Goal: Task Accomplishment & Management: Manage account settings

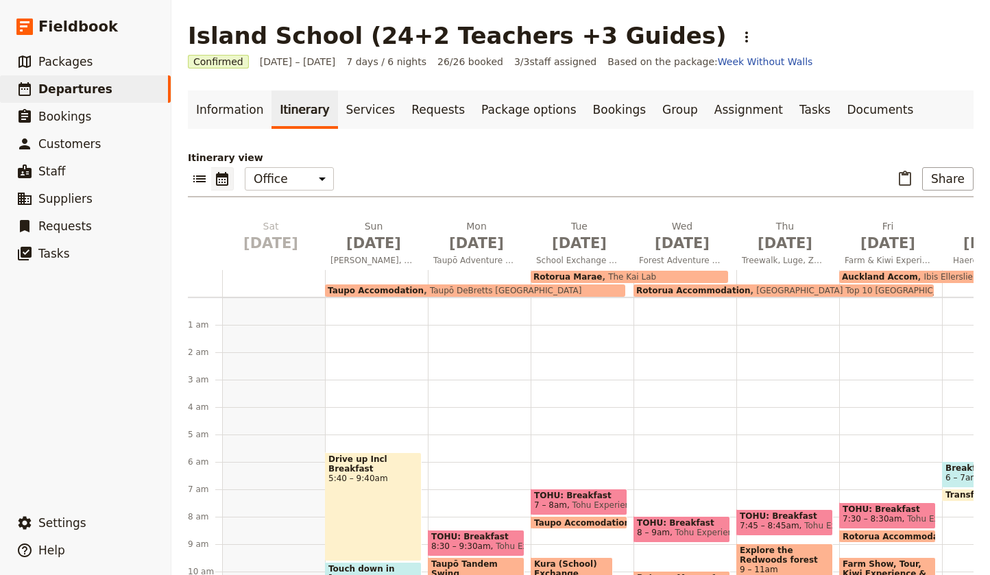
scroll to position [280, 0]
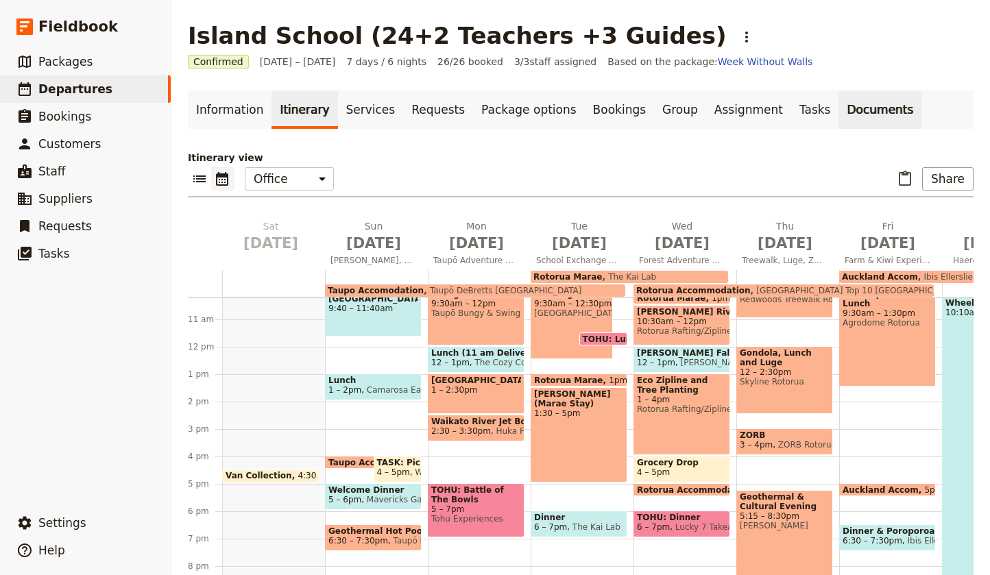
click at [839, 104] on link "Documents" at bounding box center [880, 110] width 83 height 38
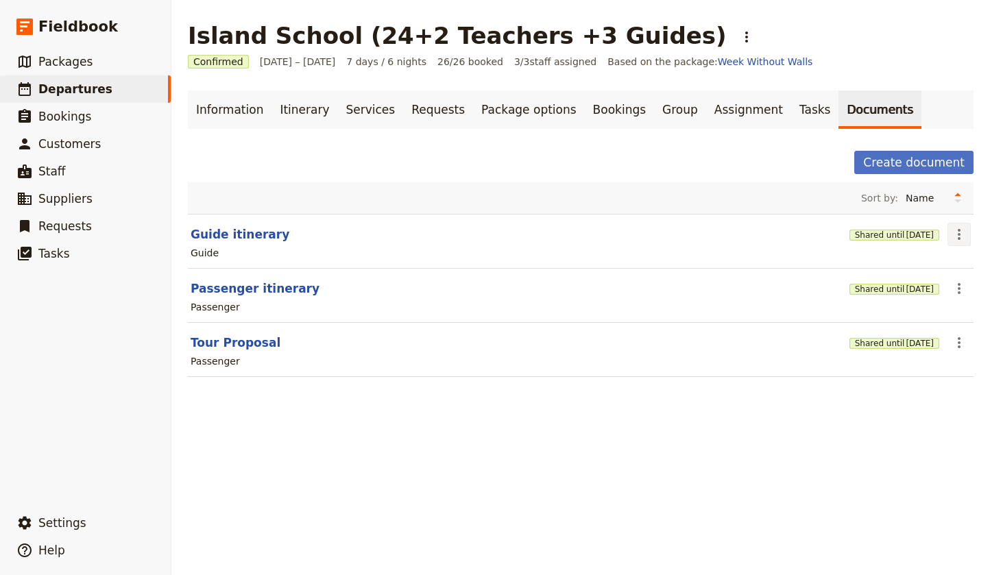
click at [960, 232] on icon "Actions" at bounding box center [959, 234] width 16 height 16
click at [898, 283] on span "Edit document" at bounding box center [914, 284] width 70 height 14
select select "STAFF"
select select "RUN_SHEET"
select select "LARGE"
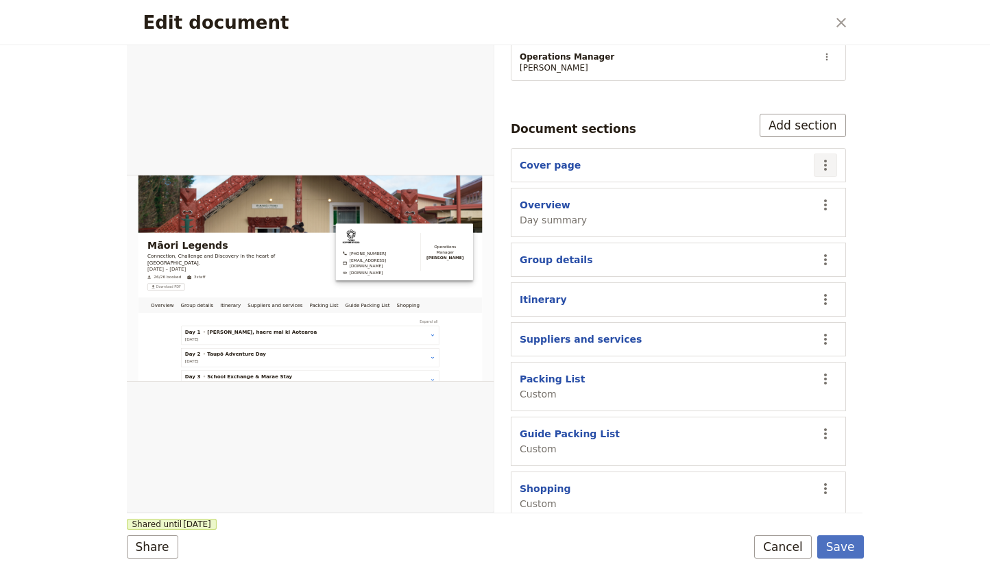
click at [830, 157] on icon "Actions" at bounding box center [825, 165] width 16 height 16
click at [784, 180] on span "Edit section" at bounding box center [772, 180] width 111 height 14
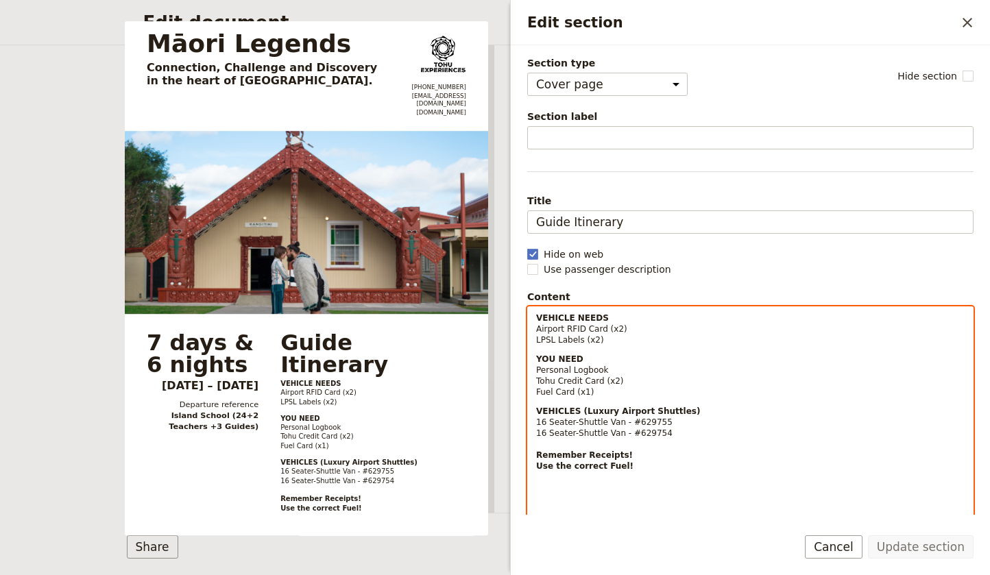
click at [645, 472] on p "VEHICLES (Luxury Airport Shuttles) 16 Seater-Shuttle Van - #629755 16 Seater-Sh…" at bounding box center [750, 455] width 429 height 99
select select "paragraph-small"
click at [721, 475] on p "VEHICLES (Luxury Airport Shuttles) 16 Seater-Shuttle Van - #629755 16 Seater-Sh…" at bounding box center [750, 455] width 429 height 99
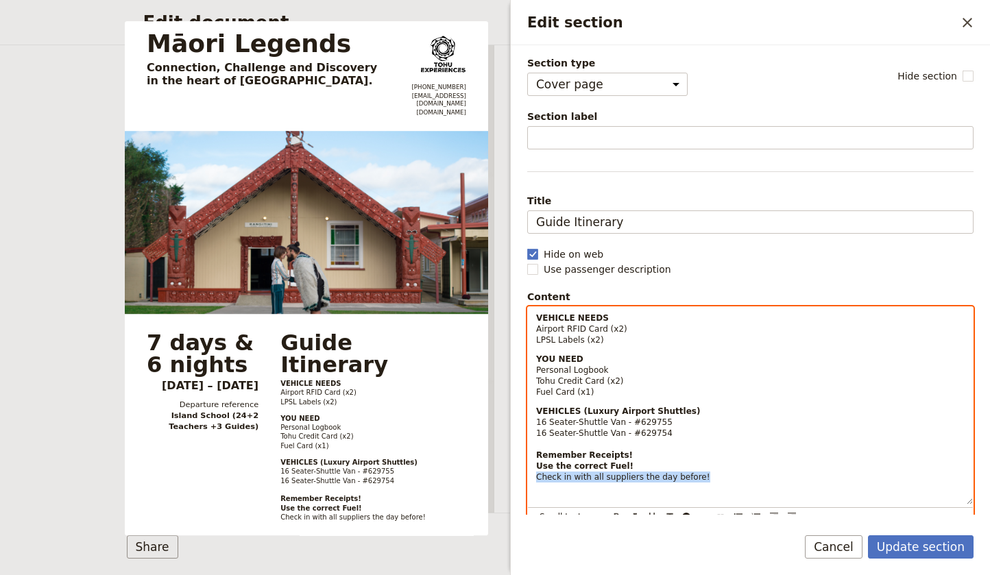
drag, startPoint x: 707, startPoint y: 475, endPoint x: 532, endPoint y: 475, distance: 174.9
click at [532, 475] on div "VEHICLE NEEDS Airport RFID Card (x2) LPSL Labels (x2) YOU NEED Personal Logbook…" at bounding box center [750, 405] width 445 height 197
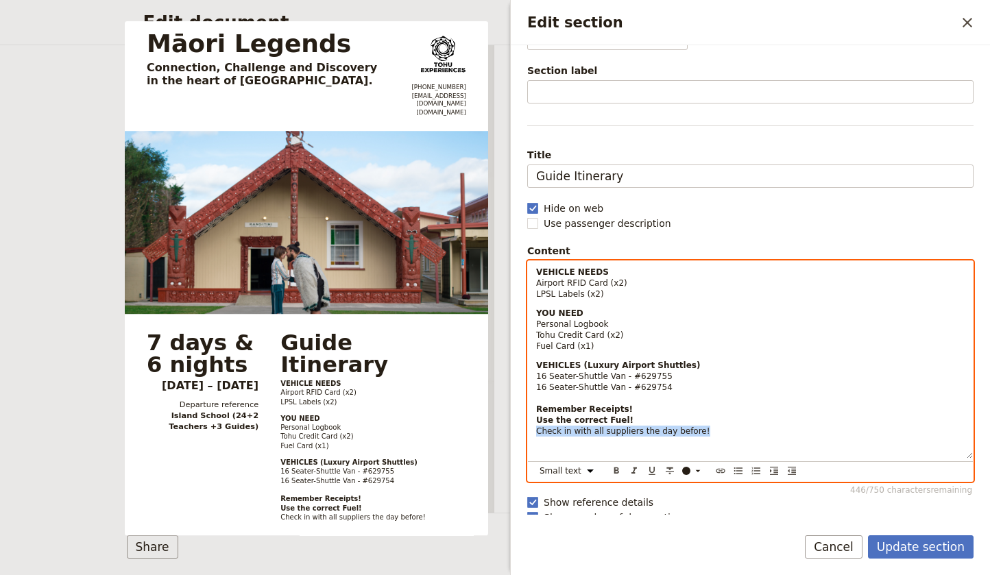
scroll to position [49, 0]
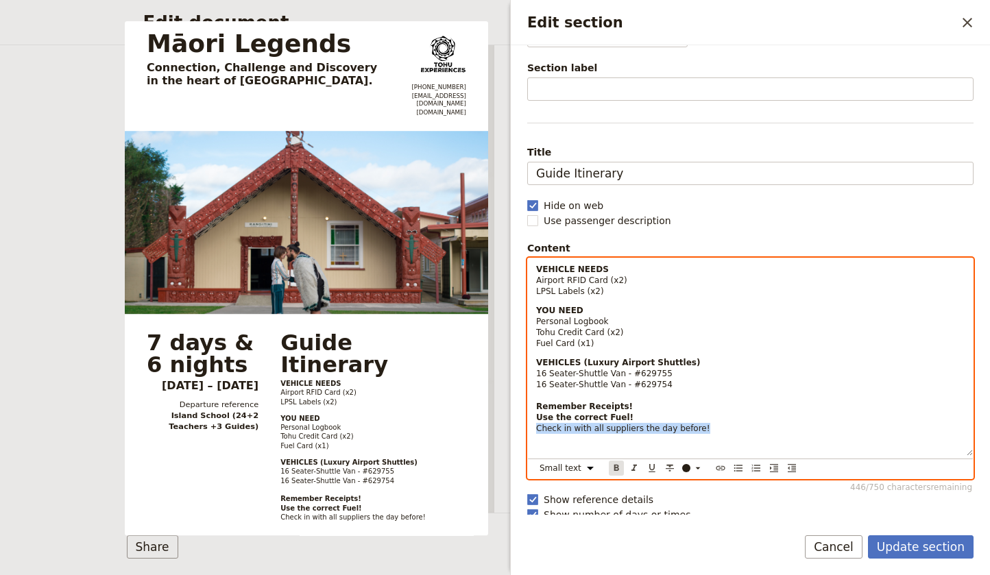
click at [619, 466] on icon "Format bold" at bounding box center [616, 468] width 11 height 11
click at [736, 426] on p "VEHICLES (Luxury Airport Shuttles) 16 Seater-Shuttle Van - #629755 16 Seater-Sh…" at bounding box center [750, 406] width 429 height 99
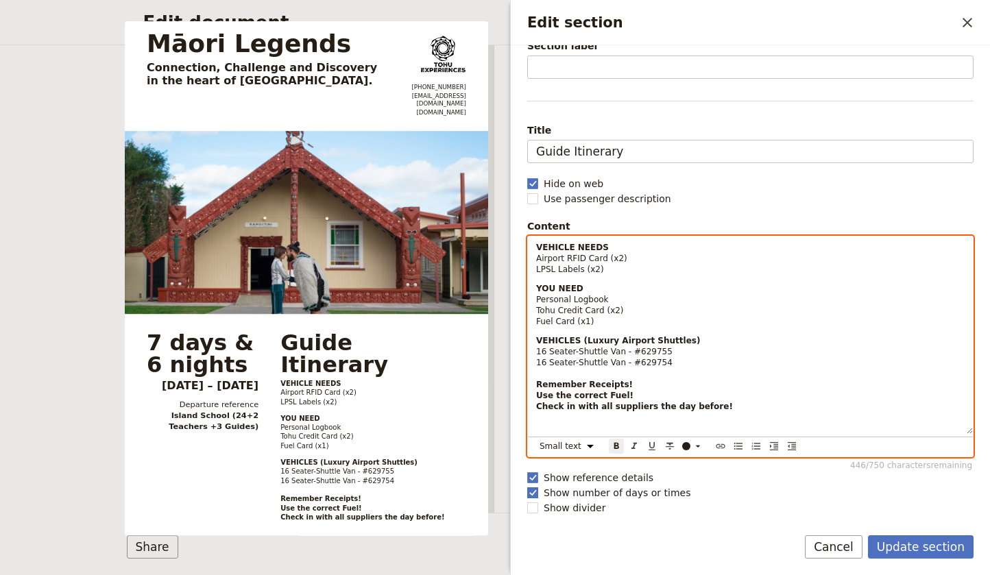
scroll to position [71, 0]
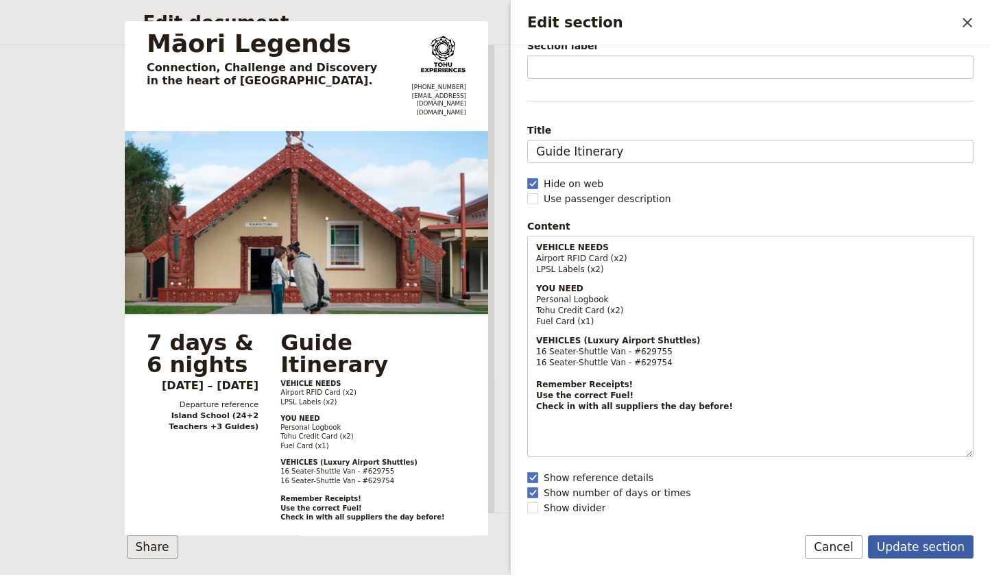
click at [914, 550] on button "Update section" at bounding box center [921, 547] width 106 height 23
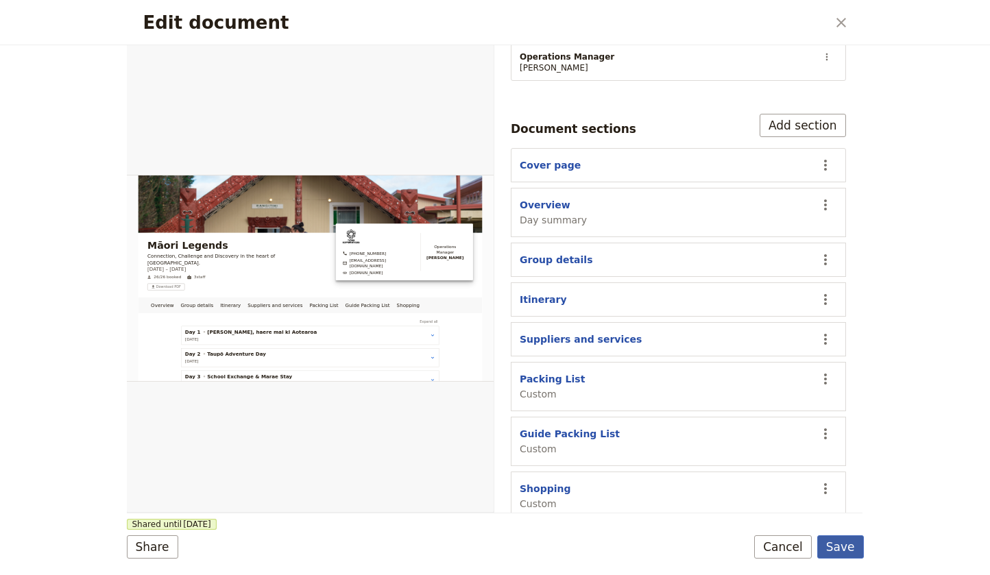
click at [835, 544] on button "Save" at bounding box center [840, 547] width 47 height 23
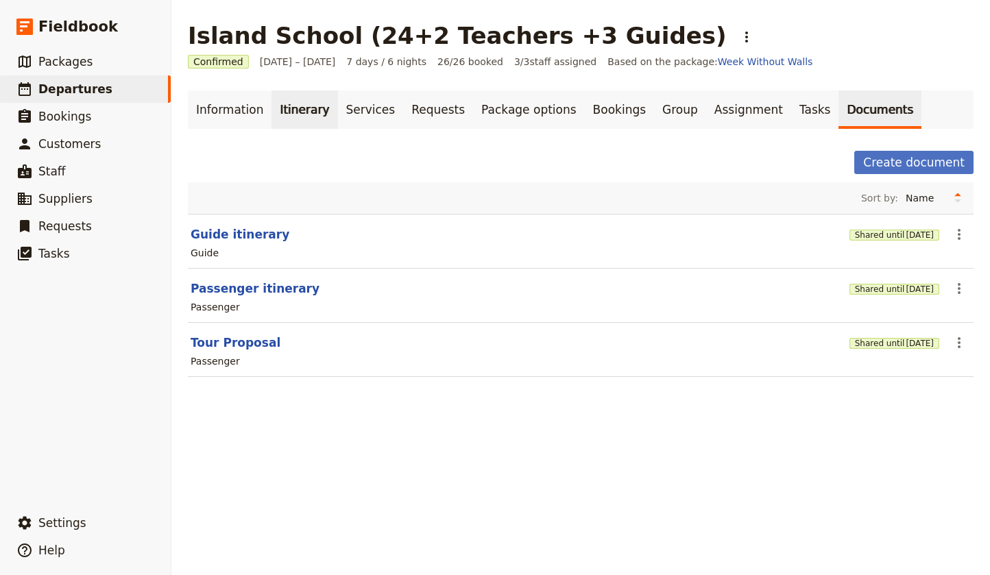
click at [293, 104] on link "Itinerary" at bounding box center [305, 110] width 66 height 38
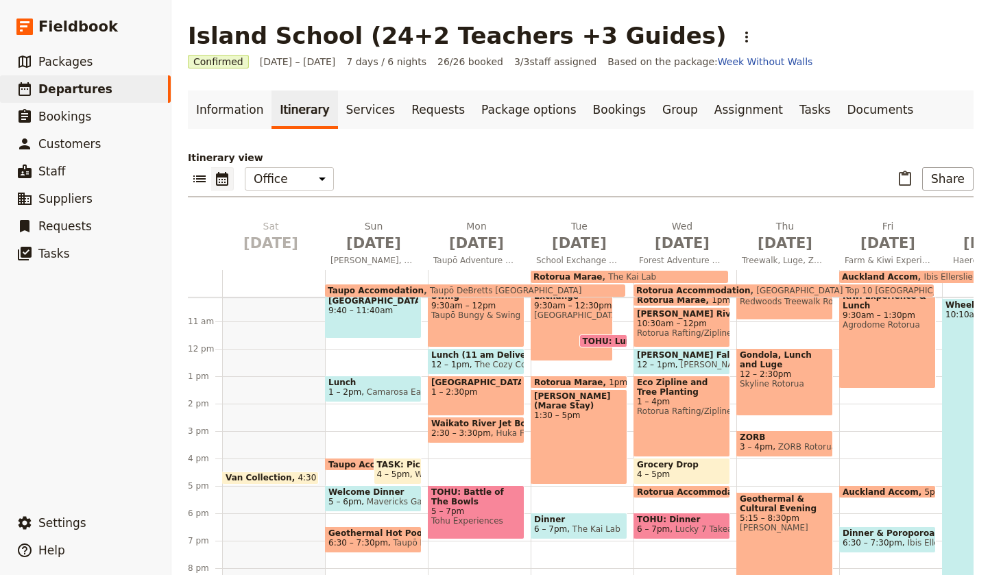
scroll to position [304, 0]
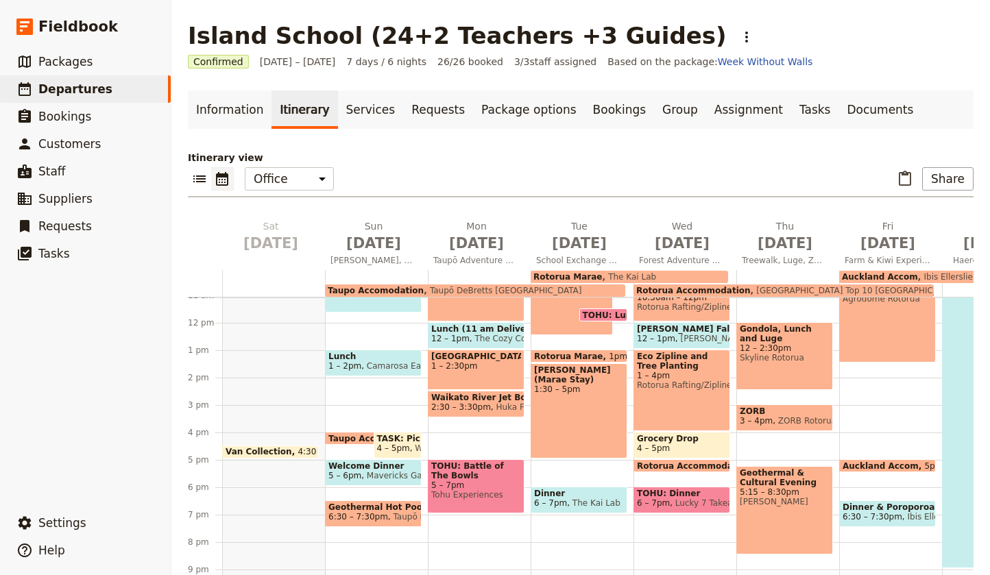
click at [243, 451] on span "Van Collection" at bounding box center [262, 452] width 72 height 10
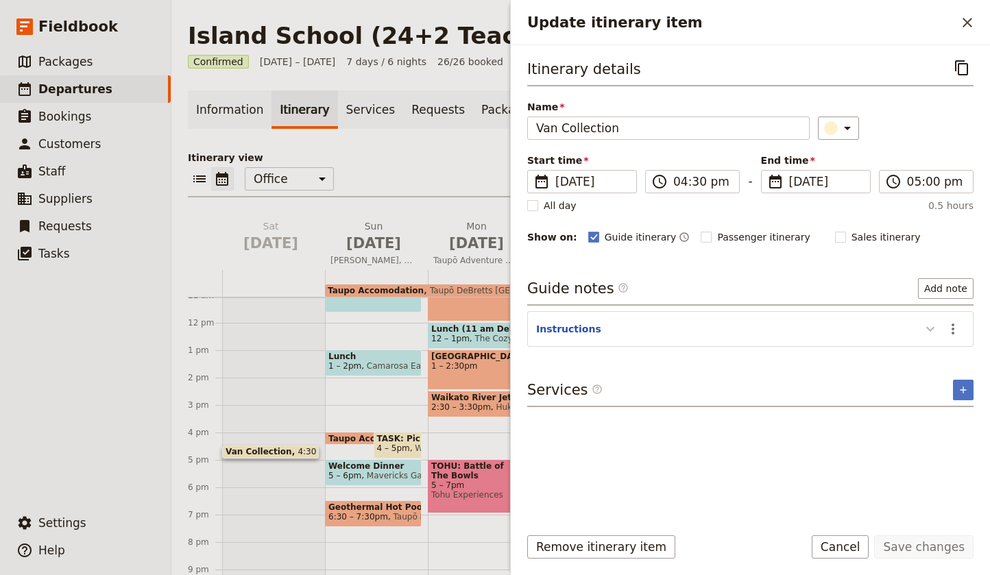
click at [931, 331] on icon "Update itinerary item" at bounding box center [930, 329] width 16 height 16
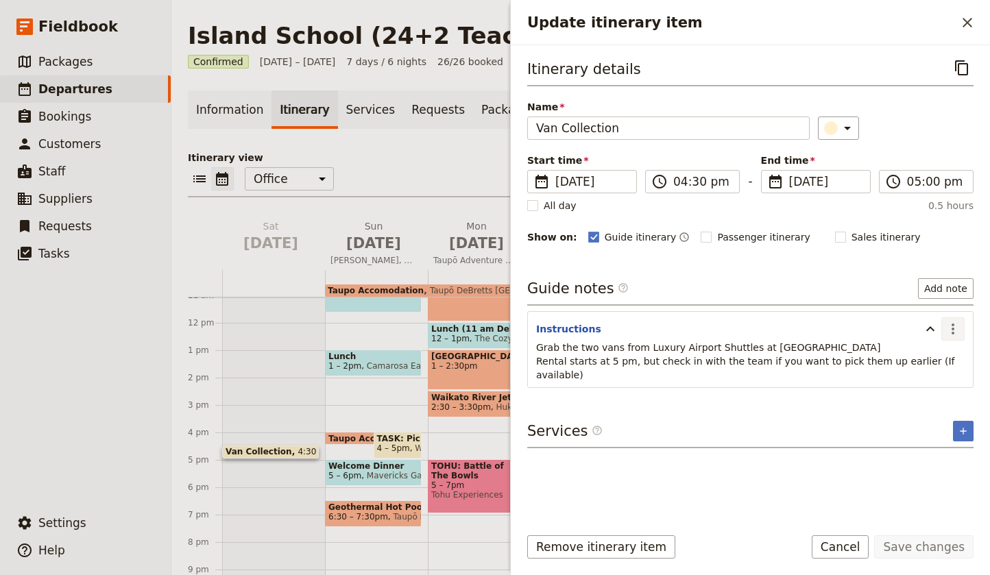
click at [952, 328] on icon "Actions" at bounding box center [953, 329] width 16 height 16
click at [926, 360] on span "Edit note" at bounding box center [913, 359] width 43 height 14
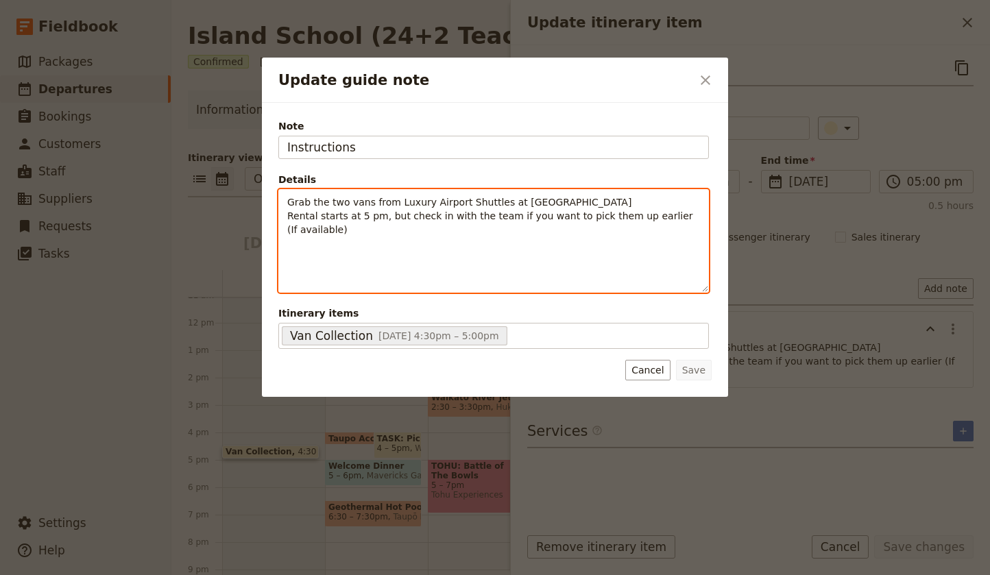
click at [385, 232] on p "Grab the two vans from Luxury Airport Shuttles at [GEOGRAPHIC_DATA] Rental star…" at bounding box center [493, 215] width 413 height 41
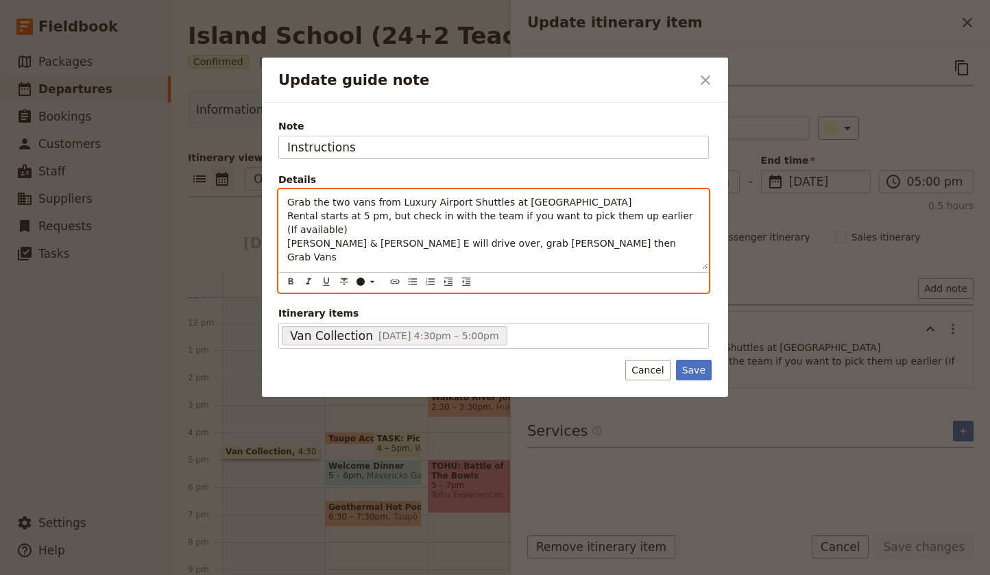
click at [504, 243] on span "[PERSON_NAME] & [PERSON_NAME] E will drive over, grab [PERSON_NAME] then Grab V…" at bounding box center [483, 250] width 392 height 25
click at [548, 241] on p "Grab the two vans from Luxury Airport Shuttles at [GEOGRAPHIC_DATA] Rental star…" at bounding box center [493, 229] width 413 height 69
click at [560, 241] on p "Grab the two vans from Luxury Airport Shuttles at [GEOGRAPHIC_DATA] Rental star…" at bounding box center [493, 229] width 413 height 69
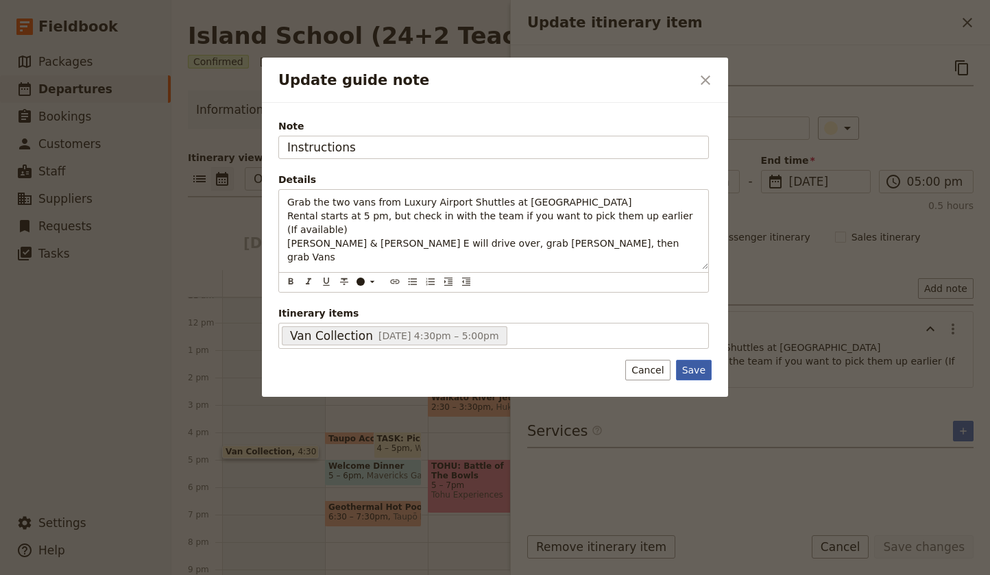
click at [694, 370] on button "Save" at bounding box center [694, 370] width 36 height 21
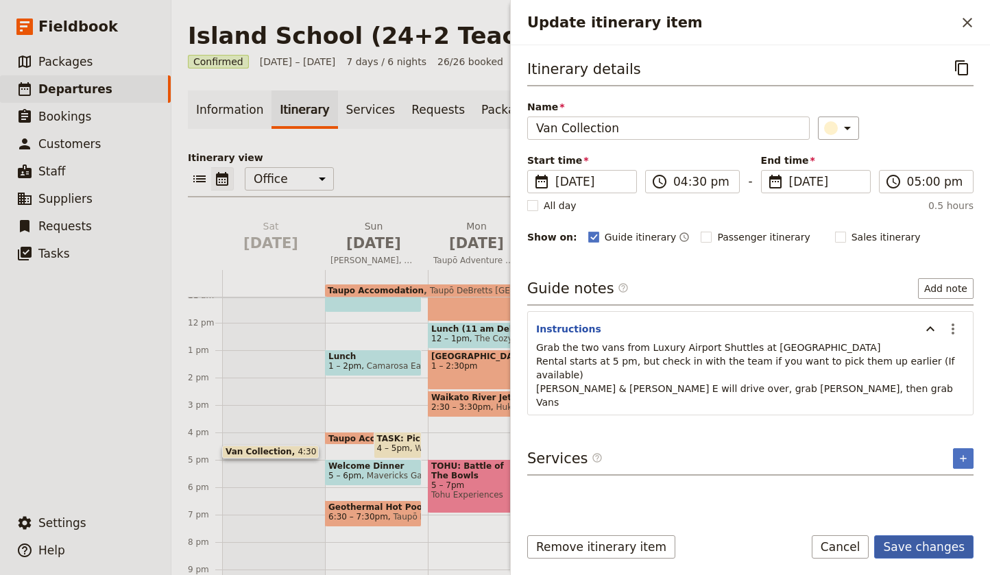
click at [945, 547] on button "Save changes" at bounding box center [923, 547] width 99 height 23
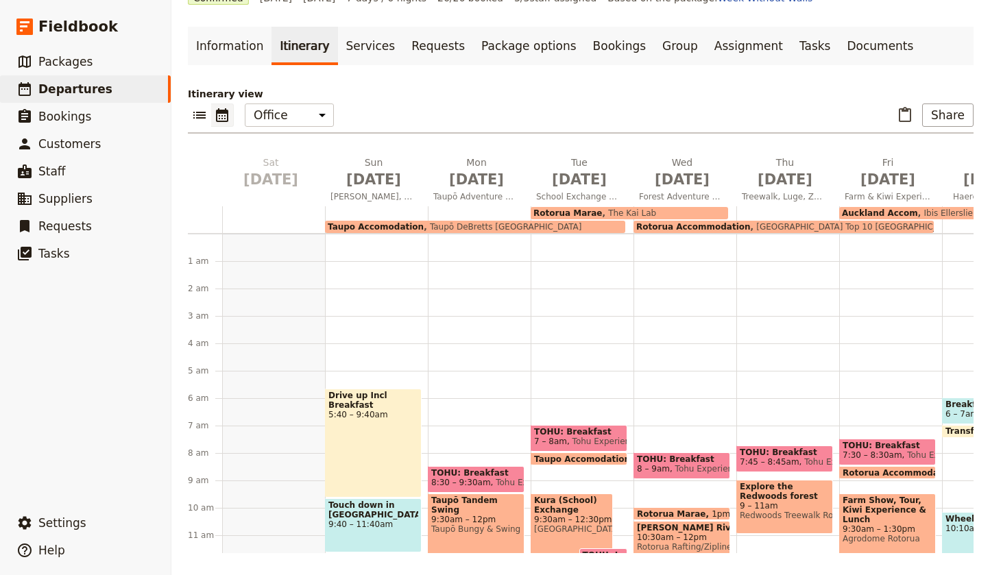
scroll to position [0, 0]
click at [373, 177] on span "[DATE]" at bounding box center [374, 179] width 86 height 21
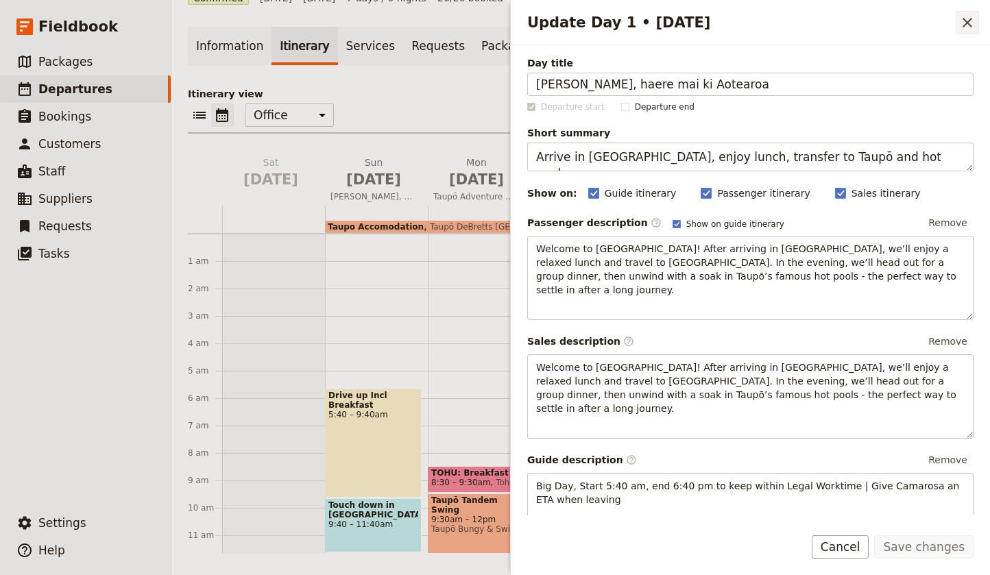
click at [970, 25] on icon "Close drawer" at bounding box center [968, 23] width 10 height 10
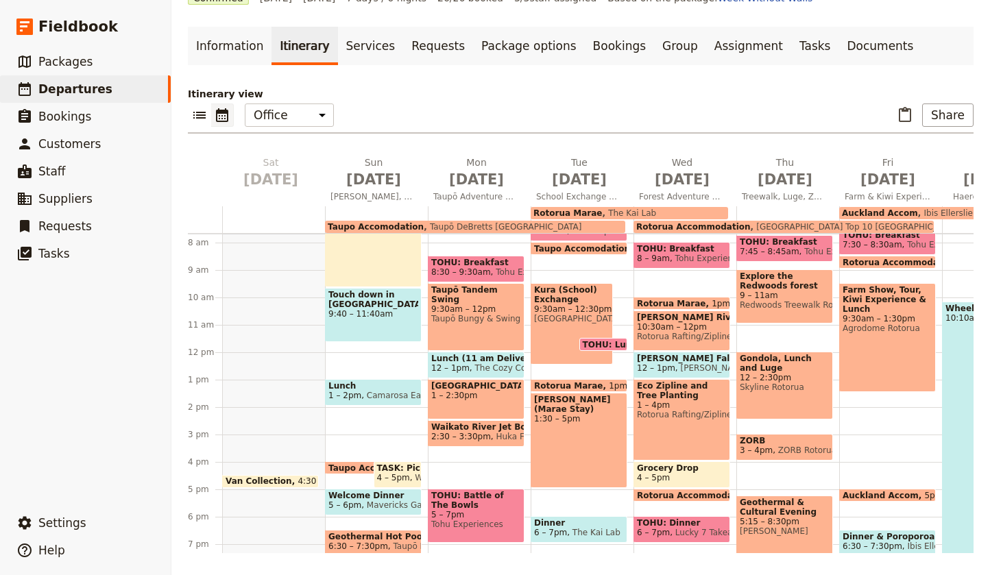
scroll to position [254, 0]
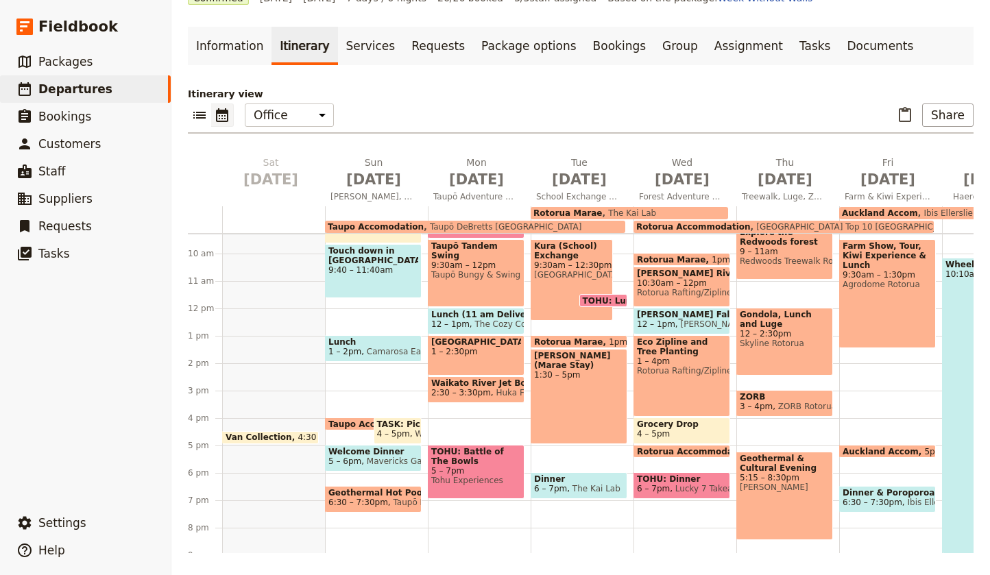
click at [268, 440] on span at bounding box center [270, 440] width 95 height 5
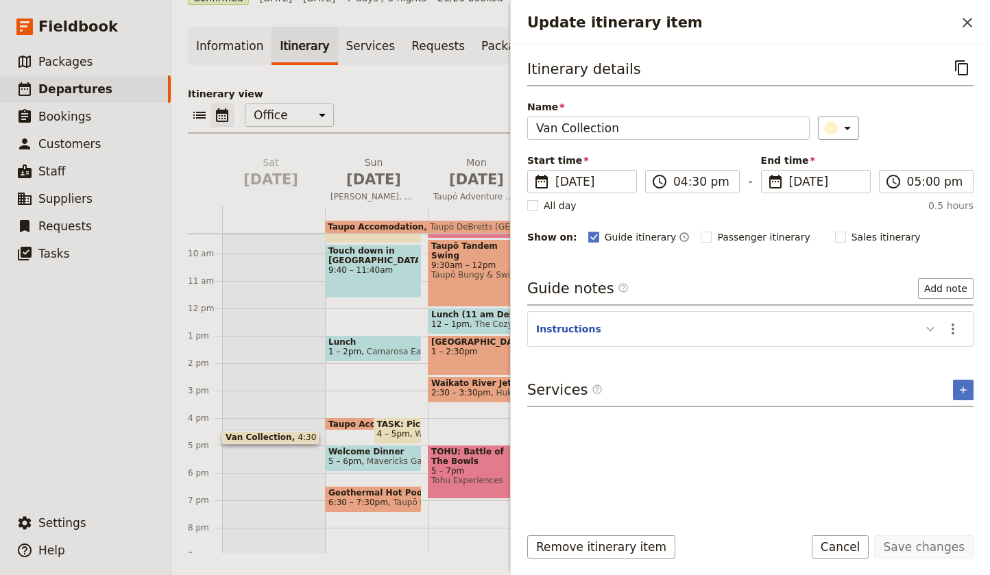
click at [934, 332] on icon "Update itinerary item" at bounding box center [930, 329] width 16 height 16
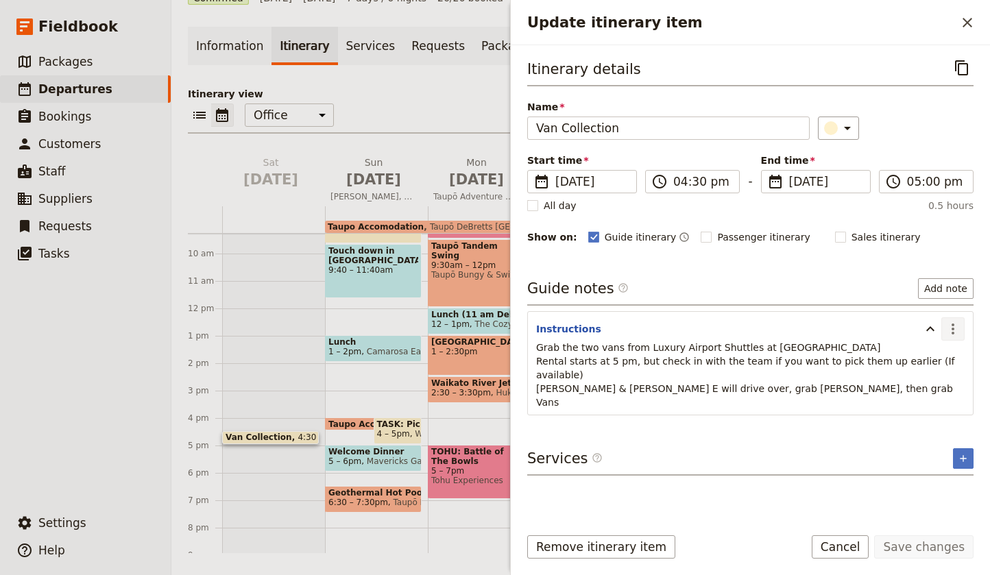
click at [953, 329] on icon "Actions" at bounding box center [953, 329] width 3 height 11
click at [935, 353] on span "Edit note" at bounding box center [913, 359] width 43 height 14
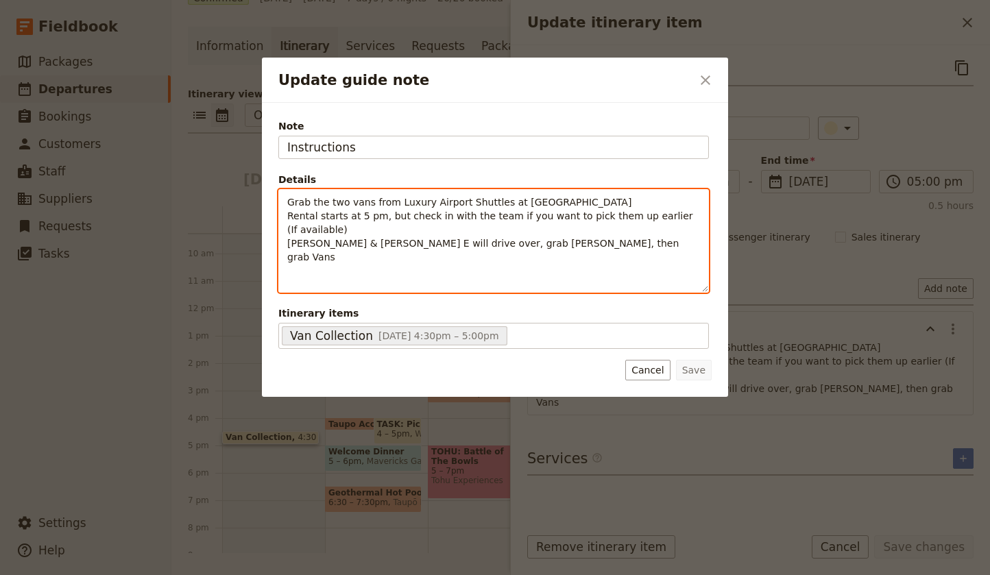
click at [290, 206] on span "Grab the two vans from Luxury Airport Shuttles at [GEOGRAPHIC_DATA]" at bounding box center [459, 202] width 344 height 11
click at [287, 219] on div "- Grab the two vans from Luxury Airport Shuttles at [GEOGRAPHIC_DATA] Rental st…" at bounding box center [493, 230] width 429 height 80
click at [286, 246] on div "- Grab the two vans from Luxury Airport Shuttles at [GEOGRAPHIC_DATA] - Rental …" at bounding box center [493, 230] width 429 height 80
click at [566, 241] on p "- Grab the two vans from Luxury Airport Shuttles at [GEOGRAPHIC_DATA] - Rental …" at bounding box center [493, 229] width 413 height 69
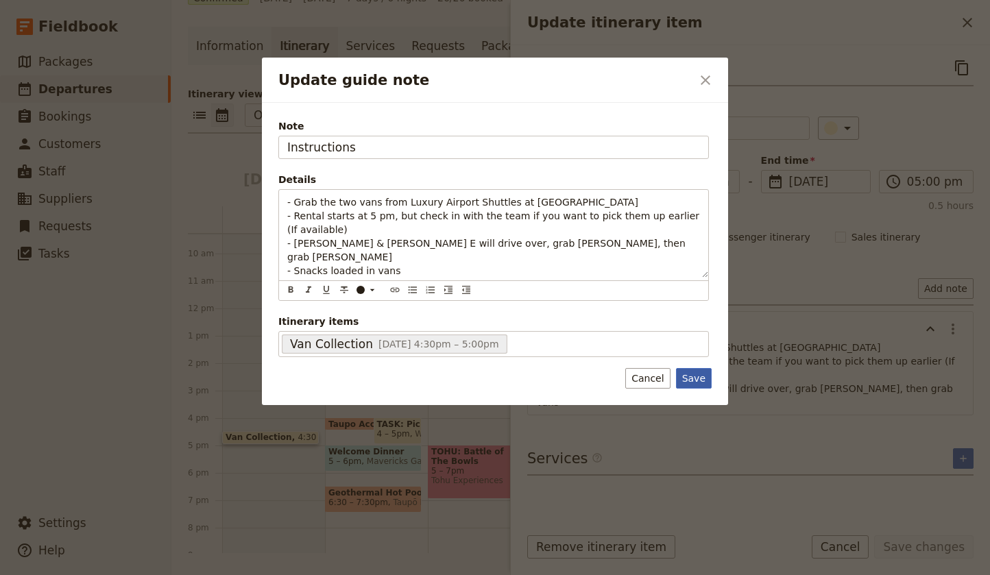
click at [695, 368] on button "Save" at bounding box center [694, 378] width 36 height 21
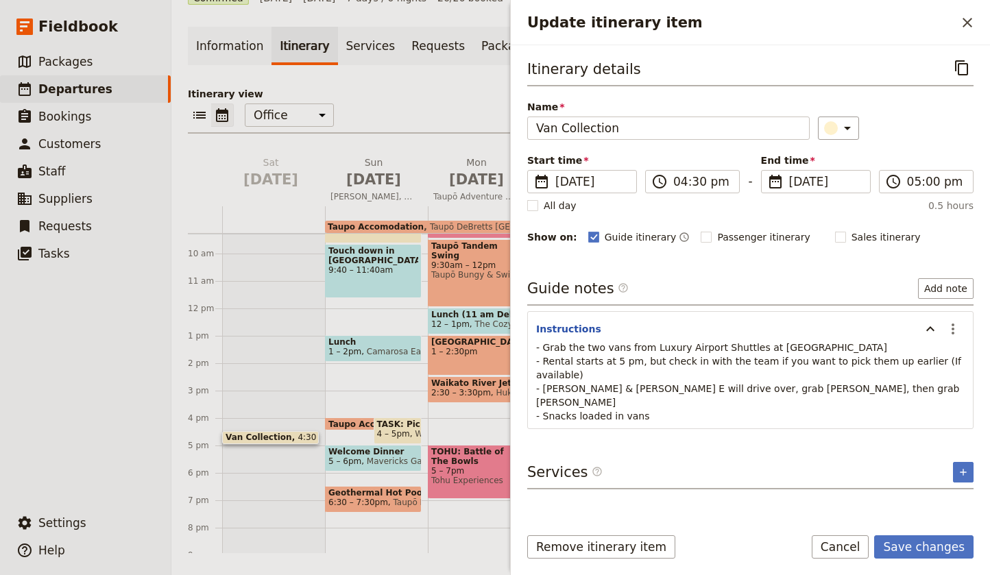
scroll to position [0, 0]
click at [937, 547] on button "Save changes" at bounding box center [923, 547] width 99 height 23
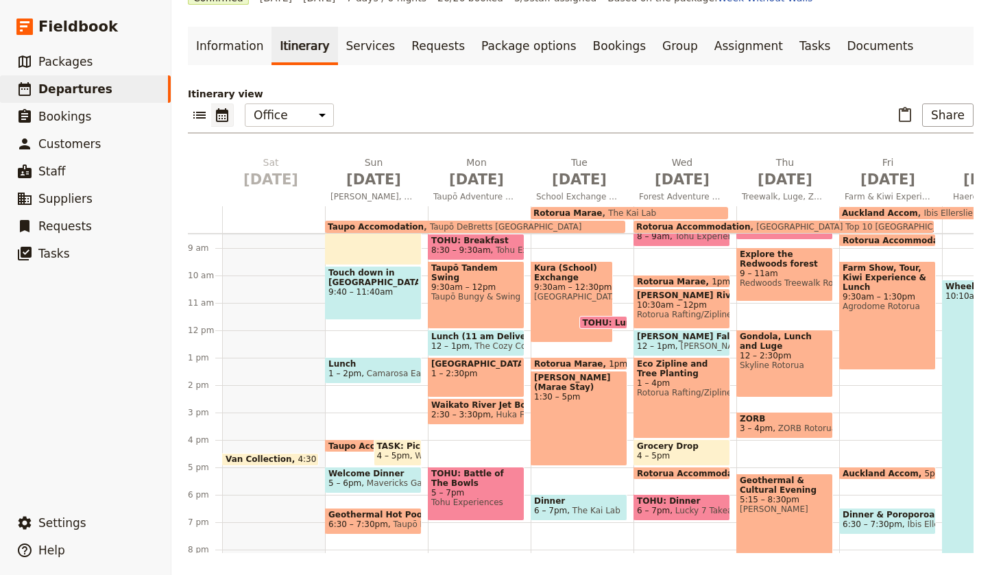
scroll to position [239, 0]
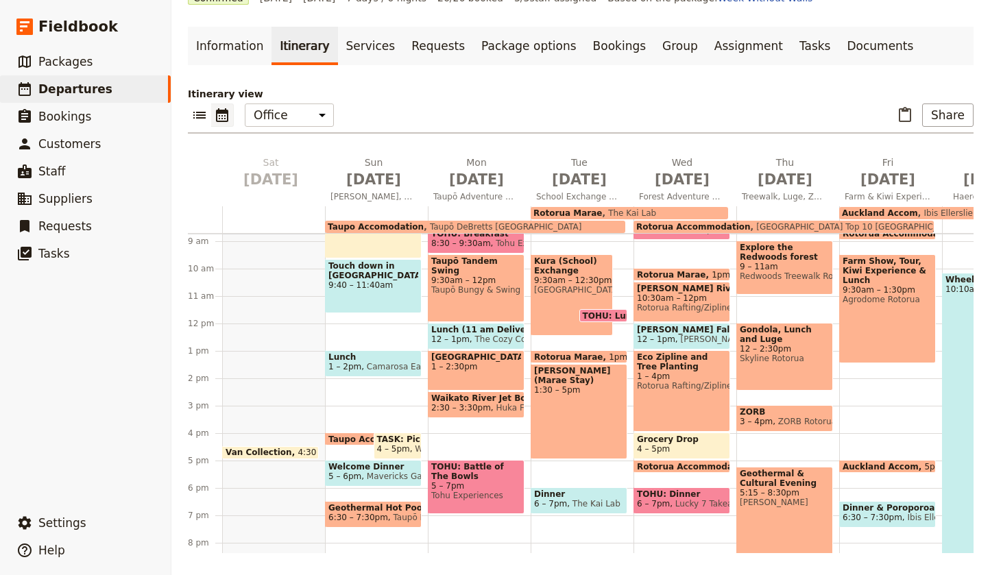
click at [372, 362] on span "Camarosa Eatery" at bounding box center [399, 367] width 76 height 10
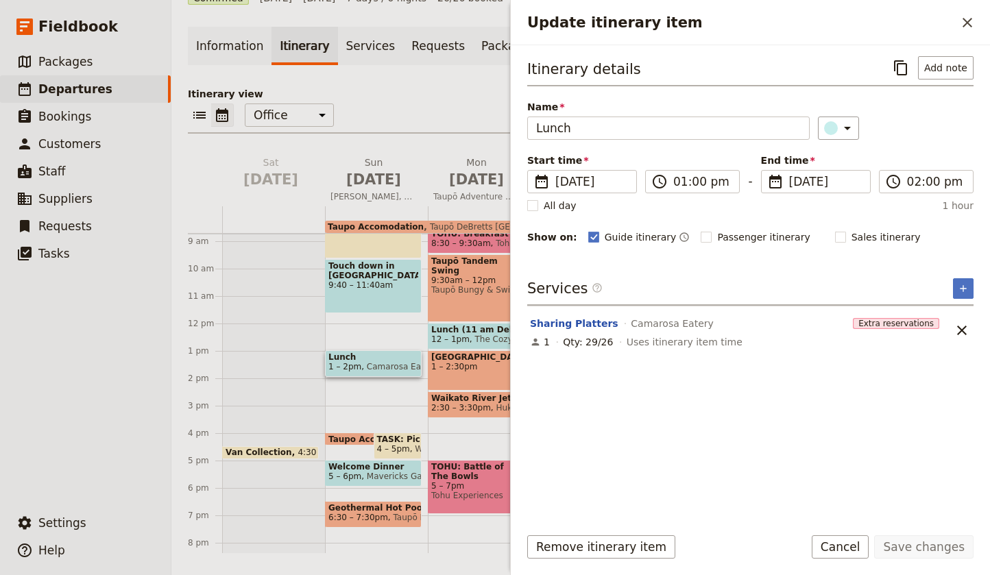
click at [261, 390] on div "Van Collection 4:30 – 5pm" at bounding box center [273, 324] width 103 height 658
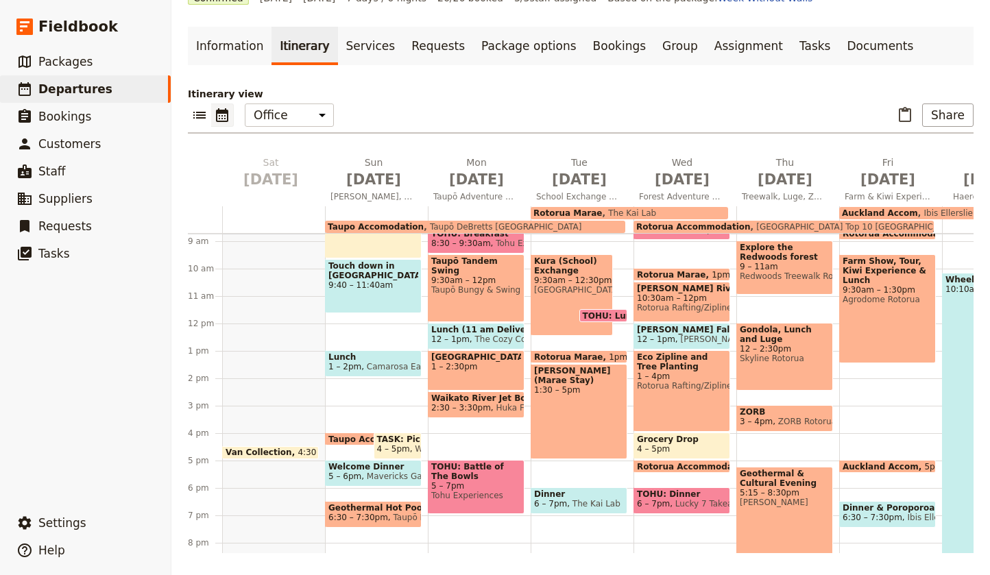
click at [363, 474] on span "Mavericks Gastropub" at bounding box center [407, 477] width 92 height 10
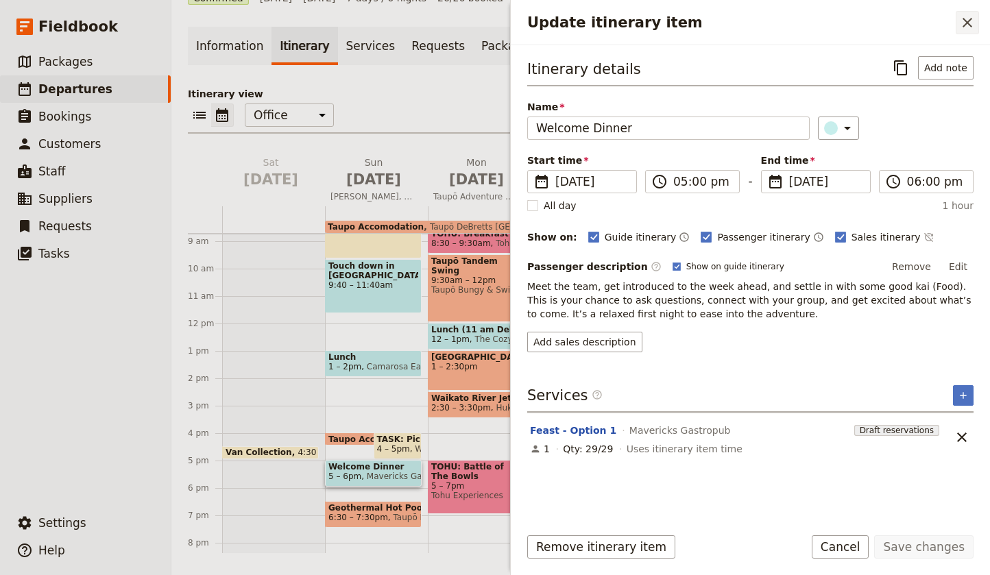
click at [968, 23] on icon "Close drawer" at bounding box center [968, 23] width 10 height 10
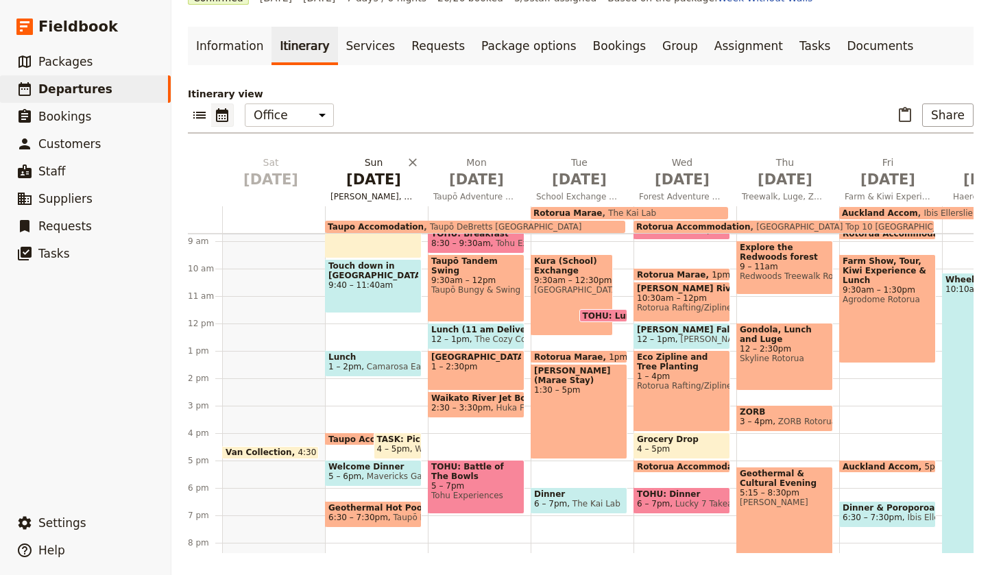
click at [372, 184] on span "[DATE]" at bounding box center [374, 179] width 86 height 21
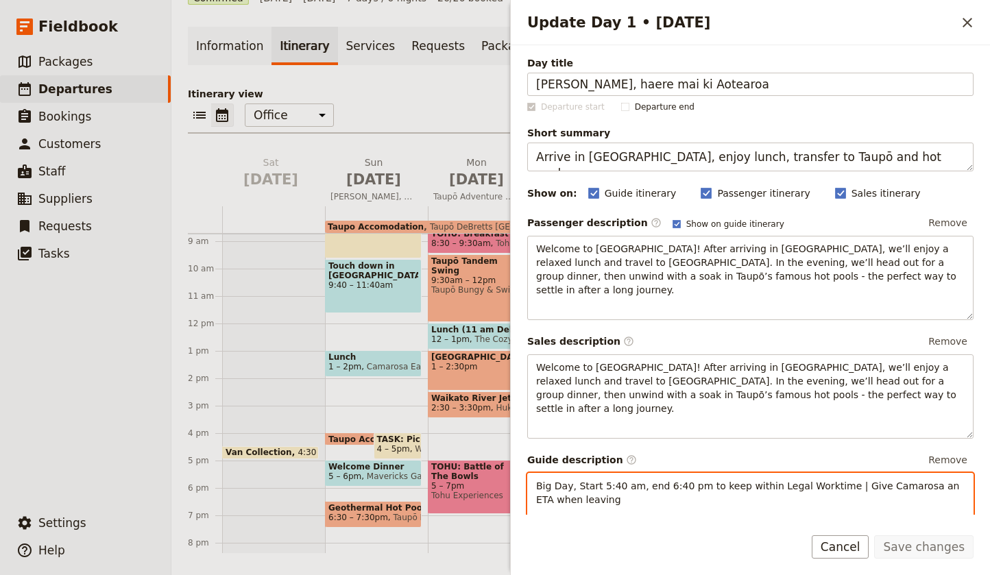
click at [536, 481] on span "Big Day, Start 5:40 am, end 6:40 pm to keep within Legal Worktime | Give Camaro…" at bounding box center [749, 493] width 427 height 25
click at [608, 479] on p "- Big Day, Start 5:40 am, end 6:40 pm to keep within Legal Worktime | Give Cama…" at bounding box center [750, 492] width 429 height 27
click at [574, 508] on span "- [GEOGRAPHIC_DATA]" at bounding box center [590, 513] width 108 height 11
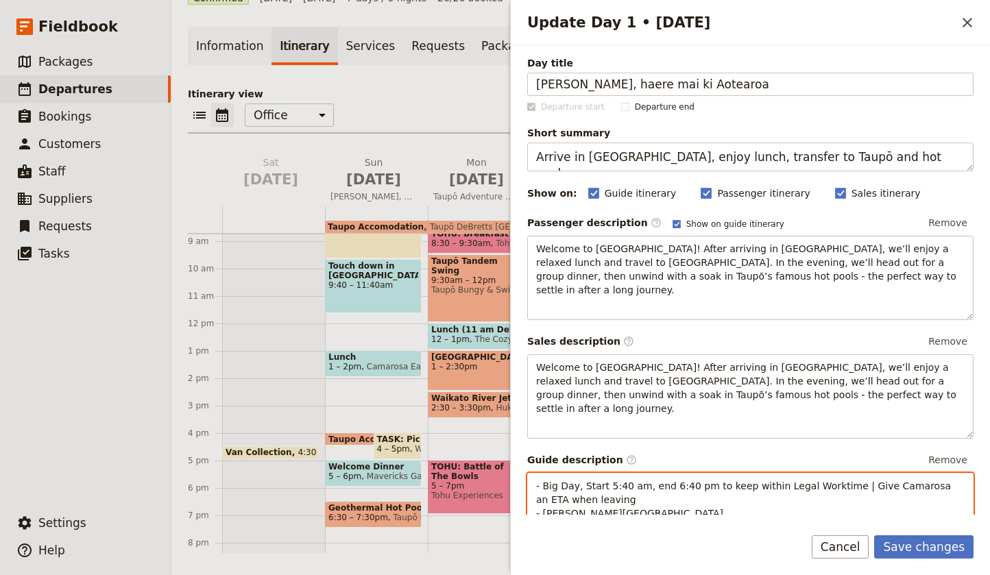
click at [640, 490] on p "- Big Day, Start 5:40 am, end 6:40 pm to keep within Legal Worktime | Give Cama…" at bounding box center [750, 499] width 429 height 41
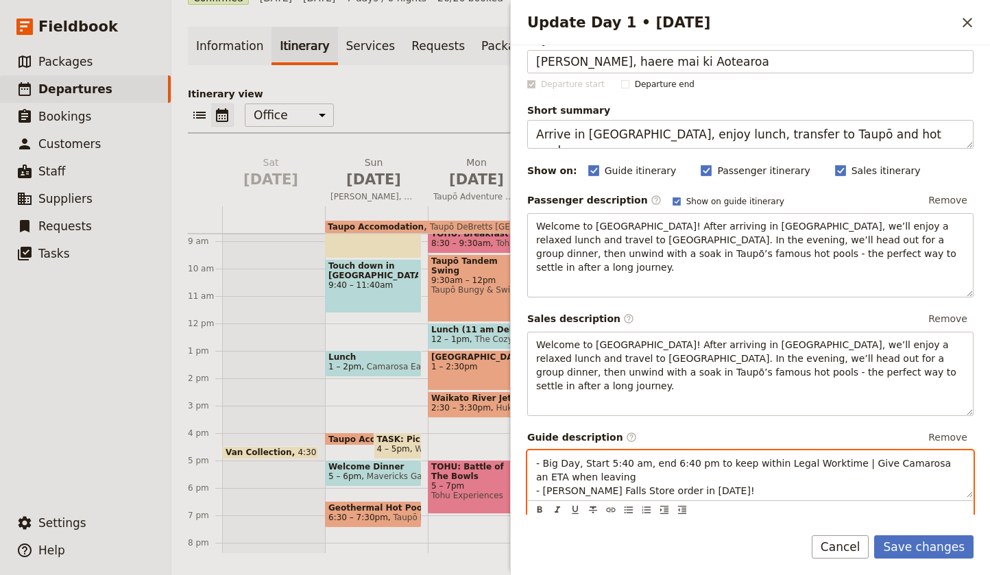
scroll to position [27, 0]
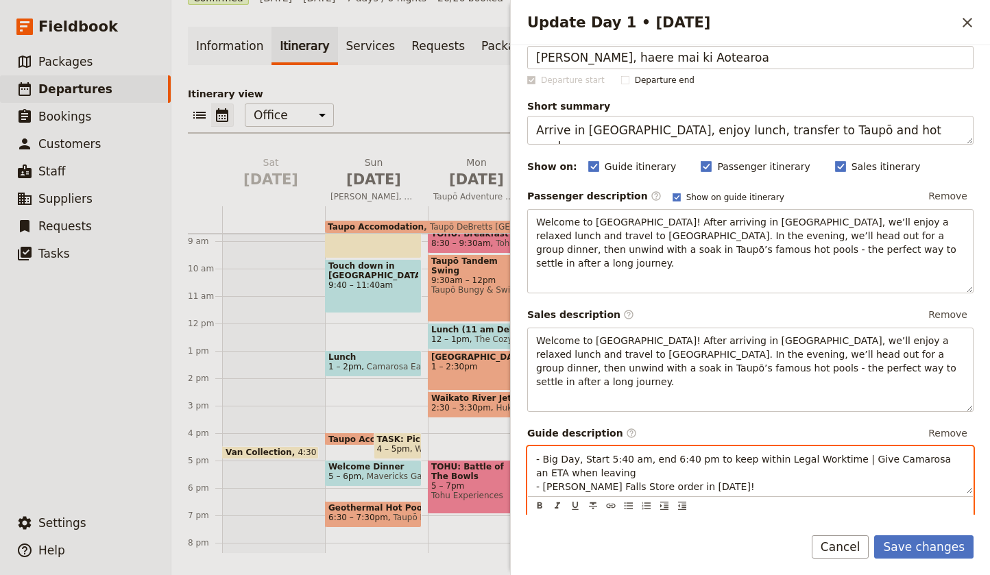
drag, startPoint x: 846, startPoint y: 434, endPoint x: 878, endPoint y: 436, distance: 31.6
click at [848, 454] on span "- Big Day, Start 5:40 am, end 6:40 pm to keep within Legal Worktime | Give Cama…" at bounding box center [745, 466] width 418 height 25
drag, startPoint x: 850, startPoint y: 429, endPoint x: 881, endPoint y: 446, distance: 35.0
click at [850, 454] on span "- Big Day, Start 5:40 am, end 6:40 pm to keep within Legal Worktime | Give Cama…" at bounding box center [745, 466] width 418 height 25
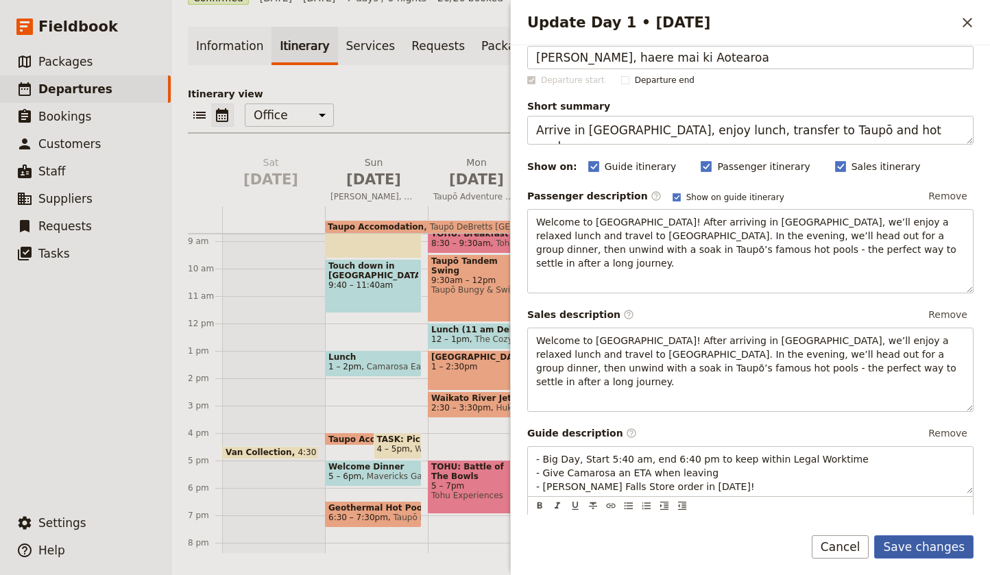
click at [936, 546] on button "Save changes" at bounding box center [923, 547] width 99 height 23
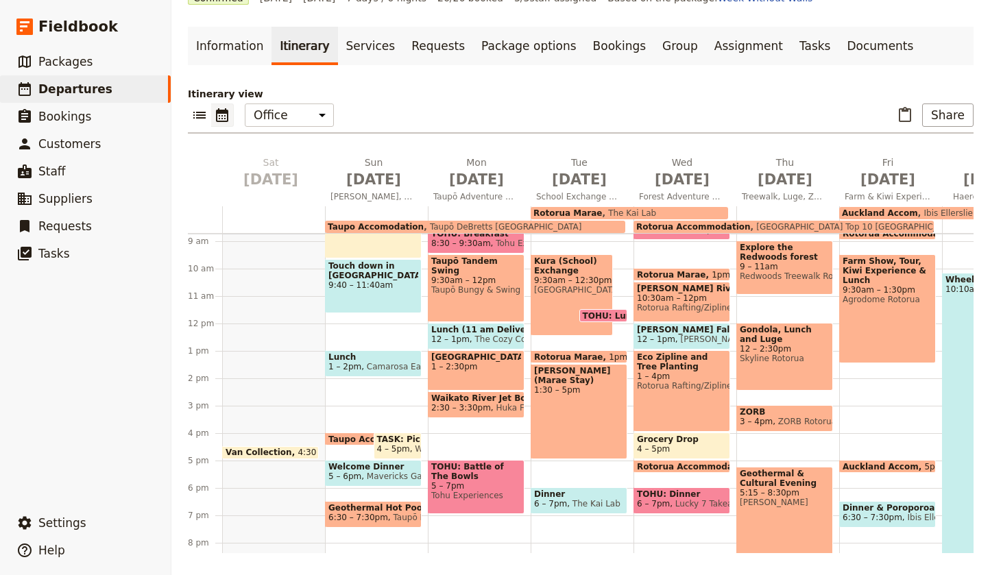
click at [475, 285] on span "Taupō Bungy & Swing" at bounding box center [476, 290] width 90 height 10
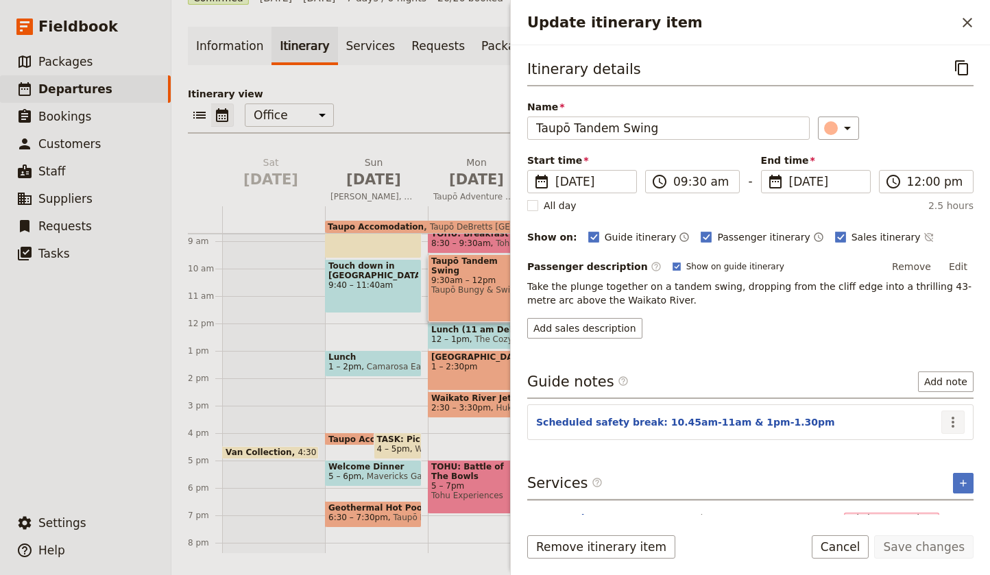
click at [952, 425] on icon "Actions" at bounding box center [953, 422] width 16 height 16
click at [924, 452] on span "Edit note" at bounding box center [913, 453] width 43 height 14
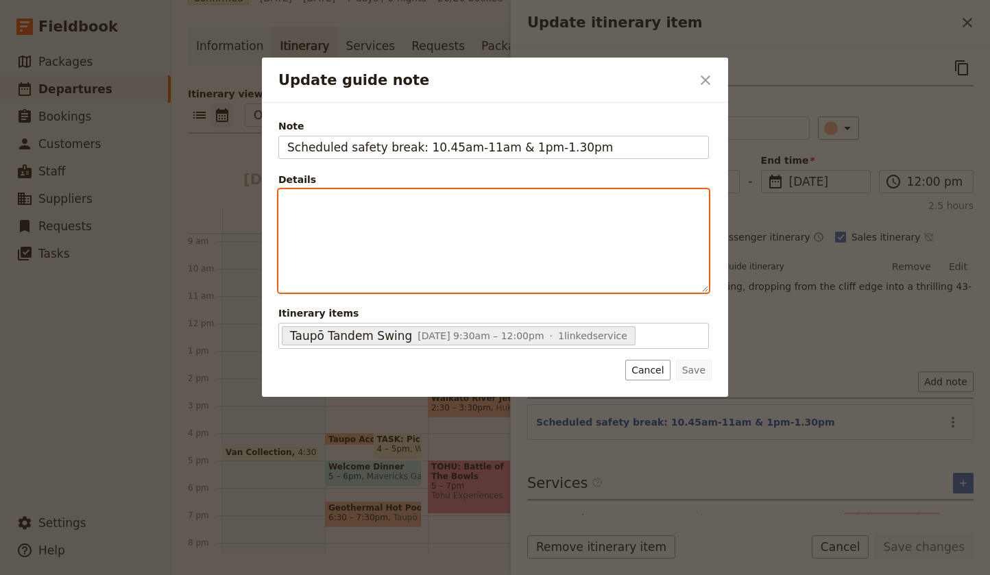
click at [308, 213] on div "Update guide note" at bounding box center [493, 241] width 429 height 102
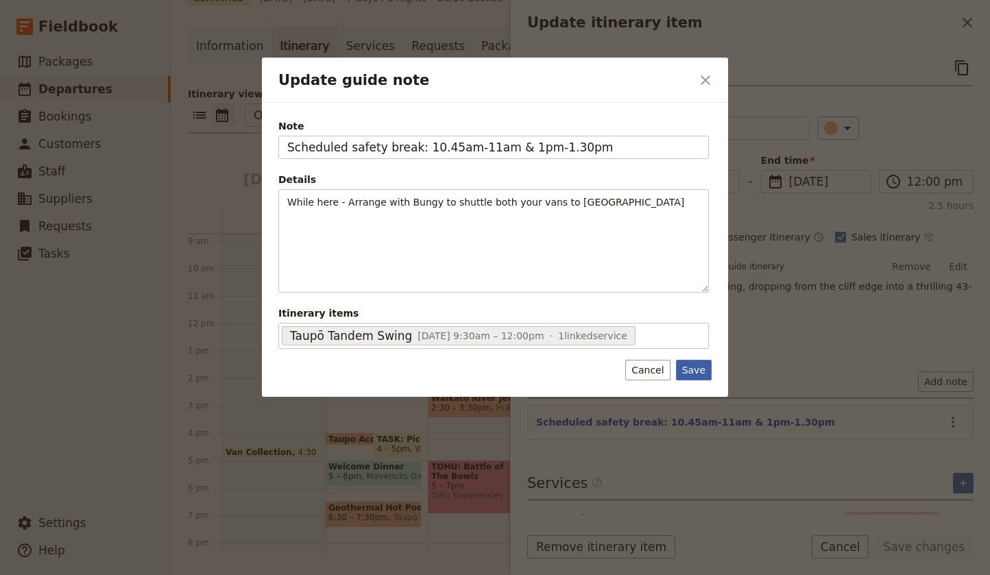
click at [696, 369] on button "Save" at bounding box center [694, 370] width 36 height 21
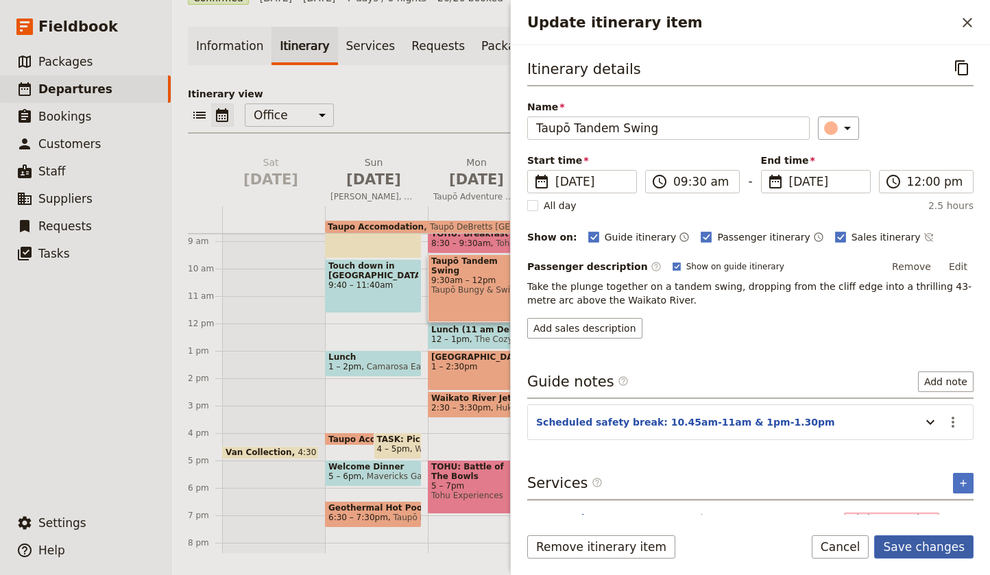
click at [920, 550] on button "Save changes" at bounding box center [923, 547] width 99 height 23
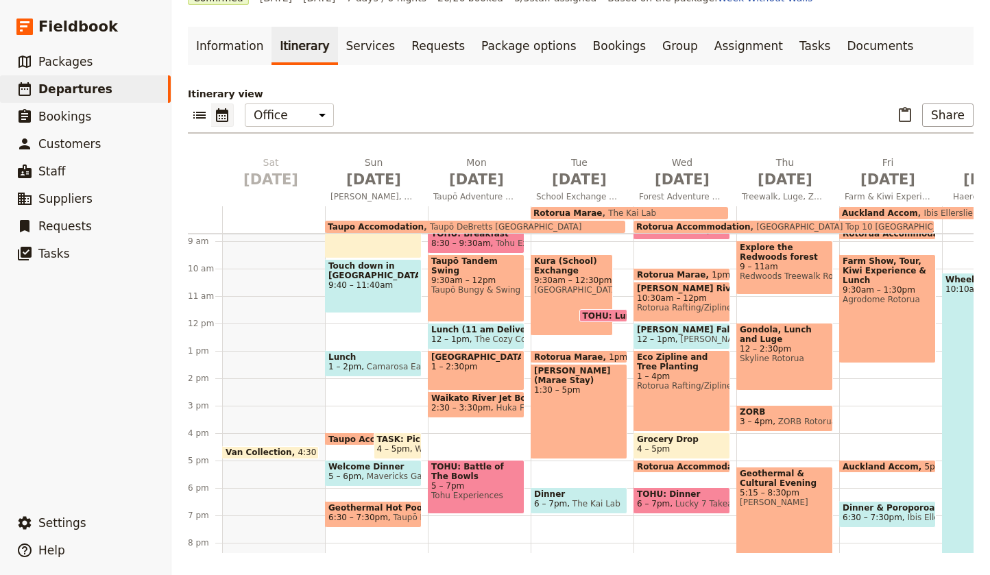
click at [377, 475] on span "Mavericks Gastropub" at bounding box center [407, 477] width 92 height 10
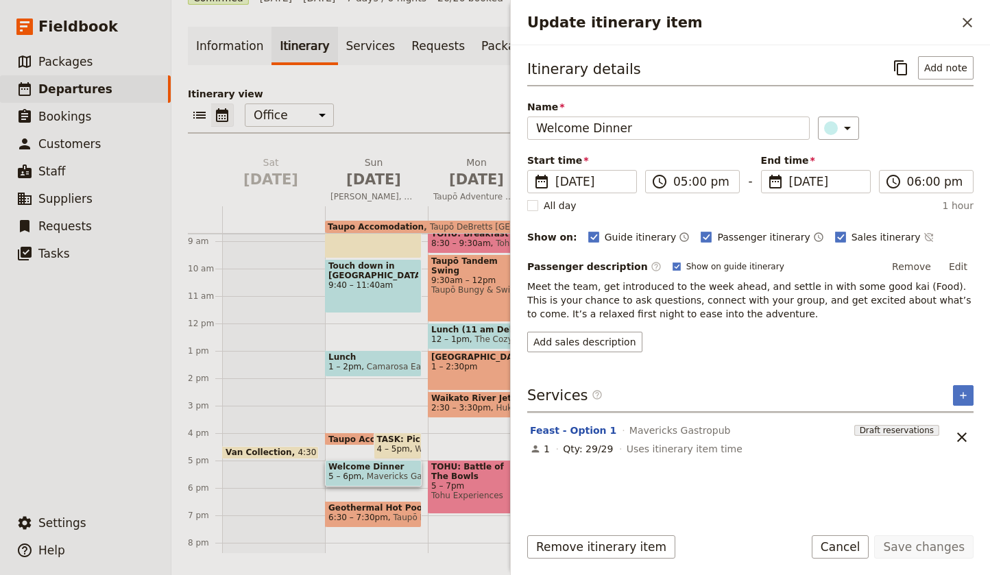
scroll to position [0, 0]
click at [968, 22] on icon "Close drawer" at bounding box center [968, 23] width 10 height 10
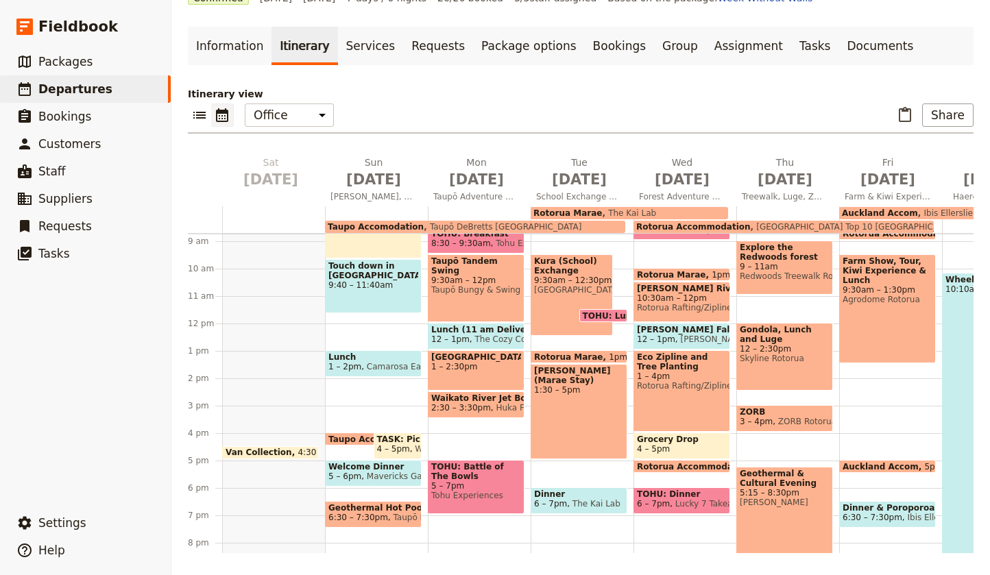
click at [619, 316] on span at bounding box center [603, 318] width 47 height 5
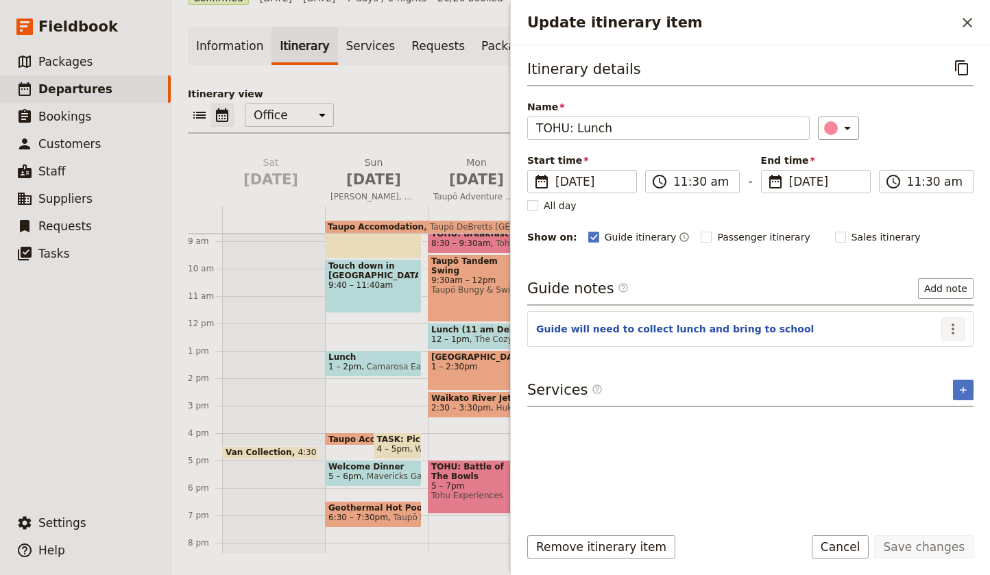
click at [951, 326] on icon "Actions" at bounding box center [953, 329] width 16 height 16
click at [915, 359] on span "Edit note" at bounding box center [913, 359] width 43 height 14
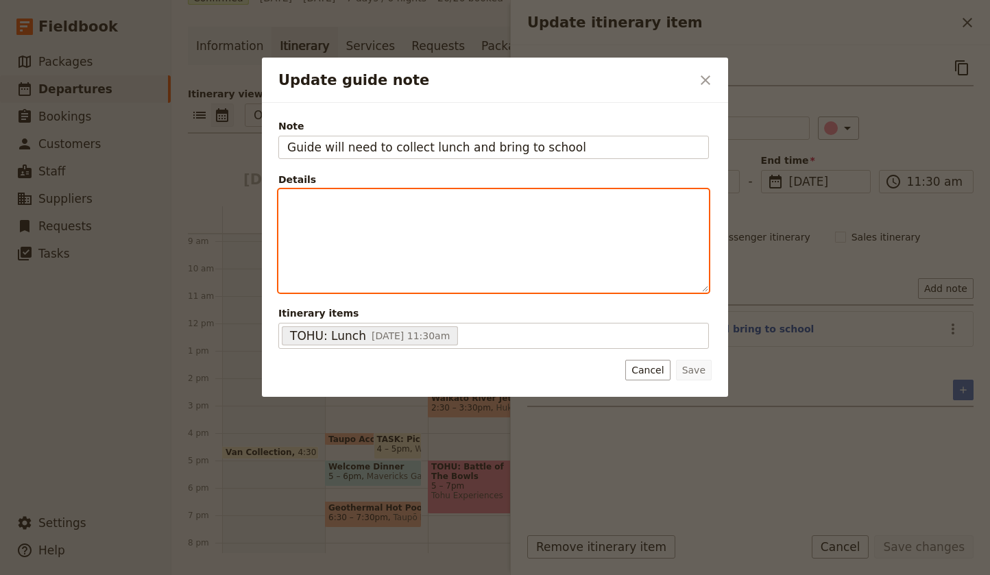
click at [307, 210] on div "Update guide note" at bounding box center [493, 241] width 429 height 102
click at [309, 215] on span "-Vegterian" at bounding box center [311, 216] width 49 height 11
click at [294, 216] on span "-Vegeterian" at bounding box center [314, 216] width 55 height 11
click at [387, 216] on p "- Pepperoni - Vegeterian" at bounding box center [493, 208] width 413 height 27
click at [285, 227] on div "- Pepperoni - Vegetarian Hawaiian" at bounding box center [493, 230] width 429 height 80
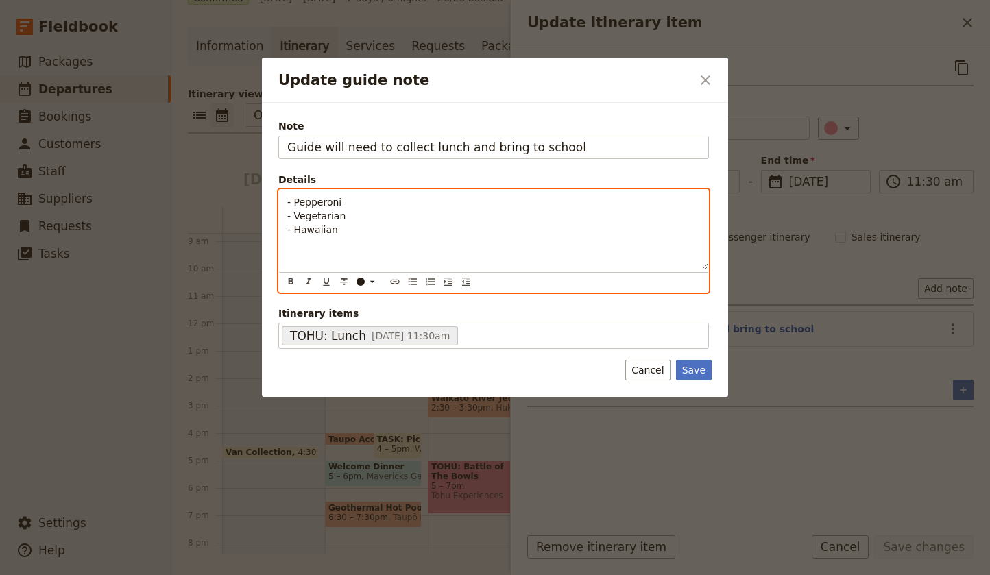
click at [352, 227] on p "- Pepperoni - Vegetarian - Hawaiian" at bounding box center [493, 215] width 413 height 41
click at [363, 243] on p "- Pepperoni - Vegetarian - Hawaiian - Cheesy Pizza - Chips" at bounding box center [493, 229] width 413 height 69
click at [359, 220] on p "- Pepperoni - Vegetarian - Hawaiian - Cheesy Pizza - Chips" at bounding box center [493, 229] width 413 height 69
click at [335, 259] on p "- Pepperoni - Vegetarian - Hawaiian - Cheesy Pizza - Chips" at bounding box center [493, 229] width 413 height 69
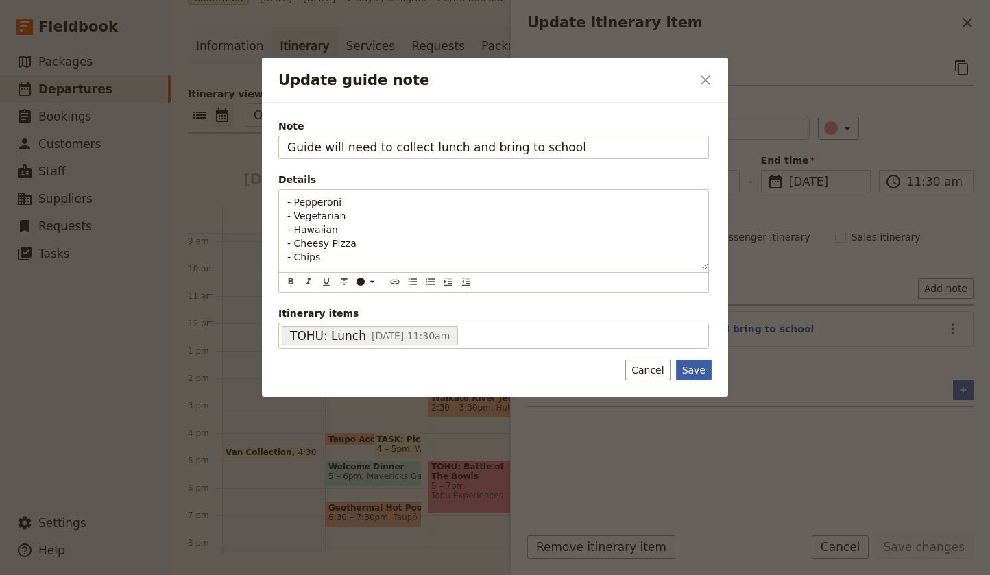
click at [705, 368] on button "Save" at bounding box center [694, 370] width 36 height 21
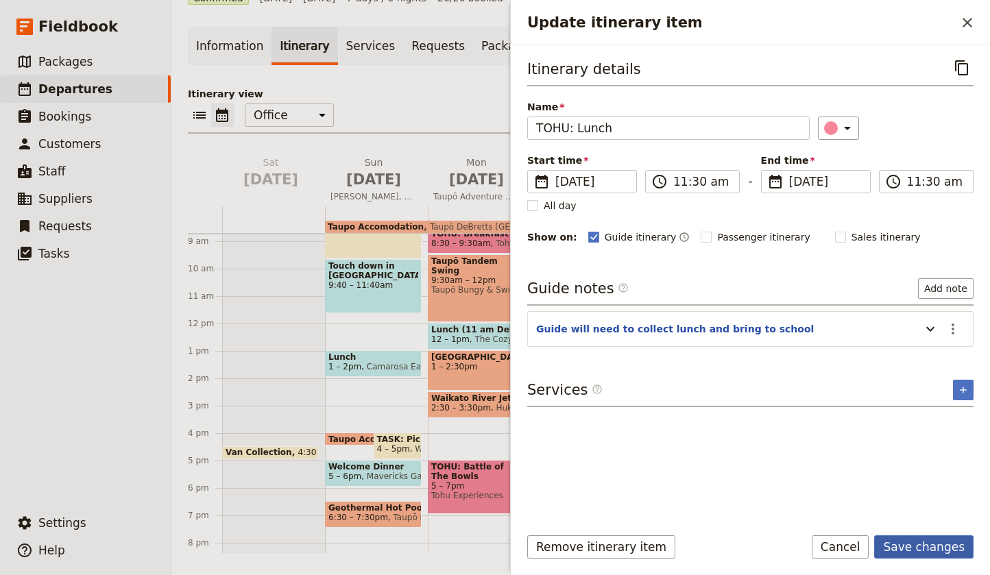
click at [946, 548] on button "Save changes" at bounding box center [923, 547] width 99 height 23
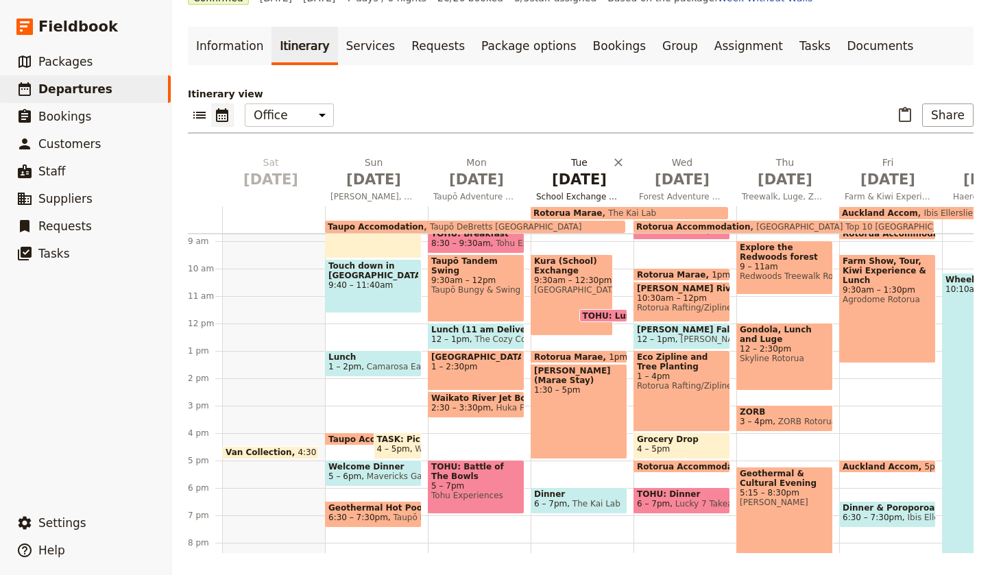
click at [581, 182] on span "[DATE]" at bounding box center [579, 179] width 86 height 21
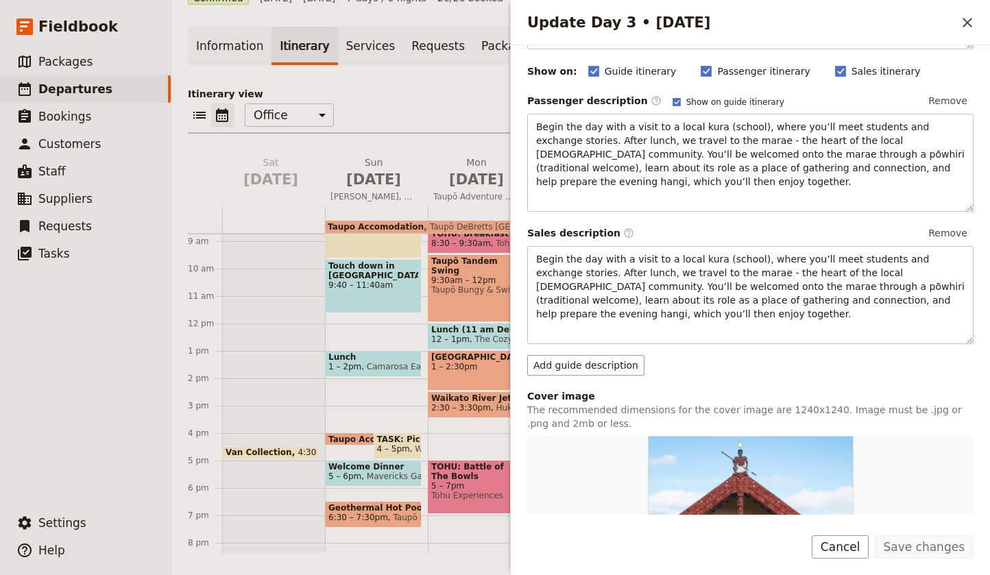
scroll to position [122, 0]
click at [619, 367] on button "Add guide description" at bounding box center [585, 365] width 117 height 21
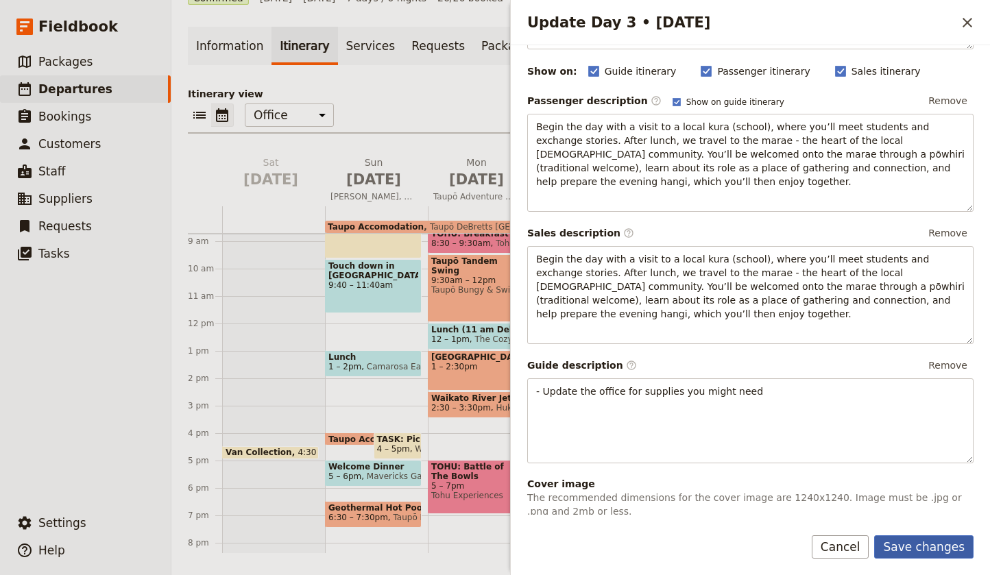
click at [925, 551] on button "Save changes" at bounding box center [923, 547] width 99 height 23
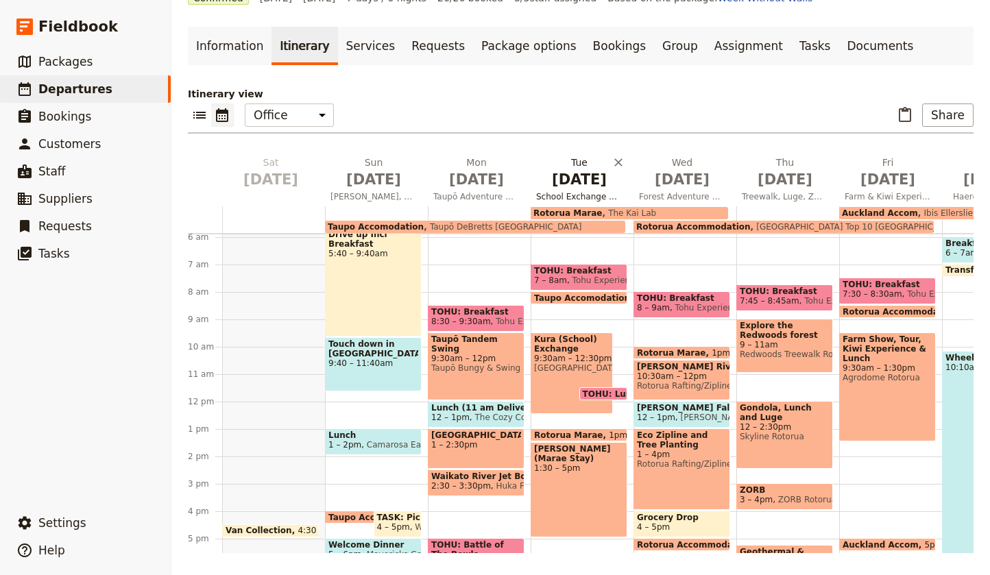
scroll to position [152, 0]
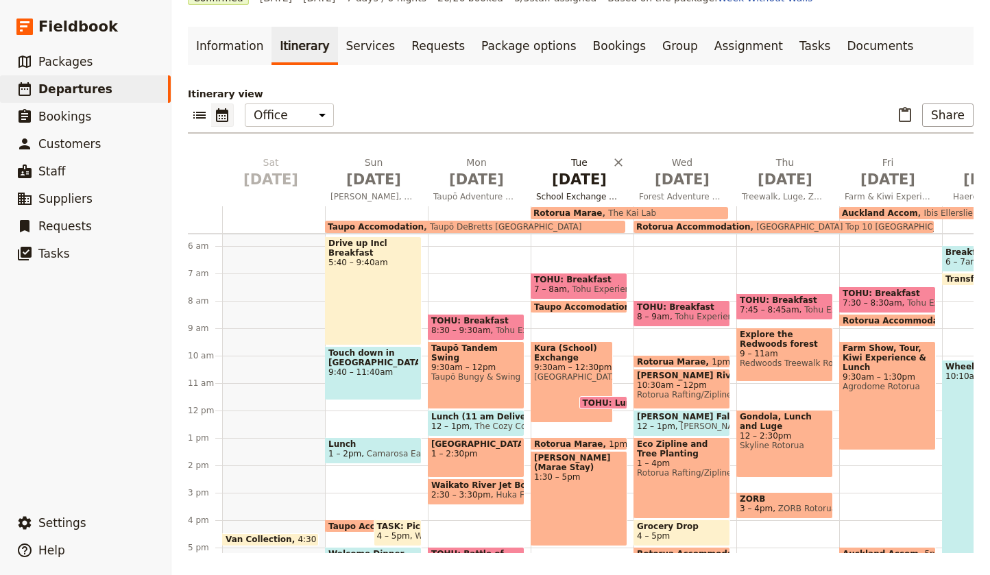
click at [585, 178] on span "[DATE]" at bounding box center [579, 179] width 86 height 21
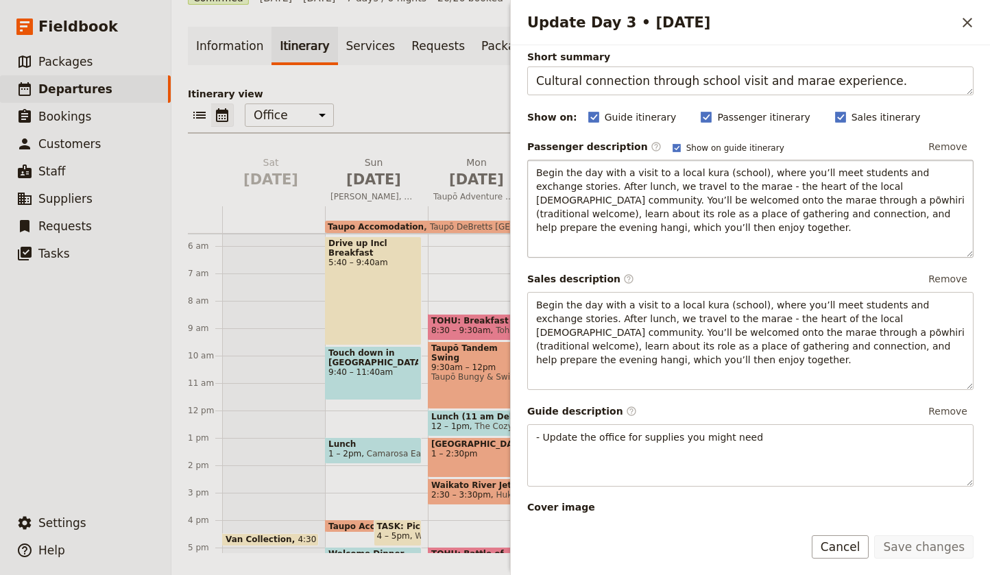
scroll to position [80, 0]
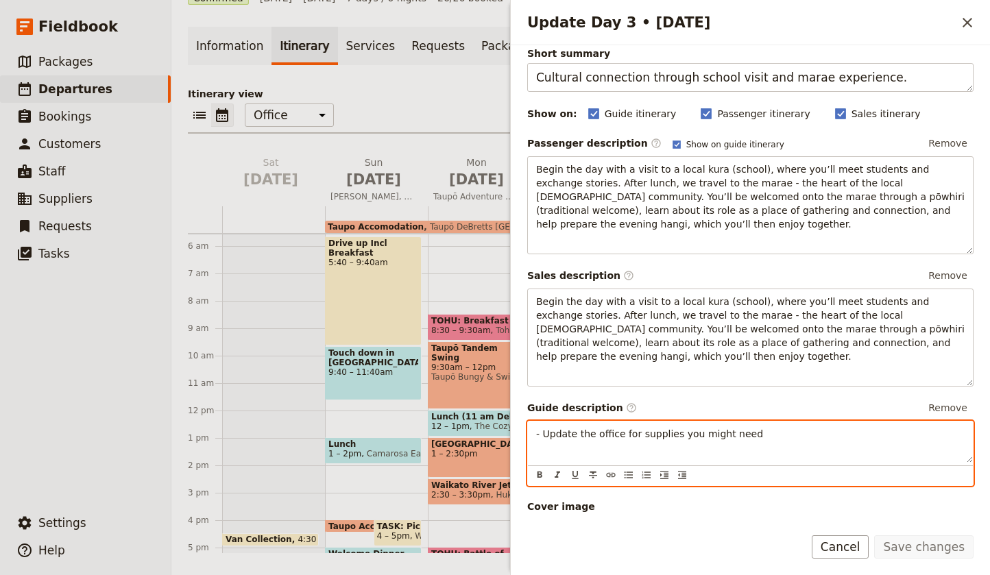
click at [771, 434] on p "- Update the office for supplies you might need" at bounding box center [750, 434] width 429 height 14
click at [675, 447] on span "- Another group arrives at 10 an to [GEOGRAPHIC_DATA]" at bounding box center [672, 447] width 272 height 11
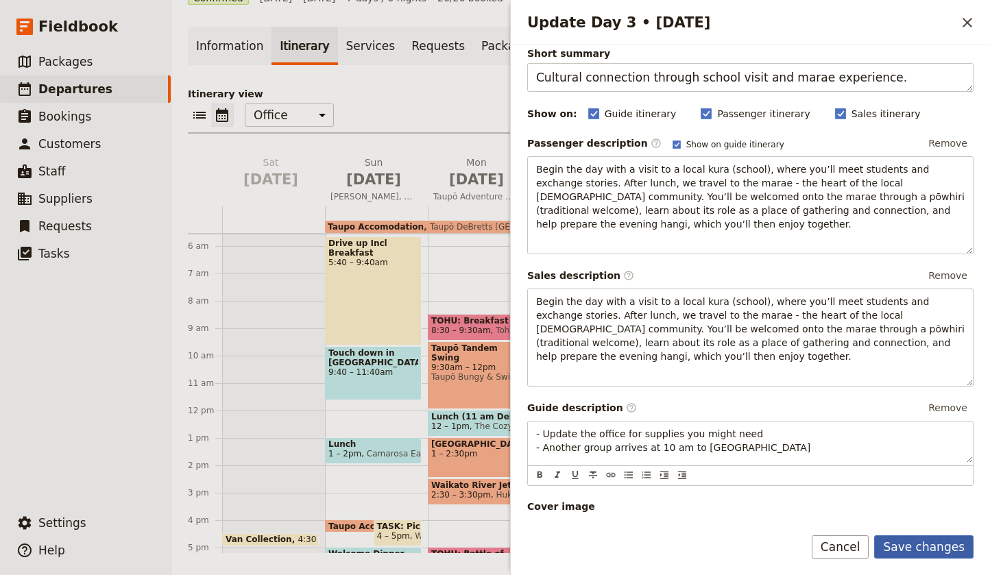
click at [907, 548] on button "Save changes" at bounding box center [923, 547] width 99 height 23
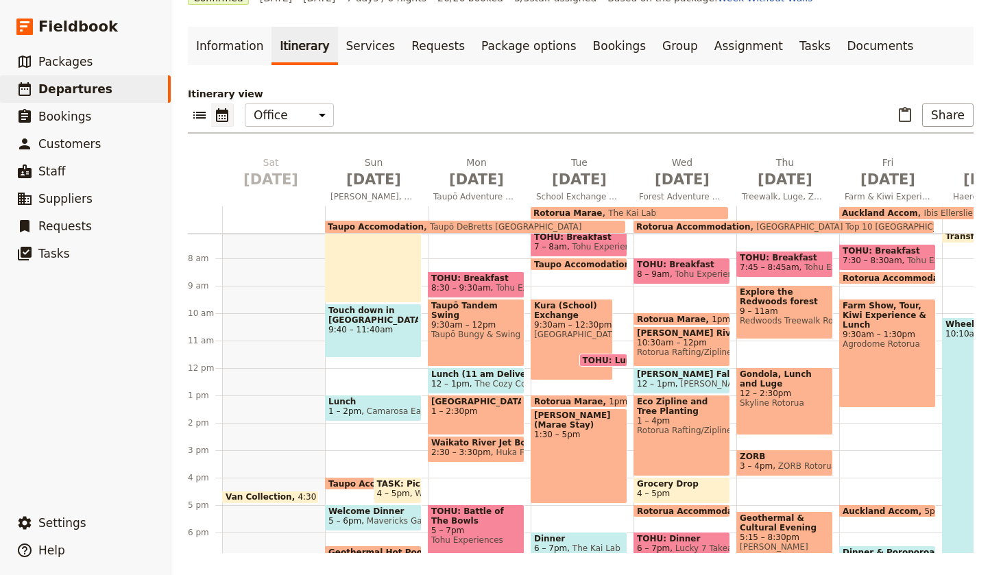
scroll to position [202, 0]
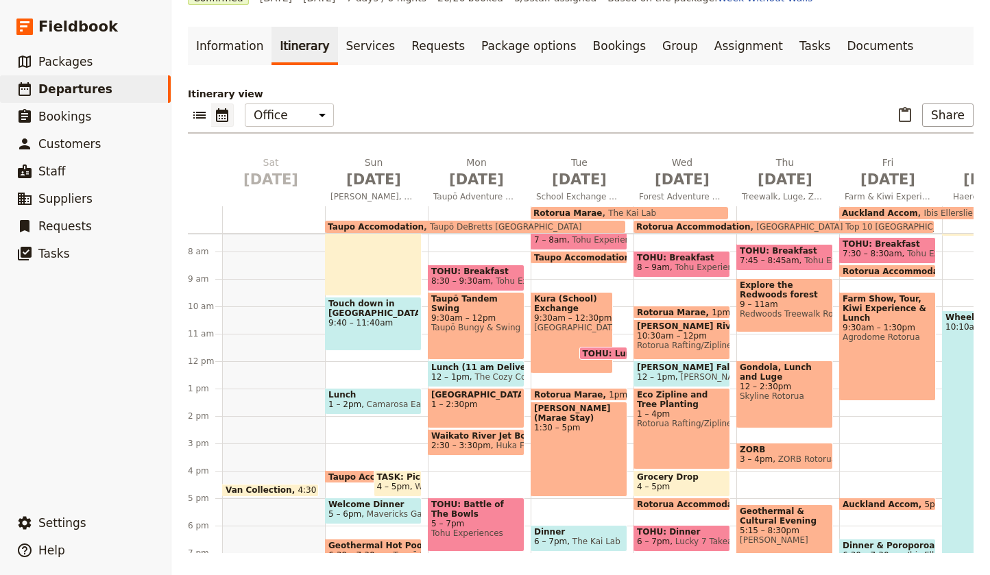
click at [669, 479] on span "Grocery Drop" at bounding box center [682, 477] width 90 height 10
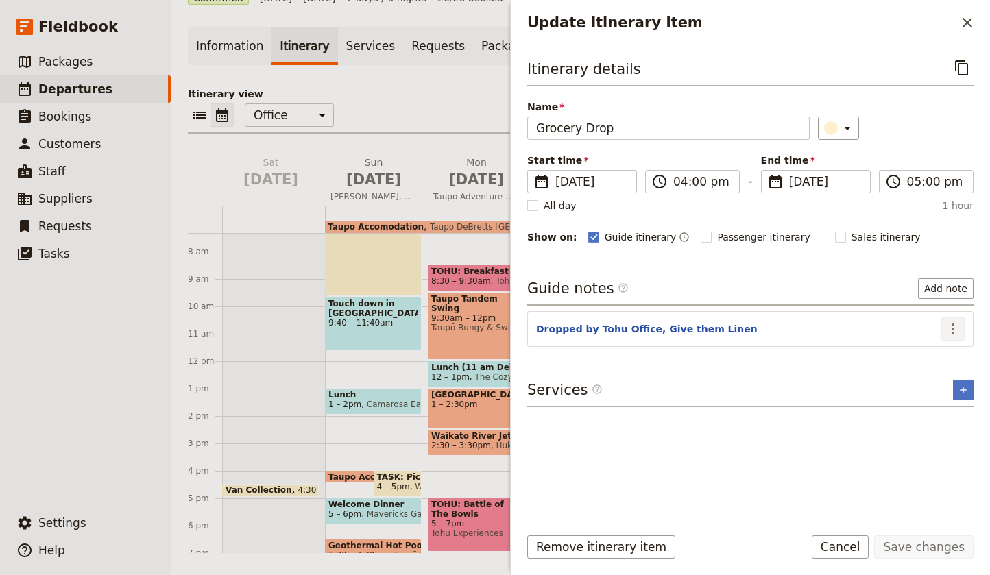
click at [955, 329] on icon "Actions" at bounding box center [953, 329] width 16 height 16
click at [905, 361] on span "Edit note" at bounding box center [913, 359] width 43 height 14
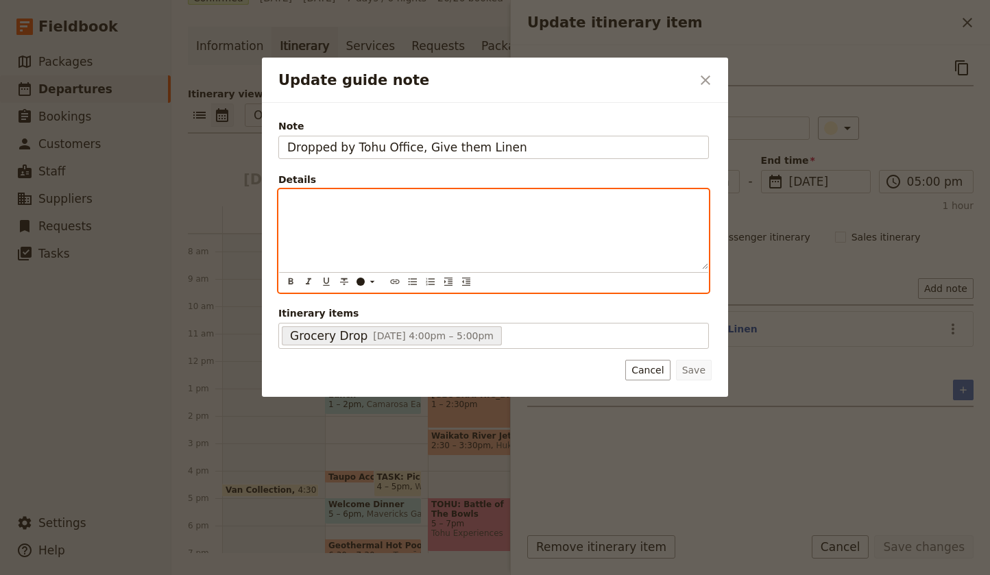
click at [387, 205] on p "Update guide note" at bounding box center [493, 202] width 413 height 14
click at [289, 203] on span "They will bring dinner out too" at bounding box center [357, 202] width 141 height 11
drag, startPoint x: 429, startPoint y: 202, endPoint x: 297, endPoint y: 202, distance: 131.7
click at [297, 202] on p "- They will bring dinner out too" at bounding box center [493, 202] width 413 height 14
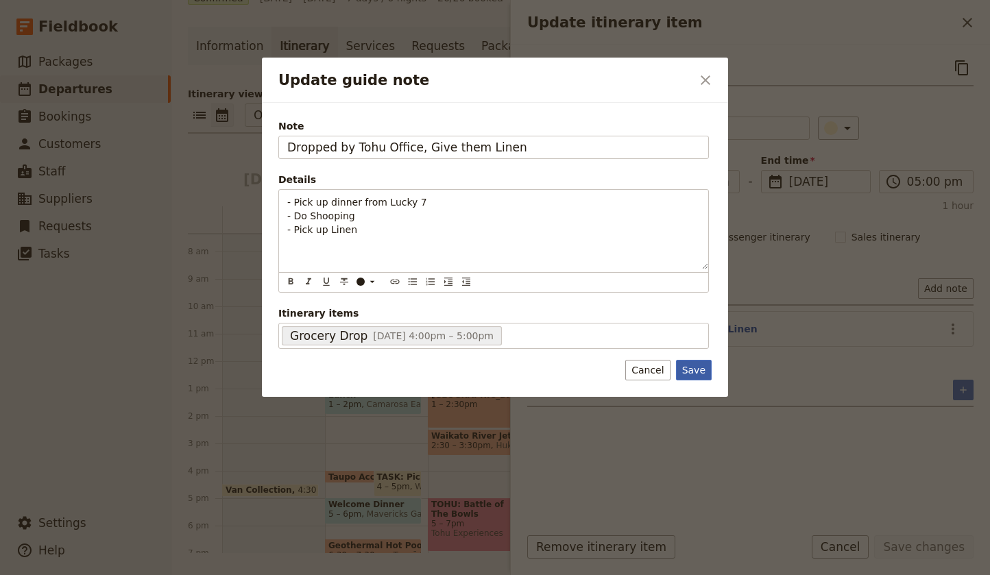
click at [692, 372] on button "Save" at bounding box center [694, 370] width 36 height 21
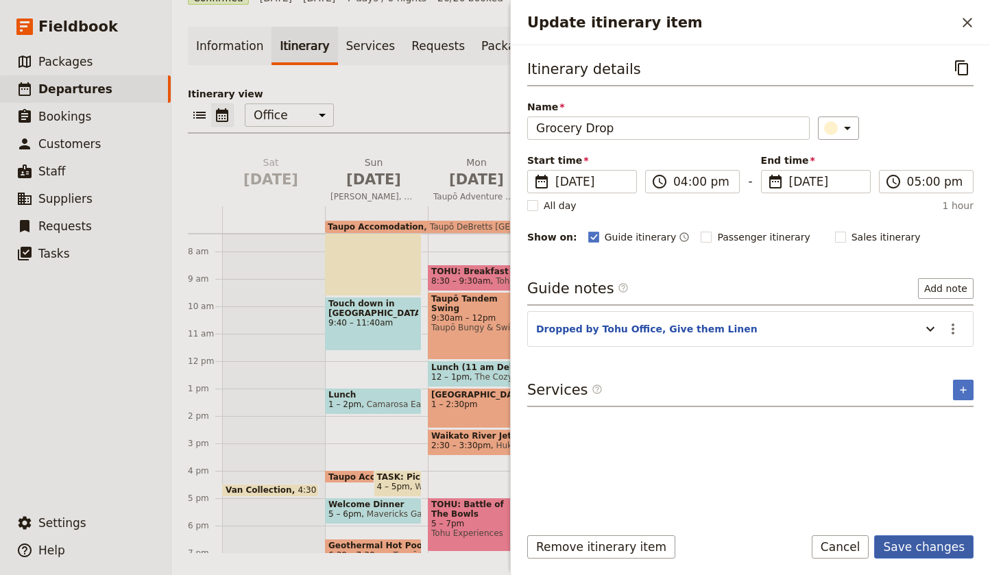
click at [928, 550] on button "Save changes" at bounding box center [923, 547] width 99 height 23
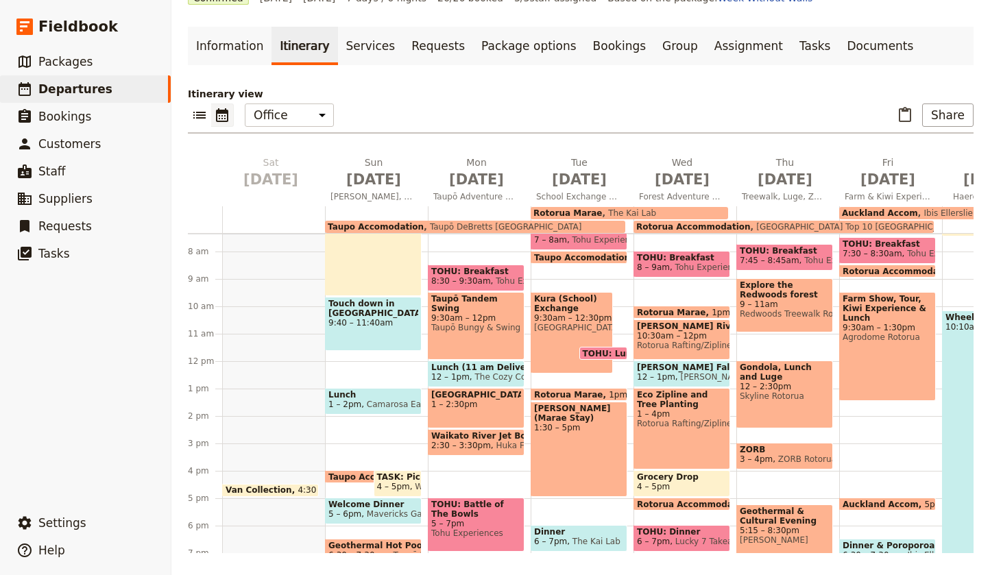
click at [660, 479] on span "Grocery Drop" at bounding box center [682, 477] width 90 height 10
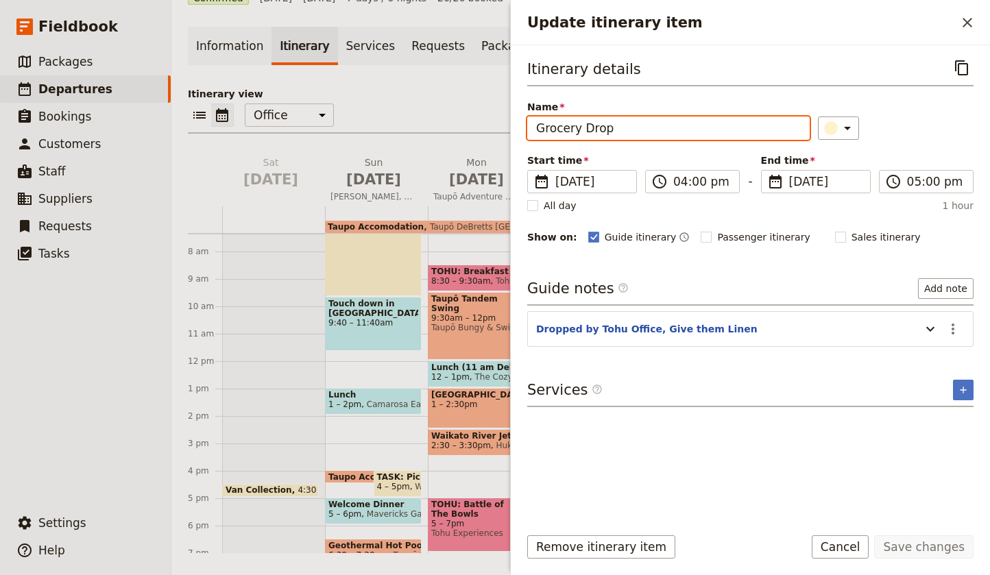
click at [640, 131] on input "Grocery Drop" at bounding box center [668, 128] width 283 height 23
click at [955, 326] on icon "Actions" at bounding box center [953, 329] width 16 height 16
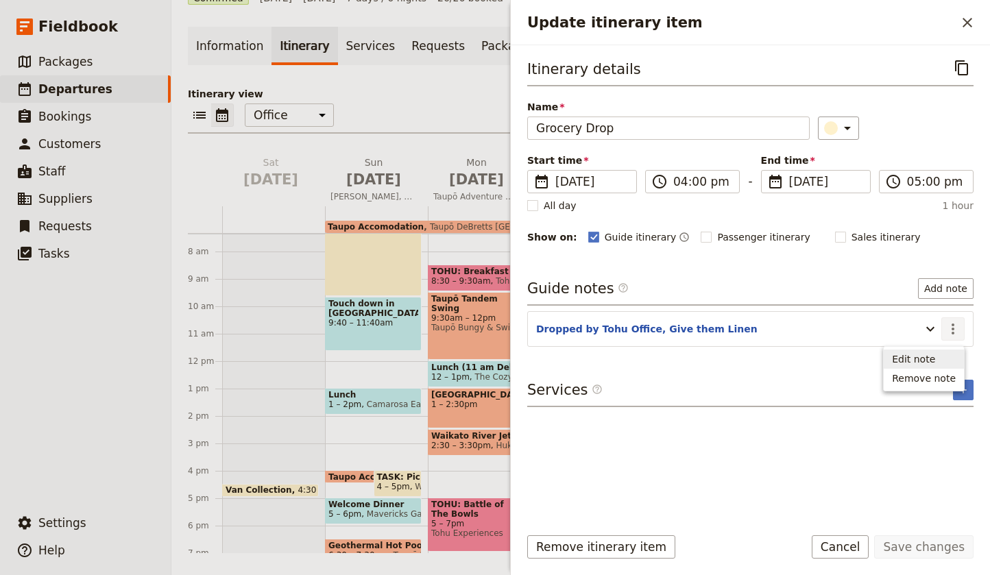
click at [940, 355] on span "Edit note" at bounding box center [924, 359] width 64 height 14
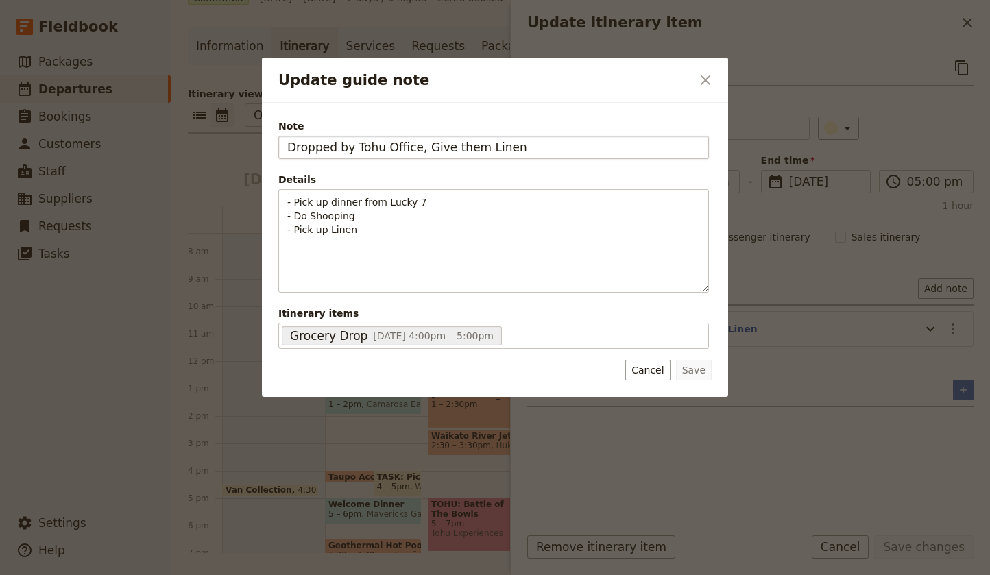
drag, startPoint x: 454, startPoint y: 147, endPoint x: 412, endPoint y: 149, distance: 41.9
click at [412, 149] on input "Dropped by Tohu Office, Give them Linen" at bounding box center [493, 147] width 431 height 23
type input "Dropped by Tohu Office"
click at [702, 373] on button "Save" at bounding box center [694, 370] width 36 height 21
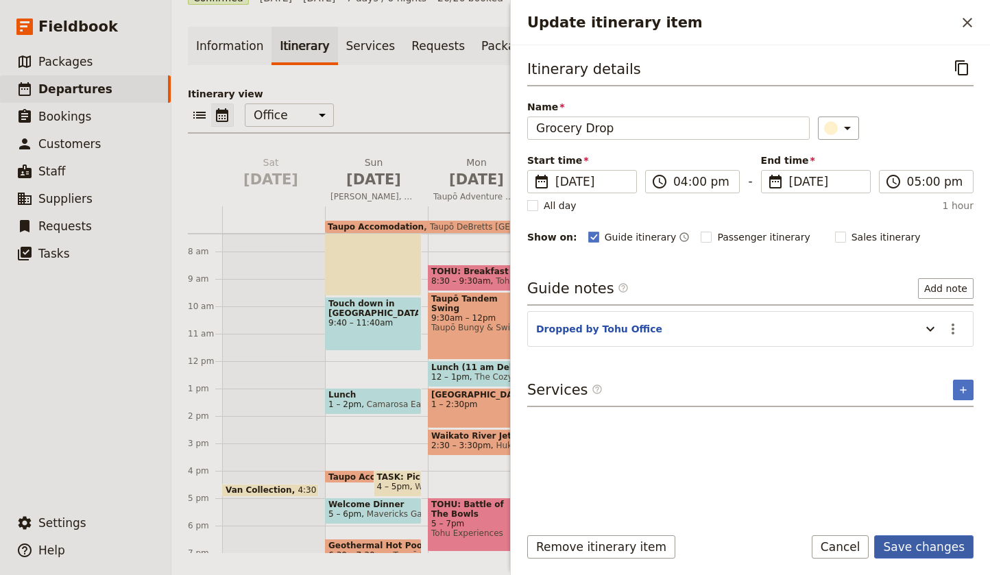
click at [948, 548] on button "Save changes" at bounding box center [923, 547] width 99 height 23
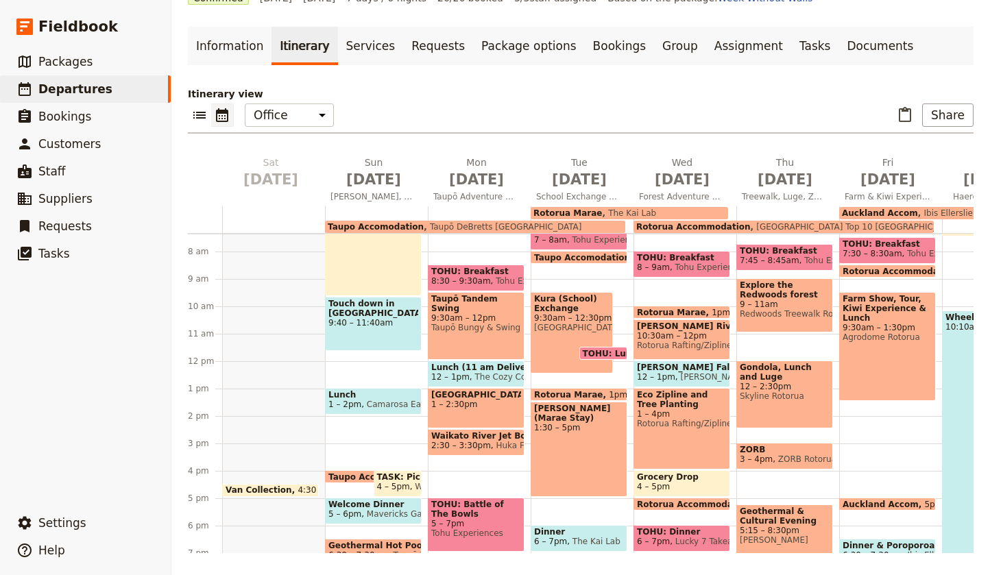
click at [675, 407] on span "Eco Zipline and Tree Planting" at bounding box center [682, 399] width 90 height 19
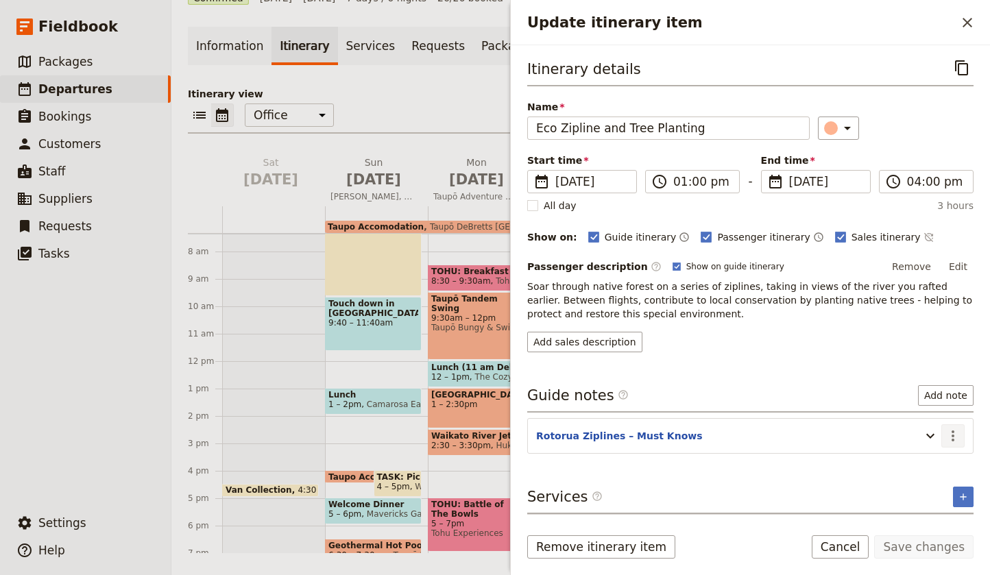
click at [953, 432] on icon "Actions" at bounding box center [953, 436] width 3 height 11
click at [916, 465] on span "Edit note" at bounding box center [913, 466] width 43 height 14
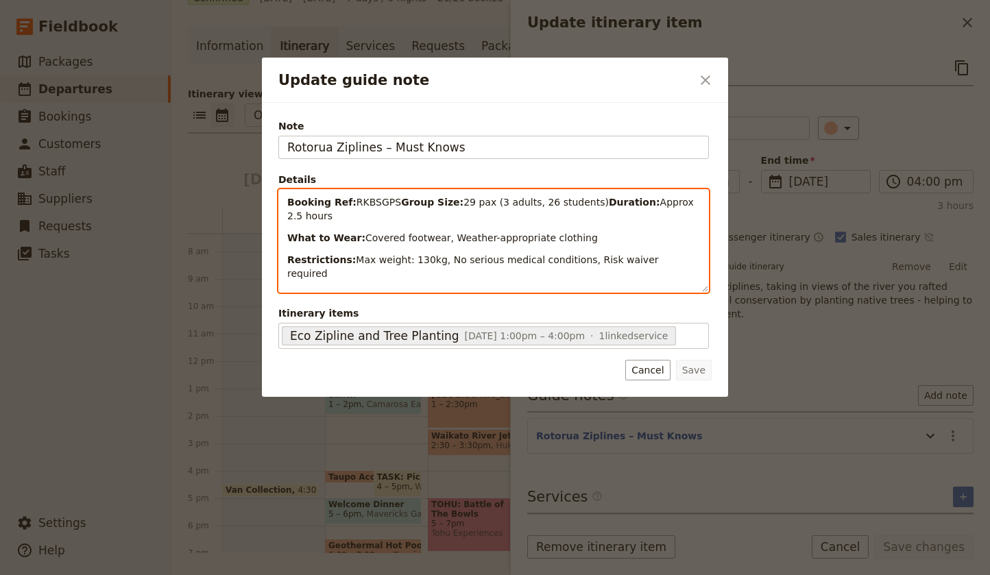
click at [289, 239] on strong "What to Wear:" at bounding box center [326, 237] width 78 height 11
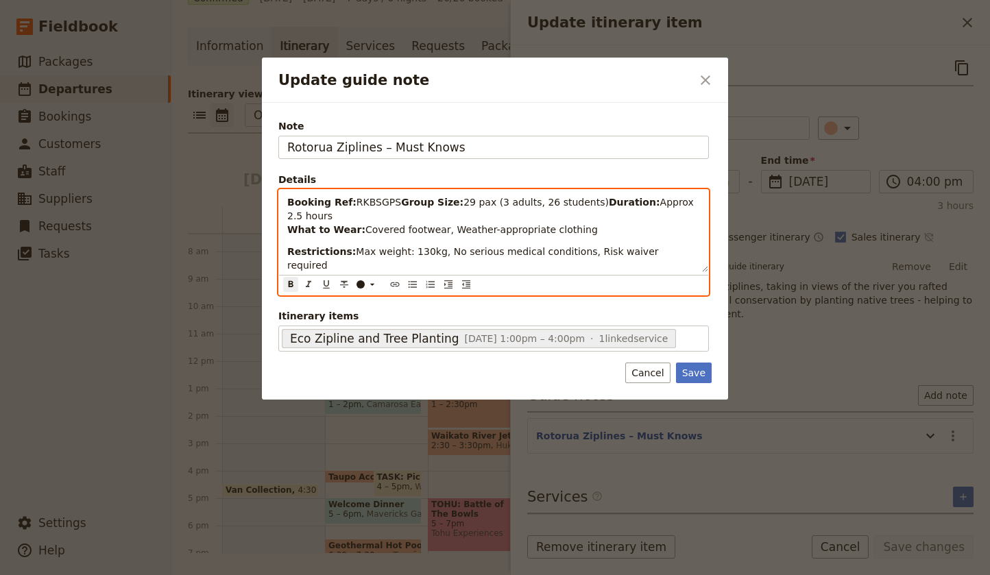
click at [285, 253] on div "Booking Ref: RKBSGPS Group Size: 29 pax (3 adults, 26 students) Duration: Appro…" at bounding box center [493, 231] width 429 height 82
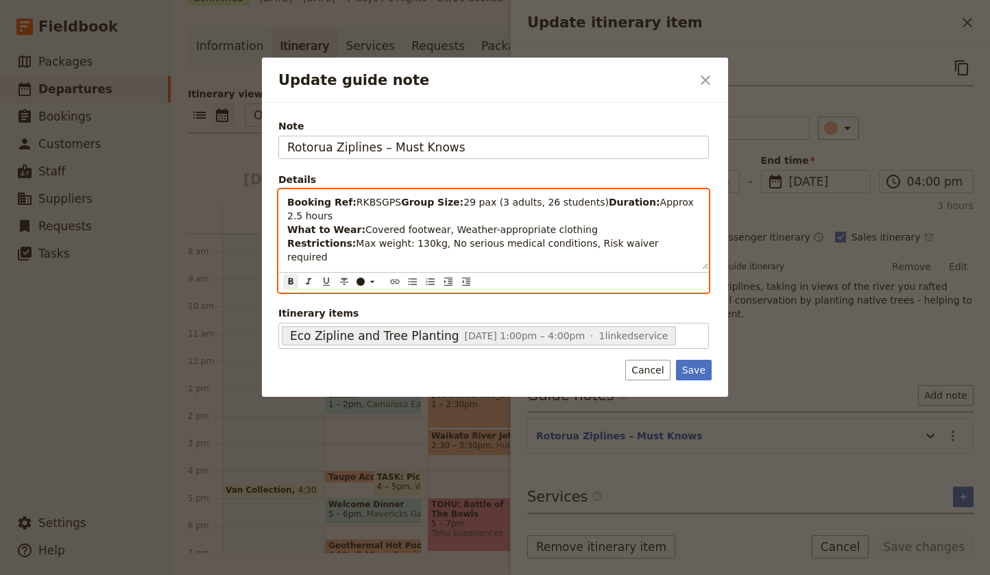
click at [684, 245] on p "Booking Ref: RKBSGPS Group Size: 29 pax (3 adults, 26 students) Duration: Appro…" at bounding box center [493, 229] width 413 height 69
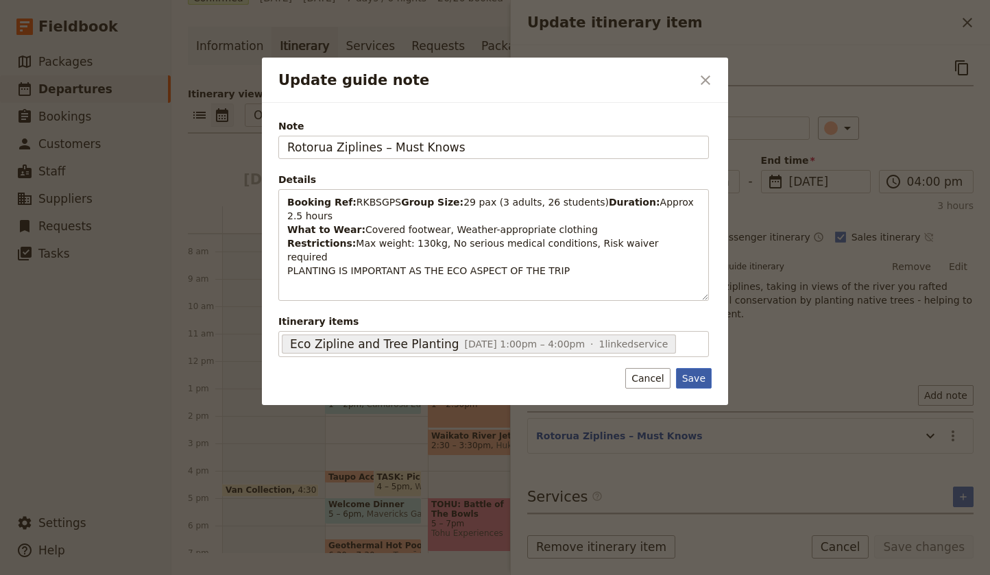
click at [698, 370] on button "Save" at bounding box center [694, 378] width 36 height 21
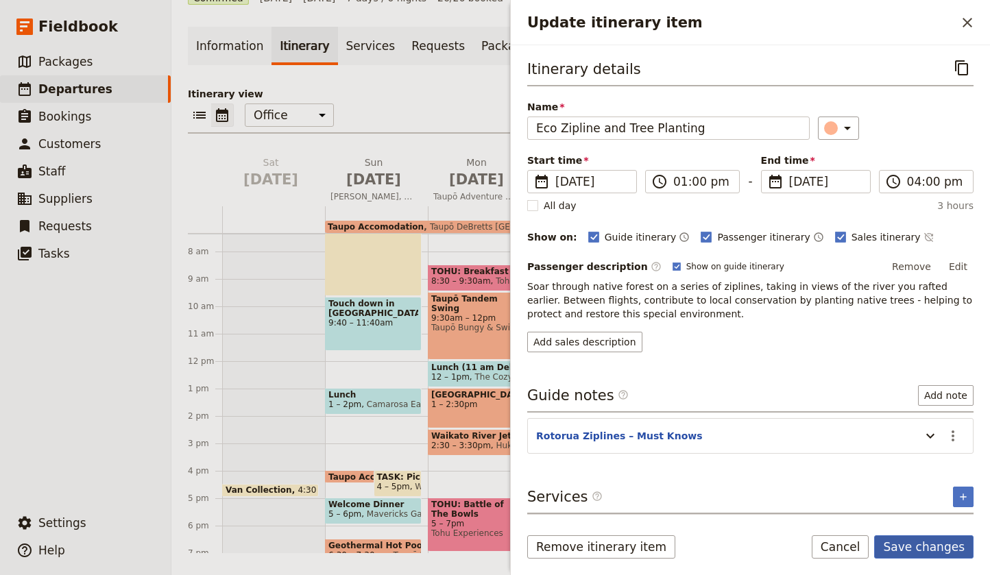
click at [921, 546] on button "Save changes" at bounding box center [923, 547] width 99 height 23
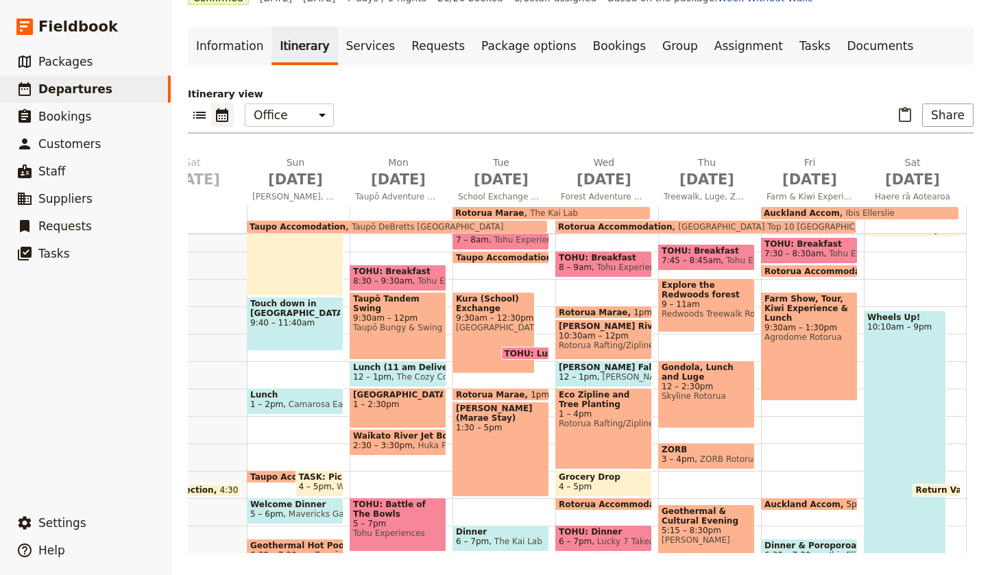
scroll to position [0, 78]
click at [912, 180] on span "[DATE]" at bounding box center [913, 179] width 86 height 21
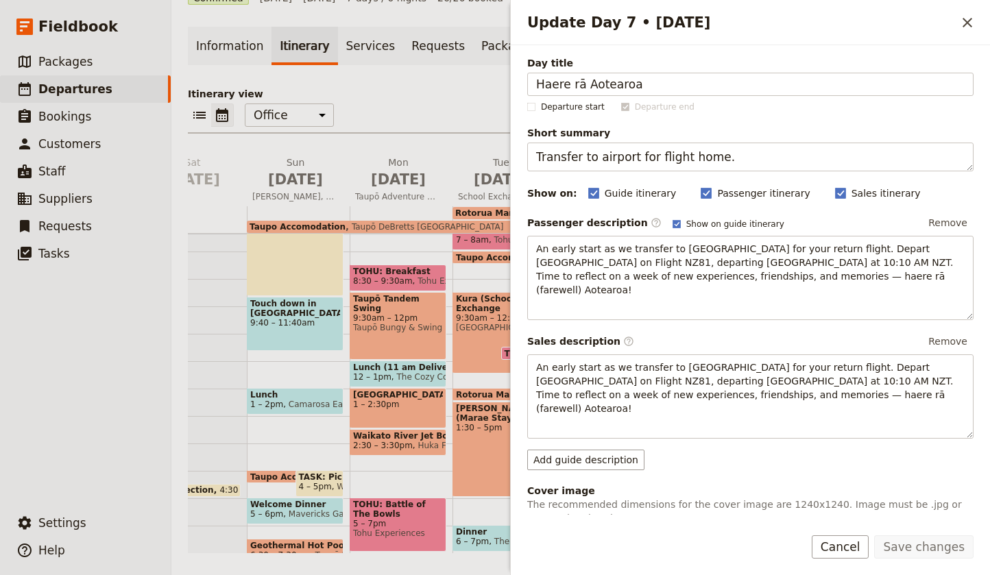
scroll to position [0, 0]
click at [968, 21] on icon "Close drawer" at bounding box center [967, 22] width 16 height 16
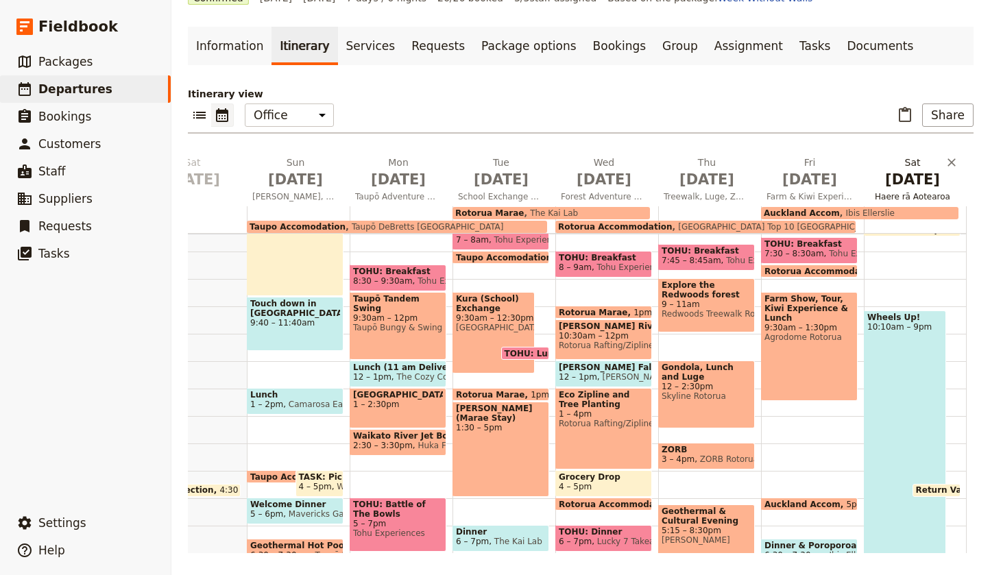
click at [910, 184] on span "[DATE]" at bounding box center [913, 179] width 86 height 21
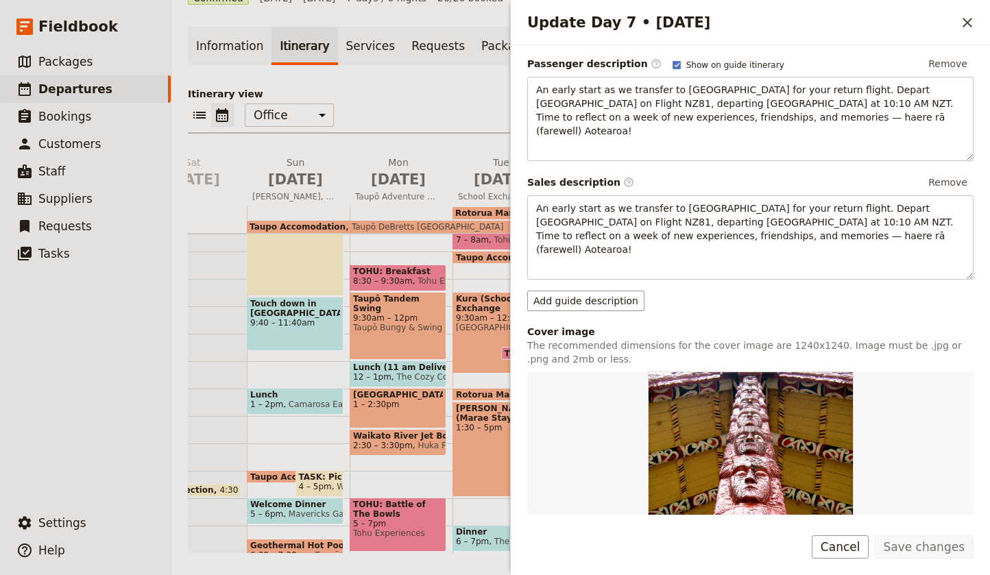
scroll to position [136, 0]
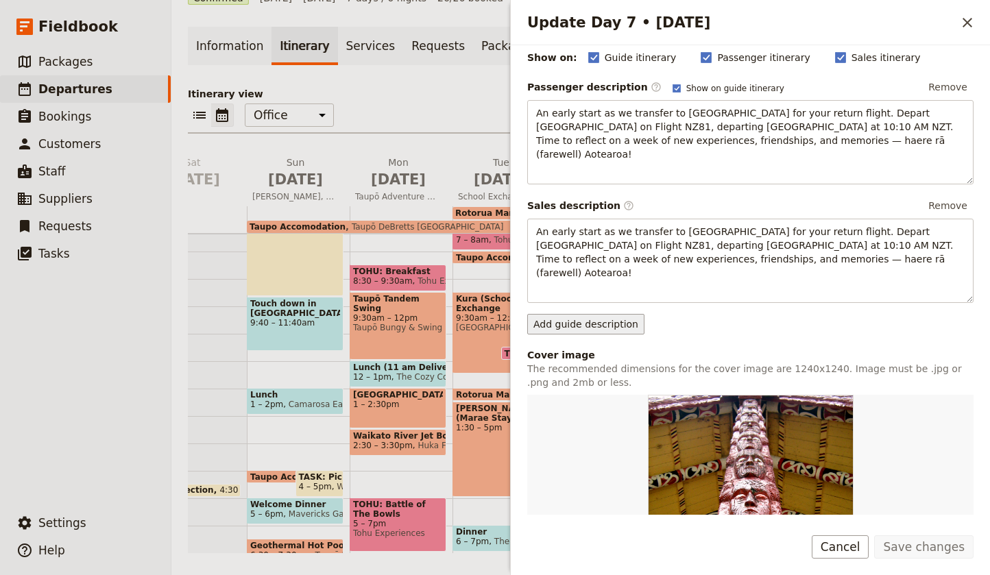
click at [573, 314] on button "Add guide description" at bounding box center [585, 324] width 117 height 21
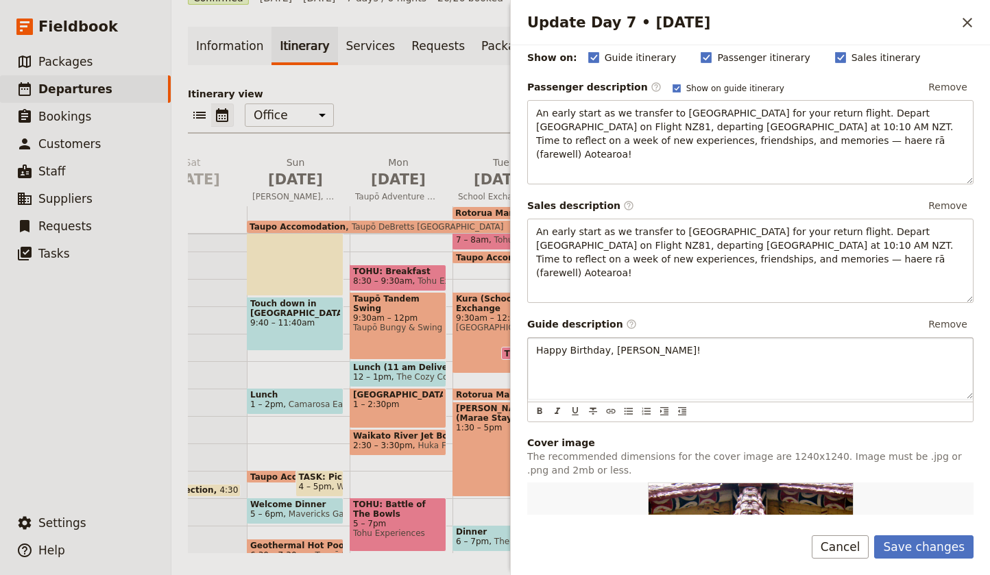
click at [658, 344] on p "Happy Birthday, [PERSON_NAME]!" at bounding box center [750, 351] width 429 height 14
click at [928, 546] on button "Save changes" at bounding box center [923, 547] width 99 height 23
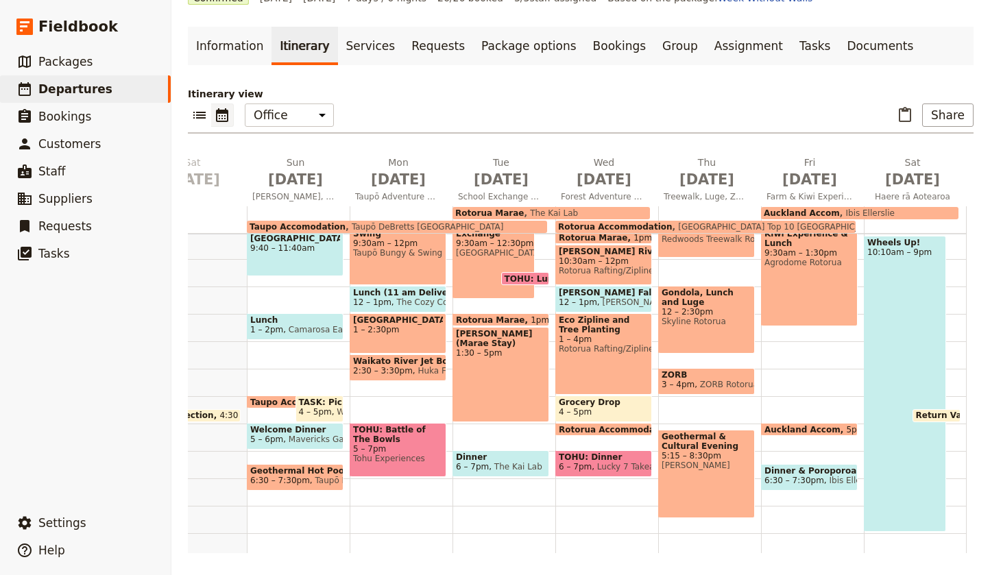
scroll to position [285, 0]
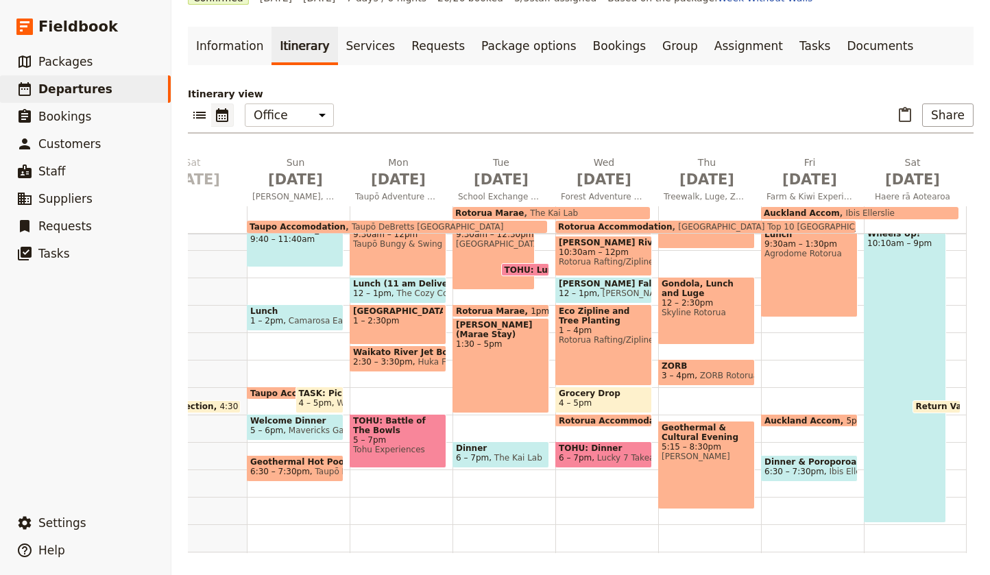
click at [352, 224] on span "Taupō DeBretts [GEOGRAPHIC_DATA]" at bounding box center [425, 227] width 158 height 10
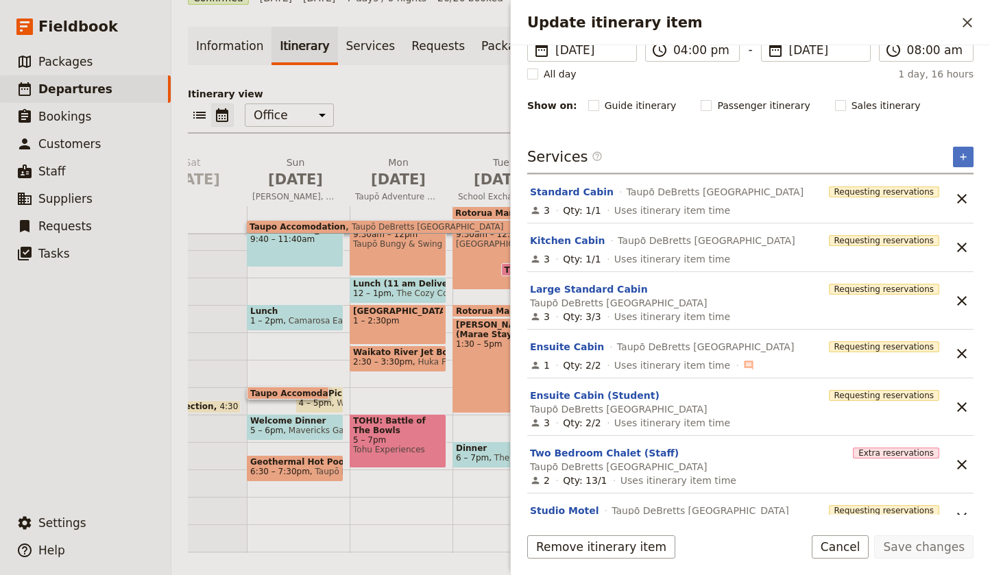
scroll to position [0, 0]
click at [969, 20] on icon "Close drawer" at bounding box center [967, 22] width 16 height 16
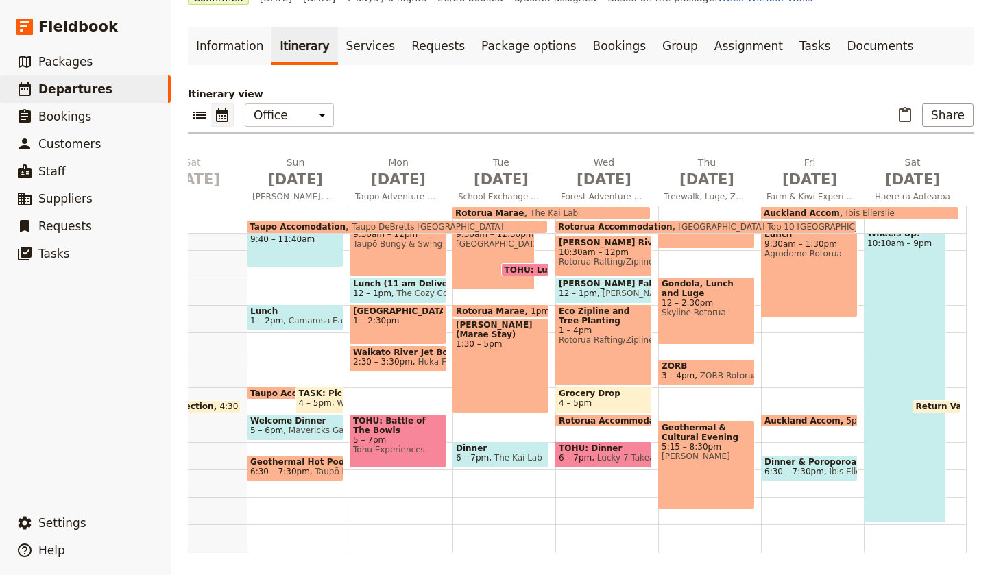
click at [553, 211] on span "The Kai Lab" at bounding box center [551, 213] width 54 height 10
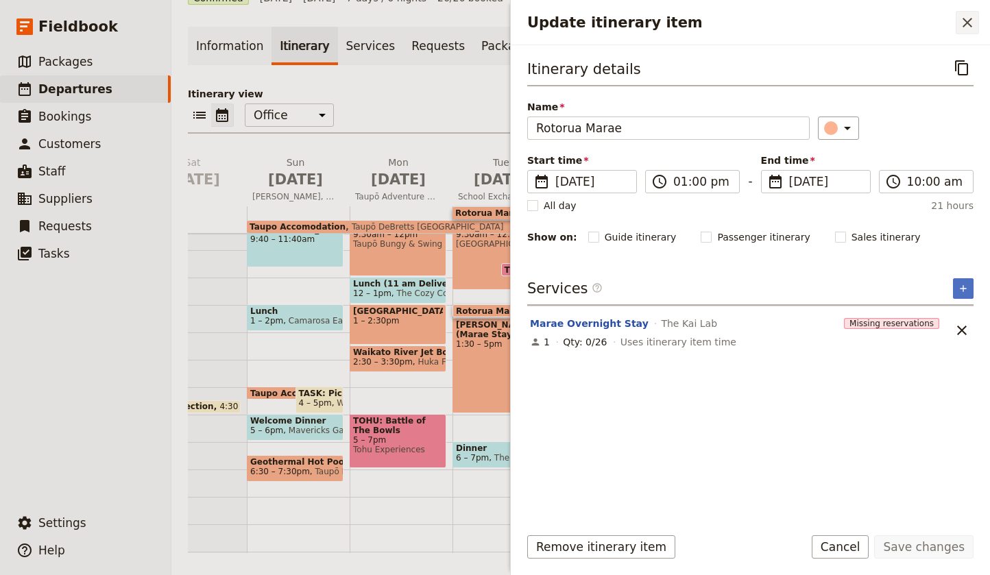
click at [974, 19] on icon "Close drawer" at bounding box center [967, 22] width 16 height 16
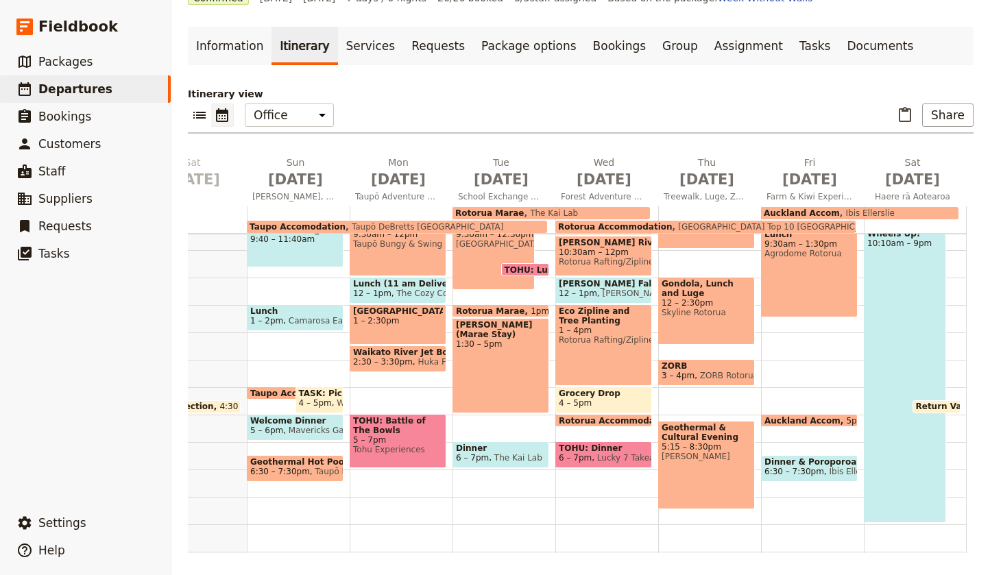
click at [684, 224] on span "[GEOGRAPHIC_DATA] Top 10 [GEOGRAPHIC_DATA]" at bounding box center [778, 227] width 211 height 10
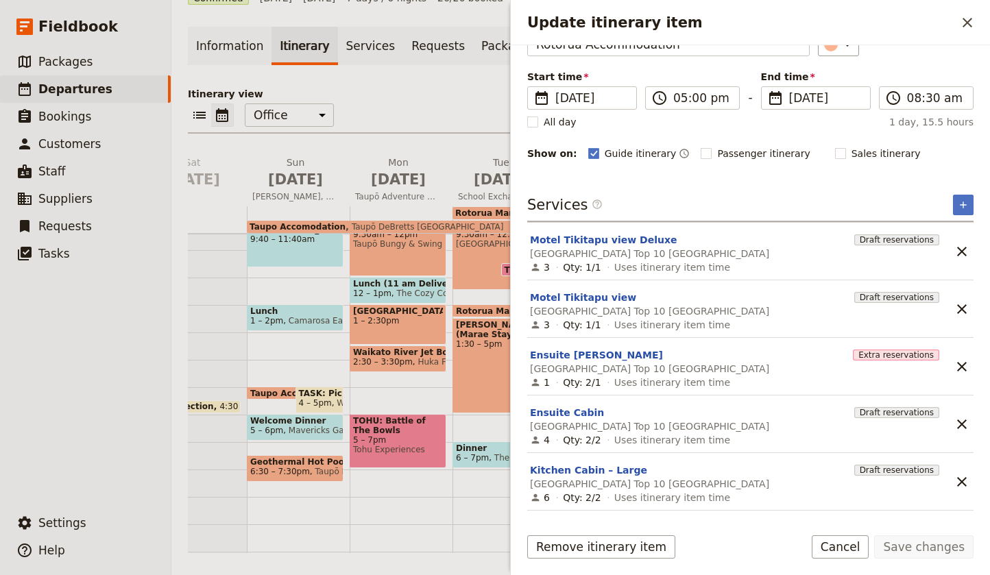
scroll to position [83, 0]
click at [967, 22] on icon "Close drawer" at bounding box center [968, 23] width 10 height 10
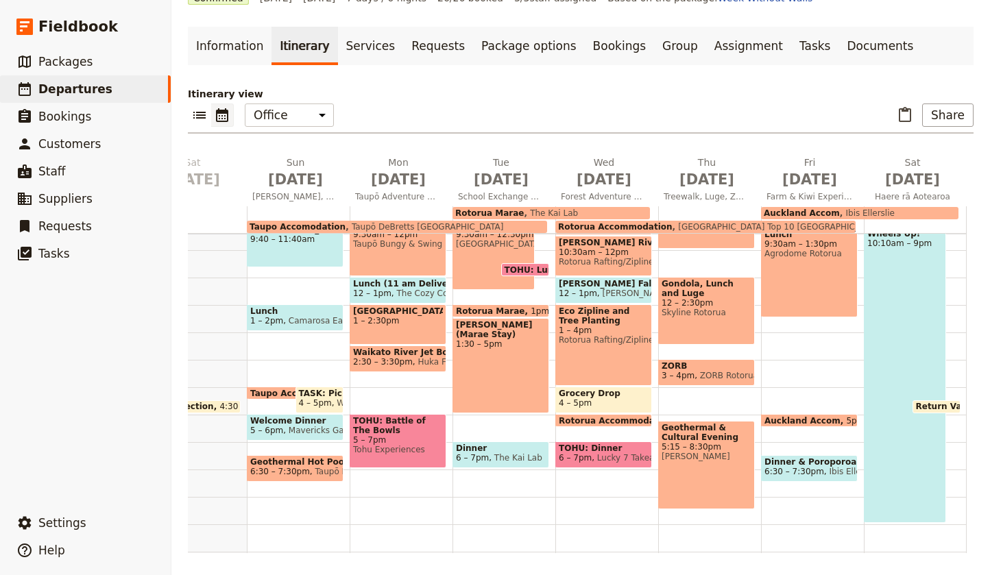
click at [805, 210] on span "Auckland Accom" at bounding box center [802, 213] width 76 height 10
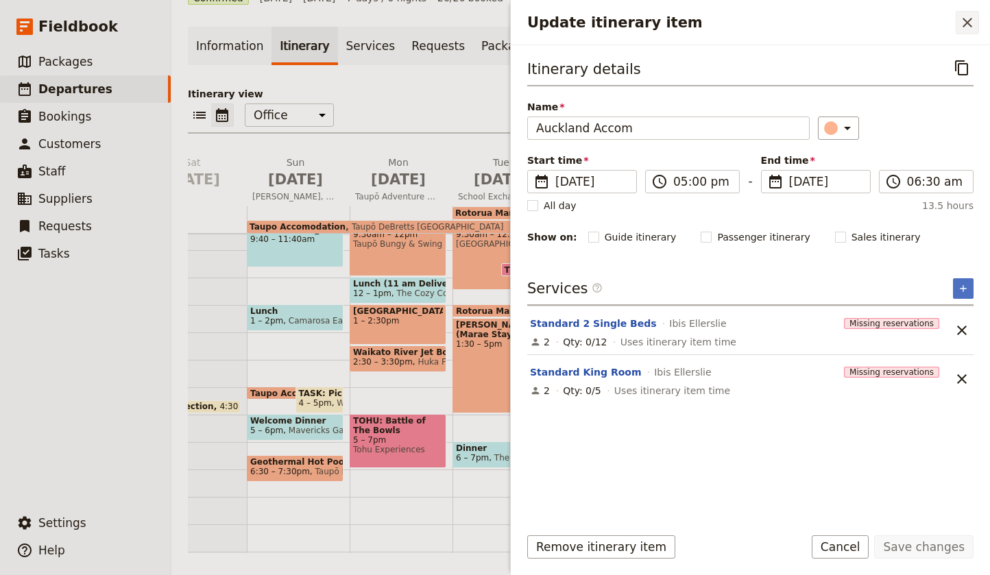
click at [976, 21] on button "​" at bounding box center [967, 22] width 23 height 23
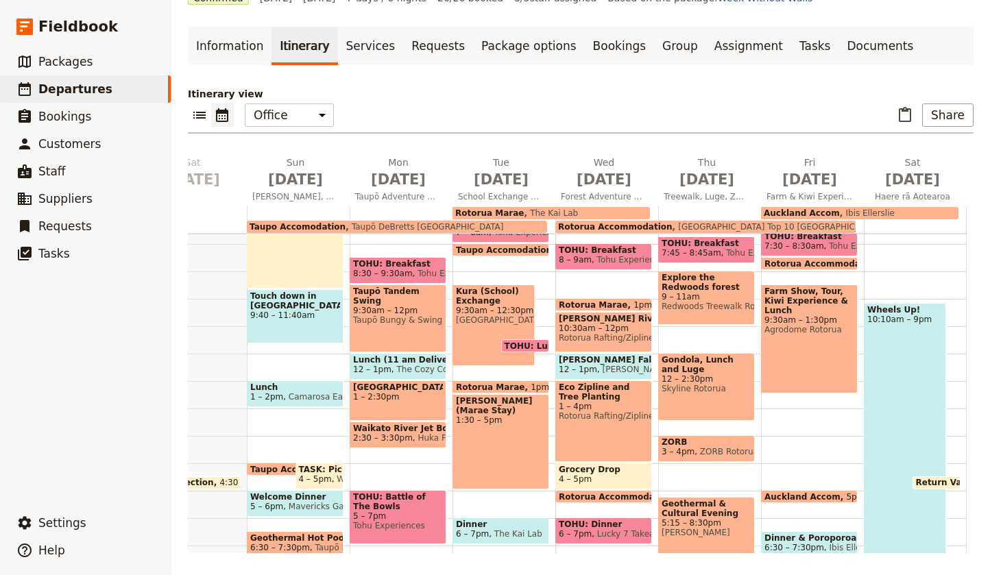
scroll to position [217, 0]
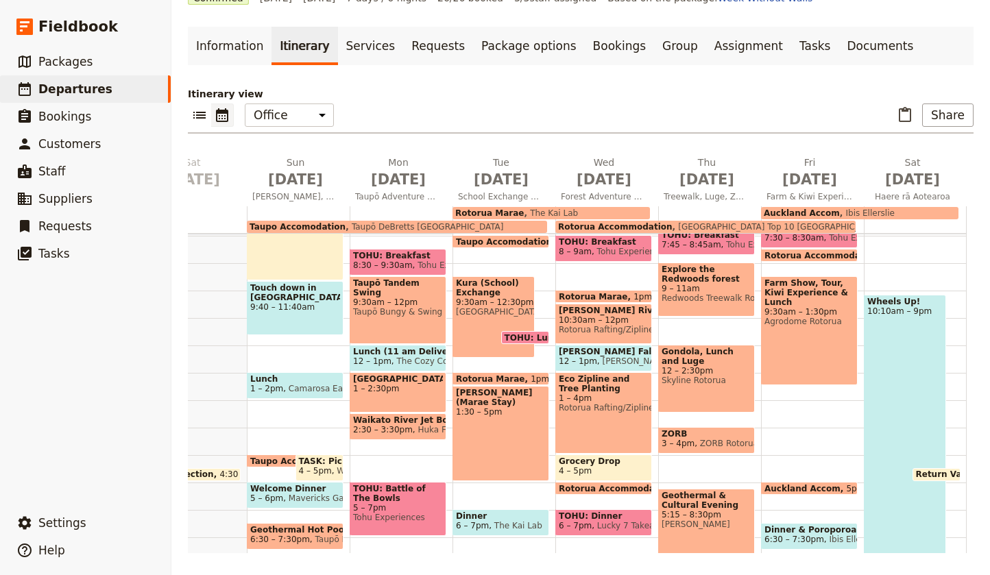
click at [393, 256] on span "TOHU: Breakfast" at bounding box center [398, 256] width 90 height 10
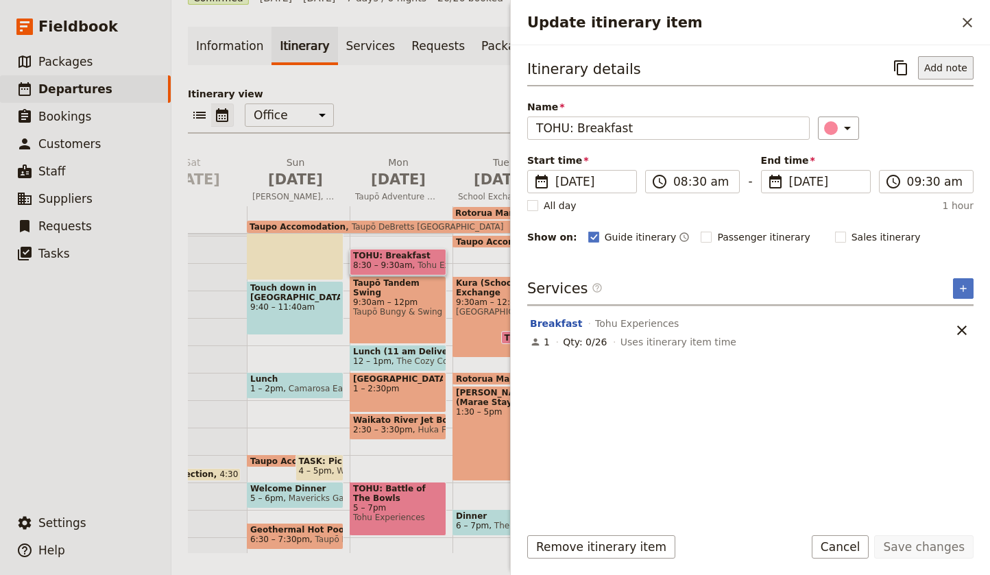
click at [952, 73] on button "Add note" at bounding box center [946, 67] width 56 height 23
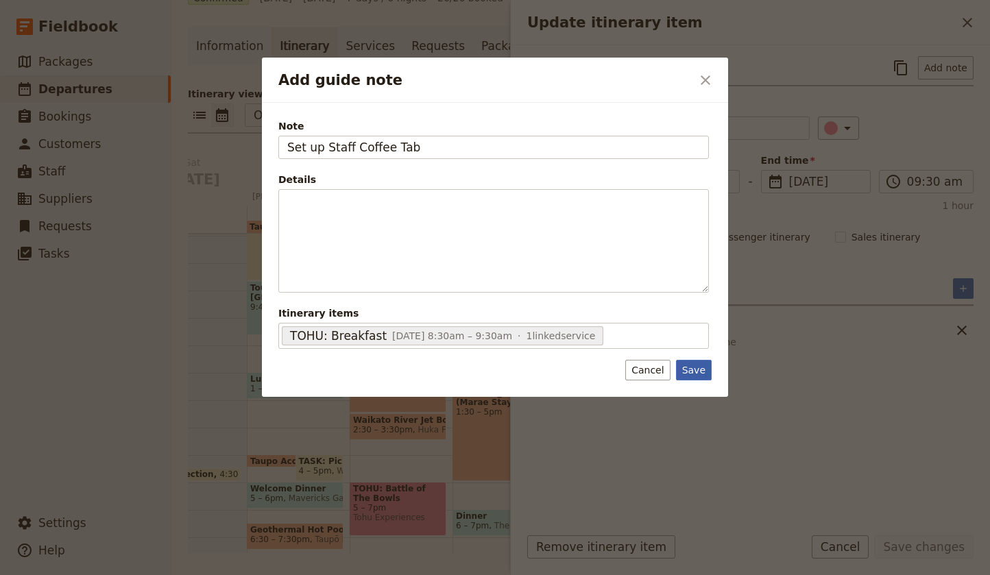
type input "Set up Staff Coffee Tab"
click at [691, 369] on button "Save" at bounding box center [694, 370] width 36 height 21
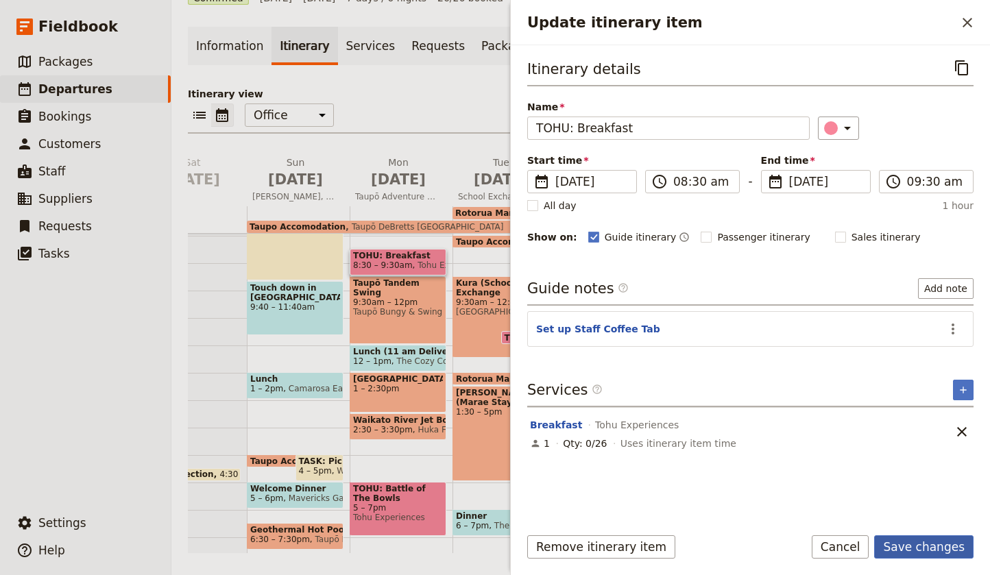
click at [920, 547] on button "Save changes" at bounding box center [923, 547] width 99 height 23
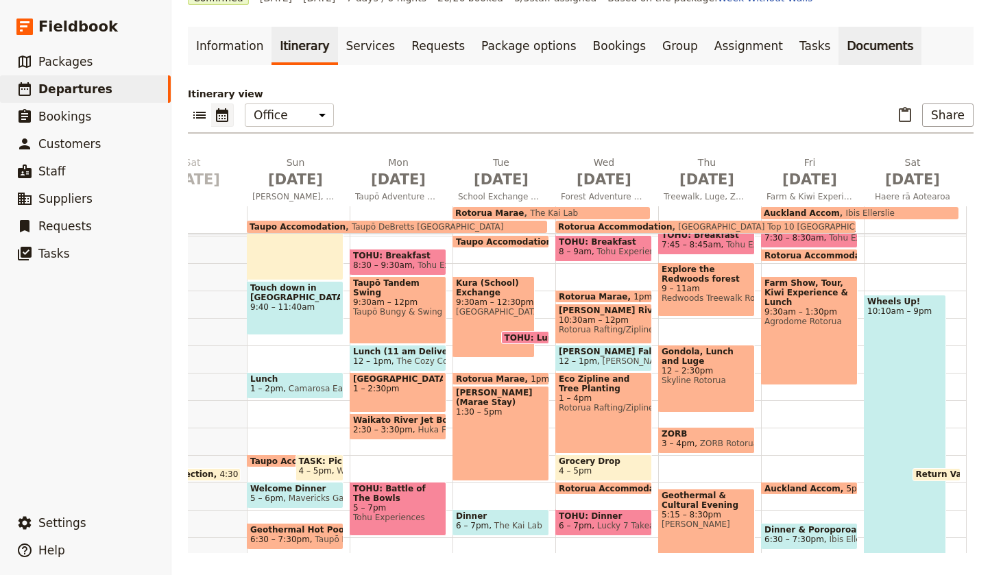
click at [839, 42] on link "Documents" at bounding box center [880, 46] width 83 height 38
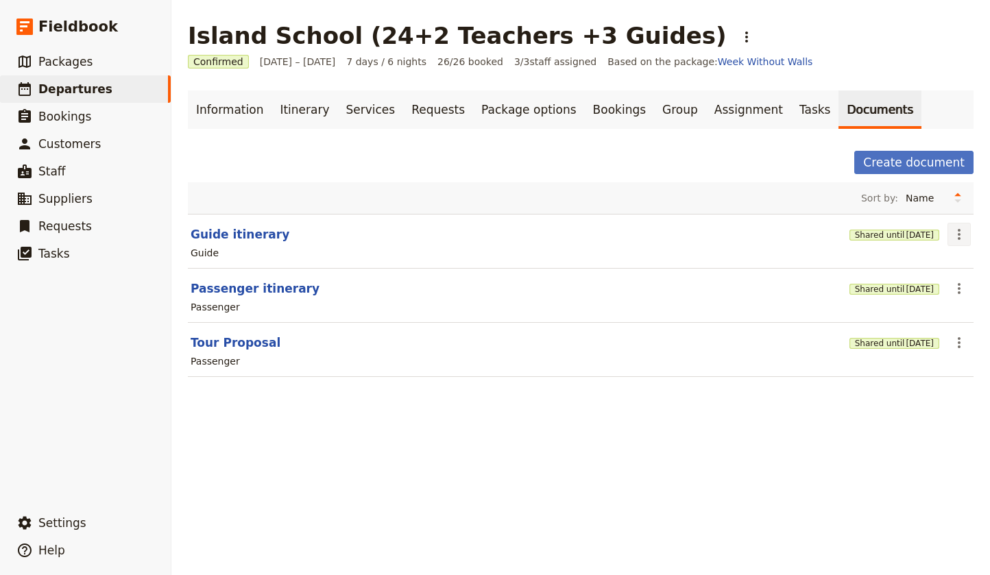
click at [957, 235] on icon "Actions" at bounding box center [959, 234] width 16 height 16
click at [914, 278] on span "Edit document" at bounding box center [914, 284] width 70 height 14
select select "STAFF"
select select "RUN_SHEET"
select select "LARGE"
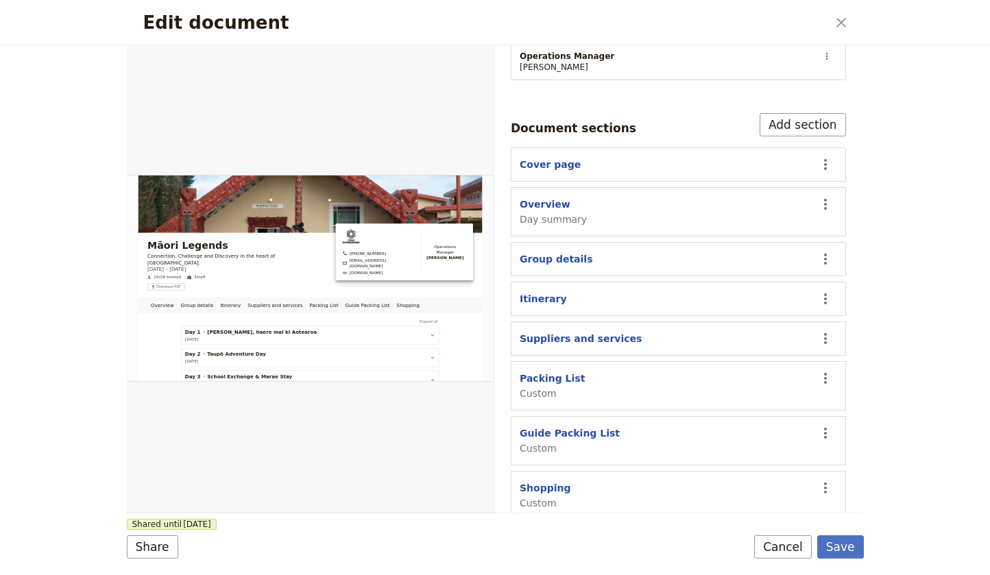
scroll to position [269, 0]
click at [830, 481] on icon "Actions" at bounding box center [825, 489] width 16 height 16
click at [765, 379] on span "Edit section" at bounding box center [745, 377] width 56 height 14
select select "CUSTOM"
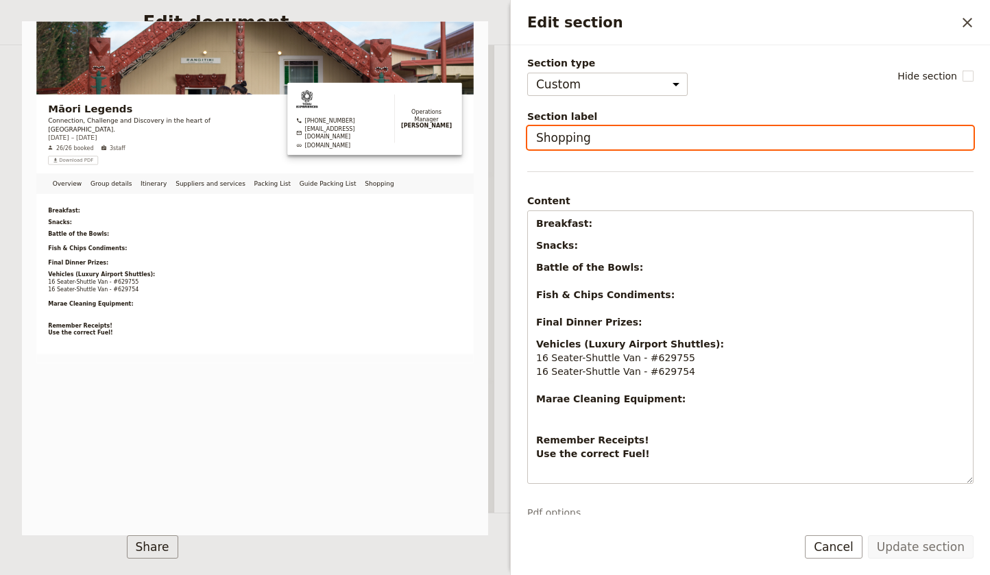
click at [604, 139] on input "Shopping" at bounding box center [750, 137] width 446 height 23
type input "Shopping List"
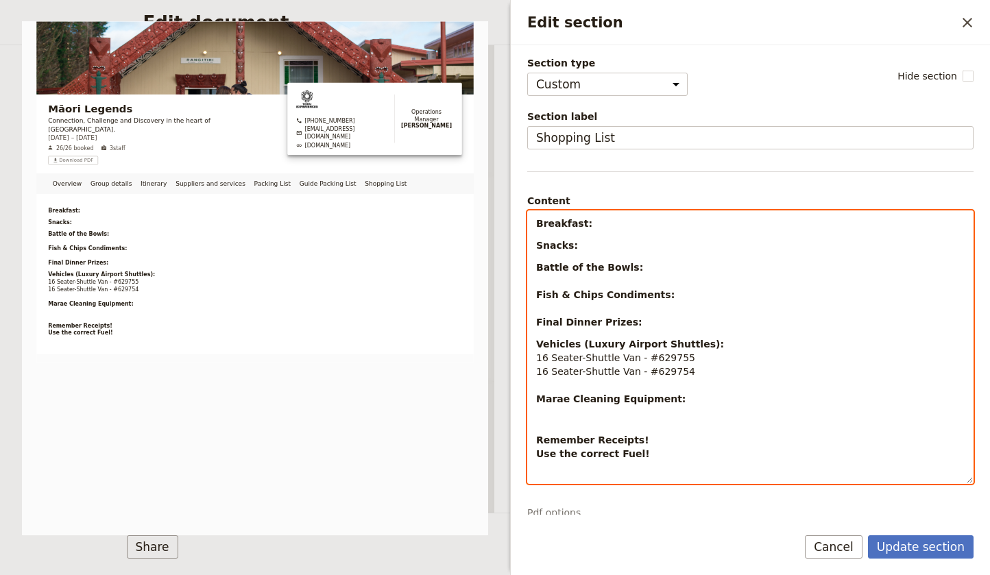
click at [596, 223] on p "Breakfast:" at bounding box center [750, 224] width 429 height 14
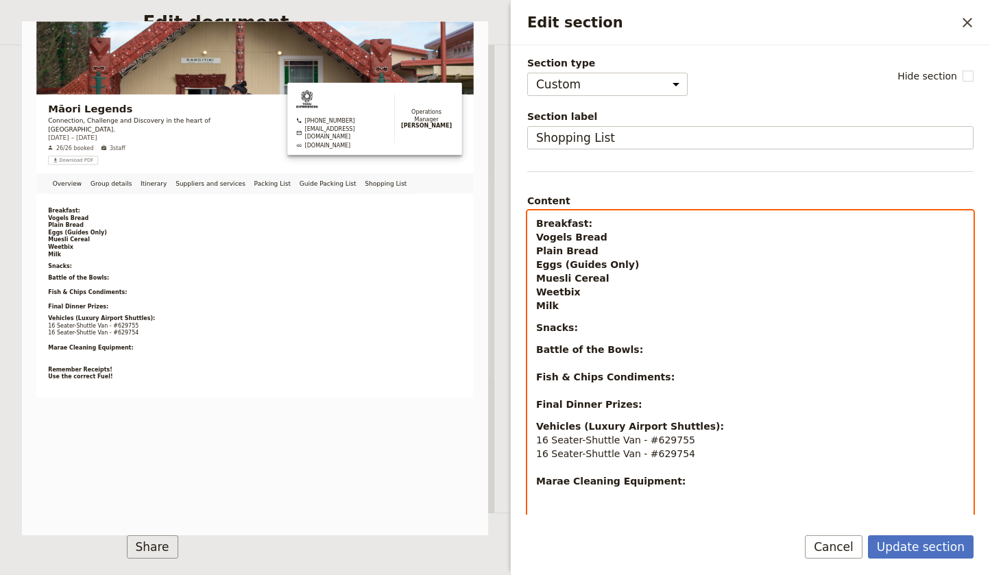
click at [541, 304] on strong "Milk" at bounding box center [547, 305] width 23 height 11
click at [536, 306] on strong "Milk" at bounding box center [547, 305] width 23 height 11
click at [630, 313] on div "Breakfast: Vogels Bread Plain Bread Eggs (Guides Only) Muesli Cereal Weetbix Li…" at bounding box center [750, 377] width 445 height 332
click at [630, 309] on p "Breakfast: Vogels Bread Plain Bread Eggs (Guides Only) Muesli Cereal Weetbix Li…" at bounding box center [750, 265] width 429 height 96
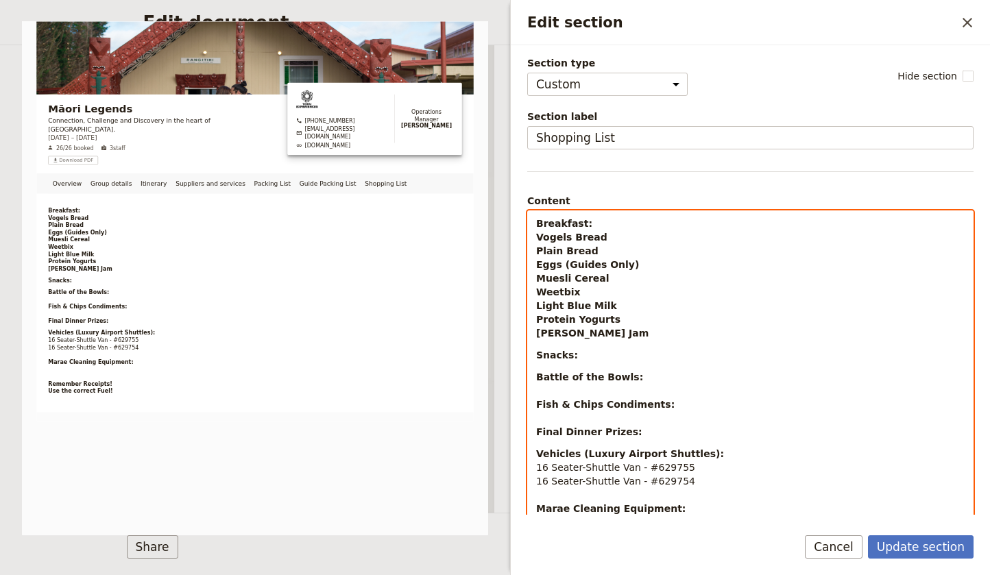
click at [667, 316] on p "Breakfast: Vogels Bread Plain Bread Eggs (Guides Only) Muesli Cereal Weetbix Li…" at bounding box center [750, 278] width 429 height 123
click at [632, 341] on div "Breakfast: Vogels Bread Plain Bread Eggs (Guides Only) Muesli Cereal Weetbix Li…" at bounding box center [750, 390] width 445 height 359
click at [632, 334] on p "Breakfast: Vogels Bread Plain Bread Eggs (Guides Only) Muesli Cereal Weetbix Li…" at bounding box center [750, 278] width 429 height 123
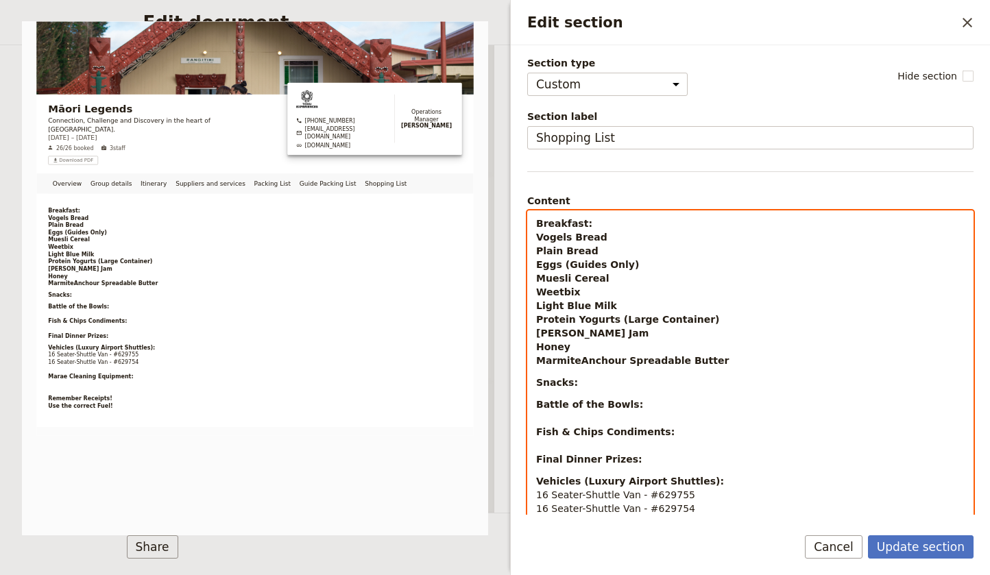
click at [579, 361] on strong "MarmiteAnchour Spreadable Butter" at bounding box center [632, 360] width 193 height 11
click at [577, 362] on strong "MarmiteAnchour Spreadable Butter" at bounding box center [632, 360] width 193 height 11
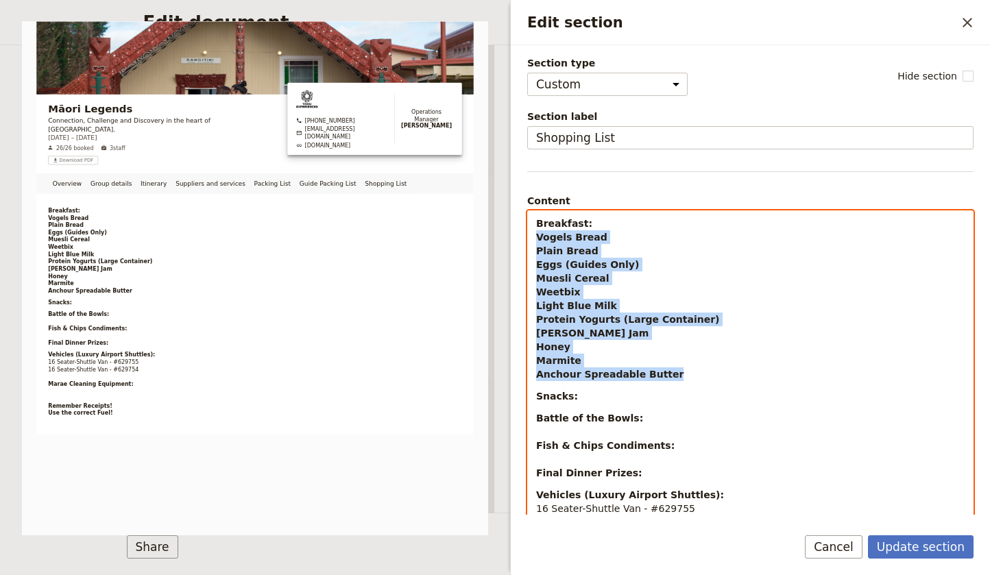
drag, startPoint x: 670, startPoint y: 375, endPoint x: 539, endPoint y: 256, distance: 176.7
click at [539, 240] on p "Breakfast: Vogels Bread Plain Bread Eggs (Guides Only) Muesli Cereal Weetbix Li…" at bounding box center [750, 299] width 429 height 165
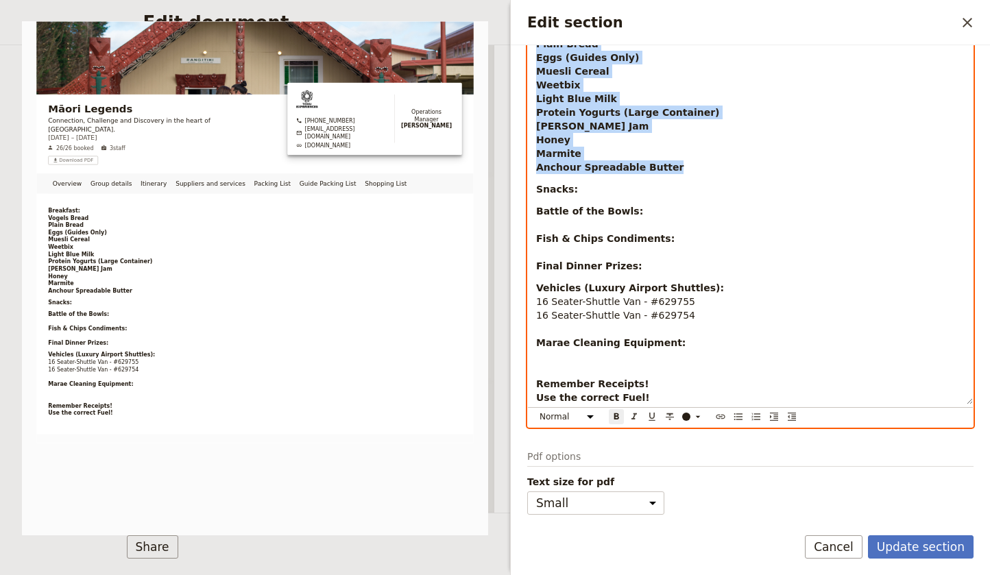
scroll to position [207, 0]
click at [617, 417] on icon "Format bold" at bounding box center [616, 417] width 5 height 6
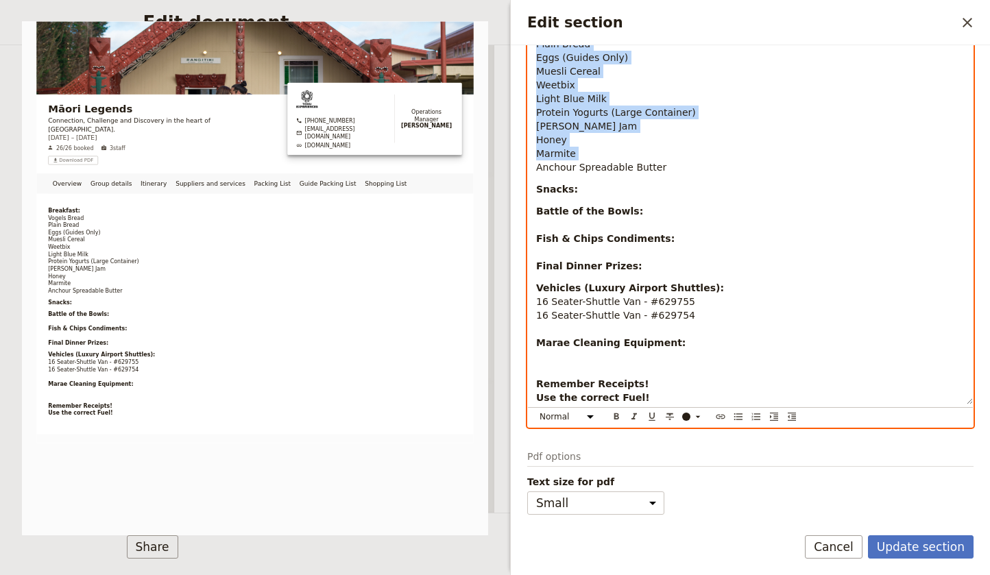
drag, startPoint x: 739, startPoint y: 234, endPoint x: 724, endPoint y: 229, distance: 15.2
click at [739, 234] on p "Battle of the Bowls: Fish & Chips Condiments: Final Dinner Prizes:" at bounding box center [750, 238] width 429 height 69
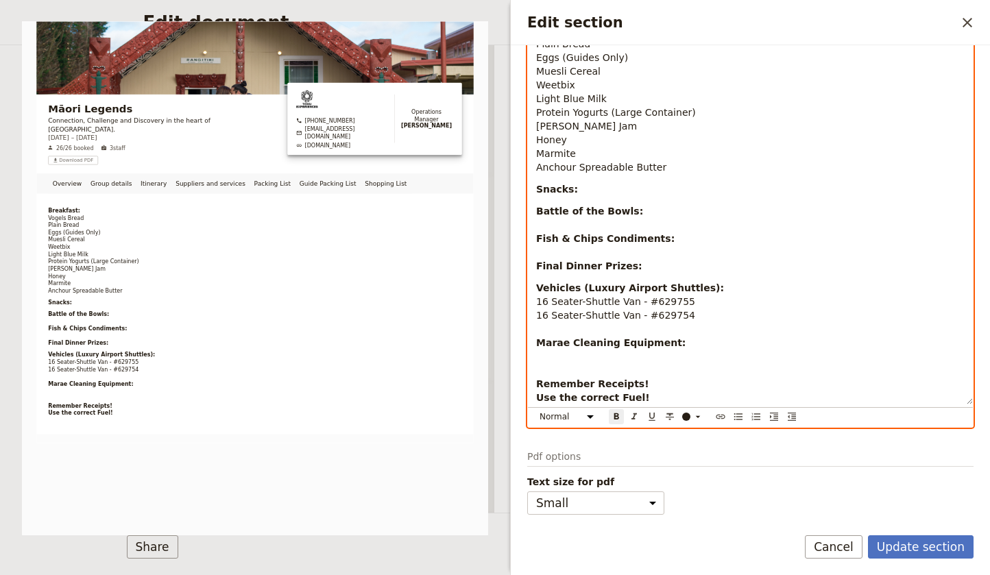
click at [599, 184] on p "Snacks:" at bounding box center [750, 189] width 429 height 14
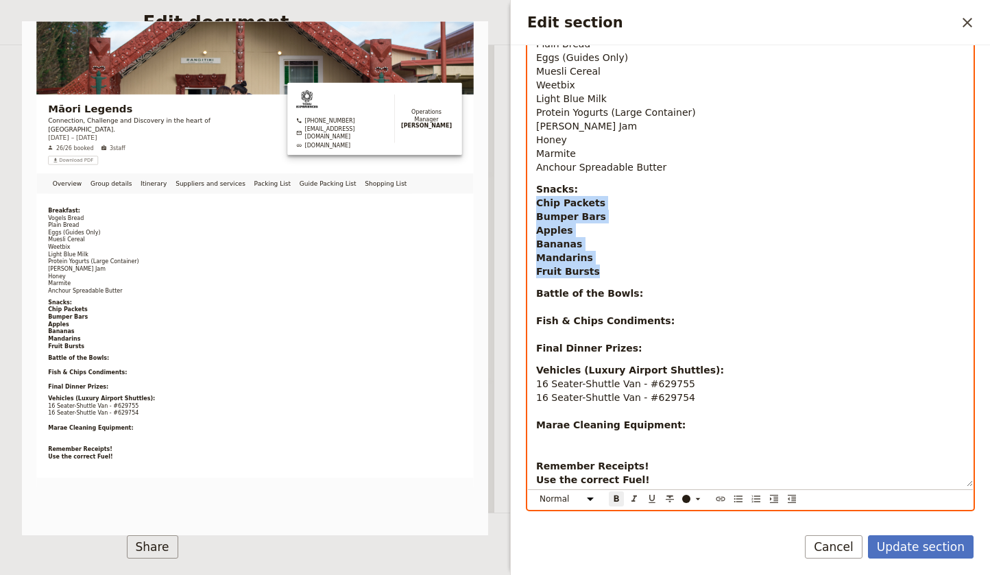
drag, startPoint x: 602, startPoint y: 278, endPoint x: 536, endPoint y: 200, distance: 102.1
click at [536, 200] on div "Breakfast: Vogels Bread Plain Bread Eggs (Guides Only) Muesli Cereal Weetbix Li…" at bounding box center [750, 245] width 445 height 483
click at [615, 496] on icon "Format bold" at bounding box center [616, 499] width 5 height 6
click at [659, 254] on p "Snacks: Chip Packets Bumper Bars Apples Bananas Mandarins Fruit Bursts" at bounding box center [750, 230] width 429 height 96
click at [653, 296] on p "Battle of the Bowls: Fish & Chips Condiments: Final Dinner Prizes:" at bounding box center [750, 321] width 429 height 69
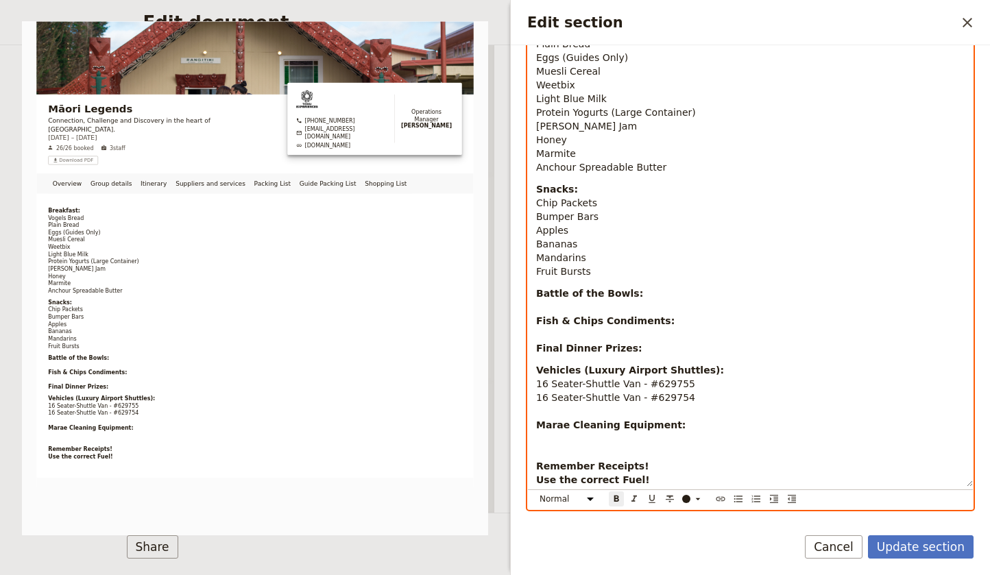
click at [693, 322] on p "Battle of the Bowls: Fish & Chips Condiments: Final Dinner Prizes:" at bounding box center [750, 321] width 429 height 69
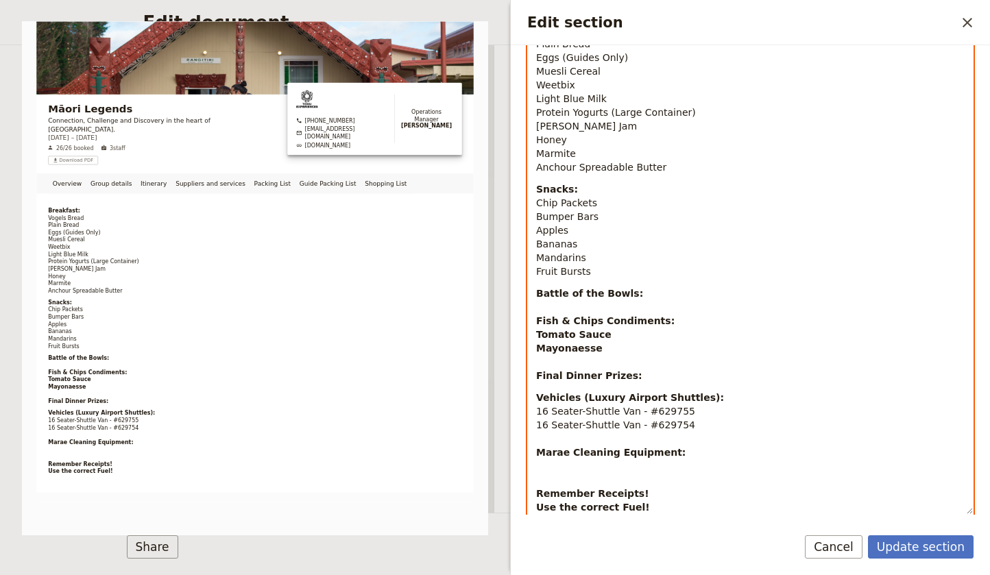
click at [595, 346] on strong "Mayonaesse" at bounding box center [569, 348] width 67 height 11
drag, startPoint x: 597, startPoint y: 350, endPoint x: 536, endPoint y: 347, distance: 61.1
click at [536, 347] on div "Breakfast: Vogels Bread Plain Bread Eggs (Guides Only) Muesli Cereal Weetbix Li…" at bounding box center [750, 259] width 445 height 510
click at [589, 346] on strong "Mayonaesse" at bounding box center [569, 348] width 67 height 11
click at [603, 346] on p "Battle of the Bowls: Fish & Chips Condiments: Tomato Sauce Mayonaesse Final Din…" at bounding box center [750, 335] width 429 height 96
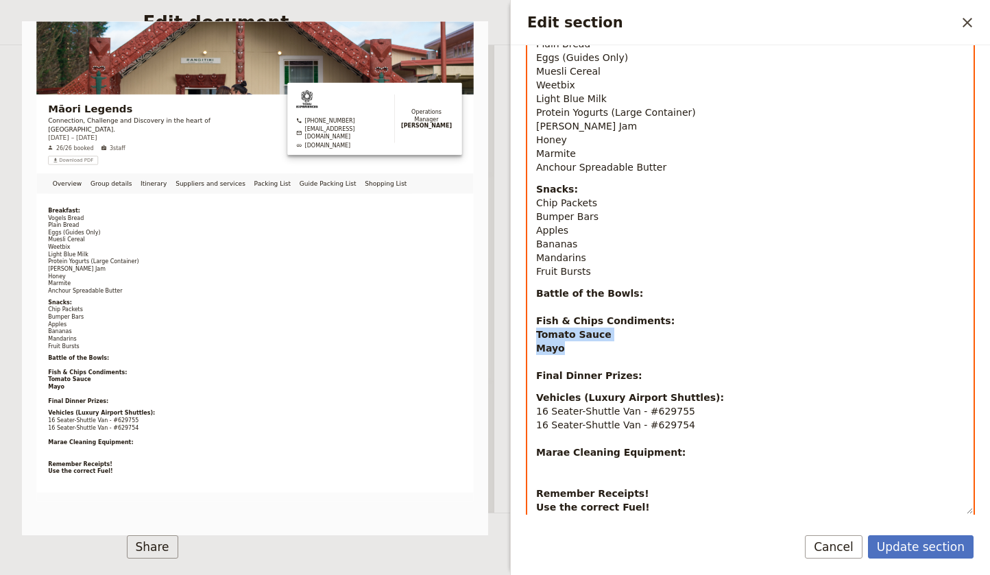
drag, startPoint x: 564, startPoint y: 350, endPoint x: 534, endPoint y: 337, distance: 32.2
click at [534, 337] on div "Breakfast: Vogels Bread Plain Bread Eggs (Guides Only) Muesli Cereal Weetbix Li…" at bounding box center [750, 259] width 445 height 510
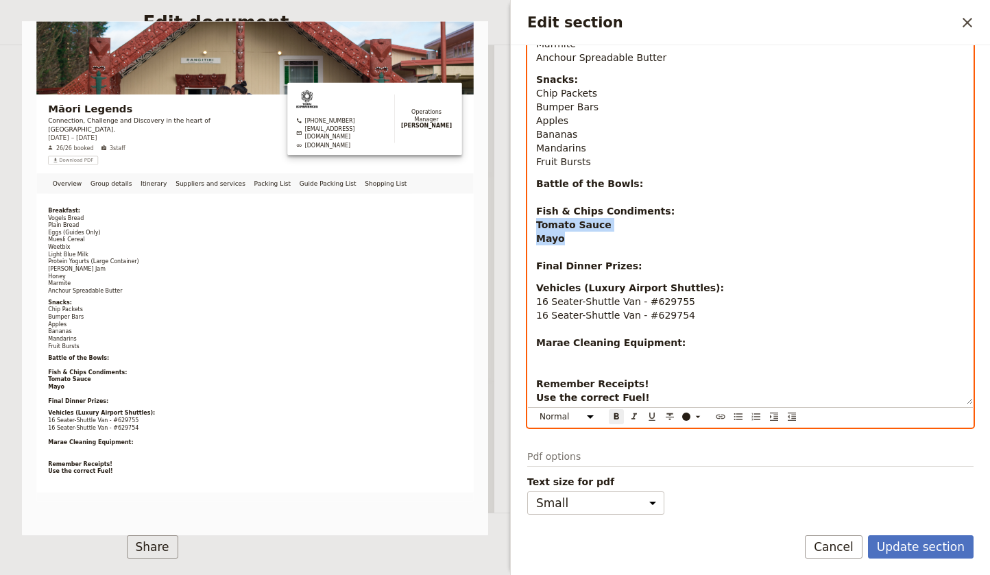
scroll to position [317, 0]
click at [614, 417] on icon "Format bold" at bounding box center [616, 416] width 11 height 11
click at [584, 242] on p "Battle of the Bowls: Fish & Chips Condiments: Tomato Sauce Mayo Final Dinner Pr…" at bounding box center [750, 225] width 429 height 96
click at [644, 269] on p "Battle of the Bowls: Fish & Chips Condiments: Tomato Sauce Mayo Final Dinner Pr…" at bounding box center [750, 225] width 429 height 96
click at [719, 288] on p "Vehicles (Luxury Airport Shuttles): 16 Seater-Shuttle Van - #629755 16 Seater-S…" at bounding box center [750, 342] width 429 height 123
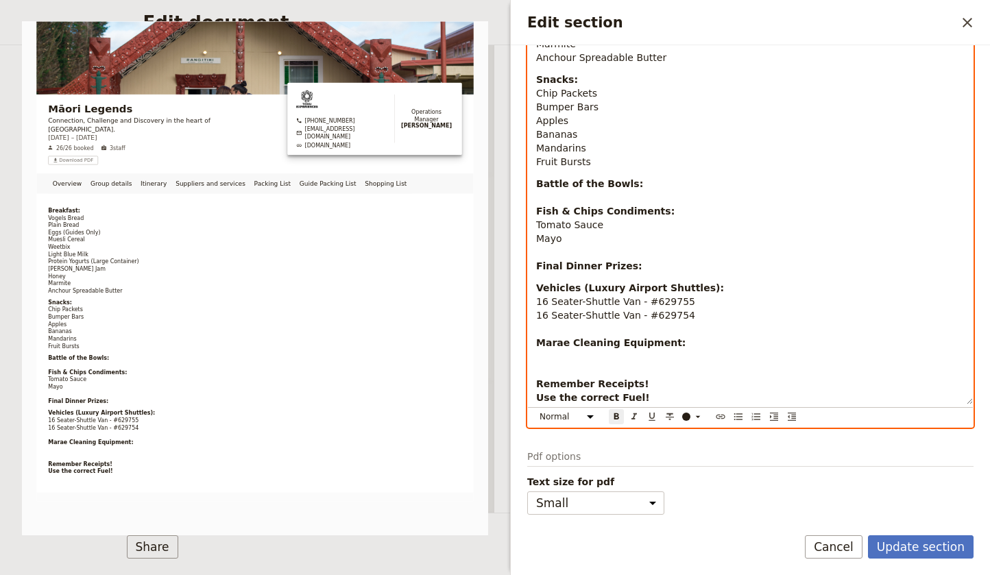
click at [712, 300] on p "Vehicles (Luxury Airport Shuttles): 16 Seater-Shuttle Van - #629755 16 Seater-S…" at bounding box center [750, 342] width 429 height 123
click at [698, 315] on p "Vehicles (Luxury Airport Shuttles): 16 Seater-Shuttle Van - #629755 16 Seater-S…" at bounding box center [750, 342] width 429 height 123
click at [649, 263] on p "Battle of the Bowls: Fish & Chips Condiments: Tomato Sauce Mayo Final Dinner Pr…" at bounding box center [750, 225] width 429 height 96
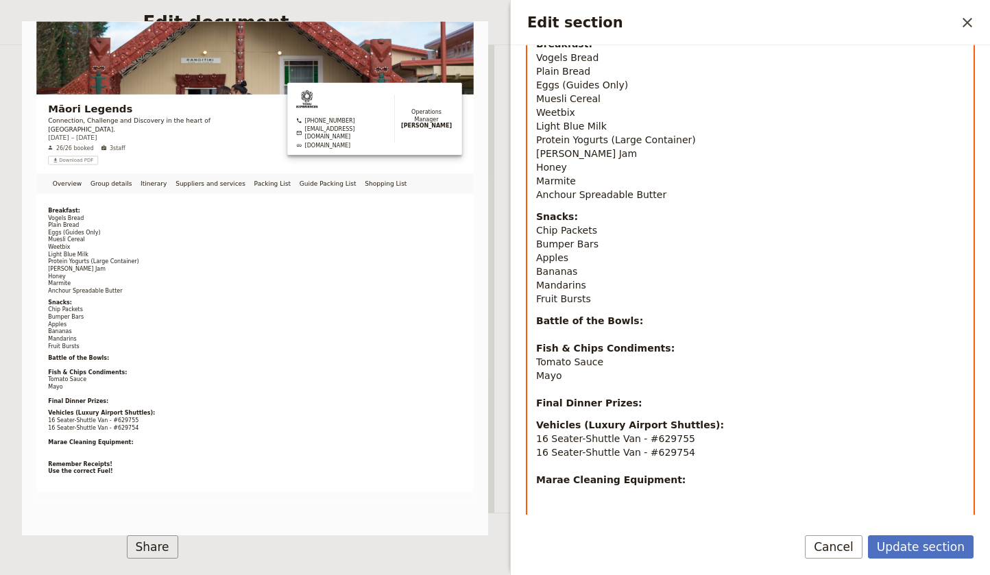
scroll to position [216, 0]
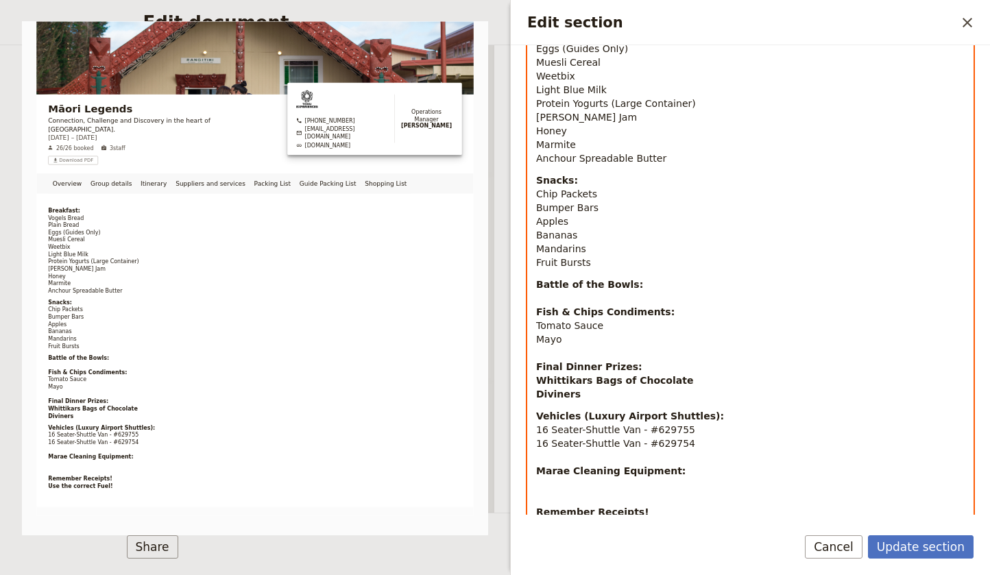
drag, startPoint x: 581, startPoint y: 394, endPoint x: 534, endPoint y: 396, distance: 46.7
click at [534, 396] on div "Breakfast: Vogels Bread Plain Bread Eggs (Guides Only) Muesli Cereal Weetbix Li…" at bounding box center [750, 264] width 445 height 538
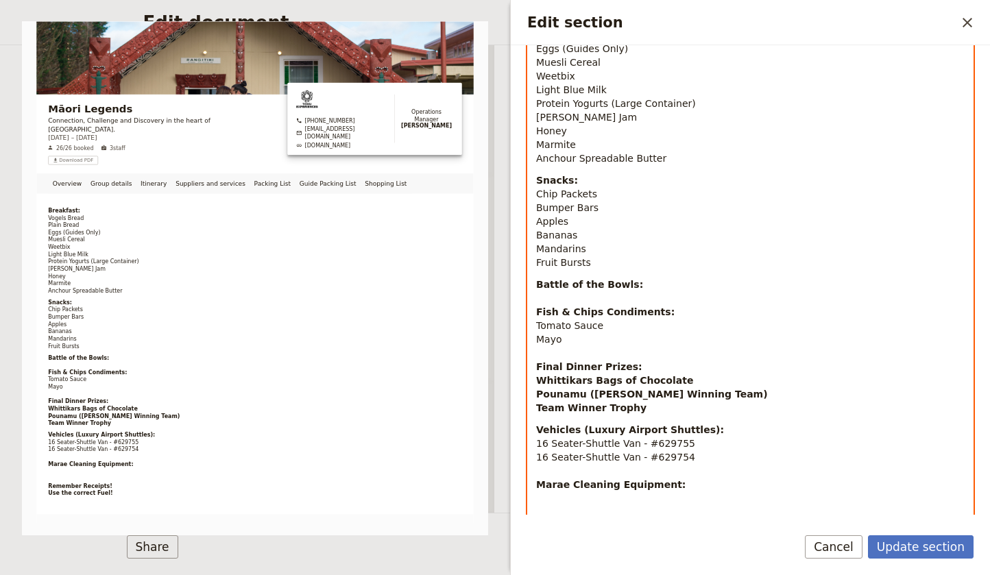
click at [538, 406] on strong "Team Winner Trophy" at bounding box center [591, 408] width 110 height 11
click at [602, 409] on strong "Team Winner Trophy" at bounding box center [591, 408] width 110 height 11
drag, startPoint x: 601, startPoint y: 407, endPoint x: 540, endPoint y: 407, distance: 61.7
click at [540, 407] on strong "Team Winner Trophy" at bounding box center [591, 408] width 110 height 11
click at [621, 410] on p "Battle of the Bowls: Fish & Chips Condiments: Tomato Sauce Mayo Final Dinner Pr…" at bounding box center [750, 346] width 429 height 137
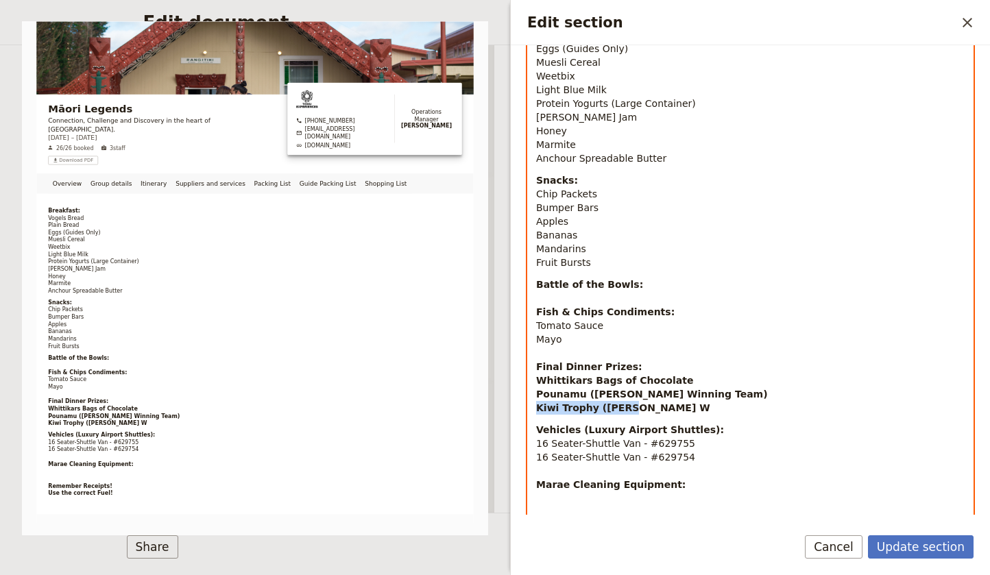
drag, startPoint x: 638, startPoint y: 405, endPoint x: 538, endPoint y: 409, distance: 100.2
click at [538, 409] on p "Battle of the Bowls: Fish & Chips Condiments: Tomato Sauce Mayo Final Dinner Pr…" at bounding box center [750, 346] width 429 height 137
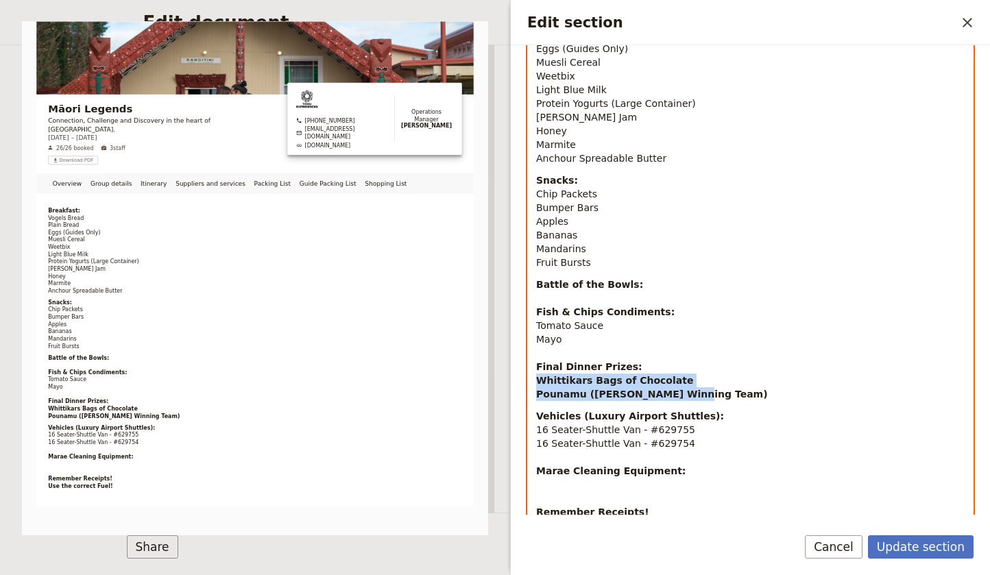
drag, startPoint x: 686, startPoint y: 396, endPoint x: 523, endPoint y: 384, distance: 162.9
click at [523, 384] on div "Section type Cover page Day summary Itinerary Group details Contact details Sup…" at bounding box center [750, 280] width 479 height 470
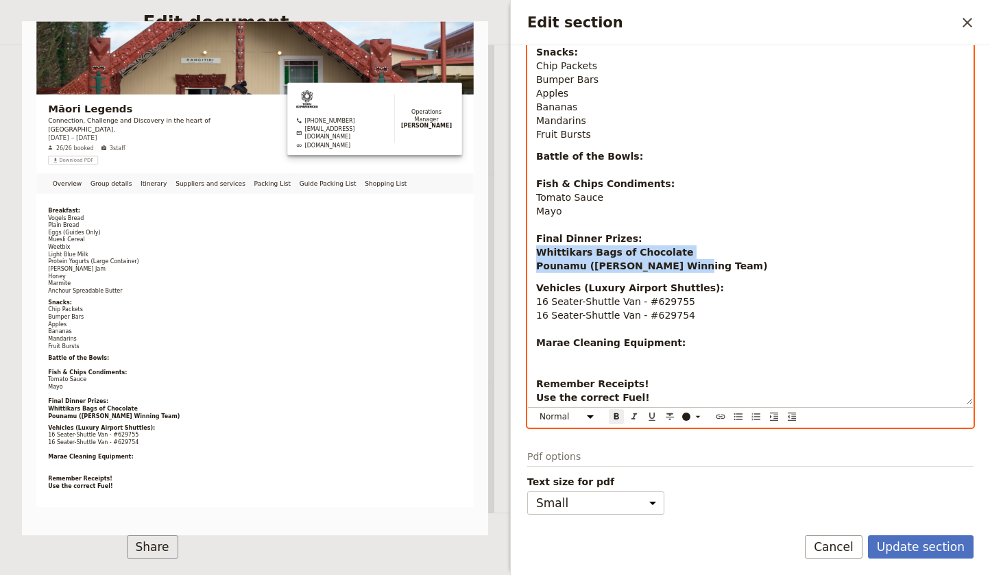
scroll to position [344, 0]
click at [616, 416] on icon "Format bold" at bounding box center [616, 417] width 5 height 6
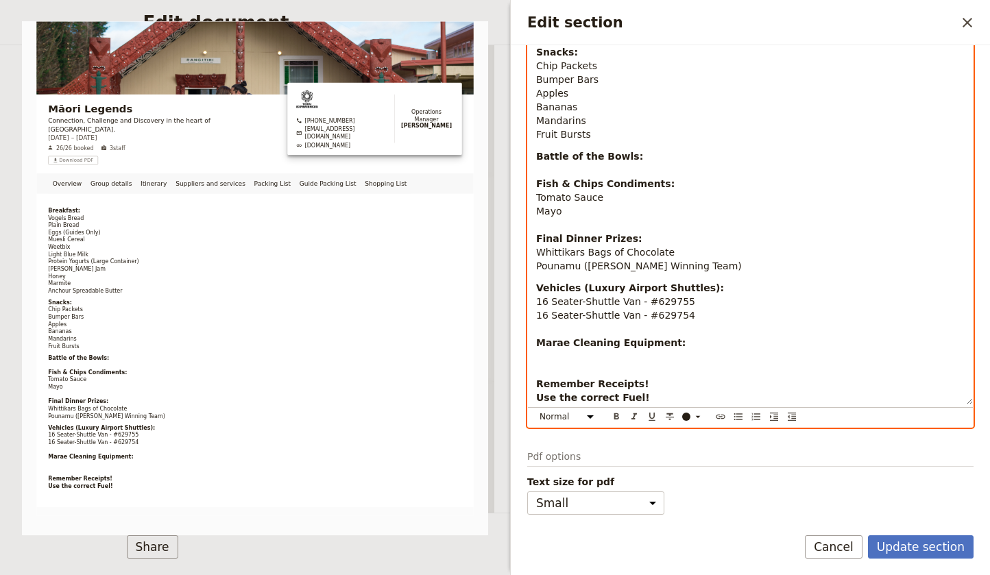
click at [684, 265] on p "Battle of the Bowls: Fish & Chips Condiments: Tomato Sauce Mayo Final Dinner Pr…" at bounding box center [750, 210] width 429 height 123
click at [707, 320] on p "Vehicles (Luxury Airport Shuttles): 16 Seater-Shuttle Van - #629755 16 Seater-S…" at bounding box center [750, 342] width 429 height 123
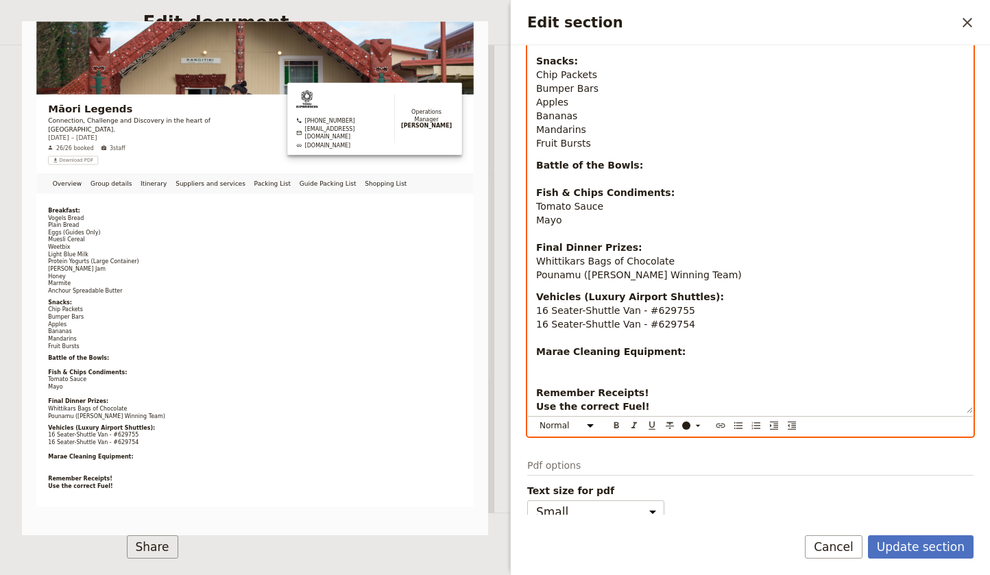
click at [689, 358] on p "Vehicles (Luxury Airport Shuttles): 16 Seater-Shuttle Van - #629755 16 Seater-S…" at bounding box center [750, 351] width 429 height 123
drag, startPoint x: 568, startPoint y: 352, endPoint x: 537, endPoint y: 352, distance: 31.6
click at [537, 352] on strong "Marae Cleaning Equipment:" at bounding box center [610, 351] width 149 height 11
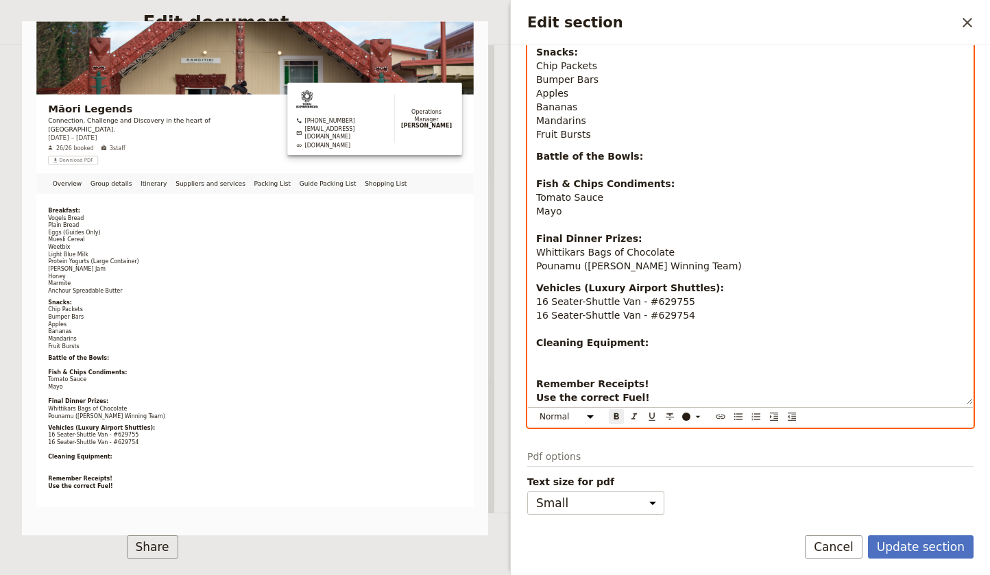
scroll to position [344, 0]
click at [634, 395] on strong "Use the correct Fuel!" at bounding box center [593, 397] width 114 height 11
drag, startPoint x: 640, startPoint y: 396, endPoint x: 533, endPoint y: 366, distance: 111.6
click at [533, 366] on div "Breakfast: Vogels Bread Plain Bread Eggs (Guides Only) Muesli Cereal Weetbix Li…" at bounding box center [750, 136] width 445 height 538
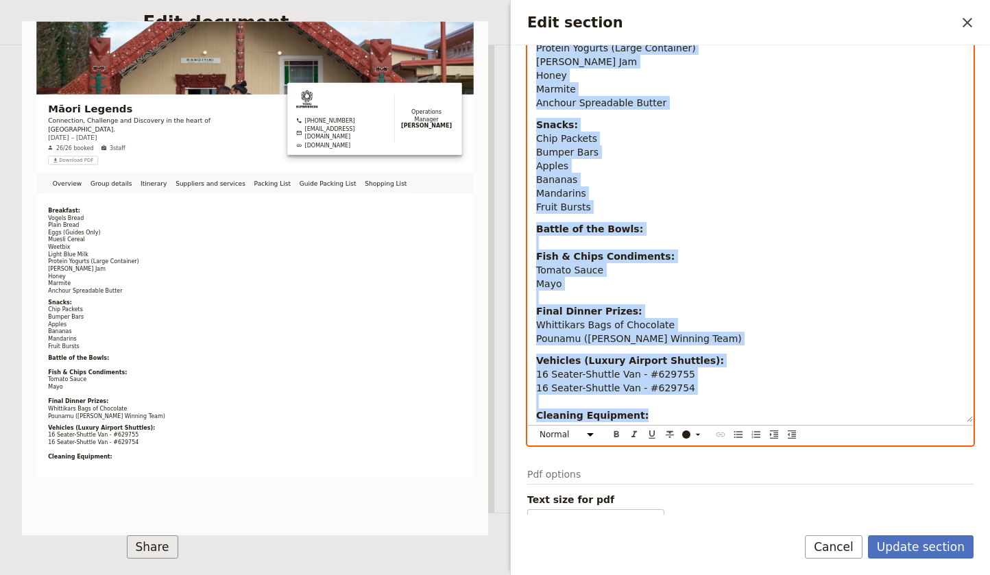
scroll to position [289, 0]
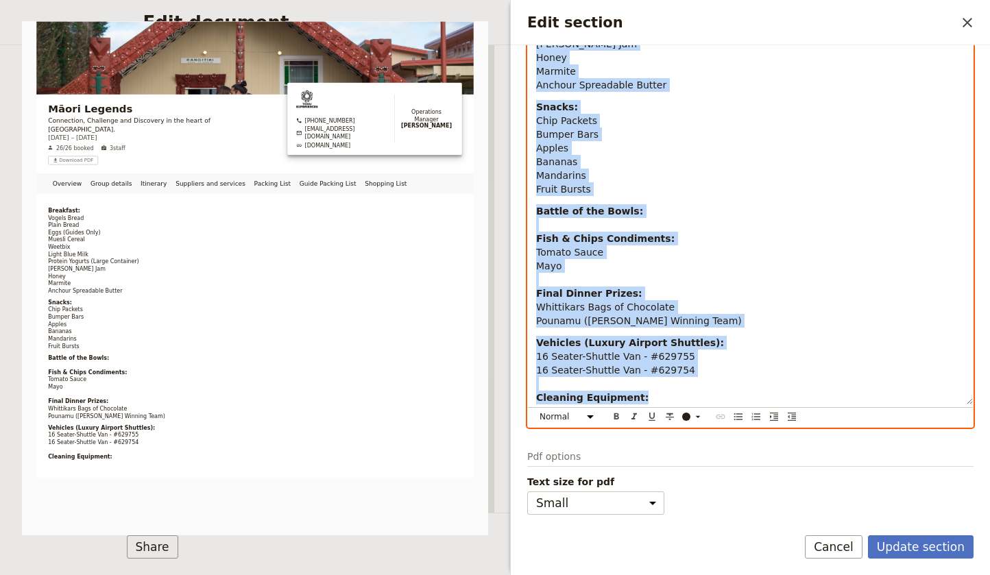
drag, startPoint x: 533, startPoint y: 197, endPoint x: 854, endPoint y: 405, distance: 382.9
click at [854, 405] on div "Breakfast: Vogels Bread Plain Bread Eggs (Guides Only) Muesli Cereal Weetbix Li…" at bounding box center [750, 174] width 446 height 507
select select "paragraph-small"
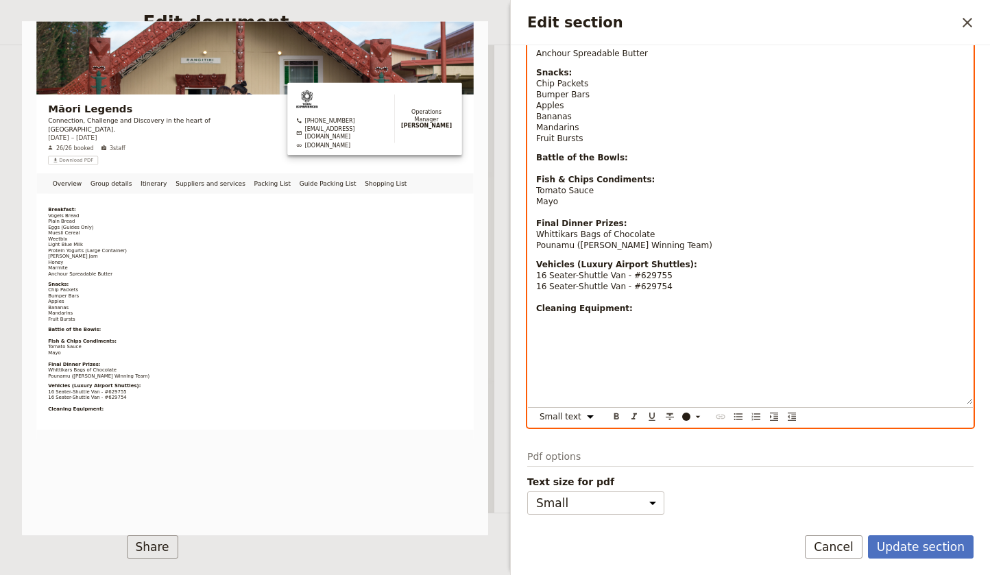
click at [620, 358] on div "Breakfast: Vogels Bread Plain Bread Eggs (Guides Only) Muesli Cereal Weetbix Li…" at bounding box center [750, 163] width 445 height 483
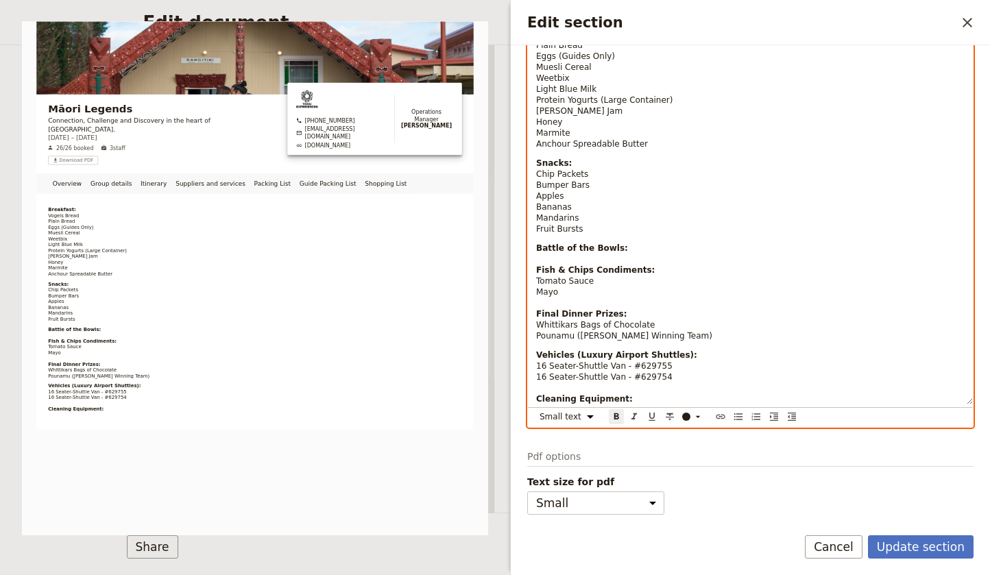
scroll to position [199, 0]
drag, startPoint x: 675, startPoint y: 376, endPoint x: 534, endPoint y: 355, distance: 142.8
click at [534, 355] on div "Breakfast: Vogels Bread Plain Bread Eggs (Guides Only) Muesli Cereal Weetbix Li…" at bounding box center [750, 208] width 445 height 392
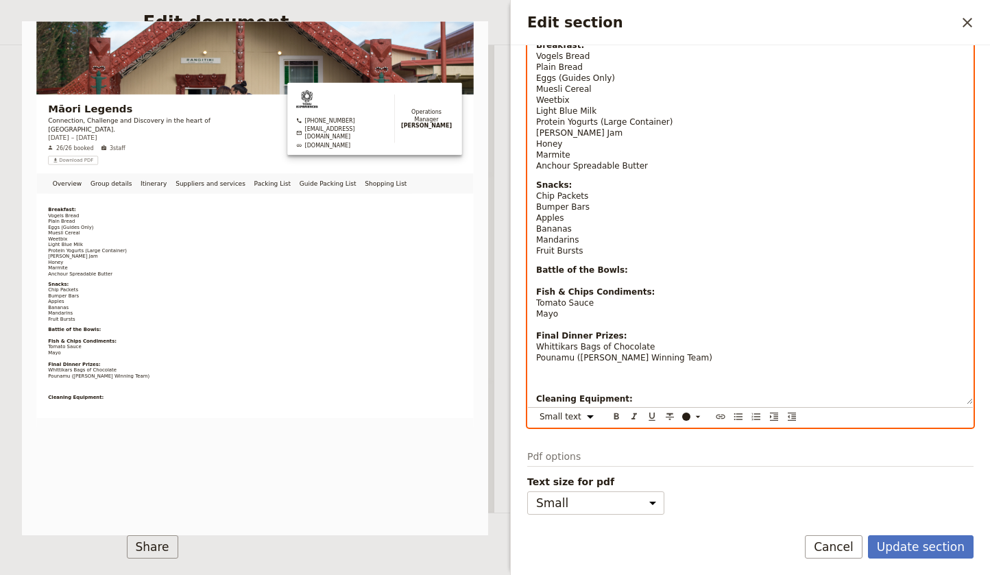
scroll to position [158, 0]
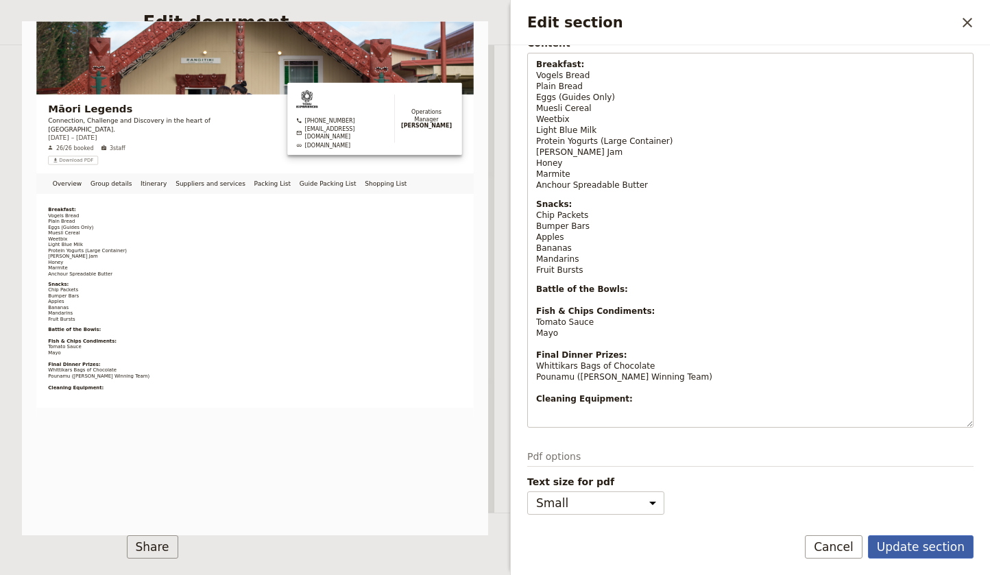
click at [930, 546] on button "Update section" at bounding box center [921, 547] width 106 height 23
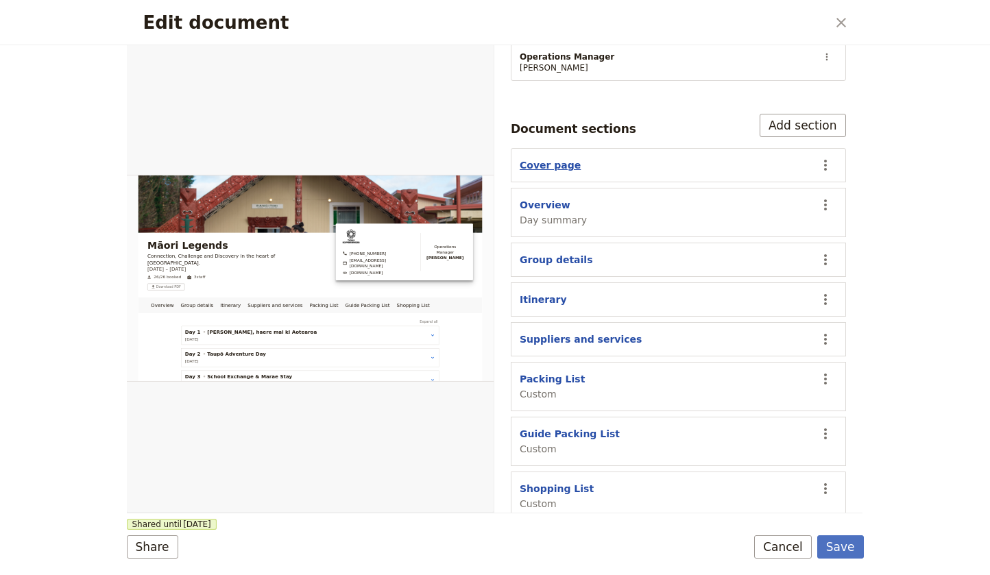
click at [543, 158] on button "Cover page" at bounding box center [550, 165] width 61 height 14
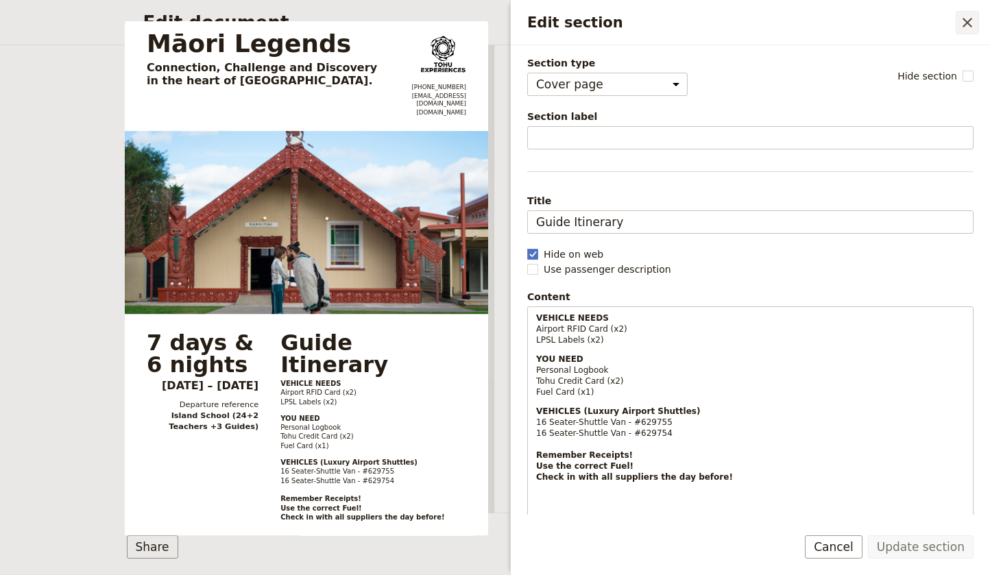
click at [966, 27] on icon "Close drawer" at bounding box center [967, 22] width 16 height 16
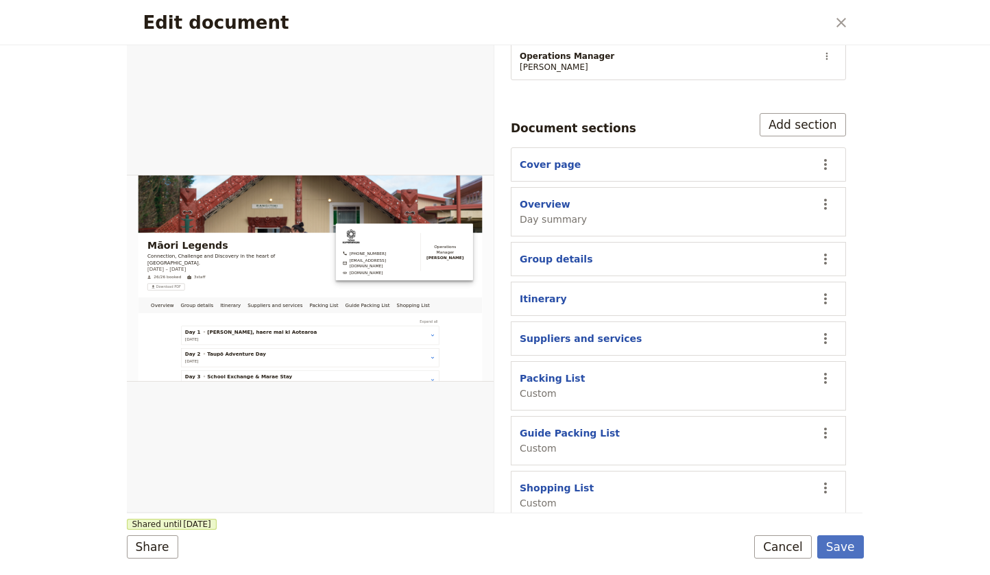
scroll to position [269, 0]
click at [824, 371] on icon "Actions" at bounding box center [825, 379] width 16 height 16
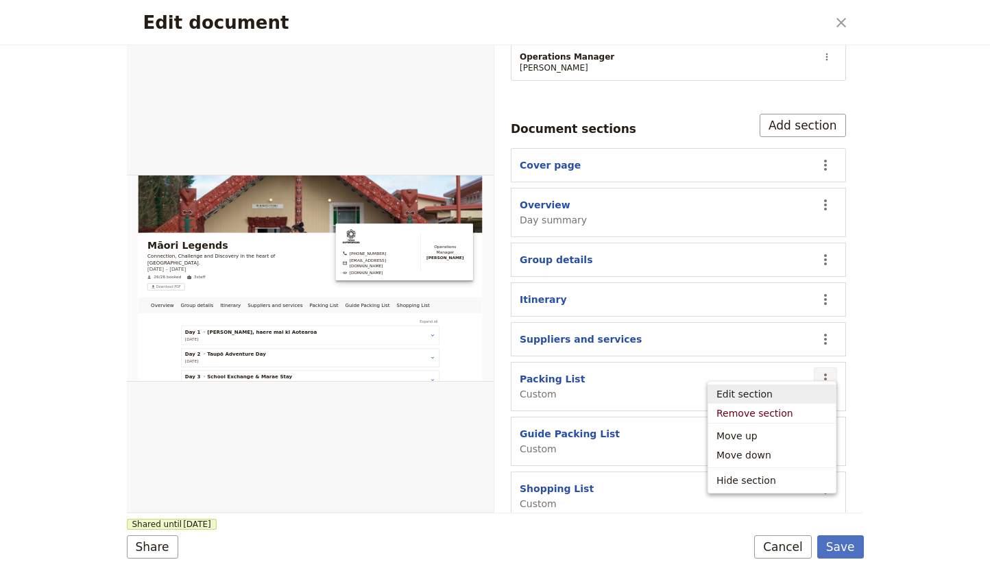
click at [913, 381] on div "Edit document ​ Overview Group details Itinerary Suppliers and services Packing…" at bounding box center [495, 287] width 990 height 575
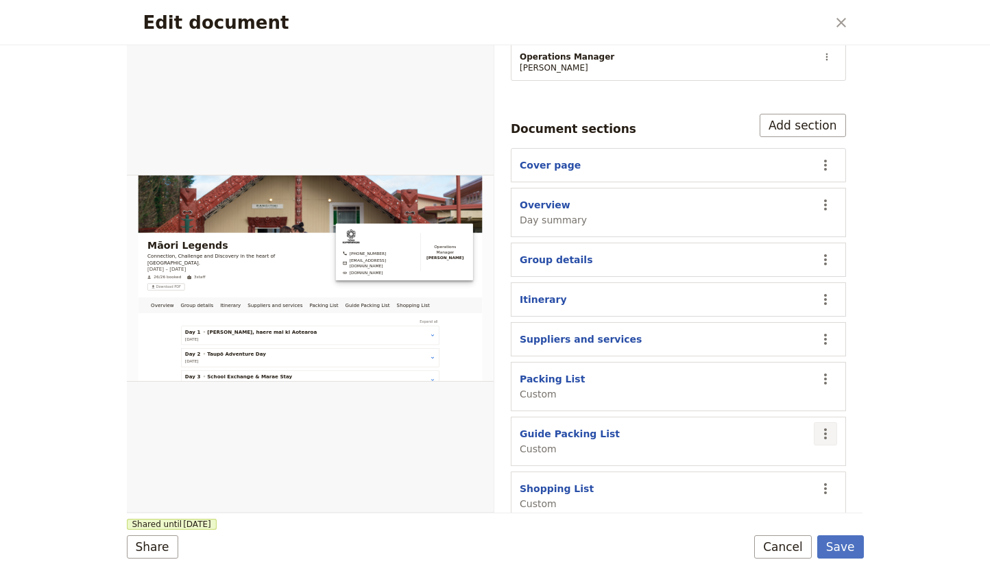
click at [824, 426] on icon "Actions" at bounding box center [825, 434] width 16 height 16
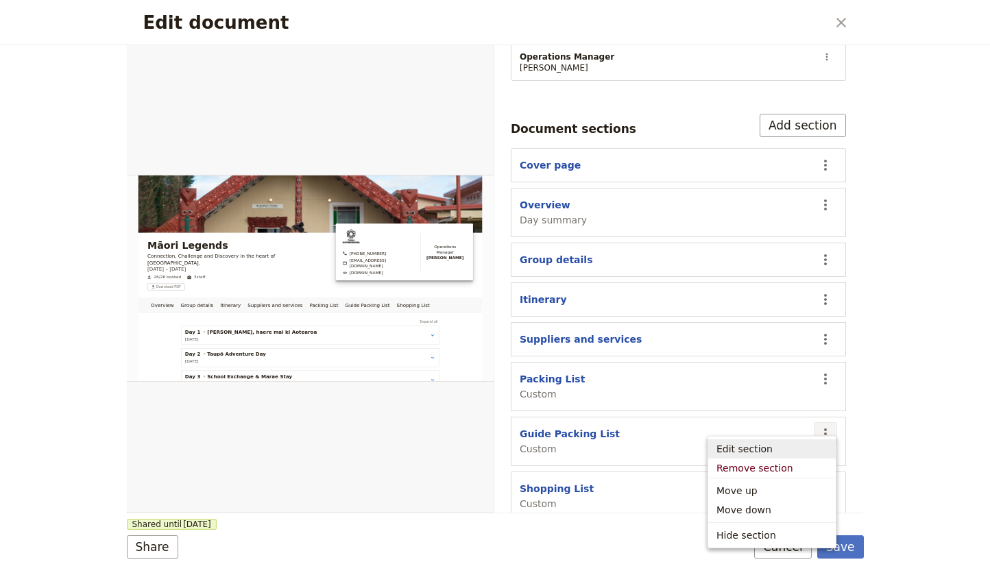
click at [773, 449] on span "Edit section" at bounding box center [772, 449] width 111 height 14
select select "CUSTOM"
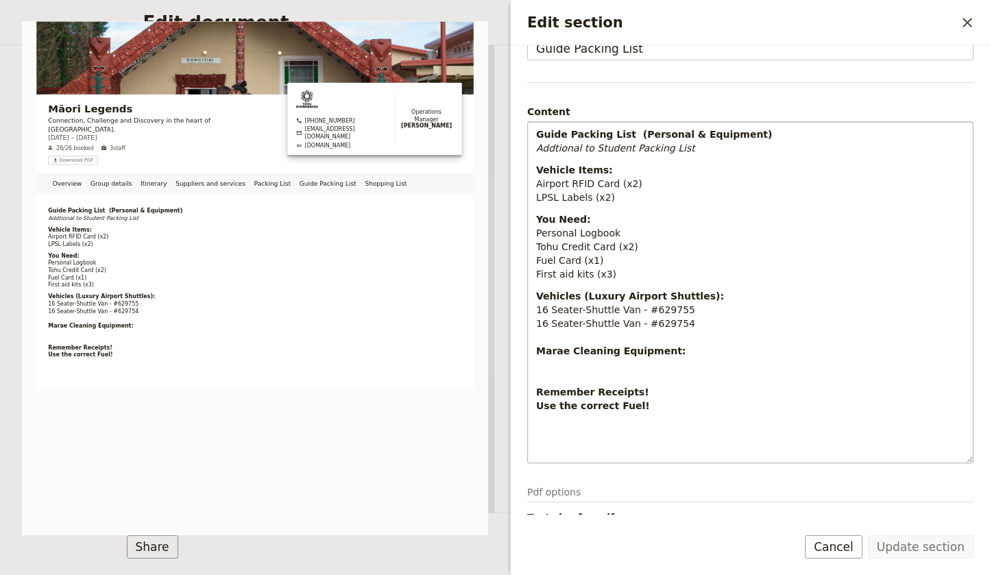
scroll to position [91, 0]
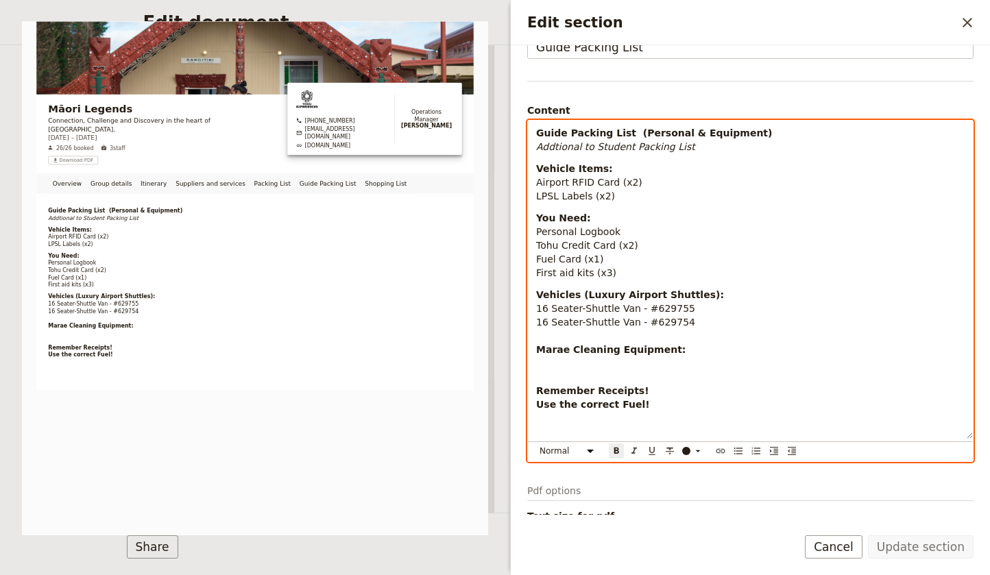
click at [677, 355] on p "Vehicles (Luxury Airport Shuttles): 16 Seater-Shuttle Van - #629755 16 Seater-S…" at bounding box center [750, 363] width 429 height 151
drag, startPoint x: 686, startPoint y: 356, endPoint x: 529, endPoint y: 347, distance: 157.3
click at [529, 347] on div "Guide Packing List (Personal & Equipment) Addtional to Student Packing List Veh…" at bounding box center [750, 280] width 445 height 318
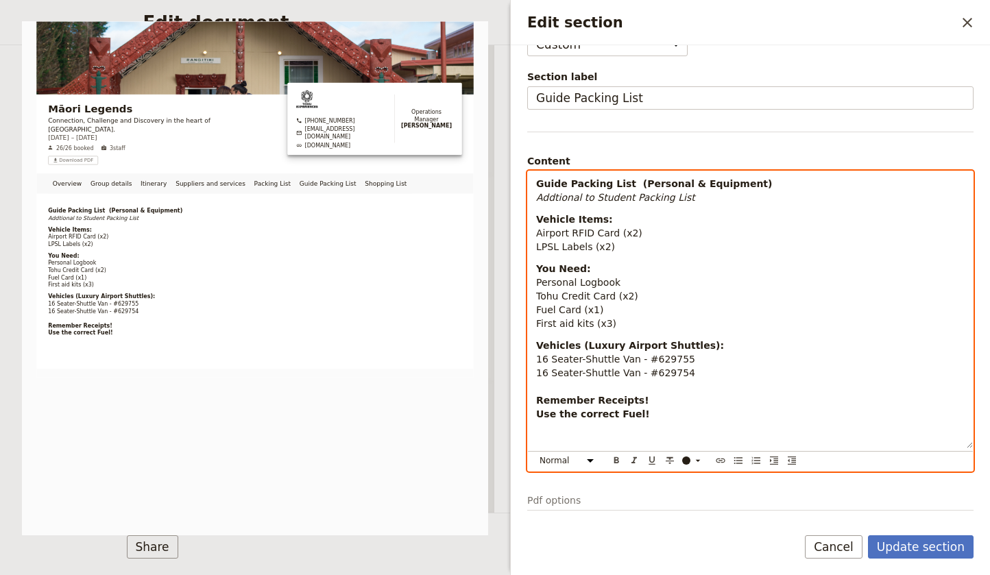
scroll to position [41, 0]
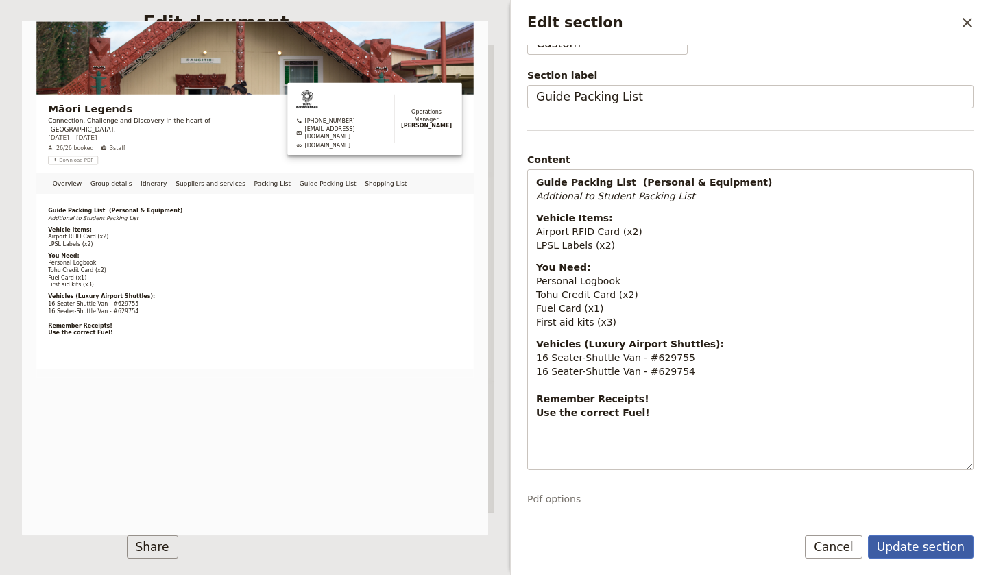
click at [946, 547] on button "Update section" at bounding box center [921, 547] width 106 height 23
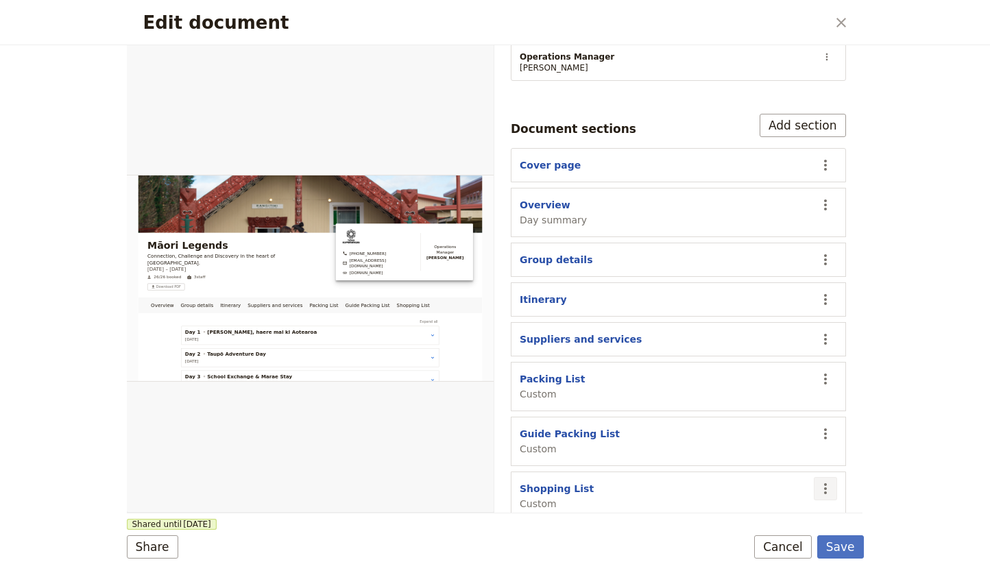
click at [826, 483] on icon "Actions" at bounding box center [825, 488] width 3 height 11
click at [750, 381] on span "Edit section" at bounding box center [745, 377] width 56 height 14
select select "CUSTOM"
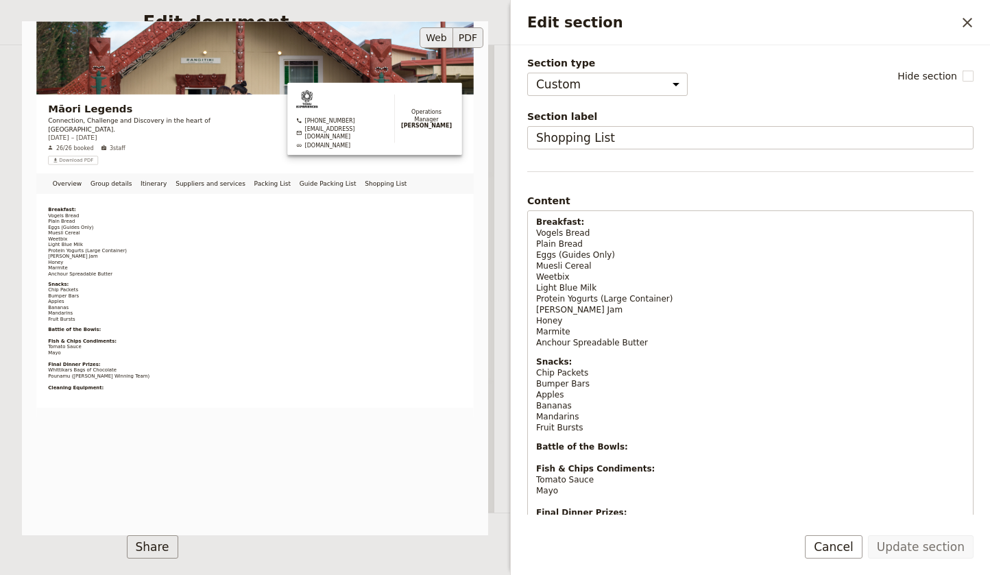
click at [470, 36] on button "PDF" at bounding box center [468, 37] width 30 height 21
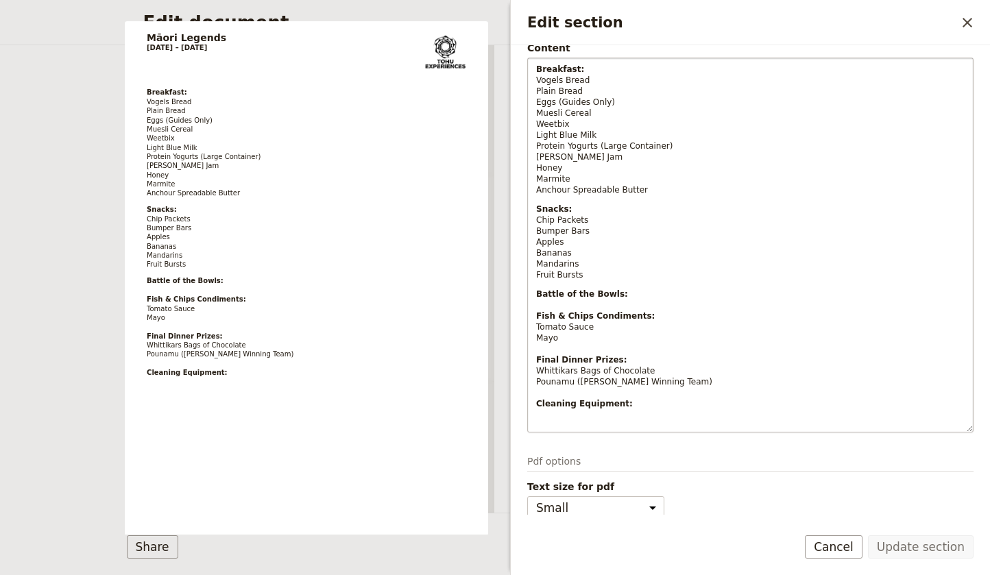
scroll to position [154, 0]
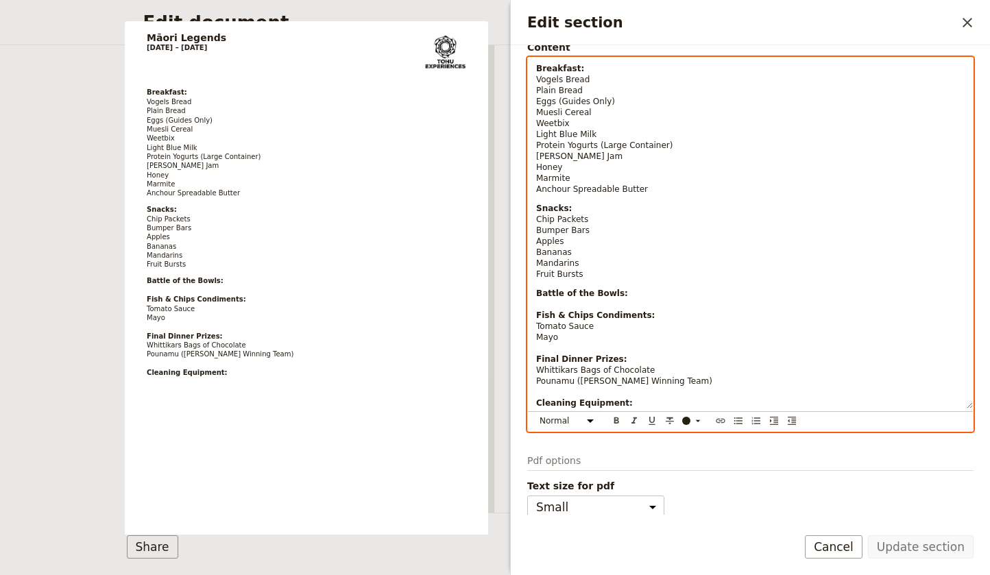
click at [580, 262] on p "Snacks: Chip Packets Bumper Bars Apples Bananas Mandarins Fruit Bursts" at bounding box center [750, 241] width 429 height 77
select select "paragraph-small"
click at [578, 253] on p "Snacks: Chip Packets Bumper Bars Apples Bananas Mandarins Fruit Bursts" at bounding box center [750, 241] width 429 height 77
click at [566, 237] on p "Snacks: Chip Packets Bumper Bars Apples Bananas Mandarins Fruit Bursts" at bounding box center [750, 241] width 429 height 77
click at [613, 226] on p "Snacks: Chip Packets Bumper Bars Apples Bananas Mandarins Fruit Bursts" at bounding box center [750, 241] width 429 height 77
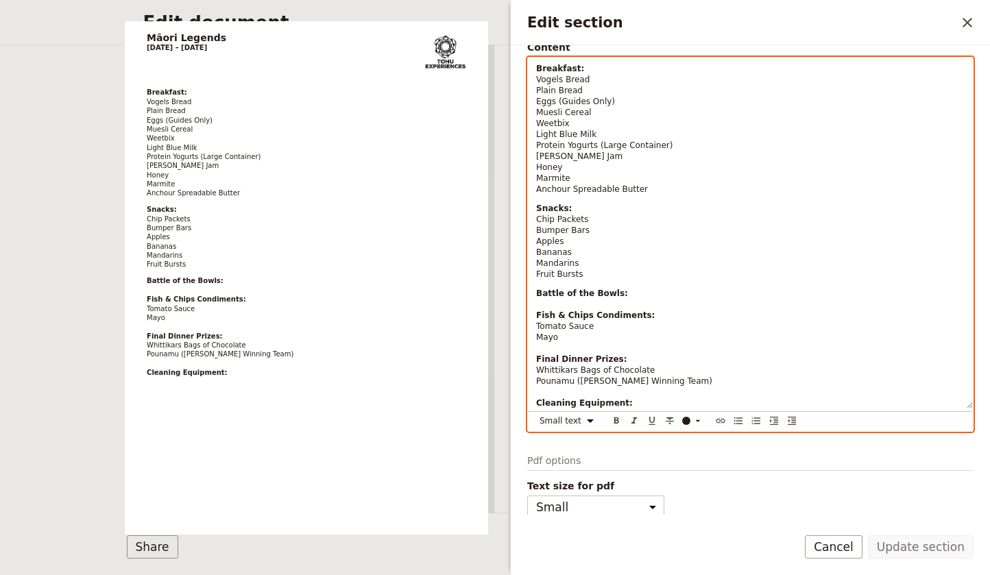
click at [614, 216] on p "Snacks: Chip Packets Bumper Bars Apples Bananas Mandarins Fruit Bursts" at bounding box center [750, 241] width 429 height 77
click at [592, 254] on p "Snacks: Chip Packets Bumper Bars Apples Bananas Mandarins Fruit Bursts" at bounding box center [750, 241] width 429 height 77
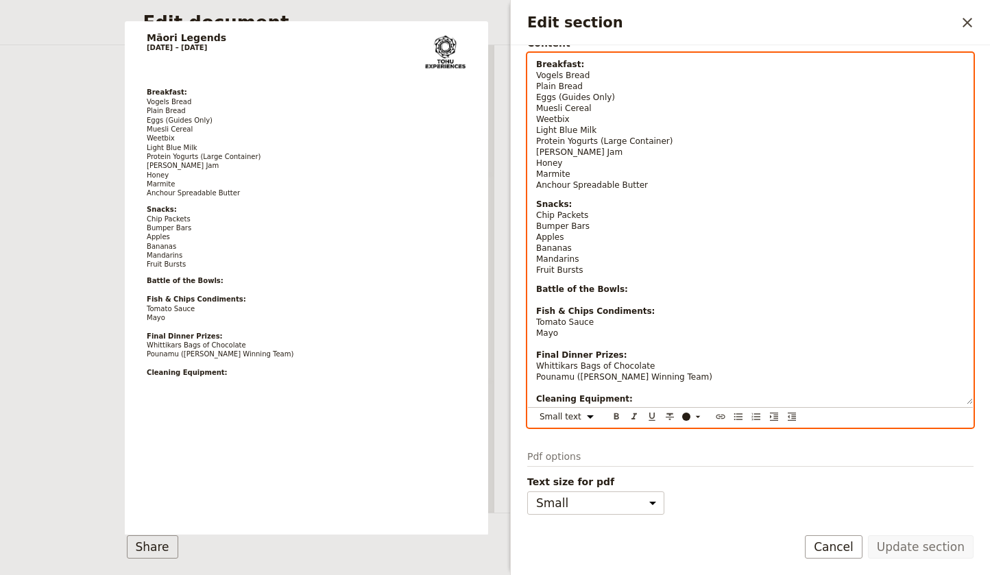
scroll to position [158, 0]
click at [631, 396] on p "Battle of the Bowls: Fish & Chips Condiments: Tomato Sauce Mayo Final Dinner Pr…" at bounding box center [750, 344] width 429 height 121
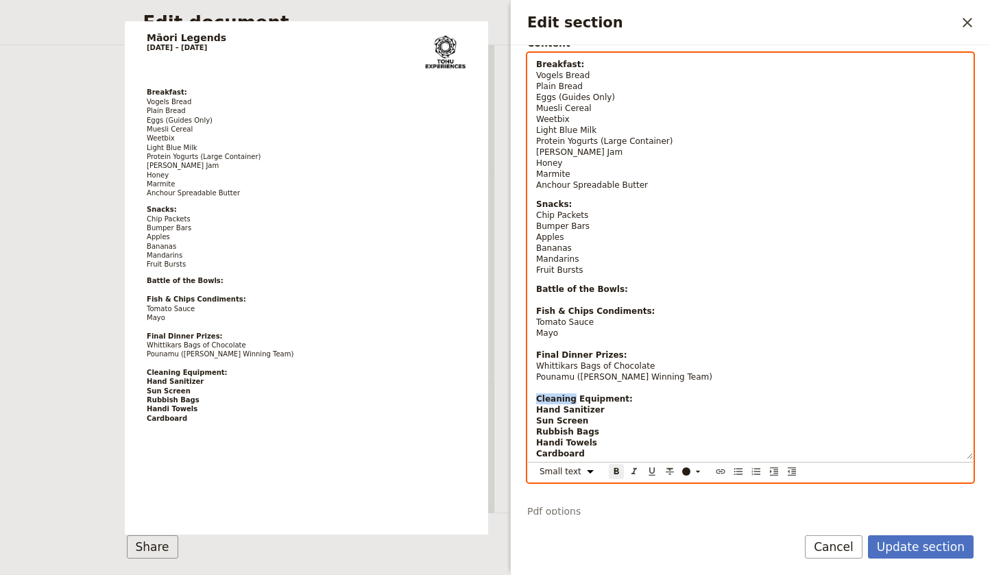
drag, startPoint x: 573, startPoint y: 398, endPoint x: 527, endPoint y: 396, distance: 46.0
click at [527, 396] on div "Breakfast: Vogels Bread Plain Bread Eggs (Guides Only) Muesli Cereal Weetbix Li…" at bounding box center [750, 268] width 446 height 430
click at [588, 452] on p "Battle of the Bowls: Fish & Chips Condiments: Tomato Sauce Mayo Final Dinner Pr…" at bounding box center [750, 372] width 429 height 176
click at [597, 443] on p "Battle of the Bowls: Fish & Chips Condiments: Tomato Sauce Mayo Final Dinner Pr…" at bounding box center [750, 372] width 429 height 176
click at [599, 431] on p "Battle of the Bowls: Fish & Chips Condiments: Tomato Sauce Mayo Final Dinner Pr…" at bounding box center [750, 372] width 429 height 176
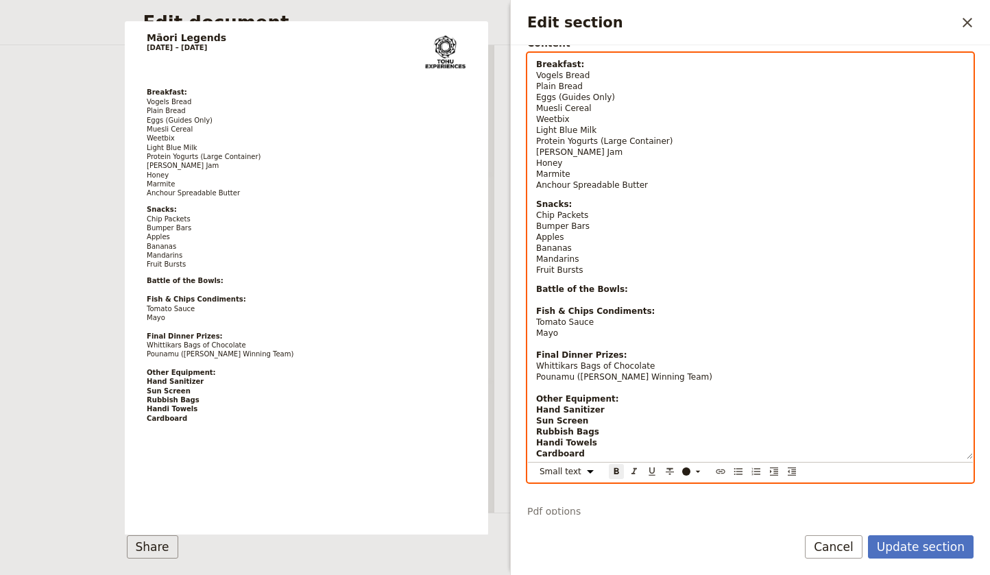
click at [591, 419] on p "Battle of the Bowls: Fish & Chips Condiments: Tomato Sauce Mayo Final Dinner Pr…" at bounding box center [750, 372] width 429 height 176
click at [604, 405] on p "Battle of the Bowls: Fish & Chips Condiments: Tomato Sauce Mayo Final Dinner Pr…" at bounding box center [750, 372] width 429 height 176
click at [588, 455] on p "Battle of the Bowls: Fish & Chips Condiments: Tomato Sauce Mayo Final Dinner Pr…" at bounding box center [750, 372] width 429 height 176
drag, startPoint x: 587, startPoint y: 455, endPoint x: 536, endPoint y: 412, distance: 66.7
click at [536, 412] on div "Breakfast: Vogels Bread Plain Bread Eggs (Guides Only) Muesli Cereal Weetbix Li…" at bounding box center [750, 256] width 445 height 406
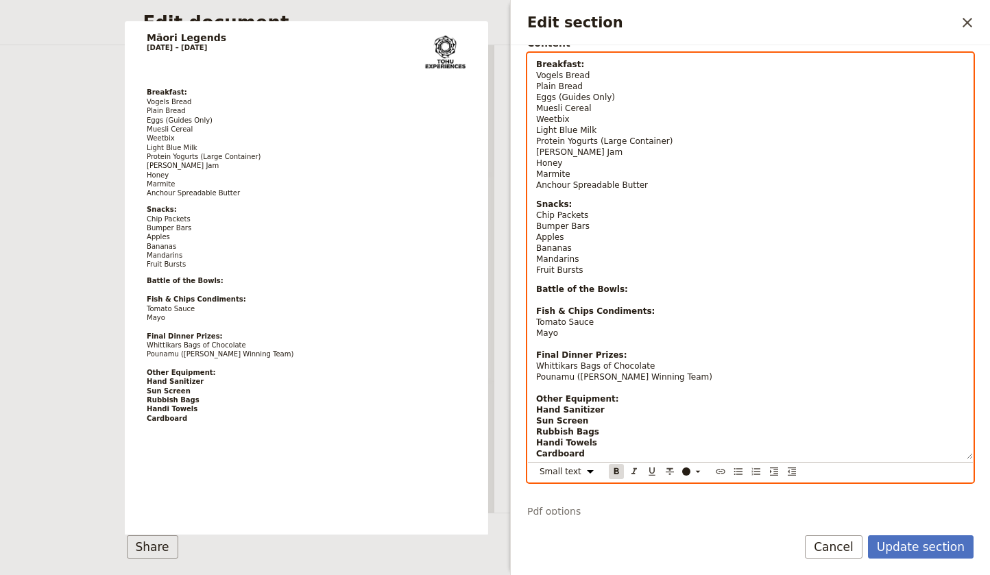
click at [617, 470] on icon "Format bold" at bounding box center [616, 471] width 11 height 11
click at [600, 442] on p "Battle of the Bowls: Fish & Chips Condiments: Tomato Sauce Mayo Final Dinner Pr…" at bounding box center [750, 372] width 429 height 176
click at [591, 455] on p "Battle of the Bowls: Fish & Chips Condiments: Tomato Sauce Mayo Final Dinner Pr…" at bounding box center [750, 372] width 429 height 176
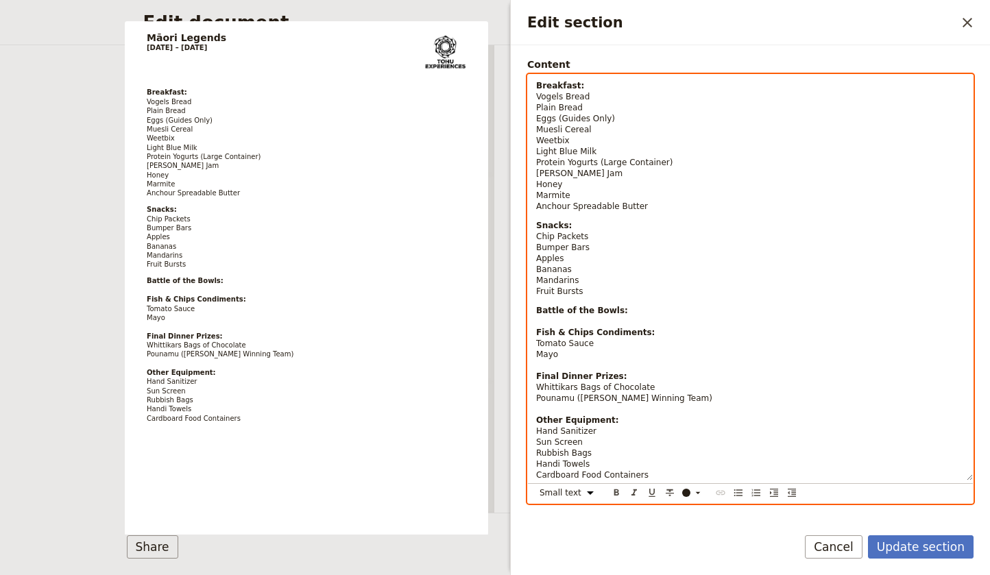
drag, startPoint x: 648, startPoint y: 453, endPoint x: 504, endPoint y: 37, distance: 440.5
click at [504, 37] on body "Fieldbook ​ ​ Fieldbook ​ ​ Packages ​ Departures ​ Bookings ​ Customers ​ Staf…" at bounding box center [495, 287] width 990 height 575
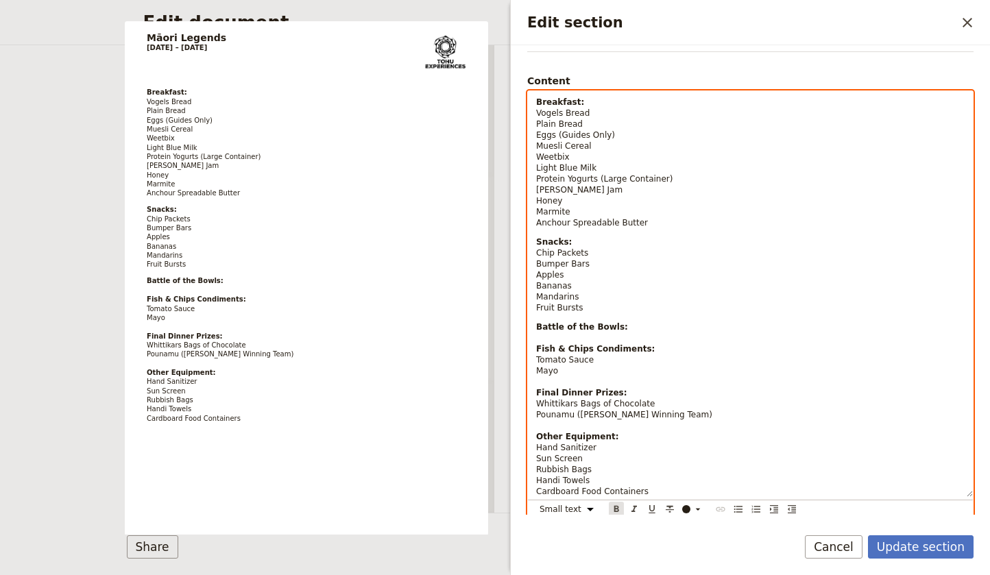
click at [618, 507] on icon "Format bold" at bounding box center [616, 509] width 5 height 6
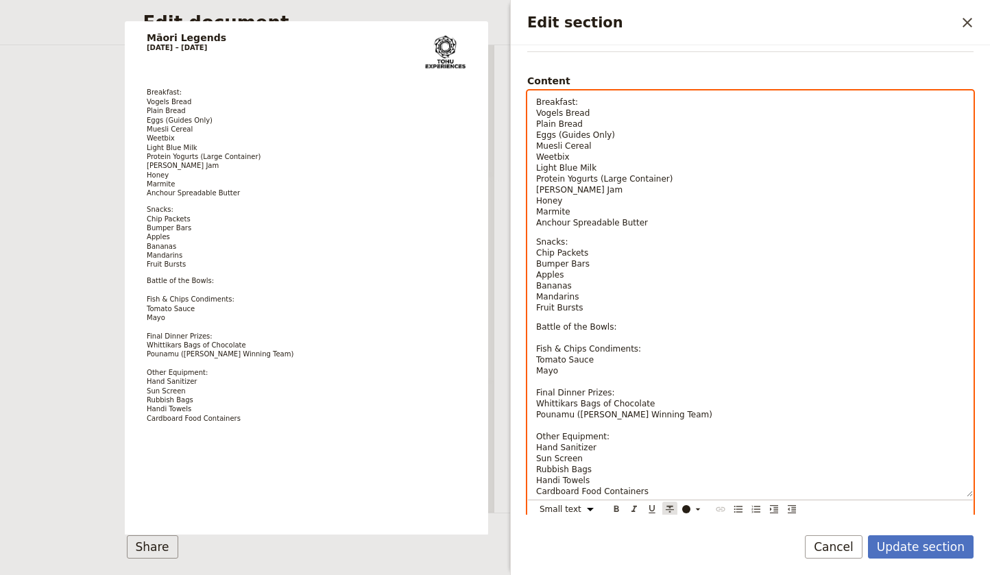
click at [672, 509] on icon "Format strikethrough" at bounding box center [669, 509] width 11 height 11
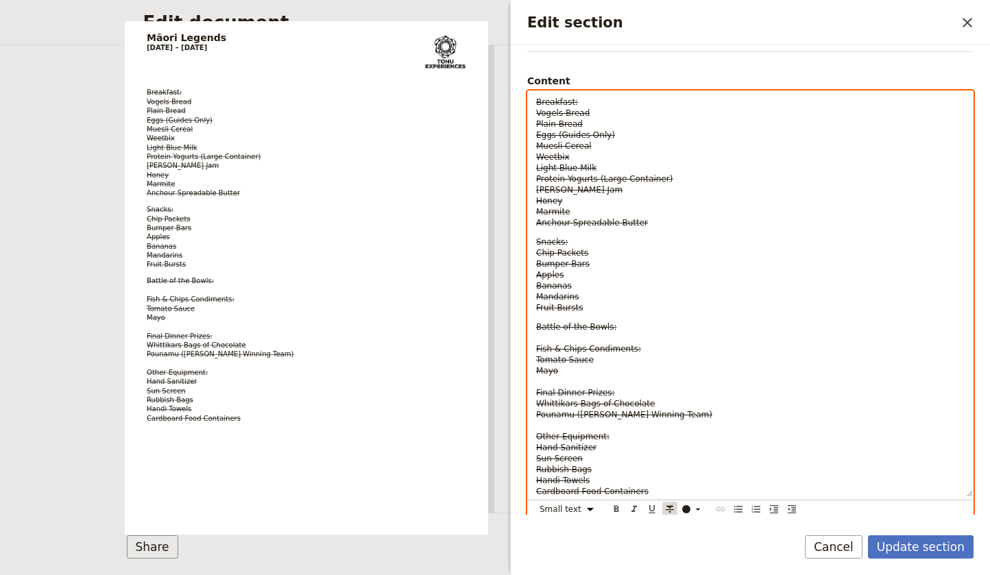
click at [672, 509] on icon "Format strikethrough" at bounding box center [669, 509] width 11 height 11
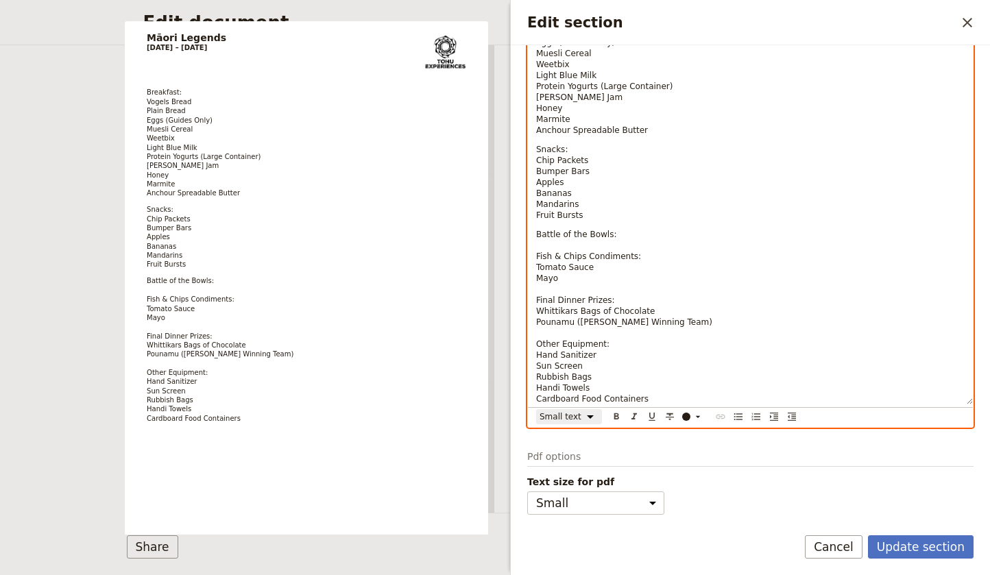
scroll to position [213, 0]
click at [643, 418] on div "Breakfast: Vogels Bread Plain Bread Eggs (Guides Only) Muesli Cereal Weetbix Li…" at bounding box center [750, 213] width 446 height 430
drag, startPoint x: 608, startPoint y: 343, endPoint x: 503, endPoint y: 338, distance: 105.7
click at [503, 338] on body "Fieldbook ​ ​ Fieldbook ​ ​ Packages ​ Departures ​ Bookings ​ Customers ​ Staf…" at bounding box center [495, 287] width 990 height 575
click at [614, 416] on icon "Format bold" at bounding box center [616, 416] width 11 height 11
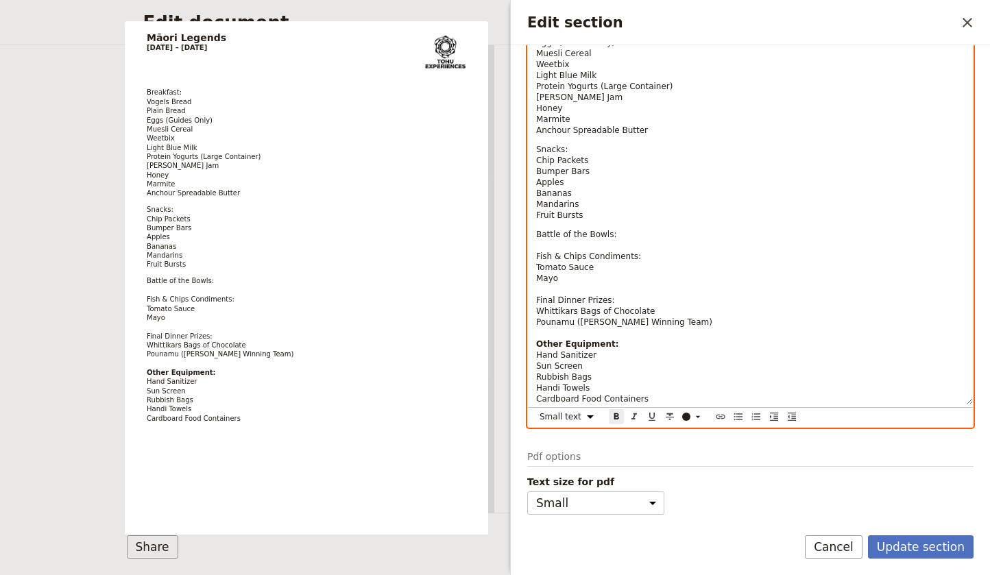
click at [618, 298] on p "Battle of the Bowls: Fish & Chips Condiments: Tomato Sauce Mayo Final Dinner Pr…" at bounding box center [750, 317] width 429 height 176
drag, startPoint x: 618, startPoint y: 298, endPoint x: 536, endPoint y: 300, distance: 82.3
click at [536, 300] on div "Breakfast: Vogels Bread Plain Bread Eggs (Guides Only) Muesli Cereal Weetbix Li…" at bounding box center [750, 202] width 445 height 406
click at [619, 418] on icon "Format bold" at bounding box center [616, 417] width 5 height 6
click at [645, 250] on p "Battle of the Bowls: Fish & Chips Condiments: Tomato Sauce Mayo Final Dinner Pr…" at bounding box center [750, 317] width 429 height 176
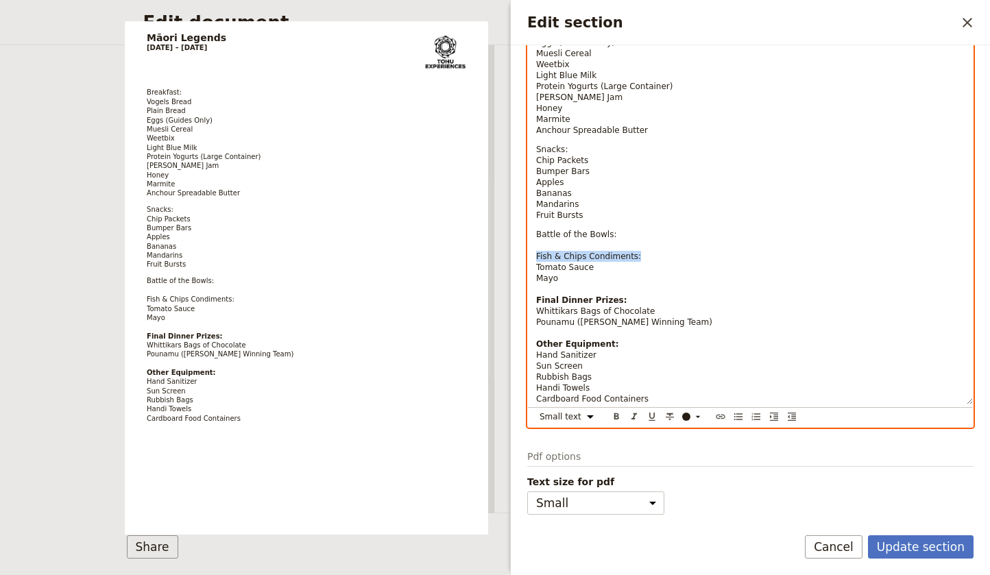
drag, startPoint x: 643, startPoint y: 257, endPoint x: 616, endPoint y: 327, distance: 75.1
click at [536, 257] on div "Breakfast: Vogels Bread Plain Bread Eggs (Guides Only) Muesli Cereal Weetbix Li…" at bounding box center [750, 202] width 445 height 406
click at [619, 415] on icon "Format bold" at bounding box center [616, 417] width 5 height 6
click at [616, 230] on p "Battle of the Bowls: Fish & Chips Condiments: Tomato Sauce Mayo Final Dinner Pr…" at bounding box center [750, 317] width 429 height 176
drag, startPoint x: 617, startPoint y: 235, endPoint x: 530, endPoint y: 234, distance: 87.1
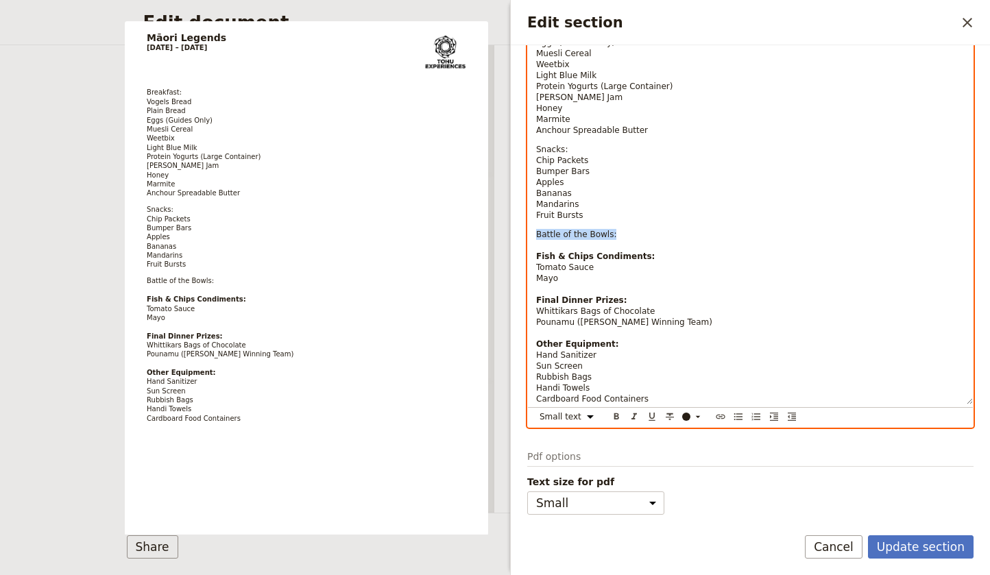
click at [530, 234] on div "Breakfast: Vogels Bread Plain Bread Eggs (Guides Only) Muesli Cereal Weetbix Li…" at bounding box center [750, 202] width 445 height 406
click at [619, 413] on icon "Format bold" at bounding box center [616, 416] width 11 height 11
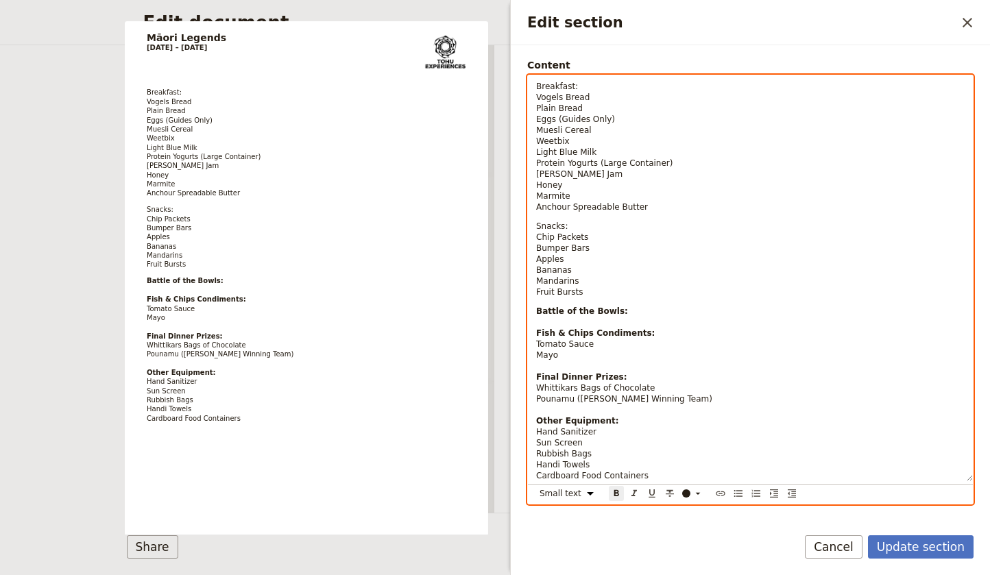
scroll to position [122, 0]
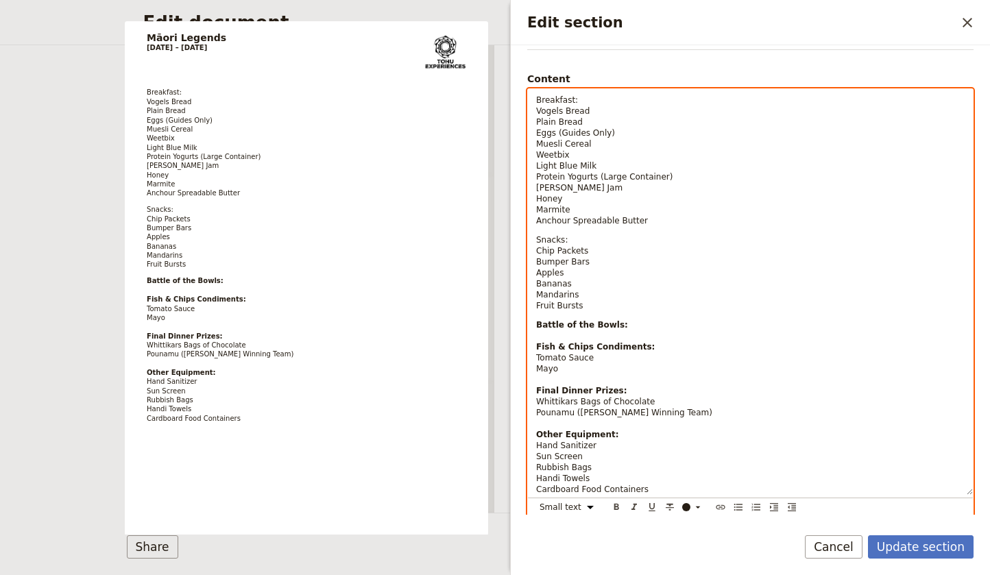
click at [580, 238] on p "Snacks: Chip Packets Bumper Bars Apples Bananas Mandarins Fruit Bursts" at bounding box center [750, 273] width 429 height 77
drag, startPoint x: 574, startPoint y: 240, endPoint x: 522, endPoint y: 238, distance: 52.2
click at [522, 238] on div "Section type Cover page Day summary Itinerary Group details Contact details Sup…" at bounding box center [750, 280] width 479 height 470
click at [619, 508] on icon "Format bold" at bounding box center [616, 507] width 5 height 6
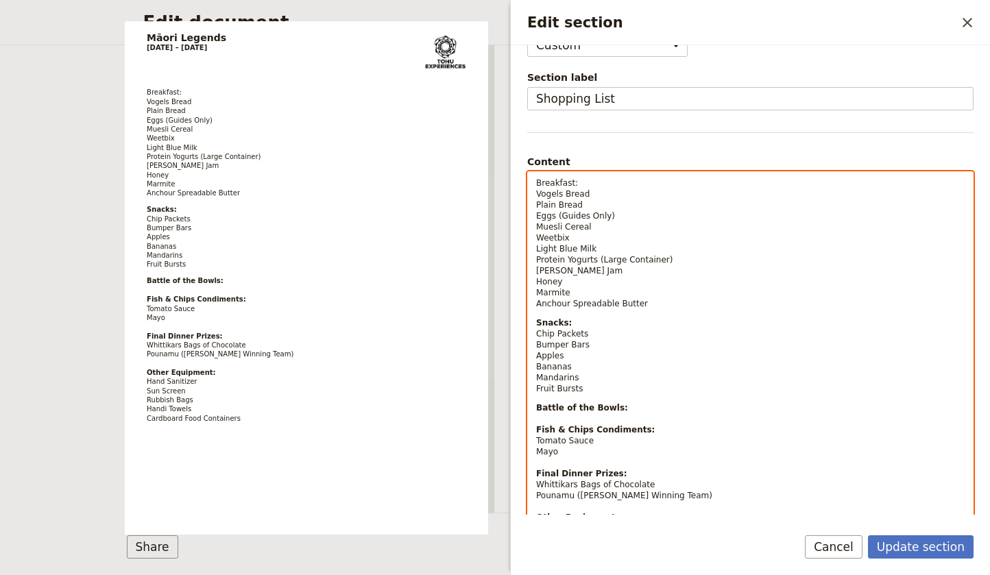
scroll to position [38, 0]
click at [581, 184] on p "Breakfast: Vogels Bread Plain Bread Eggs (Guides Only) Muesli Cereal Weetbix Li…" at bounding box center [750, 244] width 429 height 132
drag, startPoint x: 582, startPoint y: 183, endPoint x: 533, endPoint y: 183, distance: 48.7
click at [533, 183] on div "Breakfast: Vogels Bread Plain Bread Eggs (Guides Only) Muesli Cereal Weetbix Li…" at bounding box center [750, 376] width 445 height 406
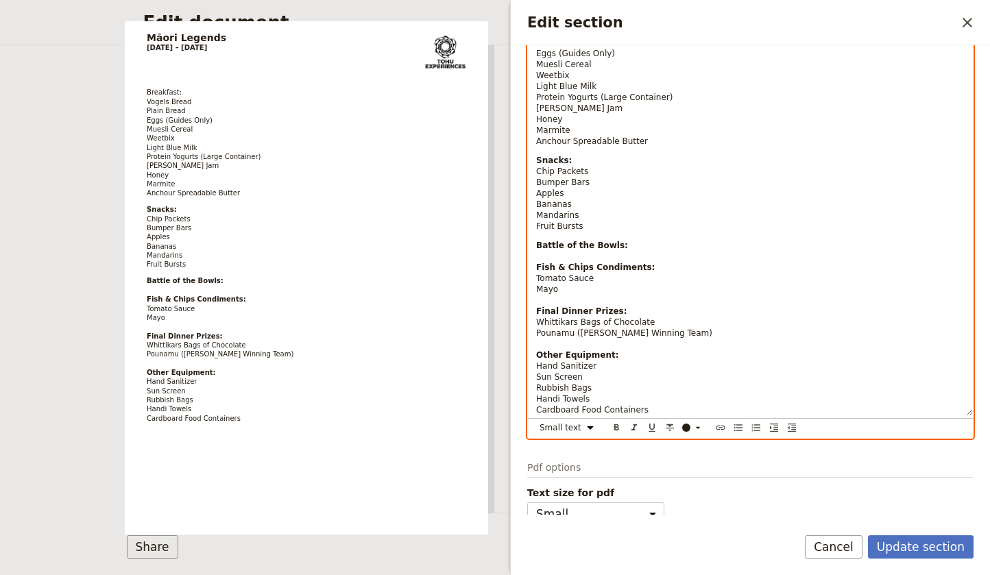
scroll to position [204, 0]
click at [614, 423] on icon "Format bold" at bounding box center [616, 425] width 5 height 6
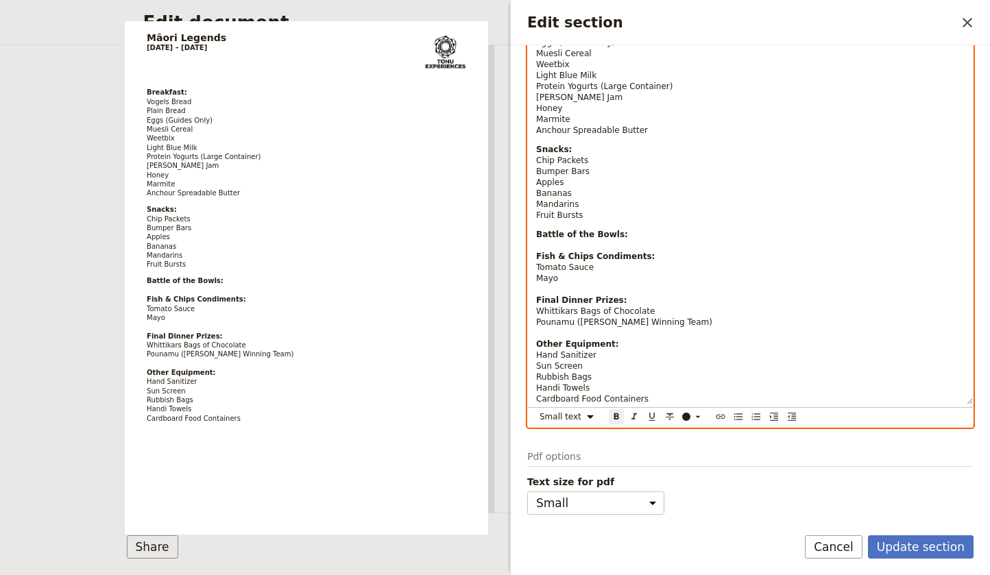
click at [662, 399] on p "Battle of the Bowls: Fish & Chips Condiments: Tomato Sauce Mayo Final Dinner Pr…" at bounding box center [750, 317] width 429 height 176
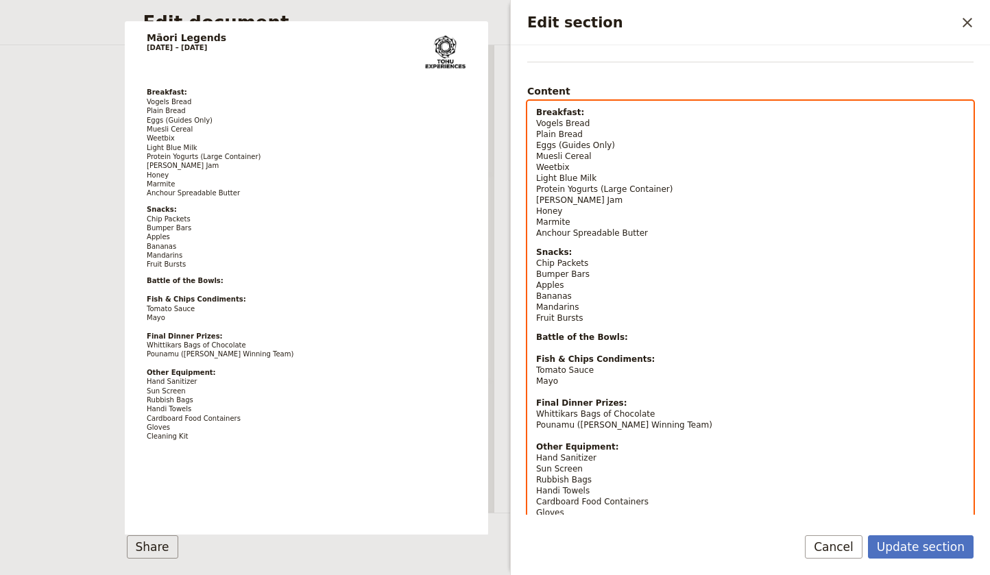
scroll to position [235, 0]
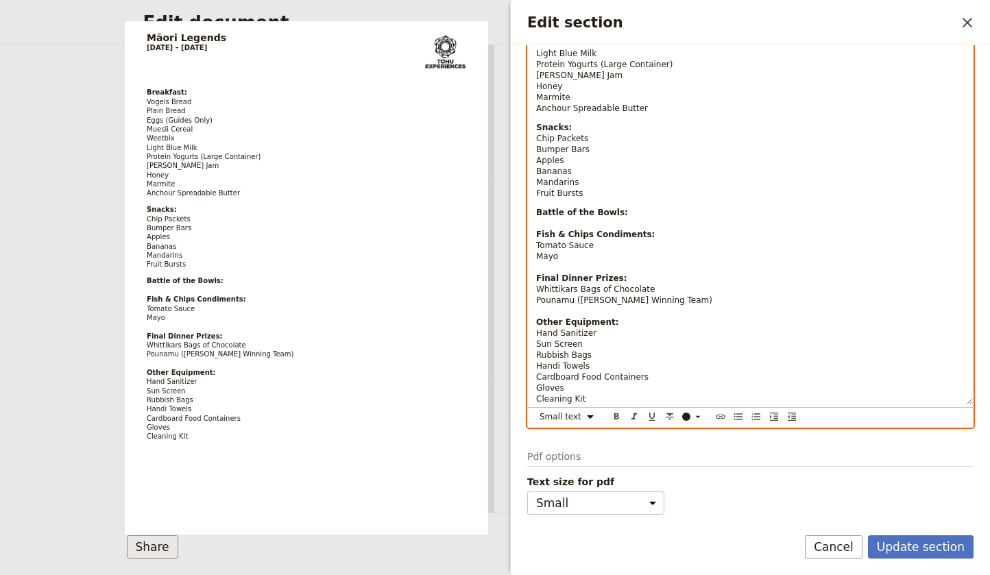
click at [534, 390] on div "Breakfast: Vogels Bread Plain Bread Eggs (Guides Only) Muesli Cereal Weetbix Li…" at bounding box center [750, 191] width 445 height 428
click at [621, 394] on p "Battle of the Bowls: Fish & Chips Condiments: Tomato Sauce Mayo Final Dinner Pr…" at bounding box center [750, 305] width 429 height 197
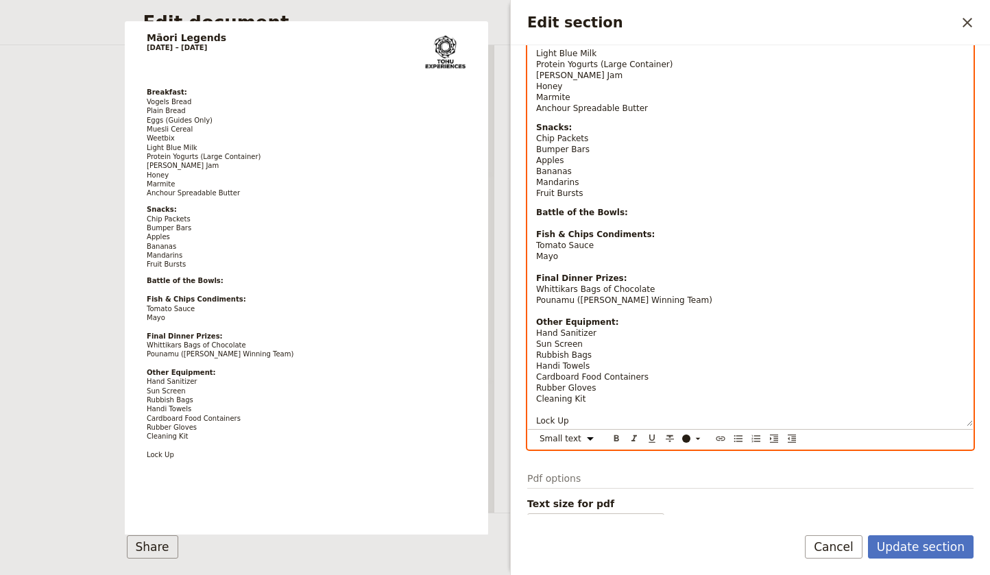
drag, startPoint x: 581, startPoint y: 421, endPoint x: 542, endPoint y: 413, distance: 39.9
click at [542, 413] on p "Battle of the Bowls: Fish & Chips Condiments: Tomato Sauce Mayo Final Dinner Pr…" at bounding box center [750, 316] width 429 height 219
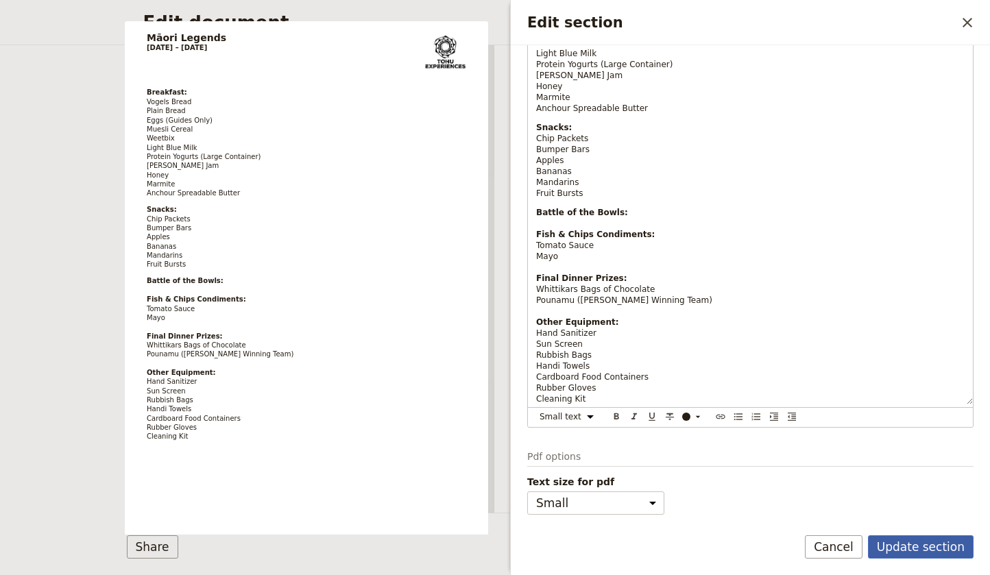
click at [932, 548] on button "Update section" at bounding box center [921, 547] width 106 height 23
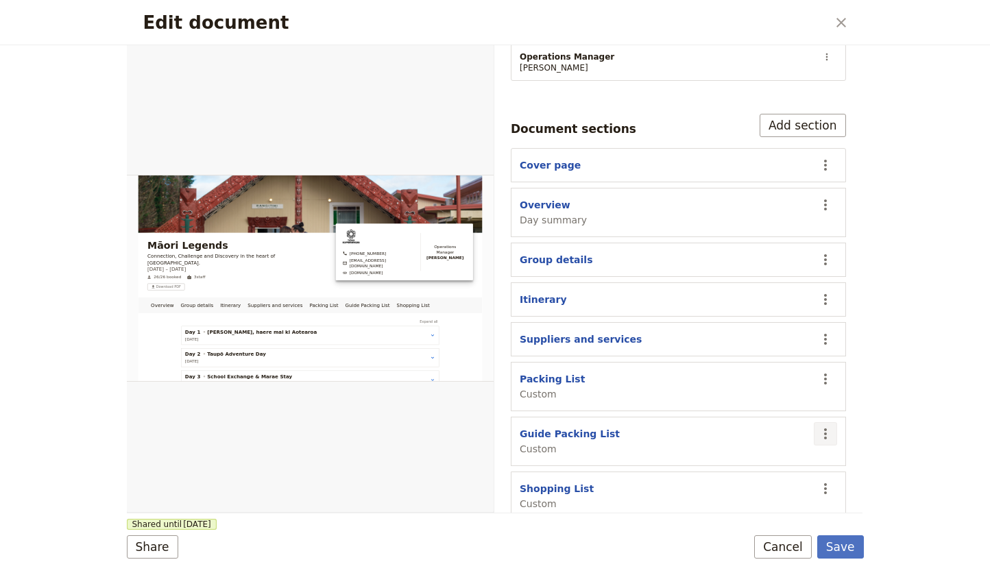
click at [826, 429] on icon "Actions" at bounding box center [825, 434] width 3 height 11
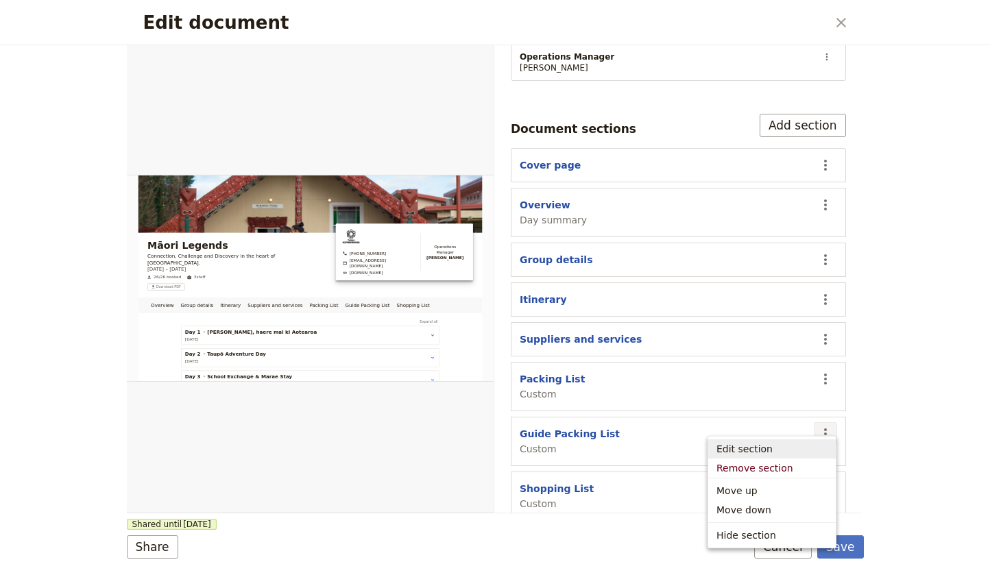
click at [769, 448] on span "Edit section" at bounding box center [772, 449] width 111 height 14
select select "CUSTOM"
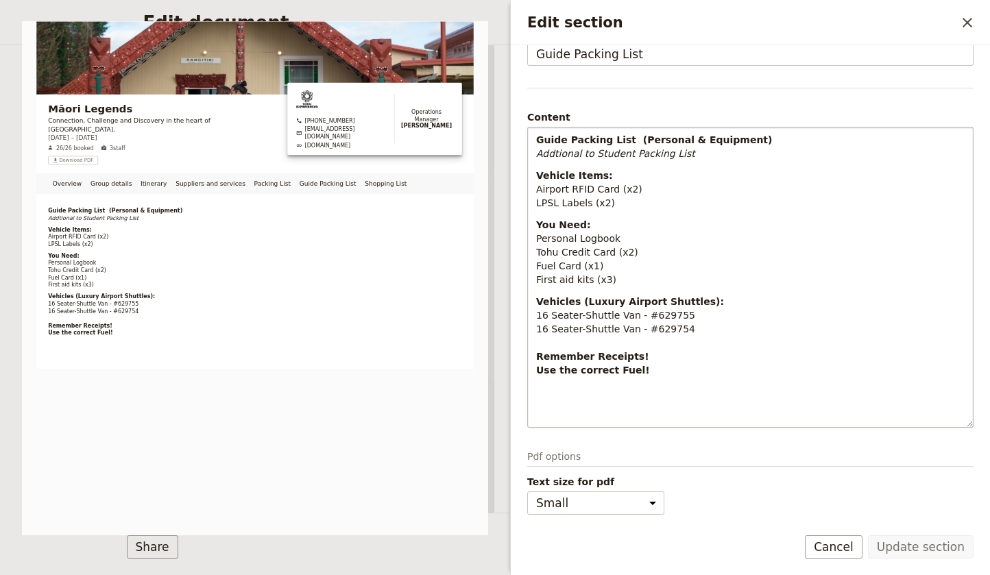
scroll to position [84, 0]
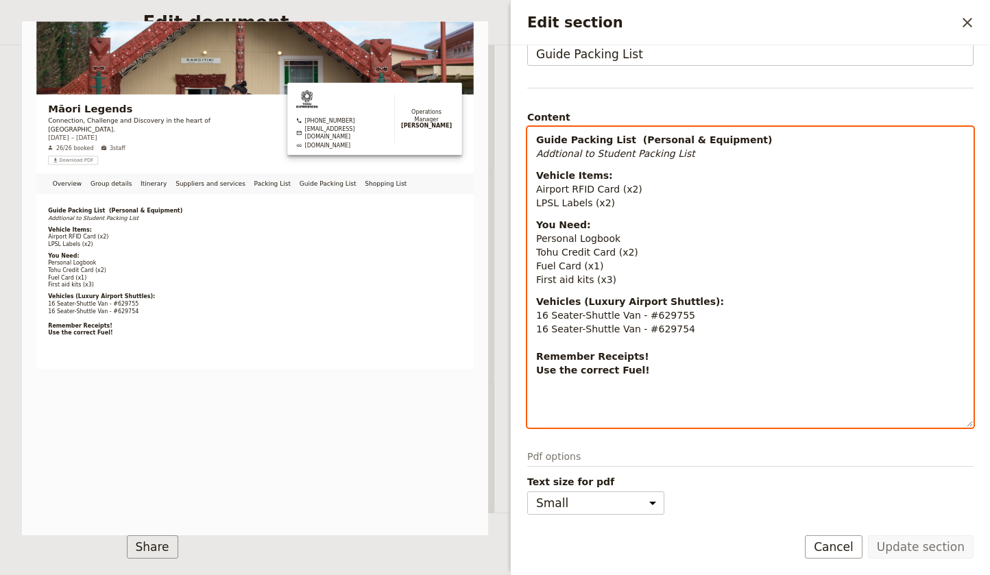
click at [675, 372] on p "Vehicles (Luxury Airport Shuttles): 16 Seater-Shuttle Van - #629755 16 Seater-S…" at bounding box center [750, 350] width 429 height 110
drag, startPoint x: 648, startPoint y: 371, endPoint x: 527, endPoint y: 359, distance: 121.3
click at [527, 359] on div "Guide Packing List (Personal & Equipment) Addtional to Student Packing List Veh…" at bounding box center [750, 277] width 446 height 301
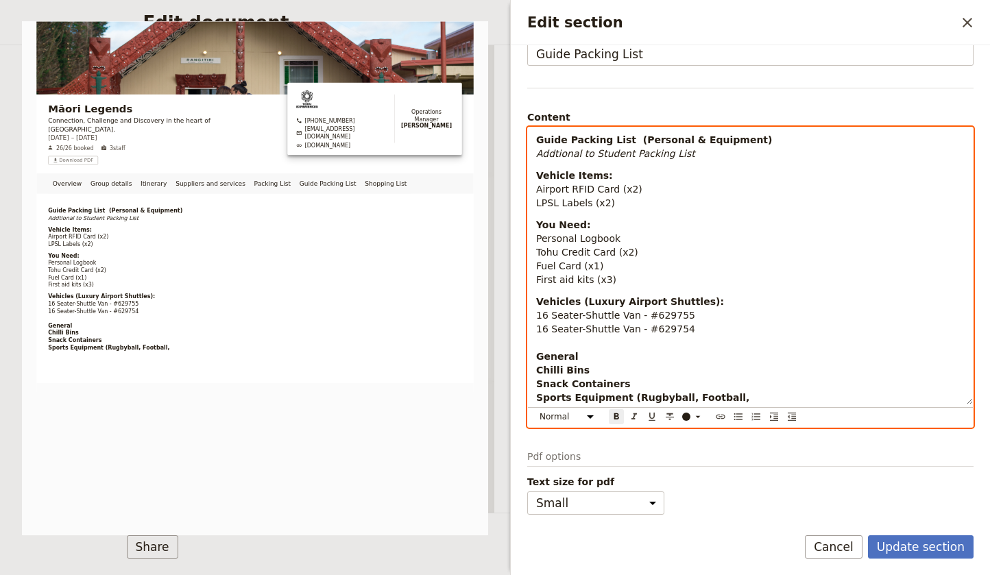
click at [675, 398] on strong "Sports Equipment (Rugbyball, Football," at bounding box center [642, 397] width 213 height 11
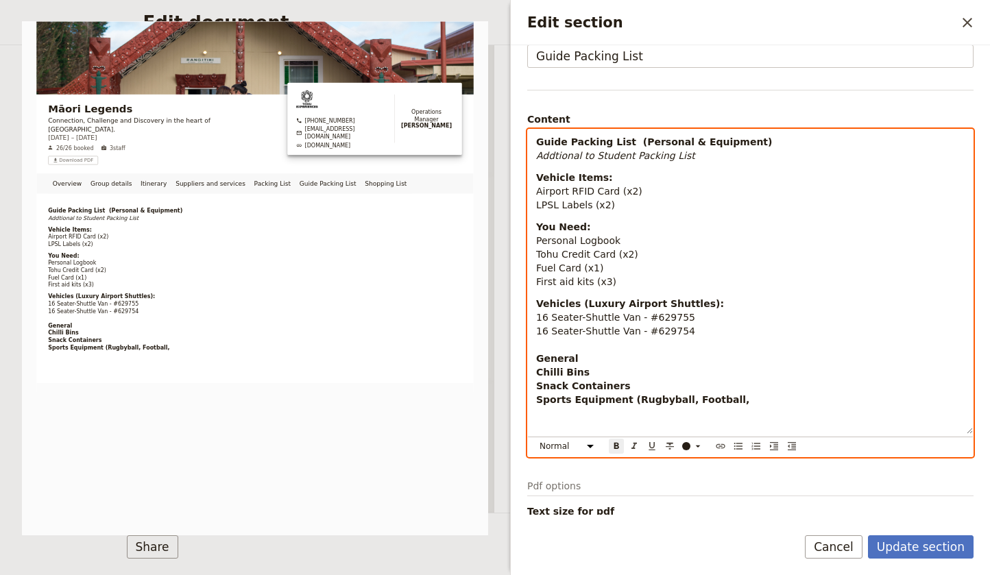
click at [718, 400] on strong "Sports Equipment (Rugbyball, Football," at bounding box center [642, 399] width 213 height 11
click at [736, 399] on p "Vehicles (Luxury Airport Shuttles): 16 Seater-Shuttle Van - #629755 16 Seater-S…" at bounding box center [750, 364] width 429 height 137
click at [660, 394] on strong "Sports Equipment (Rugbyball, Football," at bounding box center [642, 399] width 213 height 11
click at [732, 398] on p "Vehicles (Luxury Airport Shuttles): 16 Seater-Shuttle Van - #629755 16 Seater-S…" at bounding box center [750, 364] width 429 height 137
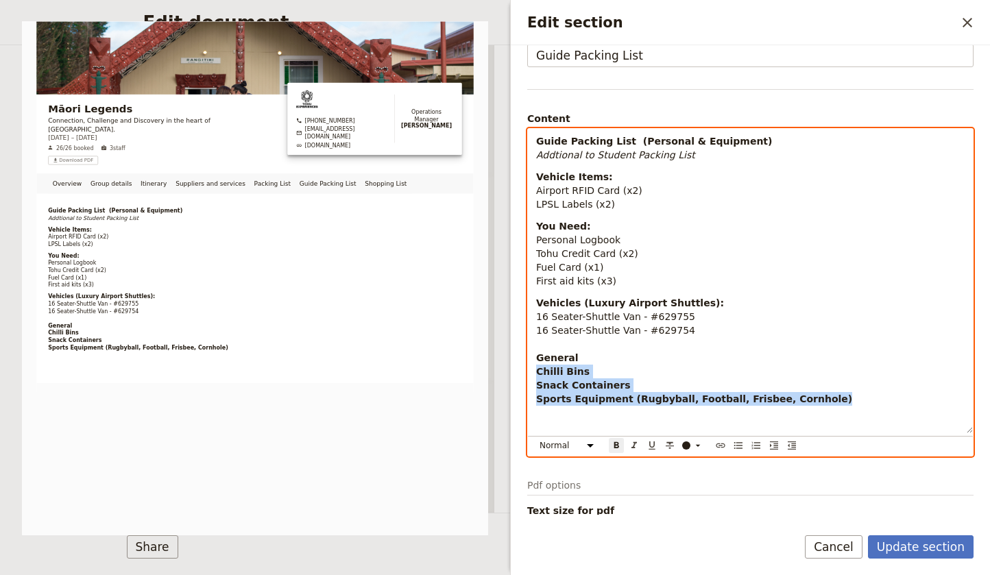
drag, startPoint x: 820, startPoint y: 399, endPoint x: 534, endPoint y: 374, distance: 287.7
click at [534, 374] on div "Guide Packing List (Personal & Equipment) Addtional to Student Packing List Veh…" at bounding box center [750, 281] width 445 height 304
click at [616, 446] on icon "Format bold" at bounding box center [616, 445] width 5 height 6
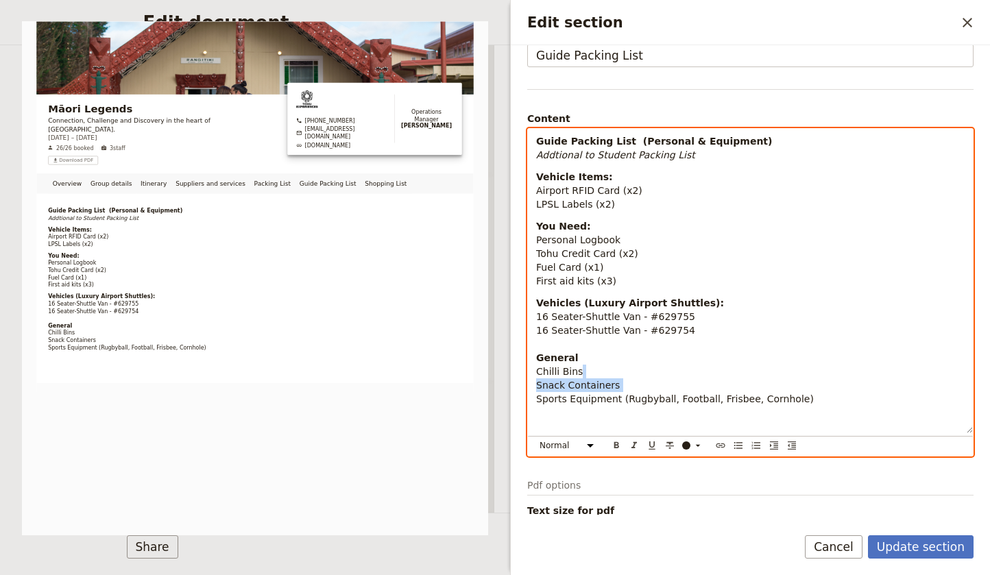
click at [690, 420] on p "Vehicles (Luxury Airport Shuttles): 16 Seater-Shuttle Van - #629755 16 Seater-S…" at bounding box center [750, 364] width 429 height 137
click at [813, 397] on p "Vehicles (Luxury Airport Shuttles): 16 Seater-Shuttle Van - #629755 16 Seater-S…" at bounding box center [750, 364] width 429 height 137
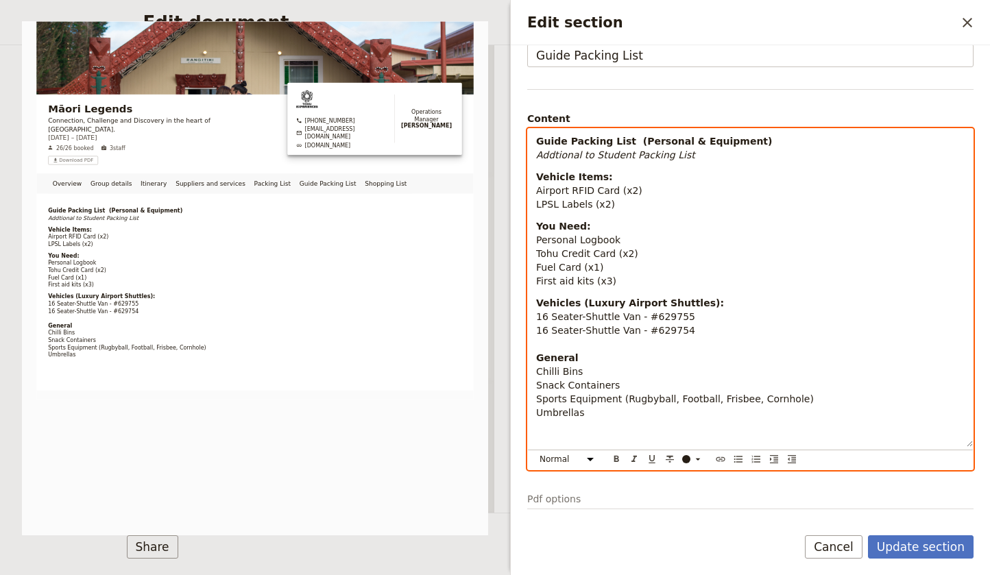
click at [623, 383] on p "Vehicles (Luxury Airport Shuttles): 16 Seater-Shuttle Van - #629755 16 Seater-S…" at bounding box center [750, 371] width 429 height 151
click at [624, 411] on p "Vehicles (Luxury Airport Shuttles): 16 Seater-Shuttle Van - #629755 16 Seater-S…" at bounding box center [750, 371] width 429 height 151
click at [538, 412] on span "Umbrellas" at bounding box center [560, 412] width 49 height 11
click at [632, 412] on p "Vehicles (Luxury Airport Shuttles): 16 Seater-Shuttle Van - #629755 16 Seater-S…" at bounding box center [750, 371] width 429 height 151
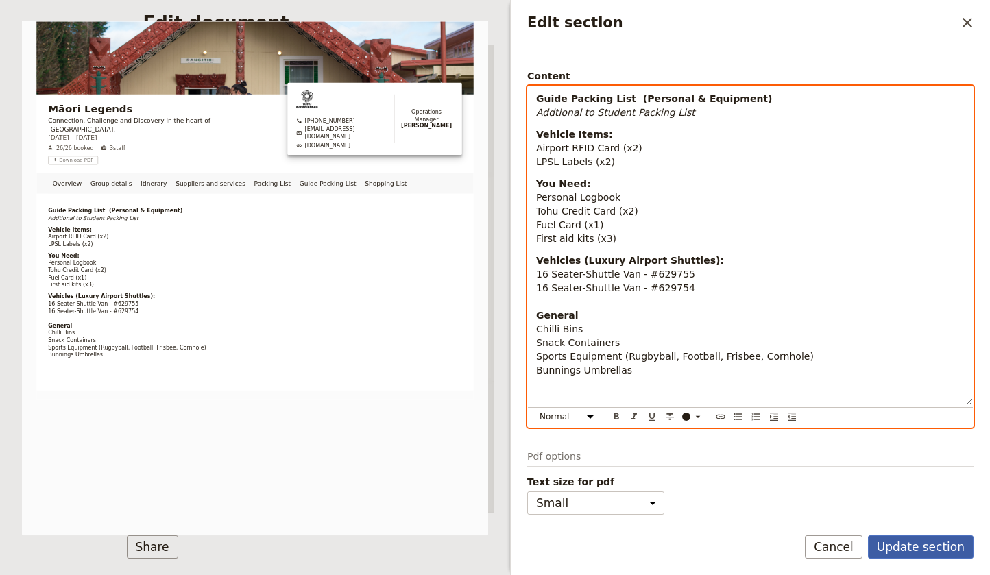
scroll to position [125, 0]
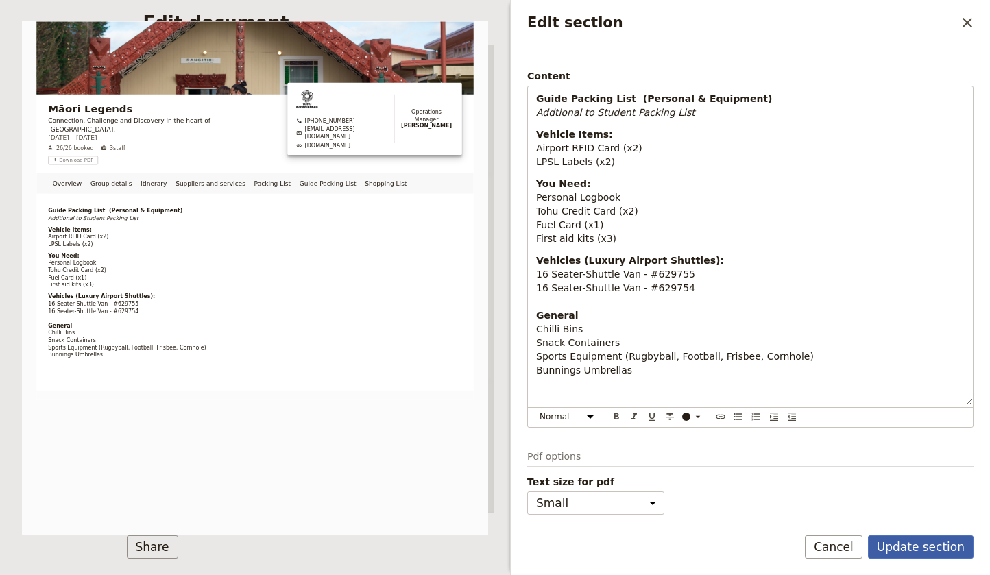
click at [925, 544] on button "Update section" at bounding box center [921, 547] width 106 height 23
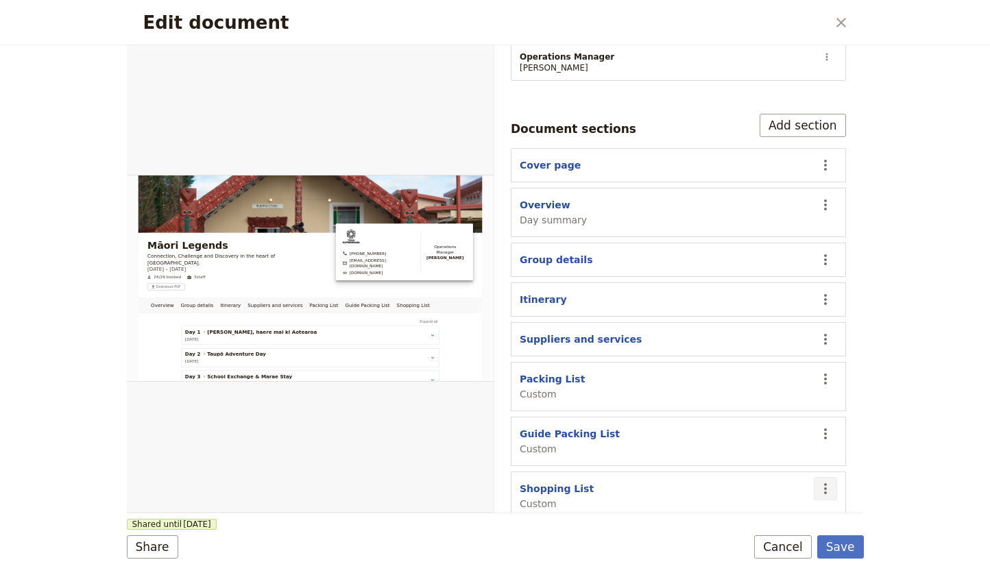
click at [829, 481] on icon "Actions" at bounding box center [825, 489] width 16 height 16
click at [752, 377] on span "Edit section" at bounding box center [745, 377] width 56 height 14
select select "CUSTOM"
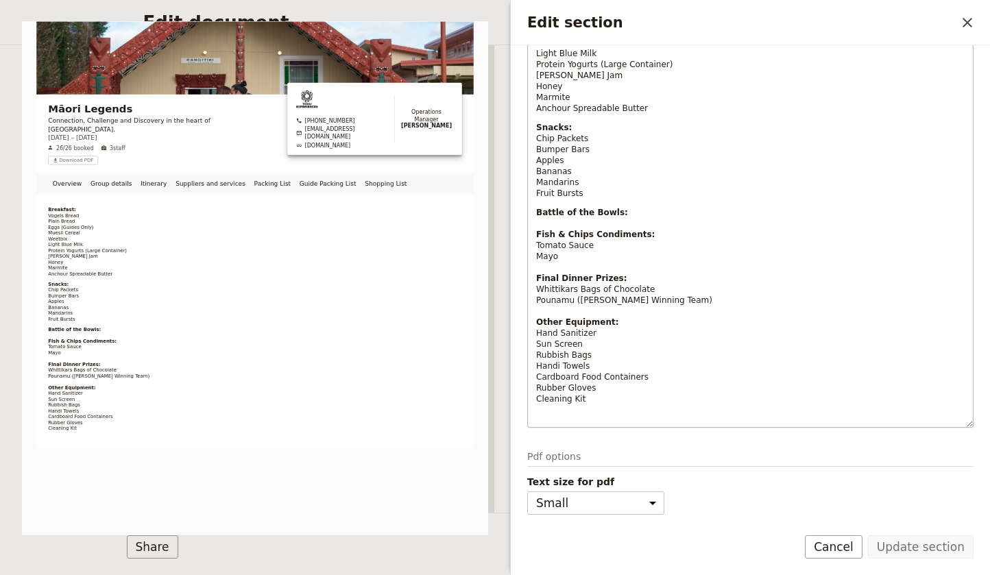
scroll to position [235, 0]
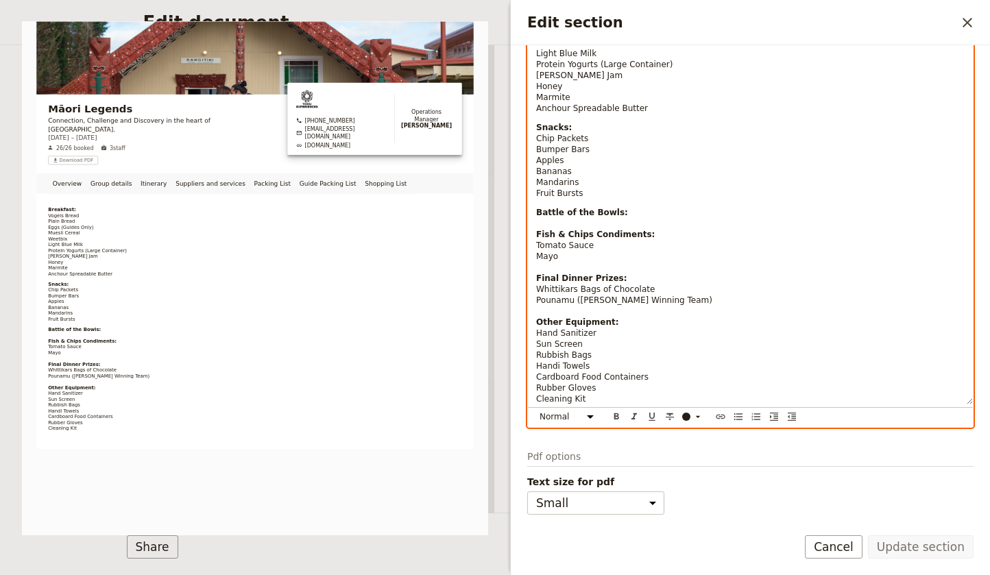
click at [595, 403] on p "Battle of the Bowls: Fish & Chips Condiments: Tomato Sauce Mayo Final Dinner Pr…" at bounding box center [750, 305] width 429 height 197
select select "paragraph-small"
click at [622, 211] on p "Battle of the Bowls: Fish & Chips Condiments: Tomato Sauce Mayo Final Dinner Pr…" at bounding box center [750, 305] width 429 height 197
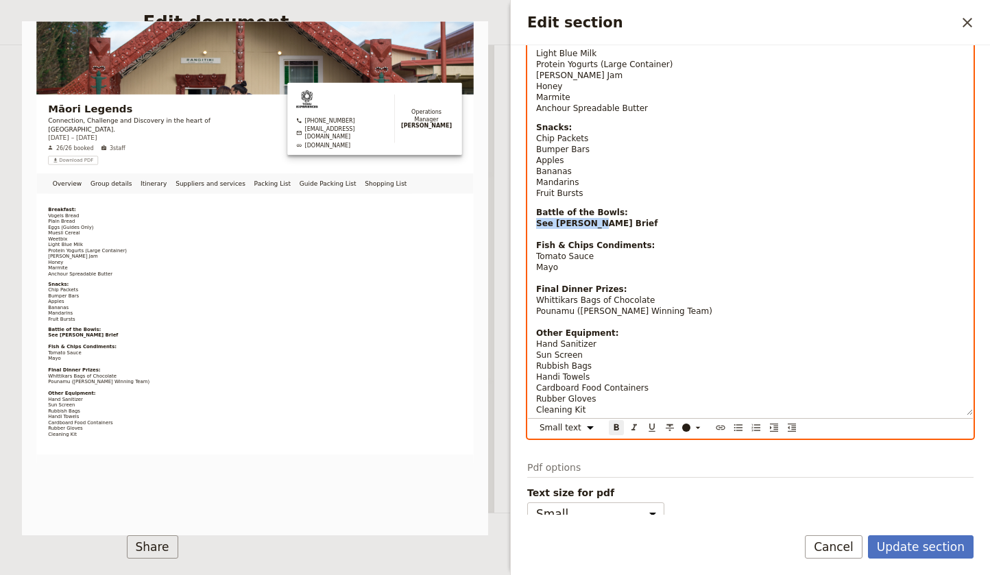
drag, startPoint x: 598, startPoint y: 224, endPoint x: 538, endPoint y: 224, distance: 60.3
click at [538, 224] on p "Battle of the Bowls: See [PERSON_NAME] Brief Fish & Chips Condiments: Tomato Sa…" at bounding box center [750, 311] width 429 height 208
click at [616, 426] on icon "Format bold" at bounding box center [616, 427] width 11 height 11
click at [651, 264] on p "Battle of the Bowls: See [PERSON_NAME] Brief Fish & Chips Condiments: Tomato Sa…" at bounding box center [750, 311] width 429 height 208
click at [573, 235] on p "Battle of the Bowls: See [PERSON_NAME] Brief Fish & Chips Condiments: Tomato Sa…" at bounding box center [750, 311] width 429 height 208
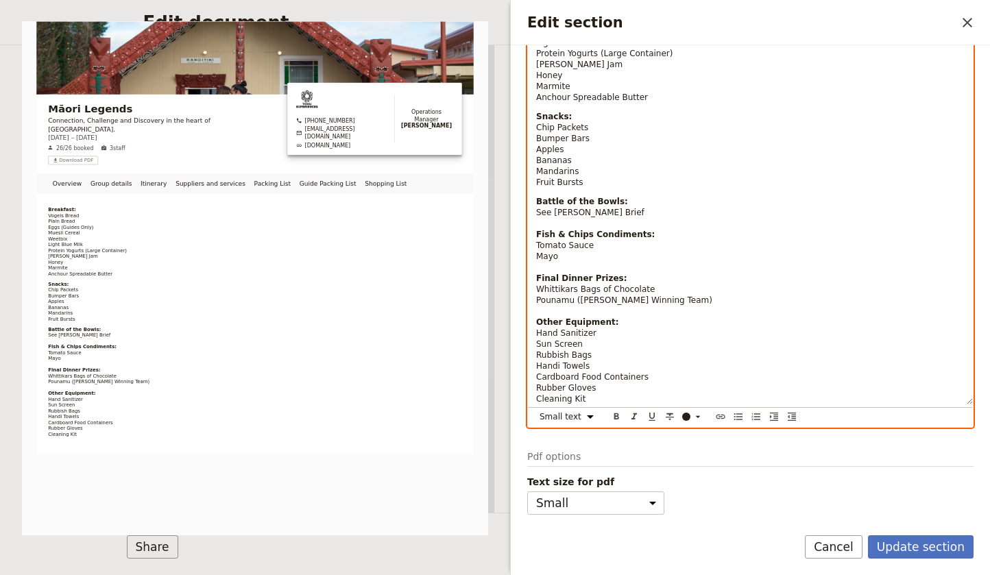
scroll to position [245, 0]
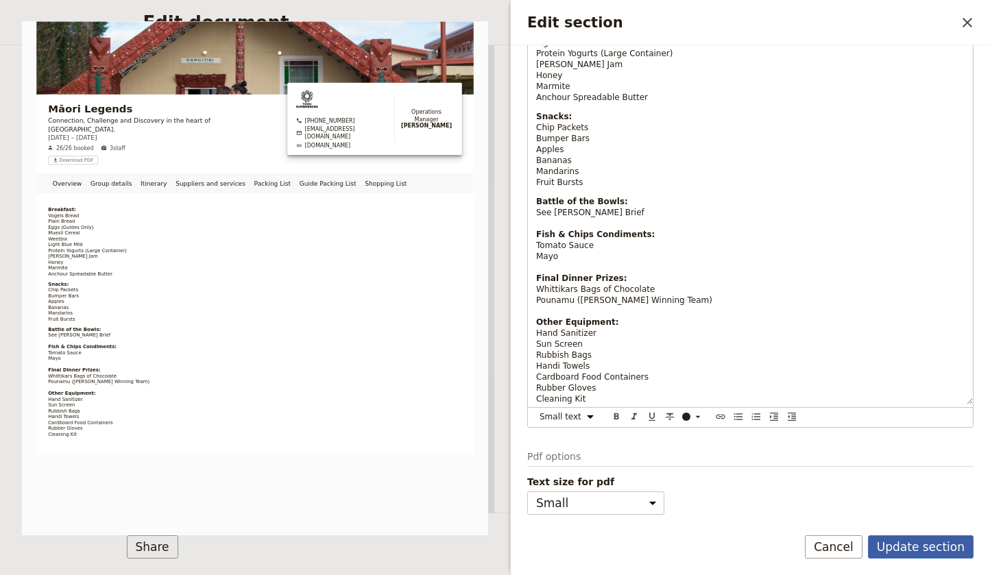
click at [926, 548] on button "Update section" at bounding box center [921, 547] width 106 height 23
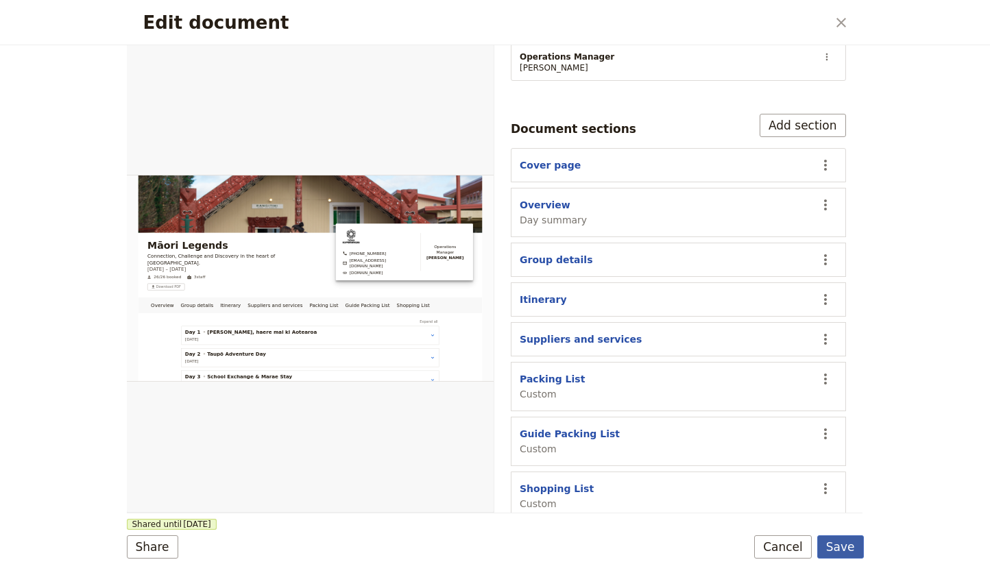
click at [843, 545] on button "Save" at bounding box center [840, 547] width 47 height 23
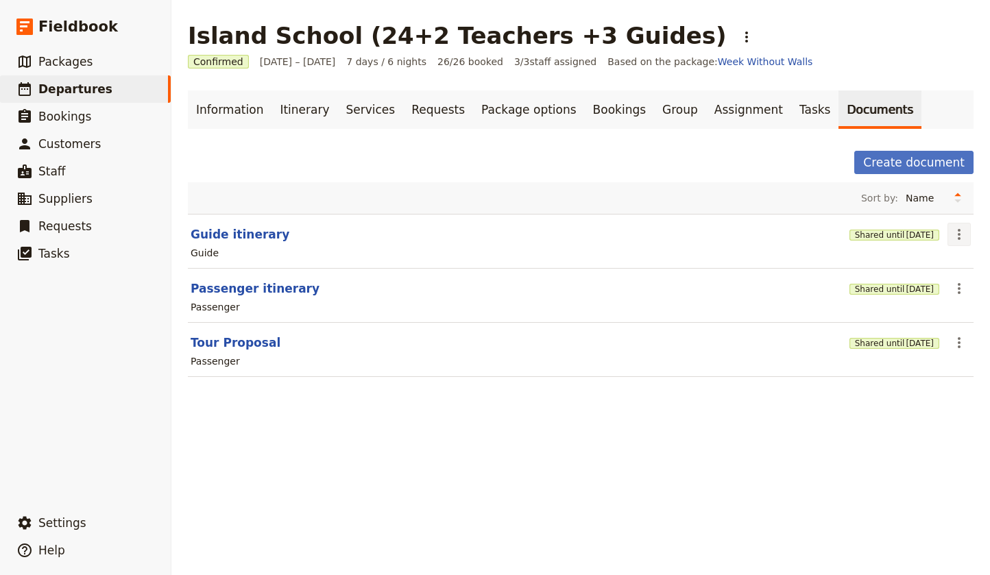
click at [964, 239] on icon "Actions" at bounding box center [959, 234] width 16 height 16
click at [913, 283] on span "Edit document" at bounding box center [914, 284] width 70 height 14
select select "STAFF"
select select "RUN_SHEET"
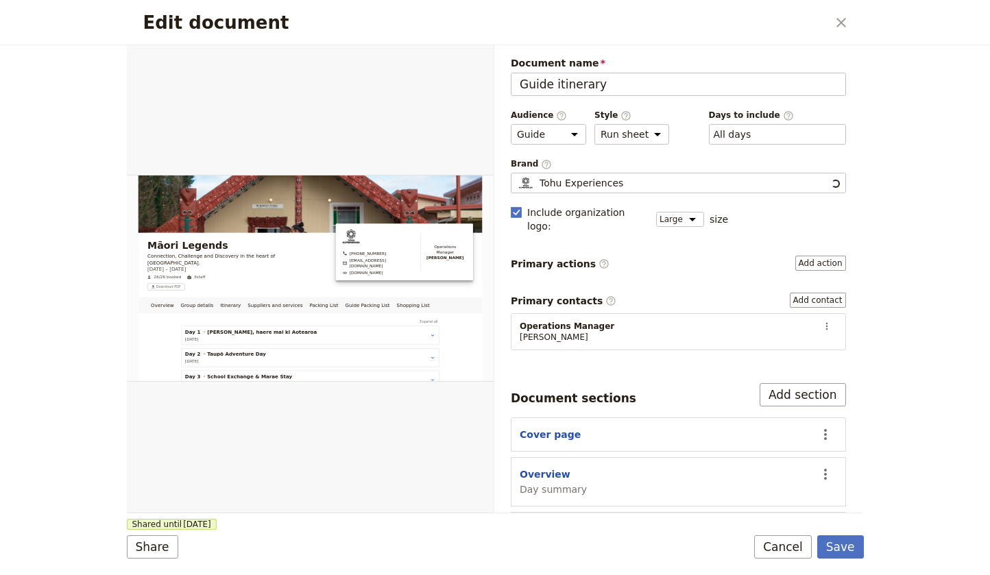
scroll to position [0, 0]
click at [451, 57] on button "PDF" at bounding box center [447, 61] width 30 height 21
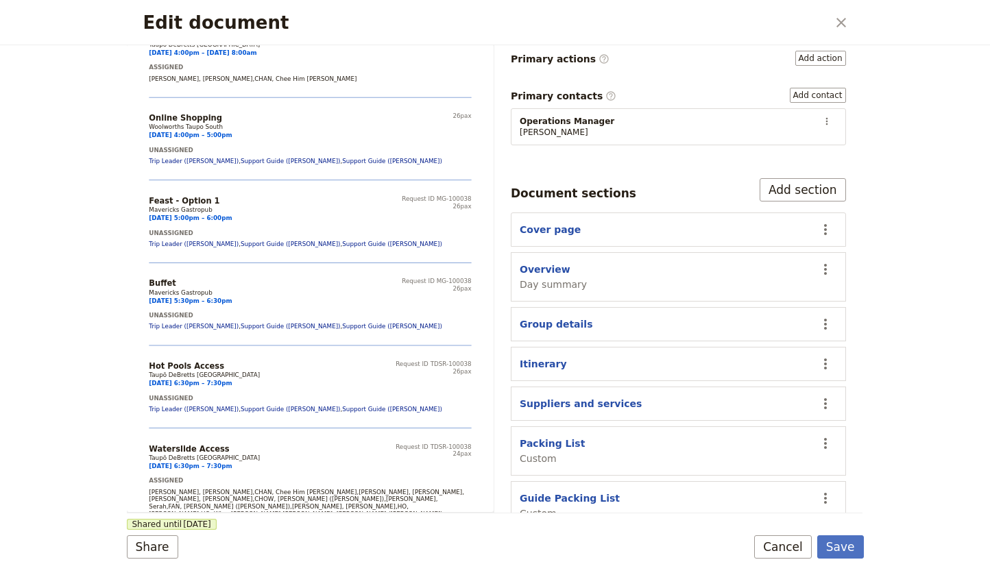
scroll to position [224, 0]
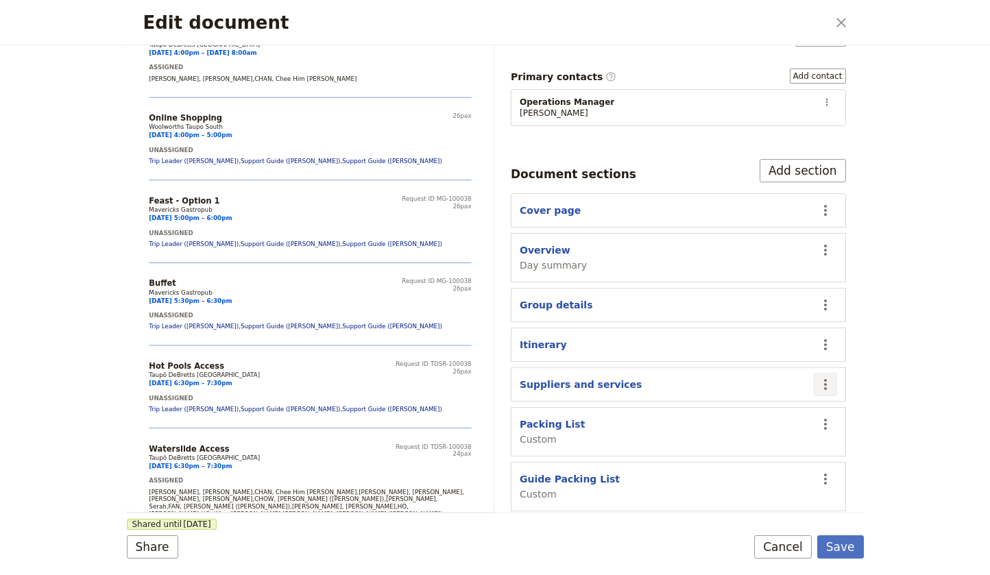
click at [827, 376] on icon "Actions" at bounding box center [825, 384] width 16 height 16
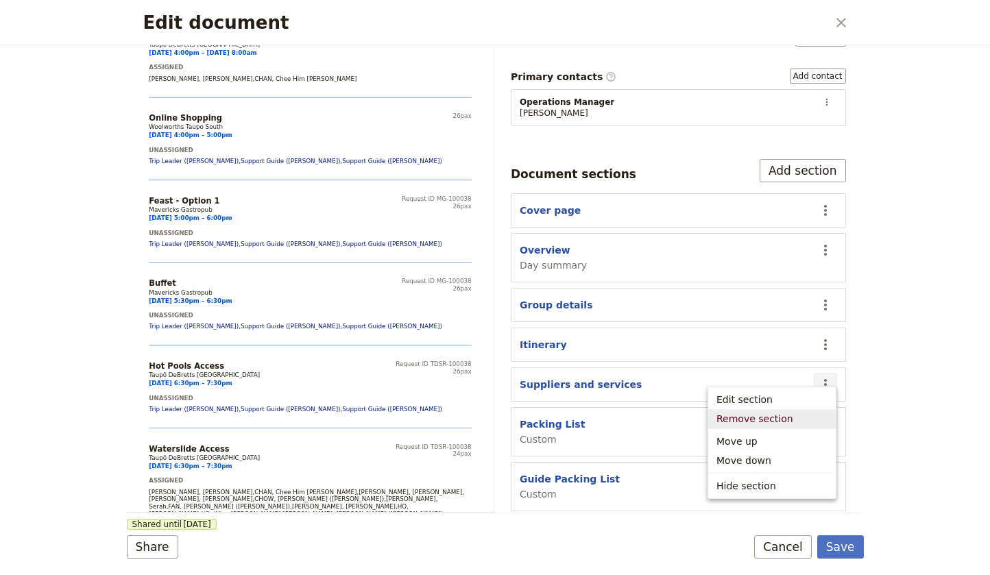
click at [780, 416] on span "Remove section" at bounding box center [755, 419] width 77 height 14
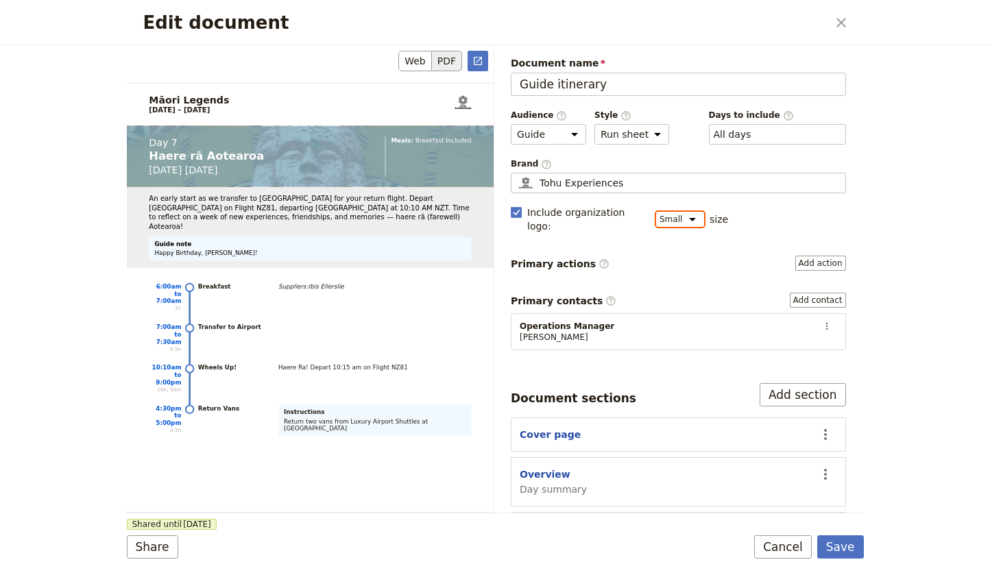
scroll to position [8902, 0]
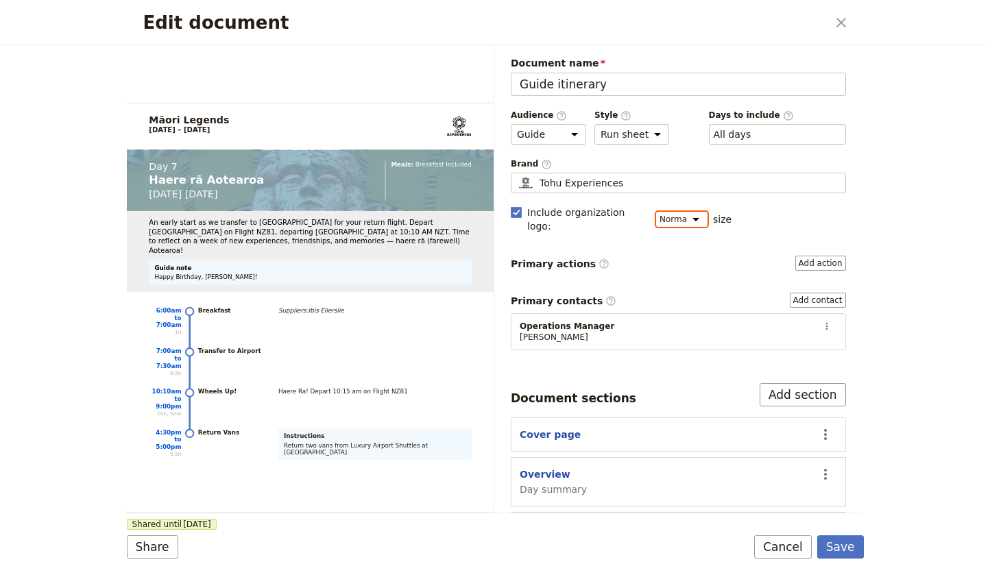
select select "SMALL"
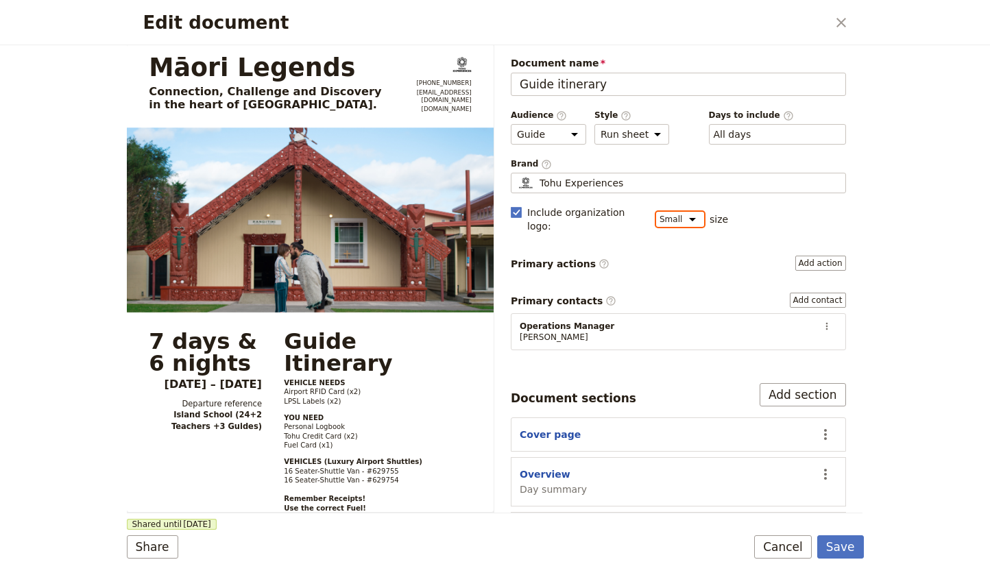
scroll to position [0, 0]
click at [850, 547] on button "Save" at bounding box center [840, 547] width 47 height 23
click at [409, 58] on button "Web" at bounding box center [415, 61] width 34 height 21
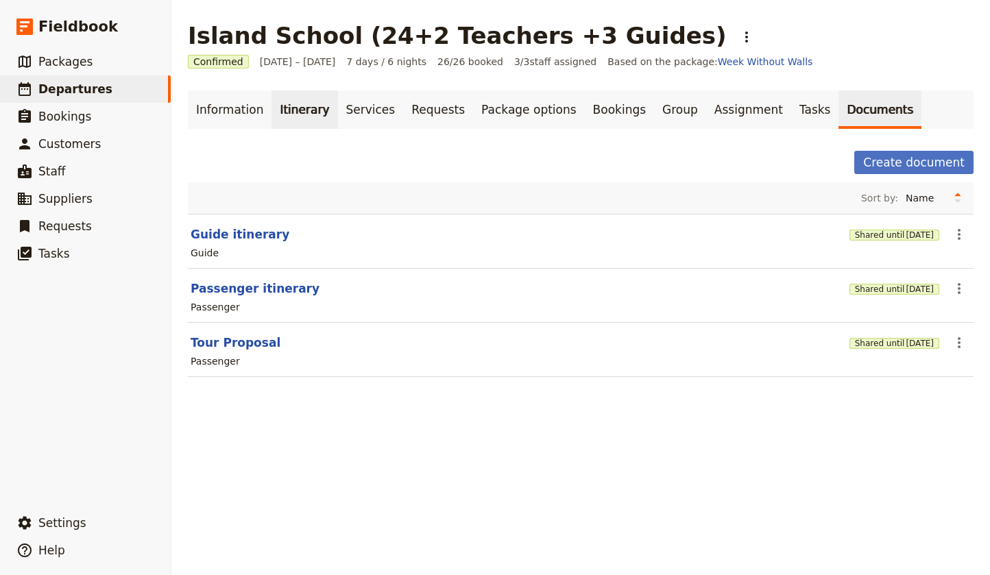
click at [280, 107] on link "Itinerary" at bounding box center [305, 110] width 66 height 38
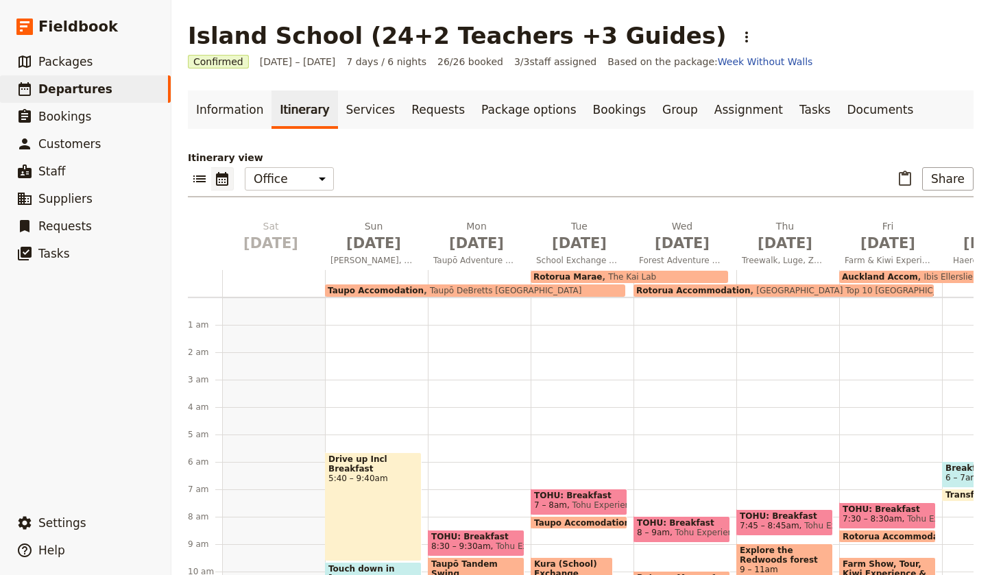
scroll to position [141, 0]
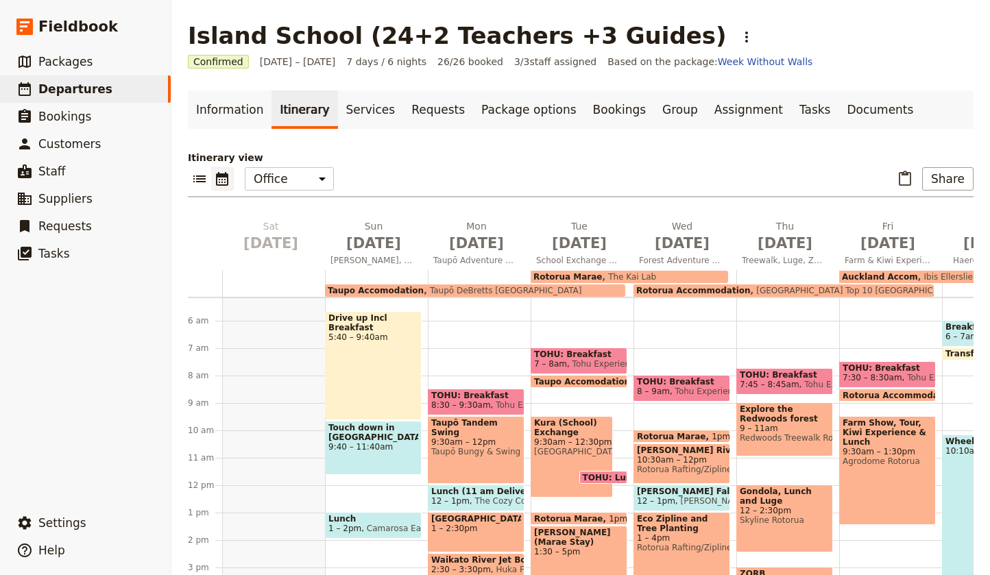
click at [366, 433] on span "Touch down in [GEOGRAPHIC_DATA]!" at bounding box center [373, 432] width 90 height 19
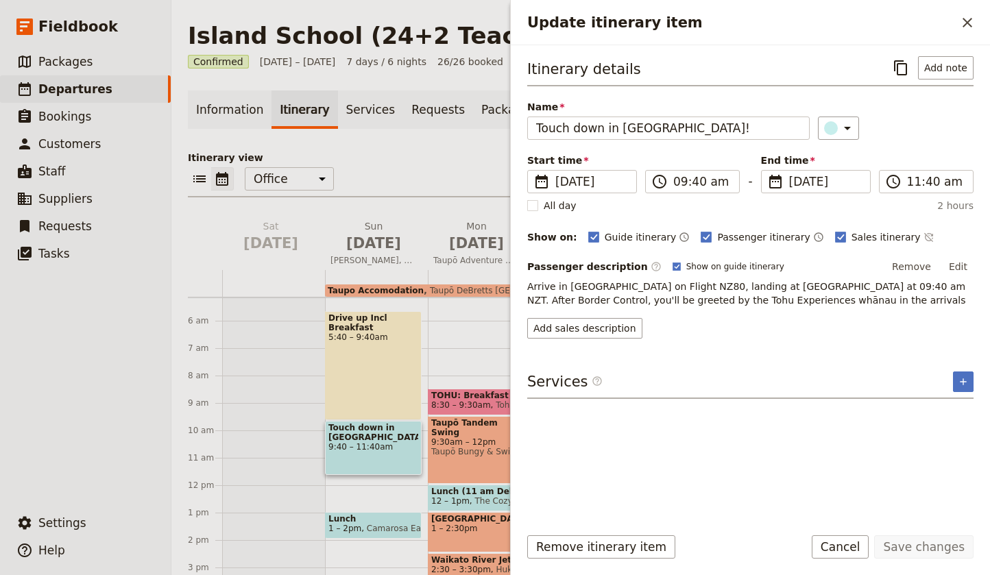
scroll to position [0, 0]
click at [963, 265] on button "Edit" at bounding box center [958, 266] width 31 height 21
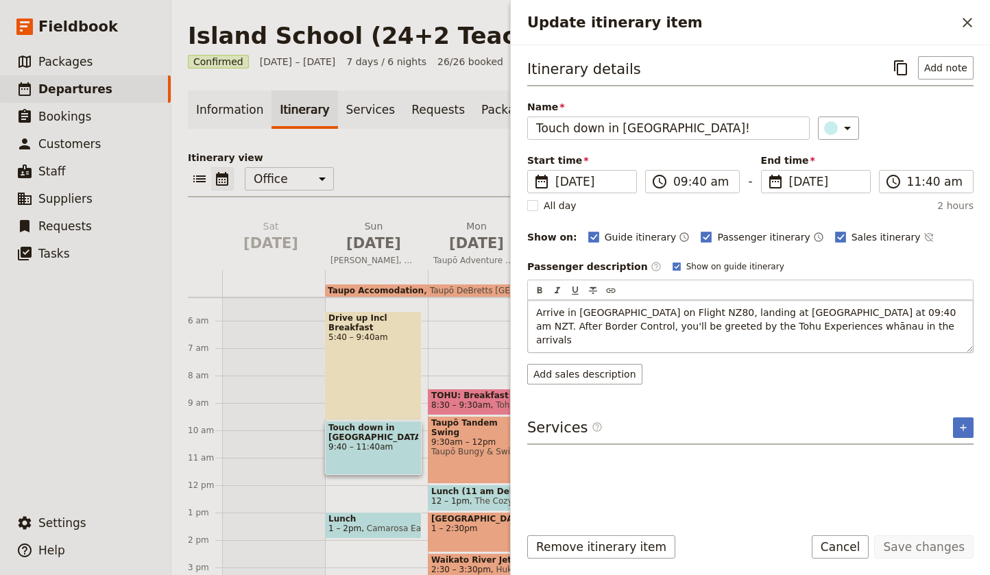
click at [949, 324] on p "Arrive in [GEOGRAPHIC_DATA] on Flight NZ80, landing at [GEOGRAPHIC_DATA] at 09:…" at bounding box center [750, 326] width 429 height 41
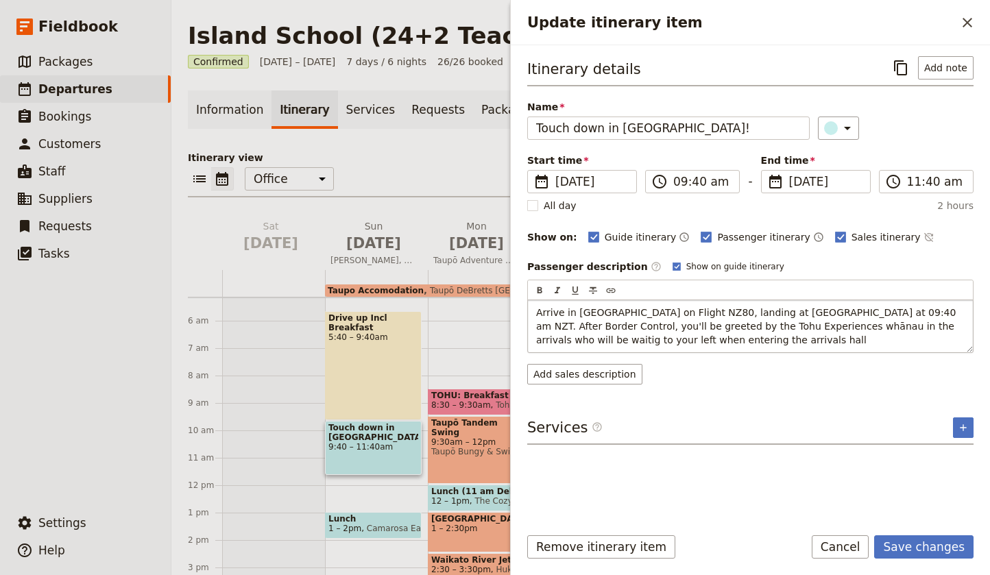
click at [760, 337] on span "Arrive in [GEOGRAPHIC_DATA] on Flight NZ80, landing at [GEOGRAPHIC_DATA] at 09:…" at bounding box center [747, 326] width 423 height 38
click at [729, 337] on span "Arrive in [GEOGRAPHIC_DATA] on Flight NZ80, landing at [GEOGRAPHIC_DATA] at 09:…" at bounding box center [747, 326] width 423 height 38
click at [830, 339] on p "Arrive in [GEOGRAPHIC_DATA] on Flight NZ80, landing at [GEOGRAPHIC_DATA] at 09:…" at bounding box center [750, 326] width 429 height 41
drag, startPoint x: 815, startPoint y: 338, endPoint x: 676, endPoint y: 341, distance: 139.2
click at [676, 341] on p "Arrive in [GEOGRAPHIC_DATA] on Flight NZ80, landing at [GEOGRAPHIC_DATA] at 09:…" at bounding box center [750, 326] width 429 height 41
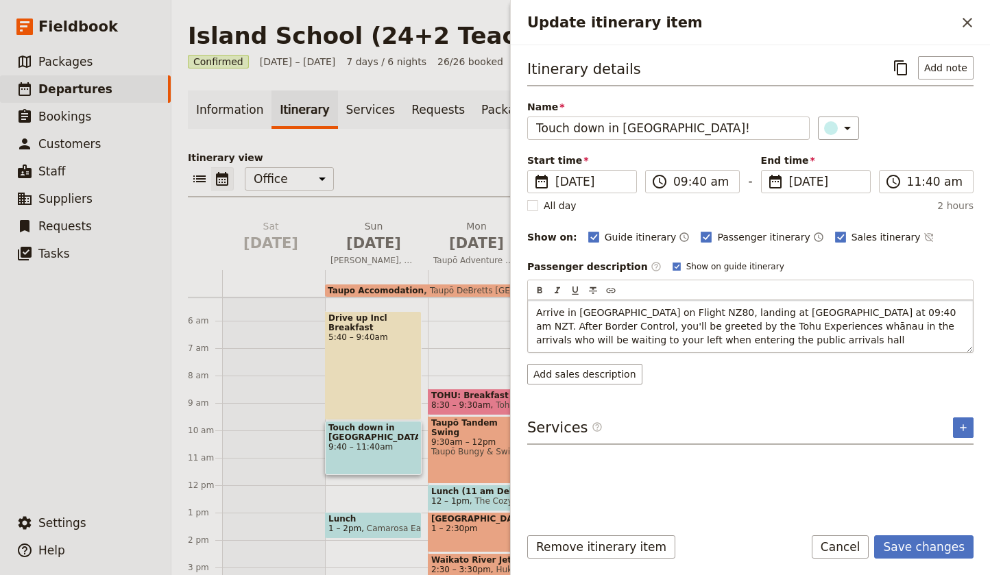
click at [851, 340] on p "Arrive in [GEOGRAPHIC_DATA] on Flight NZ80, landing at [GEOGRAPHIC_DATA] at 09:…" at bounding box center [750, 326] width 429 height 41
click at [842, 327] on span "Arrive in [GEOGRAPHIC_DATA] on Flight NZ80, landing at [GEOGRAPHIC_DATA] at 09:…" at bounding box center [747, 326] width 423 height 38
click at [878, 324] on span "Arrive in [GEOGRAPHIC_DATA] on Flight NZ80, landing at [GEOGRAPHIC_DATA] at 09:…" at bounding box center [747, 326] width 423 height 38
drag, startPoint x: 580, startPoint y: 332, endPoint x: 879, endPoint y: 323, distance: 299.1
click at [879, 323] on span "Arrive in [GEOGRAPHIC_DATA] on Flight NZ80, landing at [GEOGRAPHIC_DATA] at 09:…" at bounding box center [747, 326] width 423 height 38
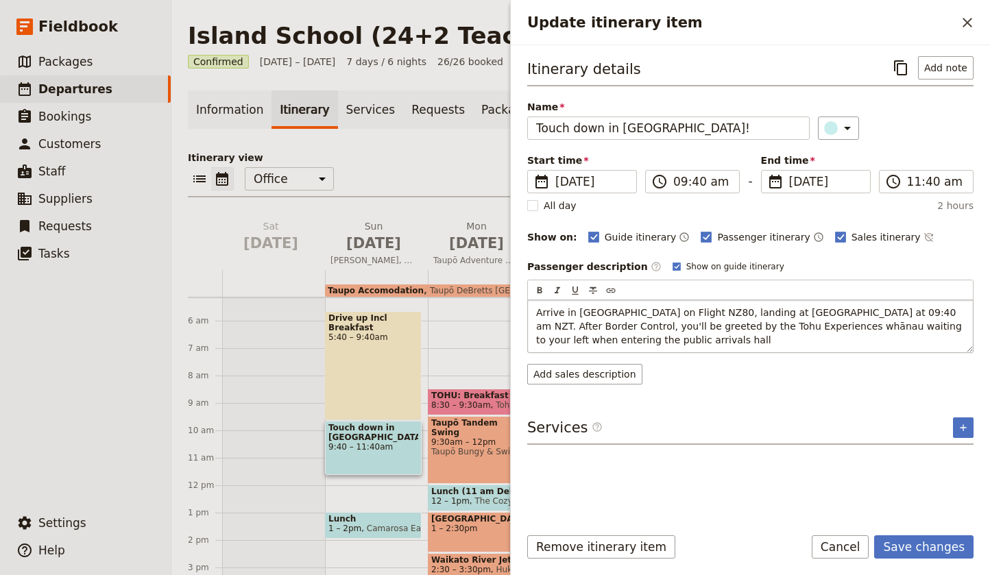
click at [703, 339] on p "Arrive in [GEOGRAPHIC_DATA] on Flight NZ80, landing at [GEOGRAPHIC_DATA] at 09:…" at bounding box center [750, 326] width 429 height 41
click at [749, 338] on span "Arrive in [GEOGRAPHIC_DATA] on Flight NZ80, landing at [GEOGRAPHIC_DATA] at 09:…" at bounding box center [750, 326] width 429 height 38
click at [776, 342] on span "Arrive in [GEOGRAPHIC_DATA] on Flight NZ80, landing at [GEOGRAPHIC_DATA] at 09:…" at bounding box center [750, 326] width 429 height 38
click at [771, 338] on span "Arrive in [GEOGRAPHIC_DATA] on Flight NZ80, landing at [GEOGRAPHIC_DATA] at 09:…" at bounding box center [750, 326] width 429 height 38
click at [856, 340] on p "Arrive in [GEOGRAPHIC_DATA] on Flight NZ80, landing at [GEOGRAPHIC_DATA] at 09:…" at bounding box center [750, 326] width 429 height 41
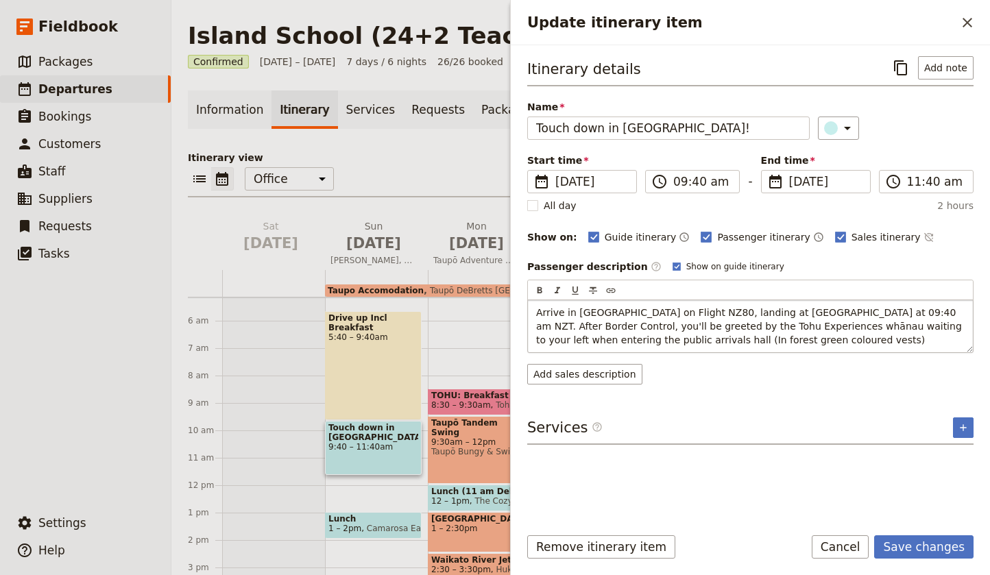
click at [876, 327] on span "Arrive in [GEOGRAPHIC_DATA] on Flight NZ80, landing at [GEOGRAPHIC_DATA] at 09:…" at bounding box center [750, 326] width 429 height 38
click at [879, 337] on p "Arrive in [GEOGRAPHIC_DATA] on Flight NZ80, landing at [GEOGRAPHIC_DATA] at 09:…" at bounding box center [750, 326] width 429 height 41
click at [579, 340] on span "Arrive in [GEOGRAPHIC_DATA] on Flight NZ80, landing at [GEOGRAPHIC_DATA] at 09:…" at bounding box center [749, 326] width 427 height 38
click at [616, 339] on span "Arrive in [GEOGRAPHIC_DATA] on Flight NZ80, landing at [GEOGRAPHIC_DATA] at 09:…" at bounding box center [749, 326] width 427 height 38
click at [704, 339] on span "Arrive in [GEOGRAPHIC_DATA] on Flight NZ80, landing at [GEOGRAPHIC_DATA] at 09:…" at bounding box center [749, 326] width 427 height 38
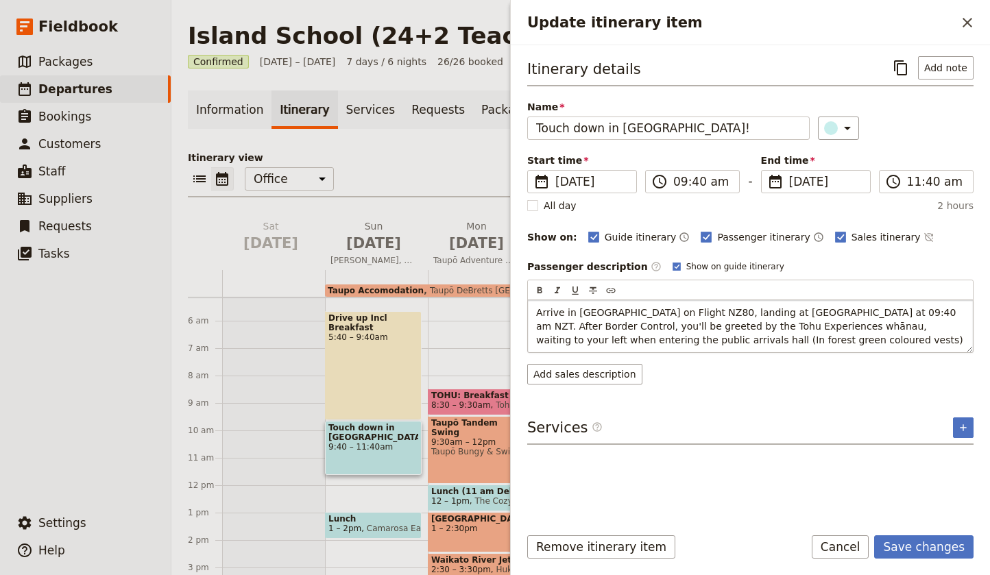
click at [846, 341] on p "Arrive in [GEOGRAPHIC_DATA] on Flight NZ80, landing at [GEOGRAPHIC_DATA] at 09:…" at bounding box center [750, 326] width 429 height 41
click at [910, 547] on button "Save changes" at bounding box center [923, 547] width 99 height 23
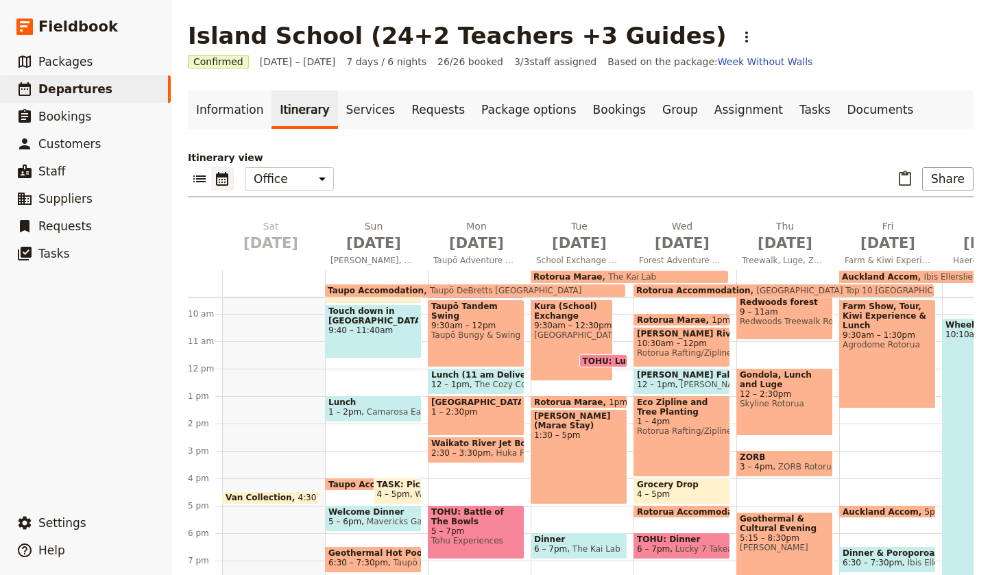
scroll to position [282, 0]
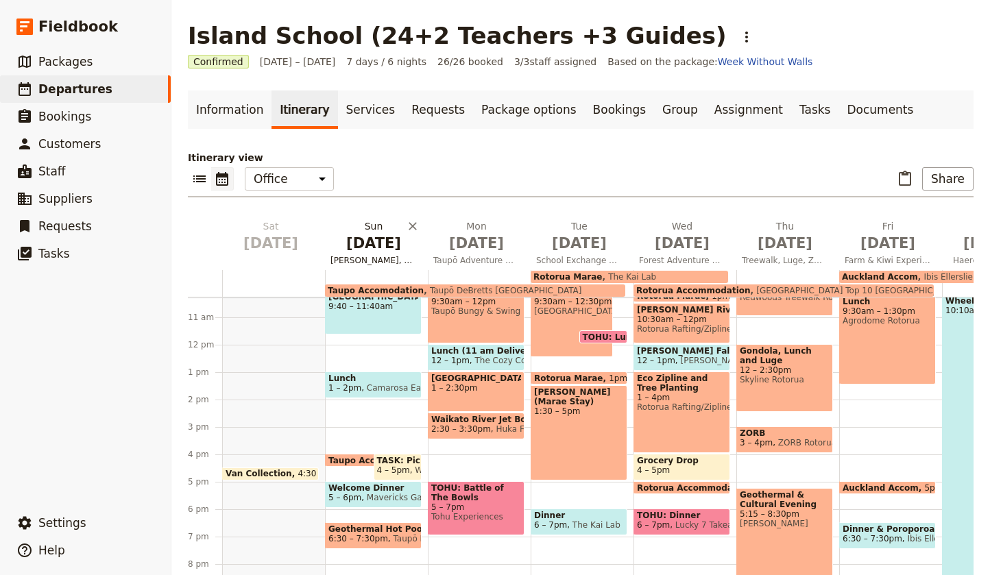
click at [390, 248] on span "[DATE]" at bounding box center [374, 243] width 86 height 21
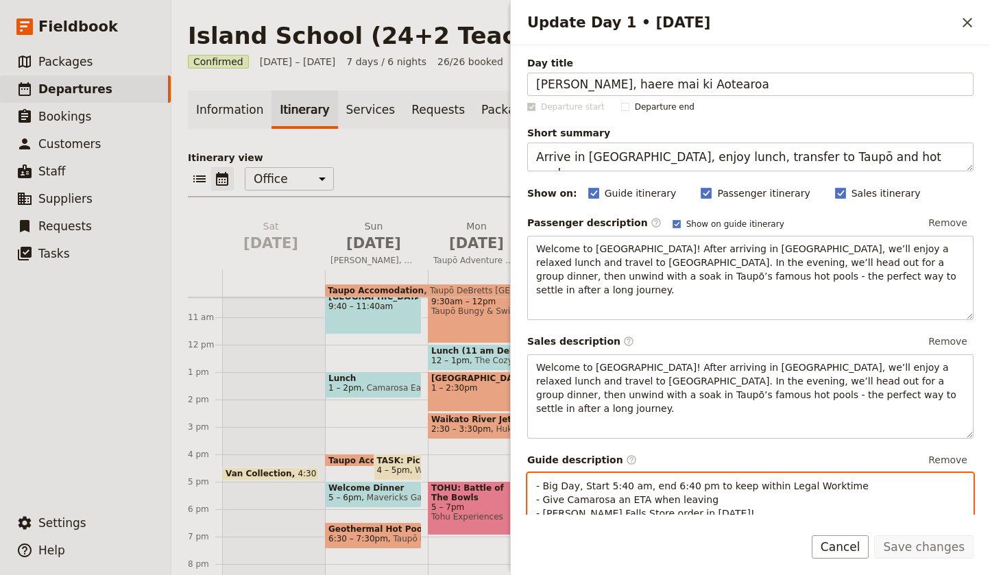
click at [544, 508] on span "- [PERSON_NAME] Falls Store order in [DATE]!" at bounding box center [645, 513] width 219 height 11
click at [644, 508] on span "- Make [PERSON_NAME] Falls Store order in [DATE]!" at bounding box center [659, 513] width 247 height 11
click at [725, 483] on p "- Big Day, Start 5:40 am, end 6:40 pm to keep within Legal Worktime - Give Cama…" at bounding box center [750, 499] width 429 height 41
click at [723, 485] on p "- Big Day, Start 5:40 am, end 6:40 pm to keep within Legal Worktime - Give Cama…" at bounding box center [750, 499] width 429 height 41
click at [568, 508] on span "- Make [PERSON_NAME] Falls Store order in [DATE]!" at bounding box center [659, 513] width 247 height 11
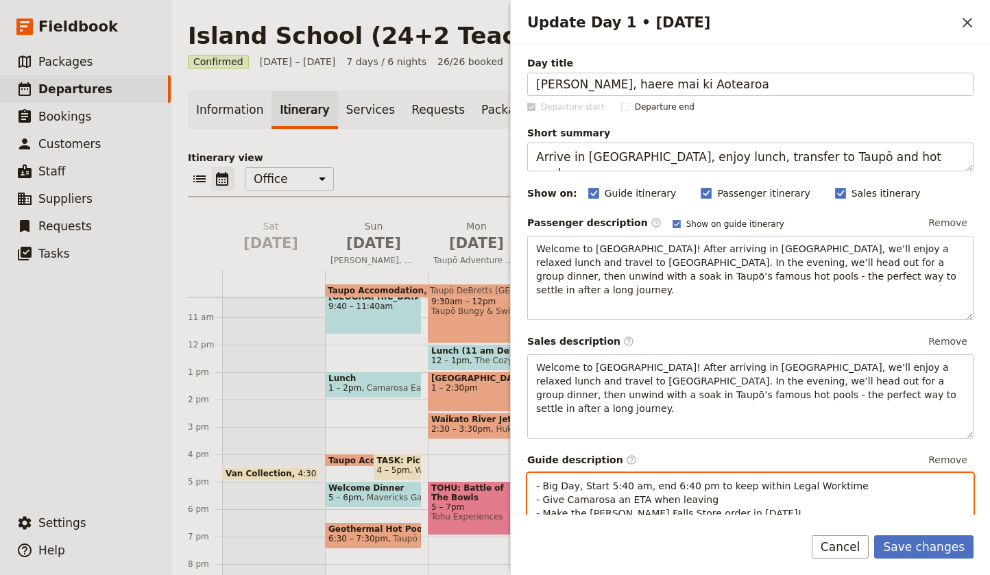
click at [662, 508] on span "- Make the [PERSON_NAME] Falls Store order in [DATE]!" at bounding box center [668, 513] width 265 height 11
click at [767, 483] on p "- Big Day, Start 5:40 am, end 6:40 pm to keep within Legal Worktime - Give Cama…" at bounding box center [750, 499] width 429 height 41
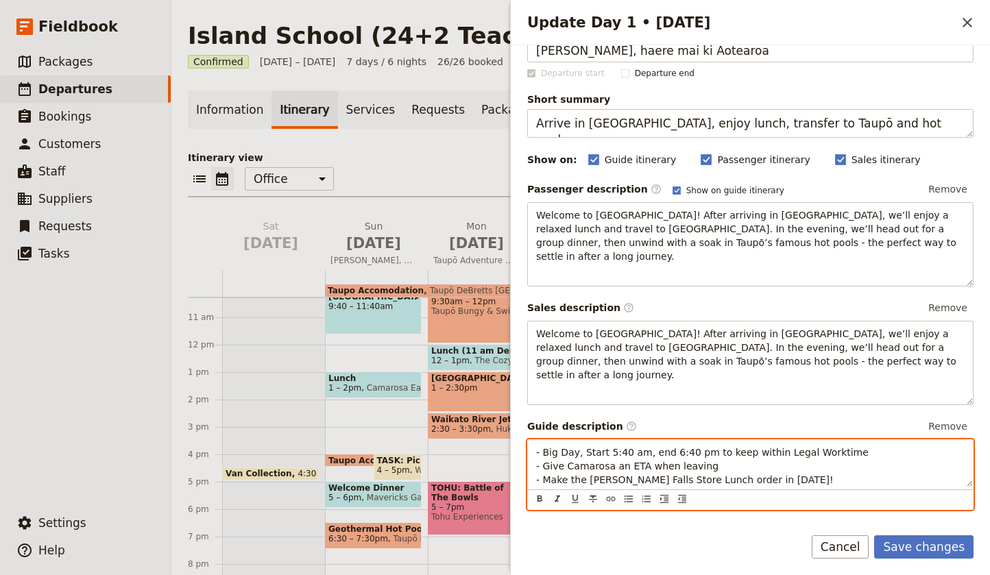
click at [780, 453] on p "- Big Day, Start 5:40 am, end 6:40 pm to keep within Legal Worktime - Give Cama…" at bounding box center [750, 466] width 429 height 41
click at [705, 446] on p "- Big Day, Start 5:40 am, end 6:40 pm to keep within Legal Worktime - Give Cama…" at bounding box center [750, 466] width 429 height 41
click at [788, 451] on p "- Big Day, Start 5:40 am, end 6:40 pm to keep within Legal Worktime - Give Cama…" at bounding box center [750, 466] width 429 height 41
click at [725, 446] on p "- Big Day, Start 5:40 am, end 6:40 pm to keep within Legal Worktime - Give Cama…" at bounding box center [750, 466] width 429 height 41
click at [763, 451] on p "- Big Day, Start 5:40 am, end 6:40 pm to keep within Legal Worktime - Give Cama…" at bounding box center [750, 466] width 429 height 41
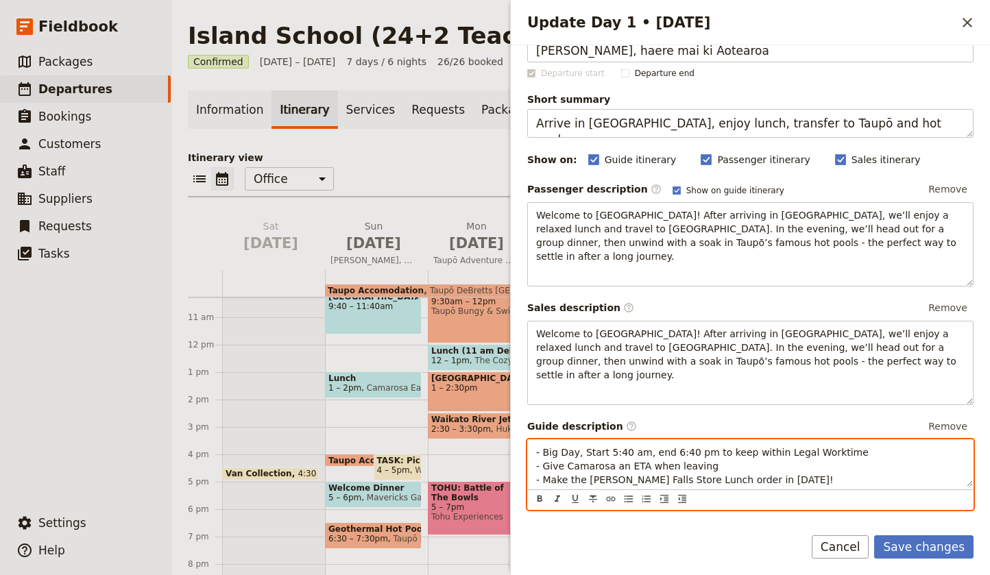
click at [748, 446] on p "- Big Day, Start 5:40 am, end 6:40 pm to keep within Legal Worktime - Give Cama…" at bounding box center [750, 466] width 429 height 41
click at [878, 446] on p "- Big Day, Start 5:40 am, end 6:40 pm to keep within Legal Worktime - Give Cama…" at bounding box center [750, 466] width 429 height 41
click at [719, 446] on p "- Big Day, Start 5:40 am, end 6:40 pm to keep within Legal Worktime - Give Cama…" at bounding box center [750, 466] width 429 height 41
click at [776, 455] on p "- Big Day, Start 5:40 am, end 6:40 pm to keep within Legal Worktime - Give Cama…" at bounding box center [750, 466] width 429 height 41
click at [726, 446] on p "- Big Day, Start 5:40 am, end 6:40 pm to keep within Legal Worktime - Give Cama…" at bounding box center [750, 466] width 429 height 41
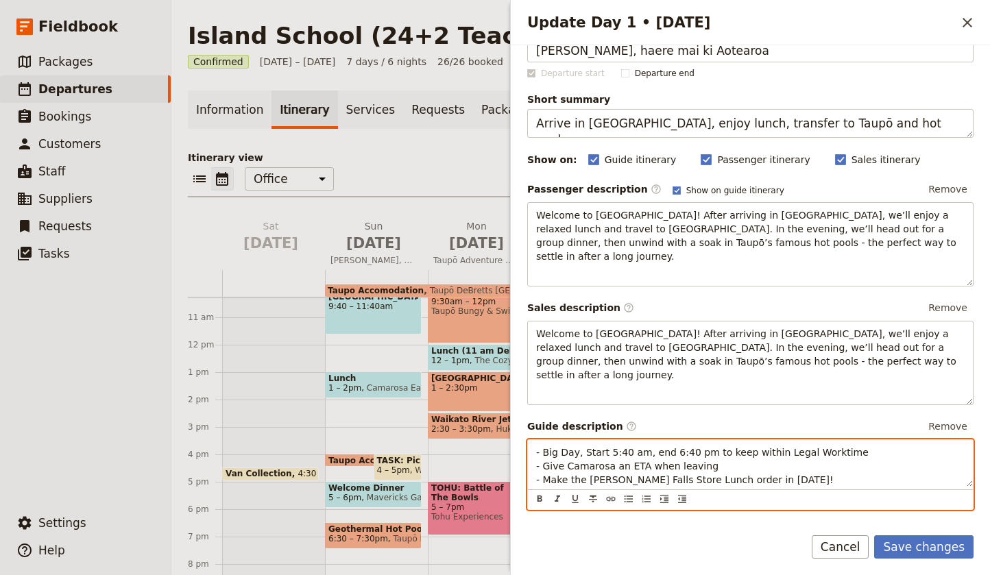
click at [765, 455] on p "- Big Day, Start 5:40 am, end 6:40 pm to keep within Legal Worktime - Give Cama…" at bounding box center [750, 466] width 429 height 41
click at [716, 446] on p "- Big Day, Start 5:40 am, end 6:40 pm to keep within Legal Worktime - Give Cama…" at bounding box center [750, 466] width 429 height 41
click at [771, 455] on p "- Big Day, Start 5:40 am, end 6:40 pm to keep within Legal Worktime - Give Cama…" at bounding box center [750, 466] width 429 height 41
click at [715, 446] on p "- Big Day, Start 5:40 am, end 6:40 pm to keep within Legal Worktime - Give Cama…" at bounding box center [750, 466] width 429 height 41
click at [768, 453] on p "- Big Day, Start 5:40 am, end 6:40 pm to keep within Legal Worktime - Give Cama…" at bounding box center [750, 466] width 429 height 41
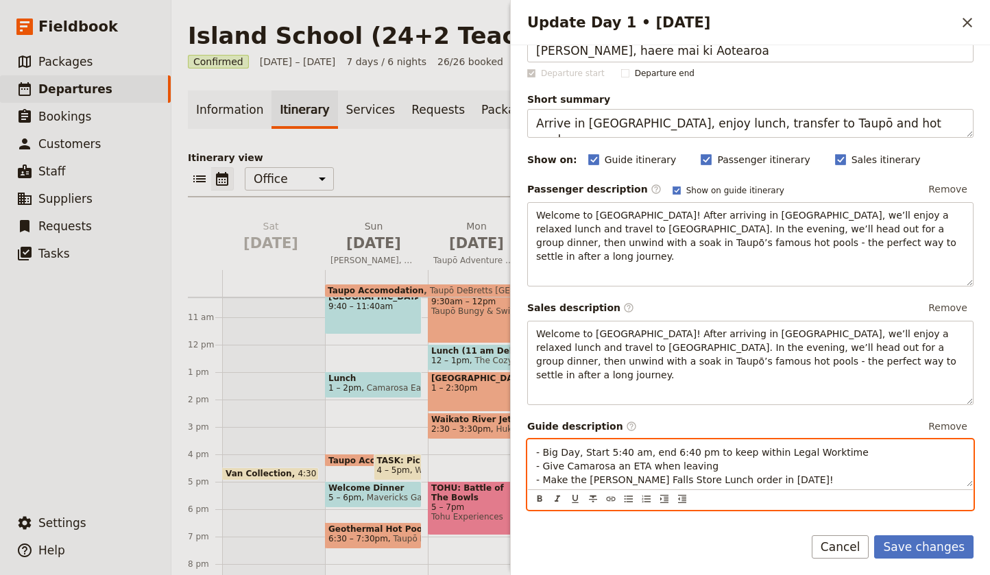
click at [719, 446] on p "- Big Day, Start 5:40 am, end 6:40 pm to keep within Legal Worktime - Give Cama…" at bounding box center [750, 466] width 429 height 41
click at [761, 451] on p "- Big Day, Start 5:40 am, end 6:40 pm to keep within Legal Worktime - Give Cama…" at bounding box center [750, 466] width 429 height 41
click at [731, 446] on p "- Big Day, Start 5:40 am, end 6:40 pm to keep within Legal Worktime - Give Cama…" at bounding box center [750, 466] width 429 height 41
click at [778, 451] on p "- Big Day, Start 5:40 am, end 6:40 pm to keep within Legal Worktime - Give Cama…" at bounding box center [750, 466] width 429 height 41
click at [715, 446] on p "- Big Day, Start 5:40 am, end 6:40 pm to keep within Legal Worktime - Give Cama…" at bounding box center [750, 466] width 429 height 41
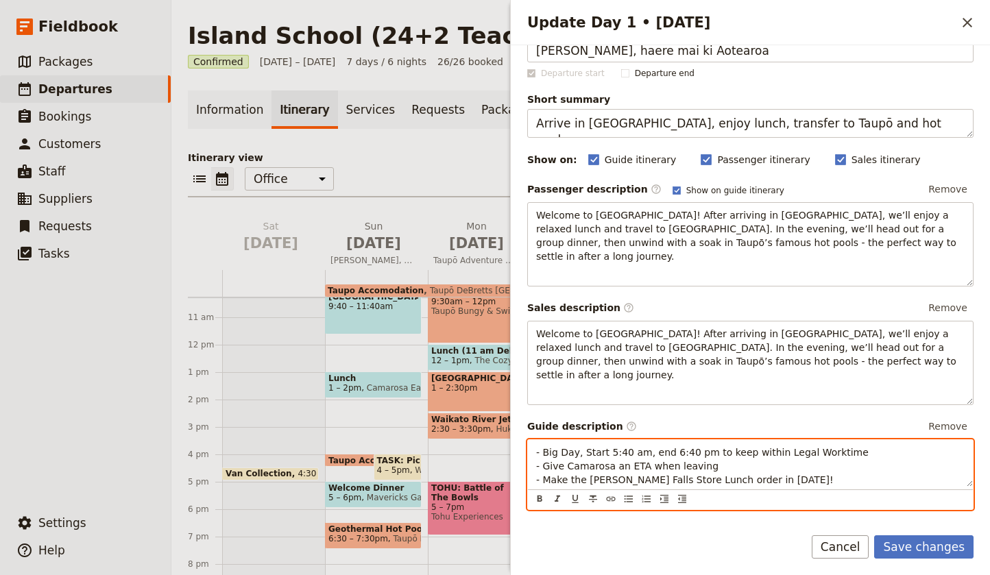
click at [765, 453] on p "- Big Day, Start 5:40 am, end 6:40 pm to keep within Legal Worktime - Give Cama…" at bounding box center [750, 466] width 429 height 41
click at [708, 446] on p "- Big Day, Start 5:40 am, end 6:40 pm to keep within Legal Worktime - Give Cama…" at bounding box center [750, 466] width 429 height 41
click at [776, 457] on p "- Big Day, Start 5:40 am, end 6:40 pm to keep within Legal Worktime - Give Cama…" at bounding box center [750, 466] width 429 height 41
drag, startPoint x: 585, startPoint y: 454, endPoint x: 546, endPoint y: 455, distance: 39.1
click at [546, 475] on span "- Make the [PERSON_NAME] Falls Store Lunch order in [DATE]!" at bounding box center [685, 480] width 298 height 11
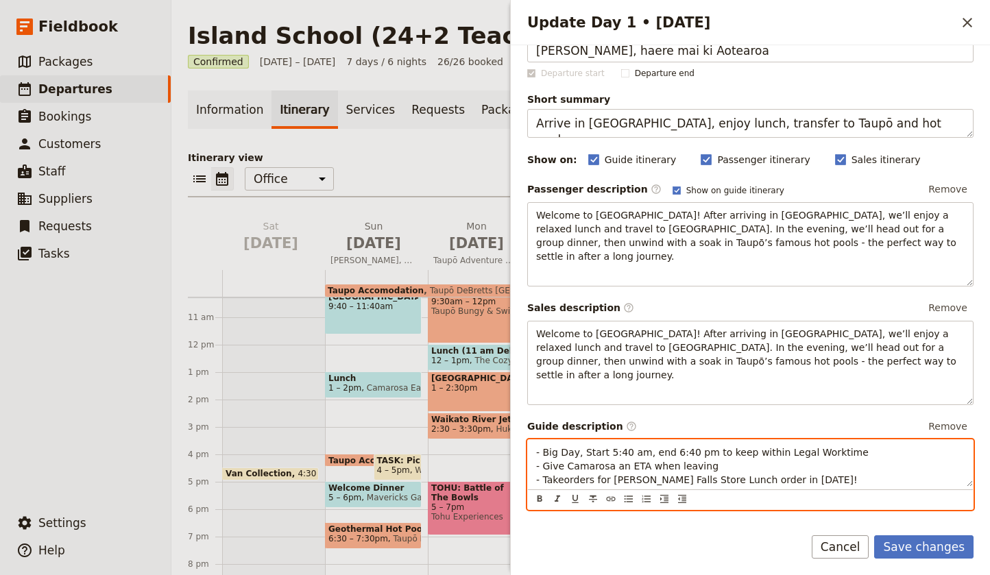
click at [563, 475] on span "- Takeorders for [PERSON_NAME] Falls Store Lunch order in [DATE]!" at bounding box center [697, 480] width 322 height 11
click at [801, 453] on p "- Big Day, Start 5:40 am, end 6:40 pm to keep within Legal Worktime - Give Cama…" at bounding box center [750, 466] width 429 height 41
drag, startPoint x: 754, startPoint y: 451, endPoint x: 722, endPoint y: 454, distance: 31.7
click at [722, 474] on span "- Take orders for [PERSON_NAME] Falls Store Lunch order in [DATE]!" at bounding box center [698, 479] width 324 height 11
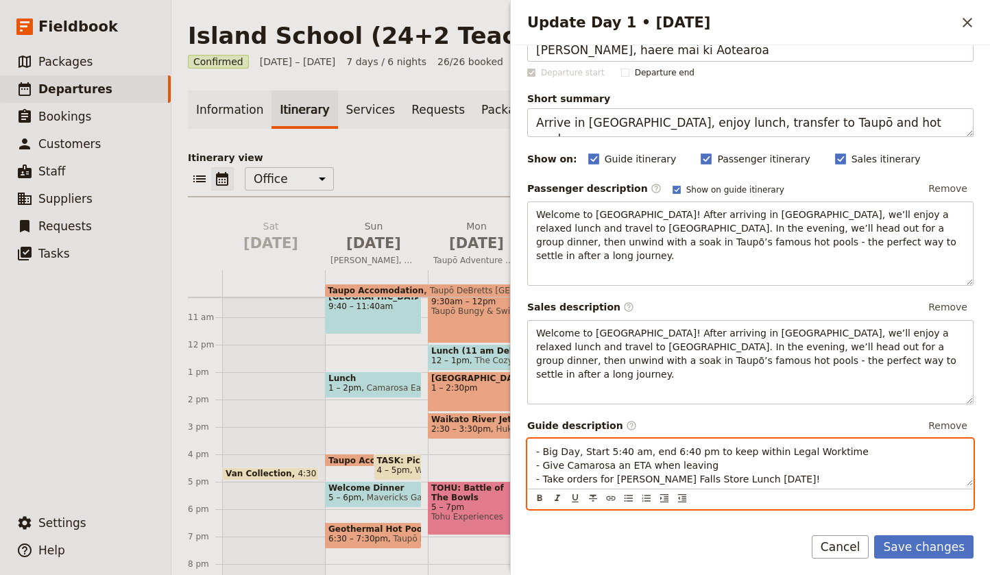
click at [711, 445] on p "- Big Day, Start 5:40 am, end 6:40 pm to keep within Legal Worktime - Give Cama…" at bounding box center [750, 465] width 429 height 41
click at [745, 445] on p "- Big Day, Start 5:40 am, end 6:40 pm to keep within Legal Worktime - Give Cama…" at bounding box center [750, 465] width 429 height 41
click at [759, 445] on p "- Big Day, Start 5:40 am, end 6:40 pm to keep within Legal Worktime - Give Cama…" at bounding box center [750, 465] width 429 height 41
drag, startPoint x: 759, startPoint y: 437, endPoint x: 536, endPoint y: 442, distance: 222.9
click at [536, 445] on p "- Big Day, Start 5:40 am, end 6:40 pm to keep within Legal Worktime - Give Cama…" at bounding box center [750, 465] width 429 height 41
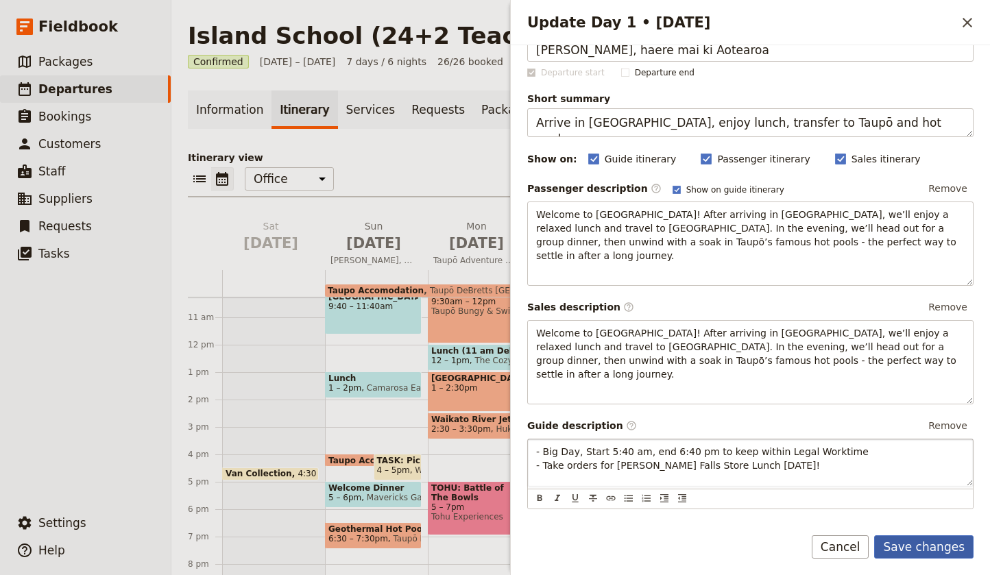
click at [927, 545] on button "Save changes" at bounding box center [923, 547] width 99 height 23
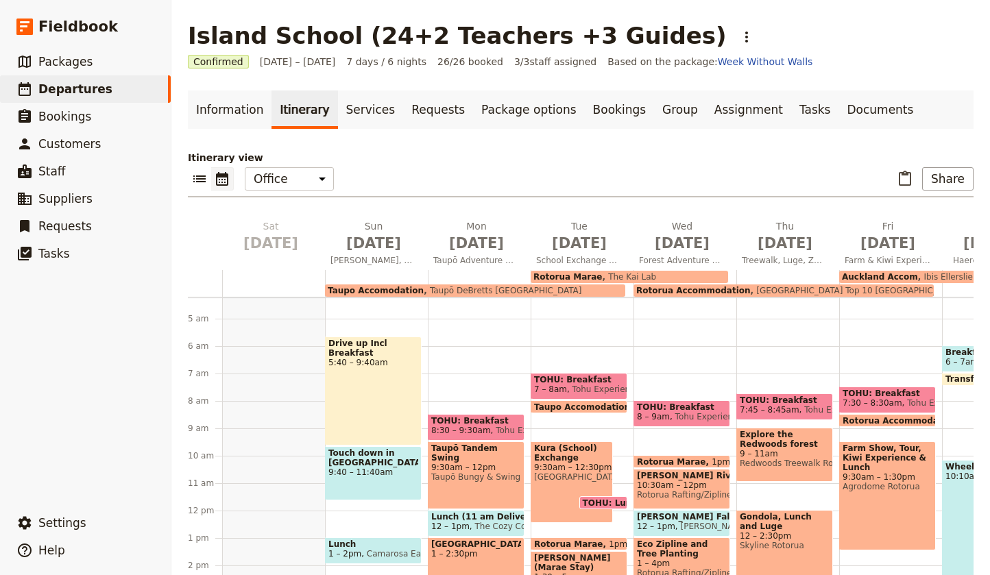
scroll to position [119, 0]
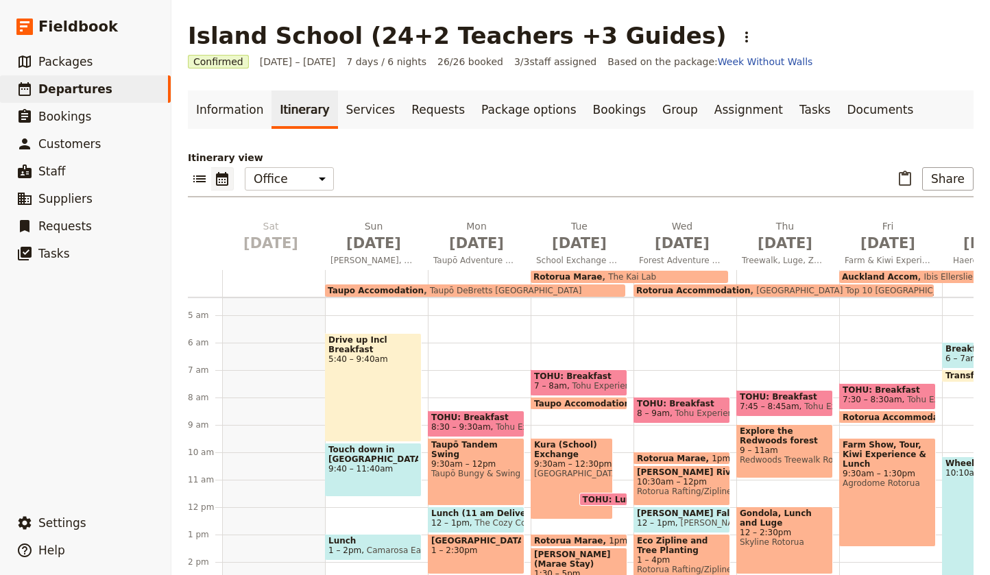
click at [370, 455] on span "Touch down in [GEOGRAPHIC_DATA]!" at bounding box center [373, 454] width 90 height 19
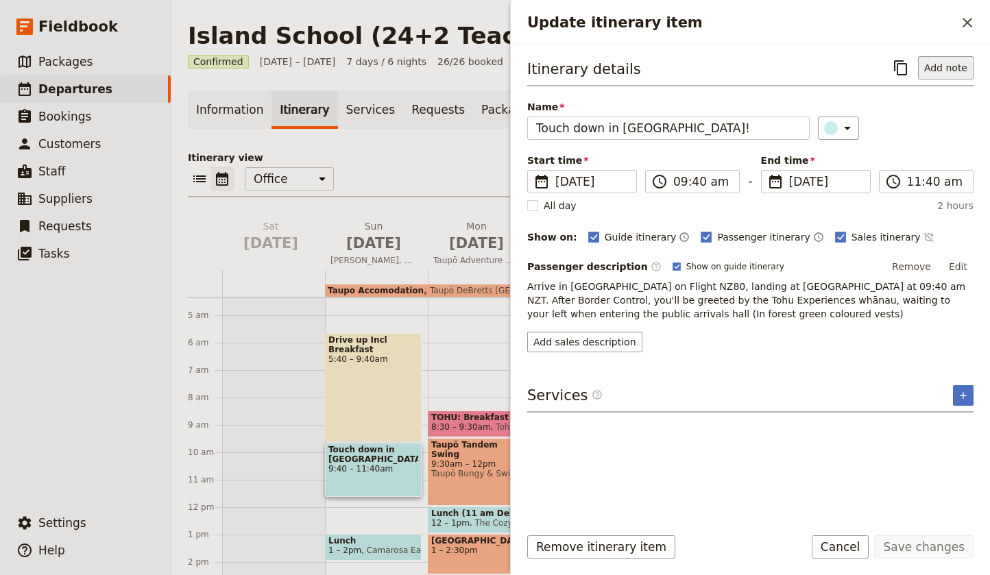
click at [946, 67] on button "Add note" at bounding box center [946, 67] width 56 height 23
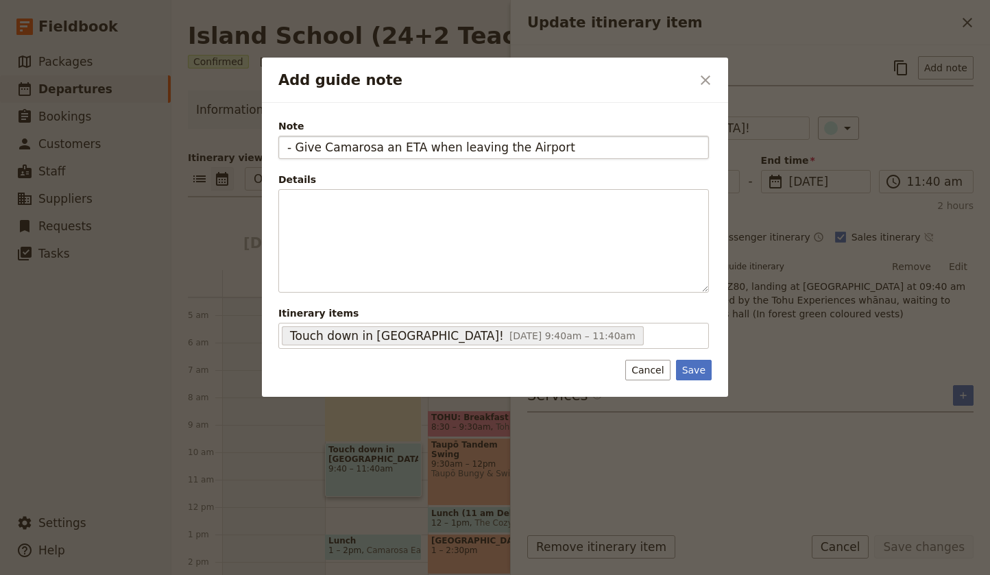
click at [298, 149] on input "- Give Camarosa an ETA when leaving the Airport" at bounding box center [493, 147] width 431 height 23
type input "Give Camarosa an ETA when leaving the Airport"
click at [702, 368] on button "Save" at bounding box center [694, 370] width 36 height 21
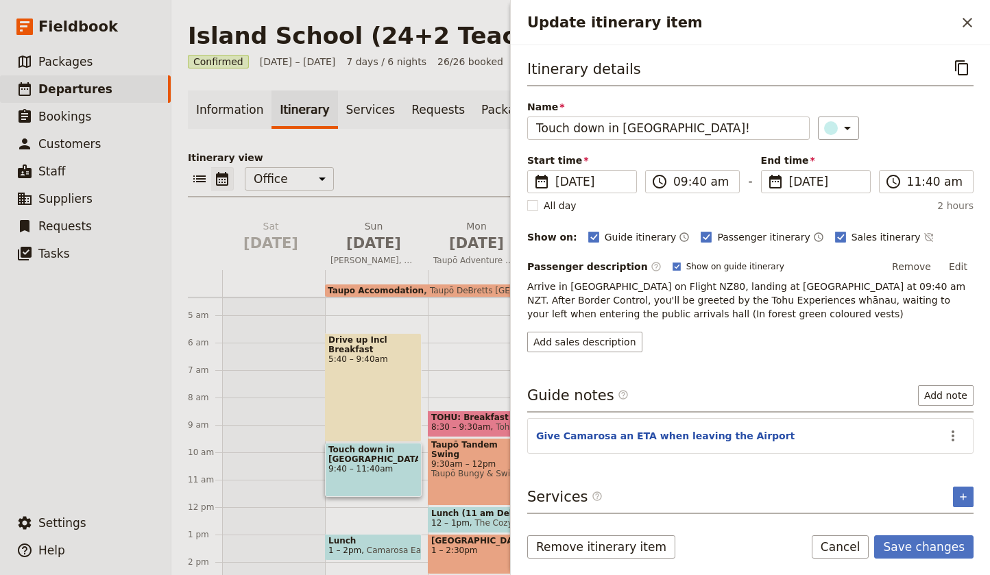
scroll to position [0, 0]
click at [926, 547] on button "Save changes" at bounding box center [923, 547] width 99 height 23
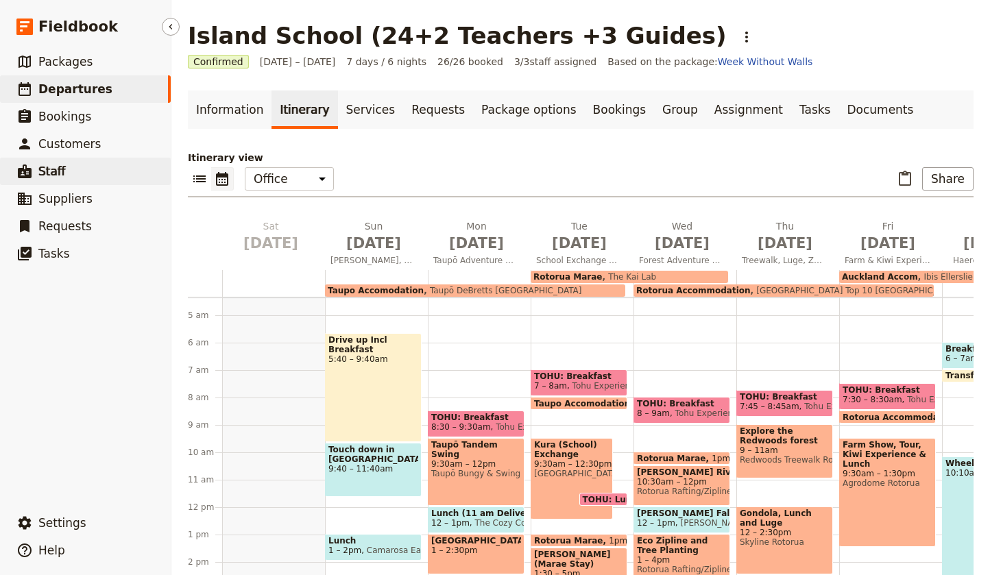
click at [57, 171] on span "Staff" at bounding box center [51, 172] width 27 height 14
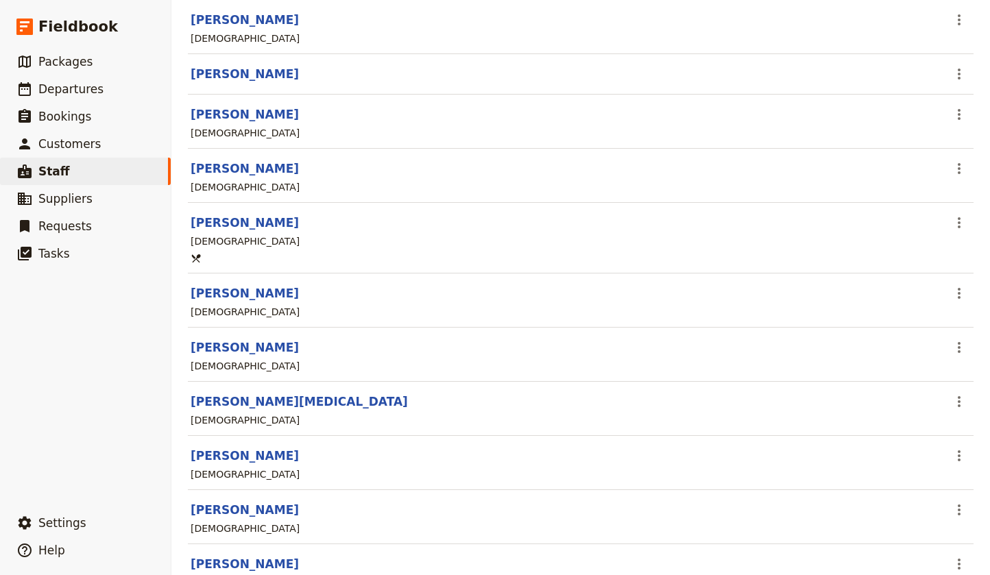
scroll to position [257, 0]
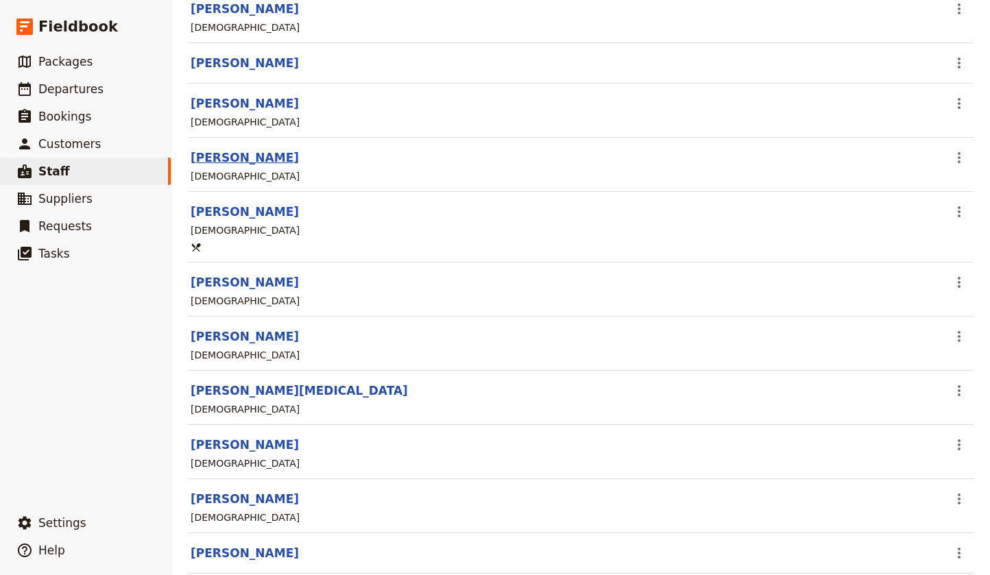
click at [219, 159] on link "[PERSON_NAME]" at bounding box center [245, 158] width 108 height 14
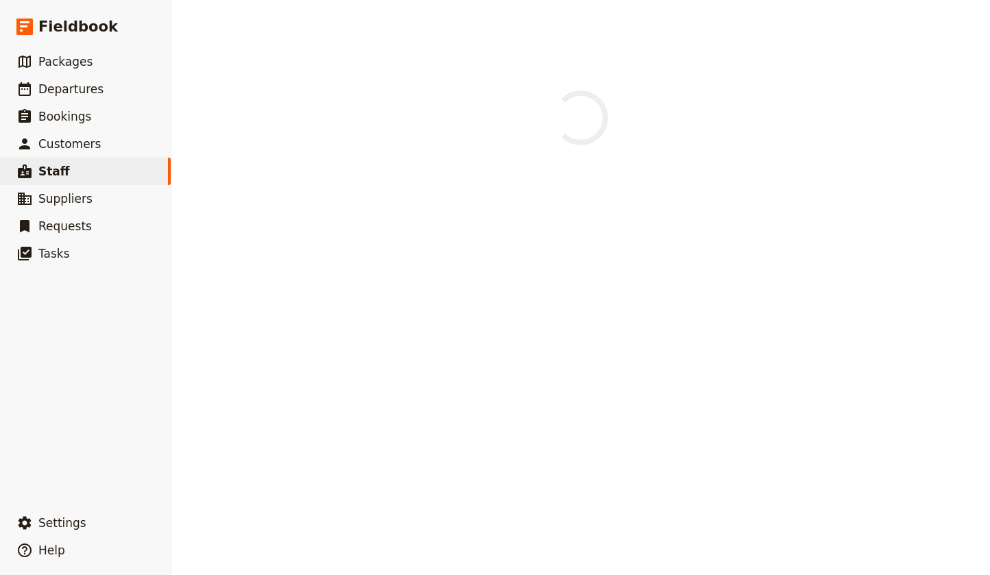
select select "[DEMOGRAPHIC_DATA]"
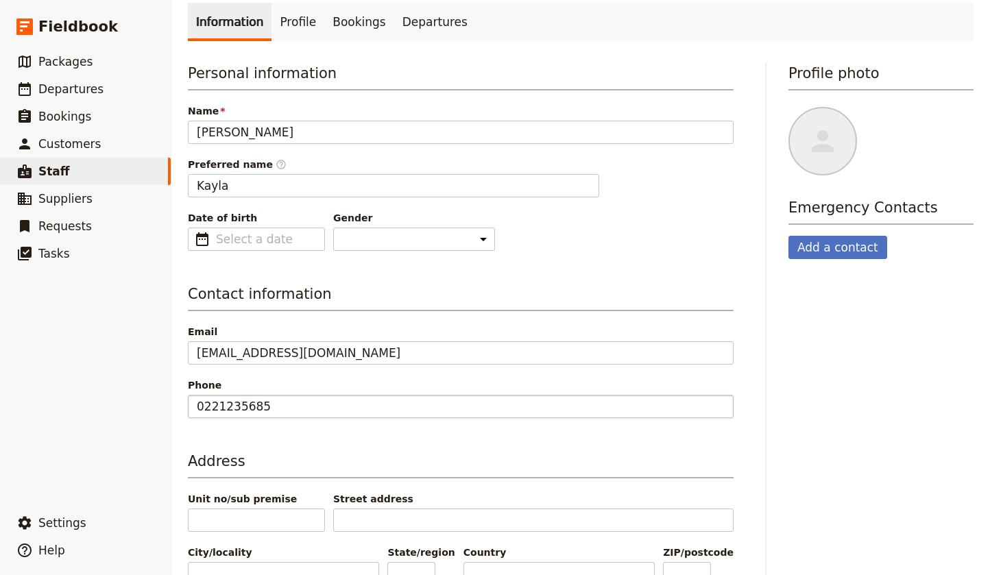
scroll to position [69, 0]
type input "dd/mm/yyyy"
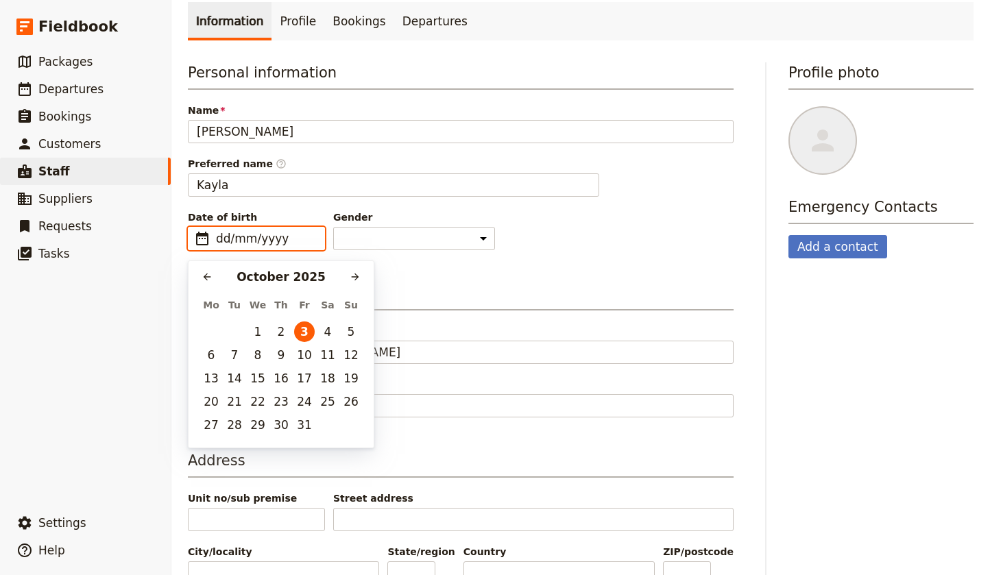
scroll to position [66, 0]
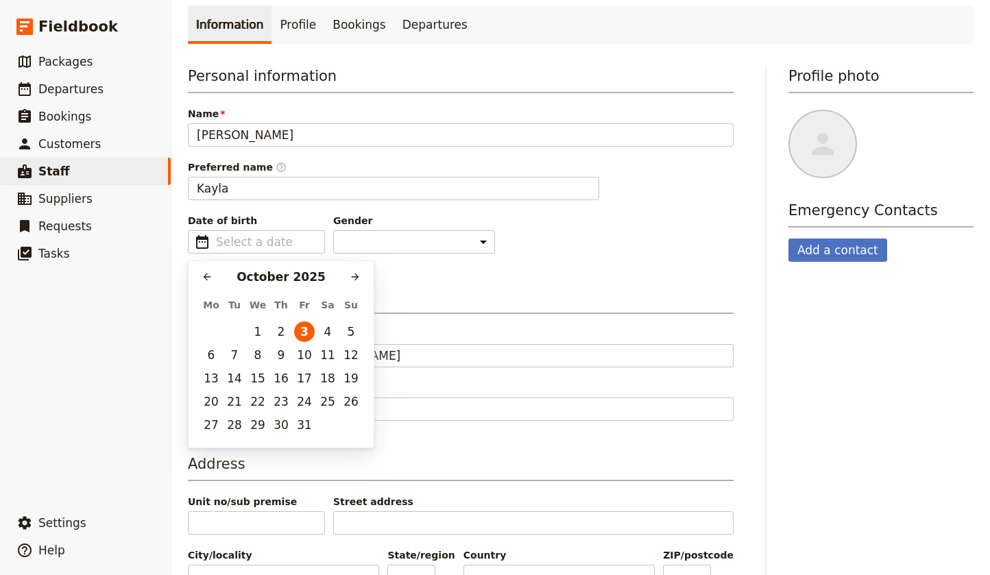
click at [492, 252] on div "Date of birth ​ Gender [DEMOGRAPHIC_DATA] [DEMOGRAPHIC_DATA] Other" at bounding box center [461, 234] width 546 height 40
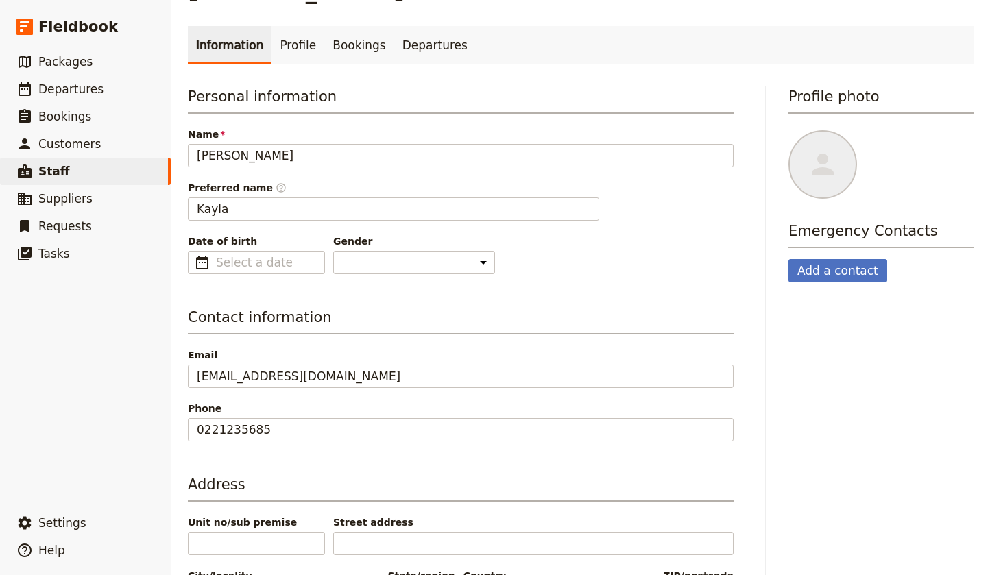
scroll to position [40, 0]
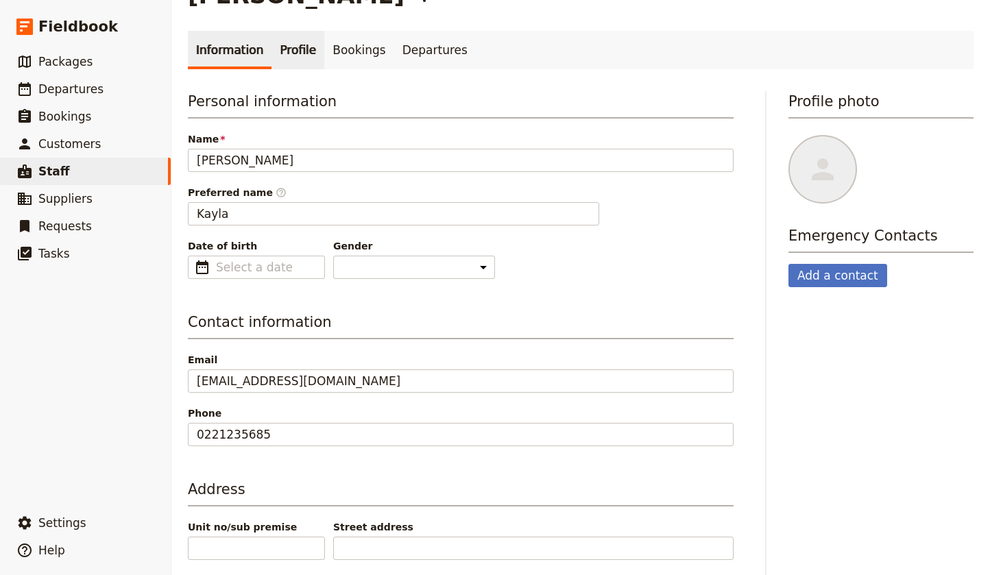
click at [290, 49] on link "Profile" at bounding box center [298, 50] width 53 height 38
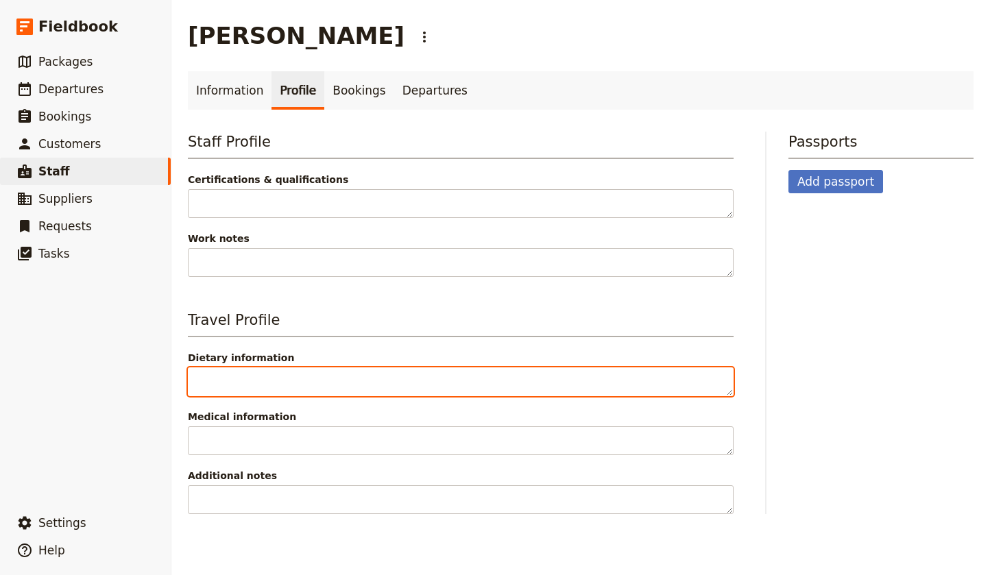
click at [258, 381] on textarea "Dietary information" at bounding box center [461, 382] width 546 height 29
type textarea "No Eggs"
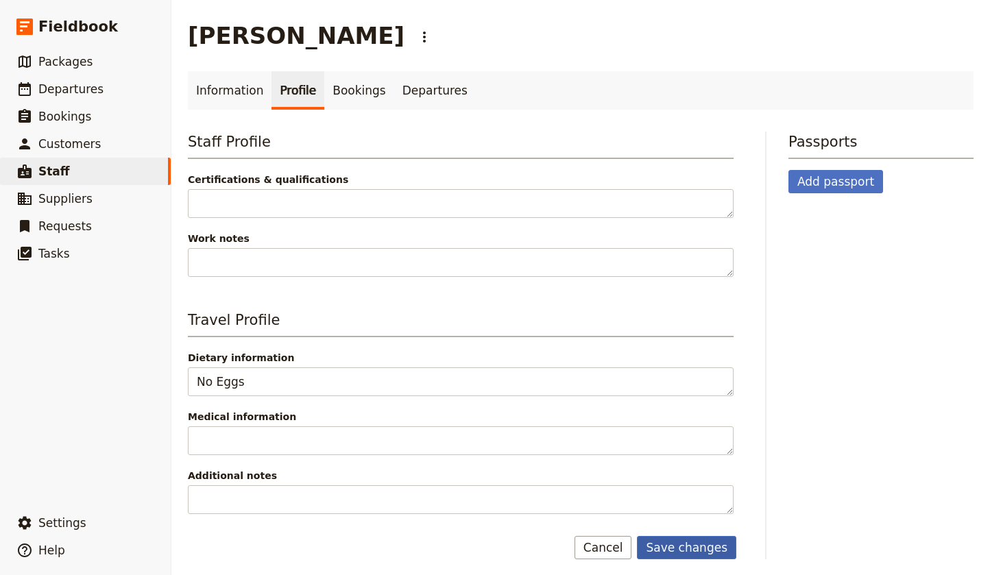
click at [692, 549] on button "Save changes" at bounding box center [686, 547] width 99 height 23
click at [350, 86] on link "Bookings" at bounding box center [358, 90] width 69 height 38
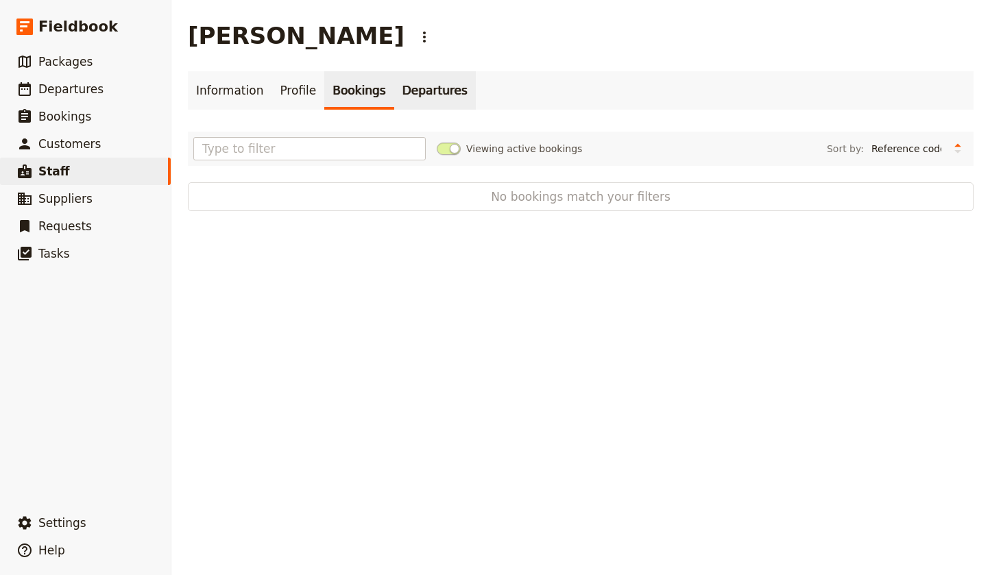
click at [414, 88] on link "Departures" at bounding box center [435, 90] width 82 height 38
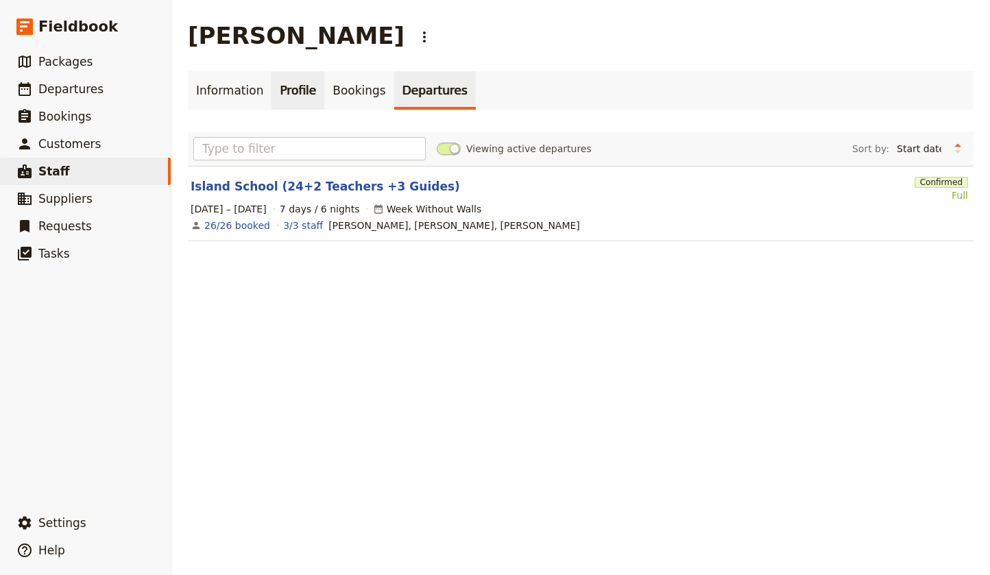
click at [285, 93] on link "Profile" at bounding box center [298, 90] width 53 height 38
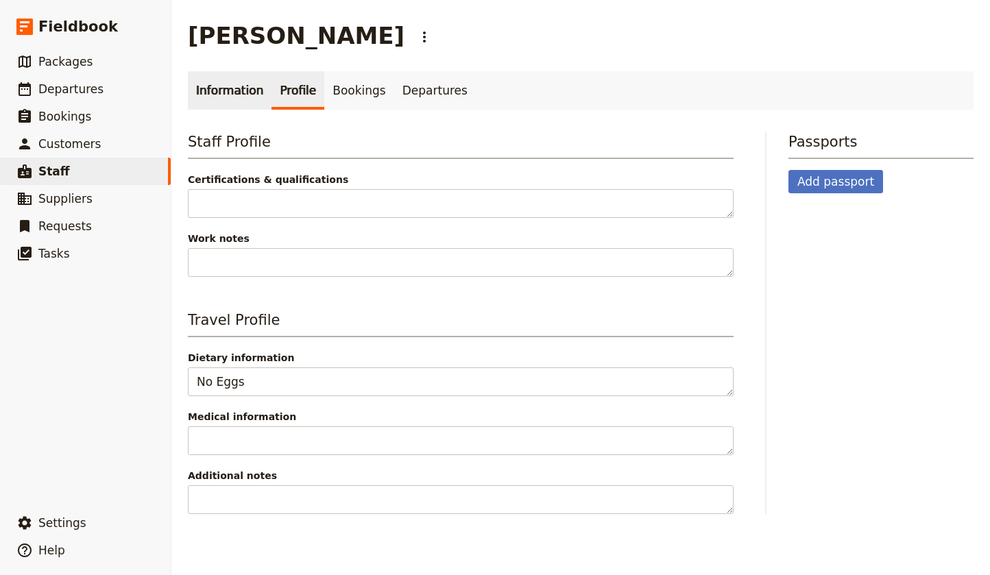
click at [214, 91] on link "Information" at bounding box center [230, 90] width 84 height 38
select select "[DEMOGRAPHIC_DATA]"
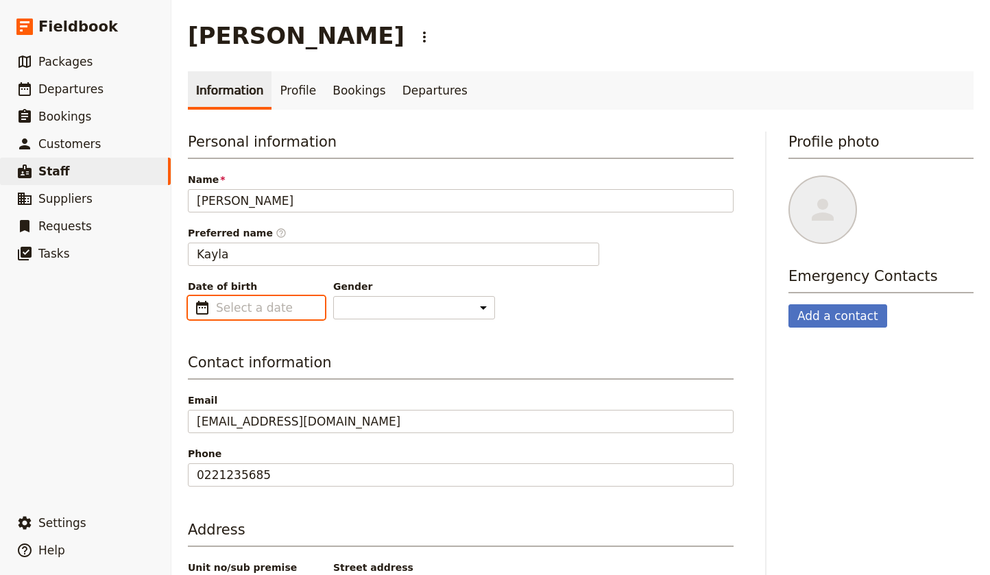
type input "dd/mm/yyyy"
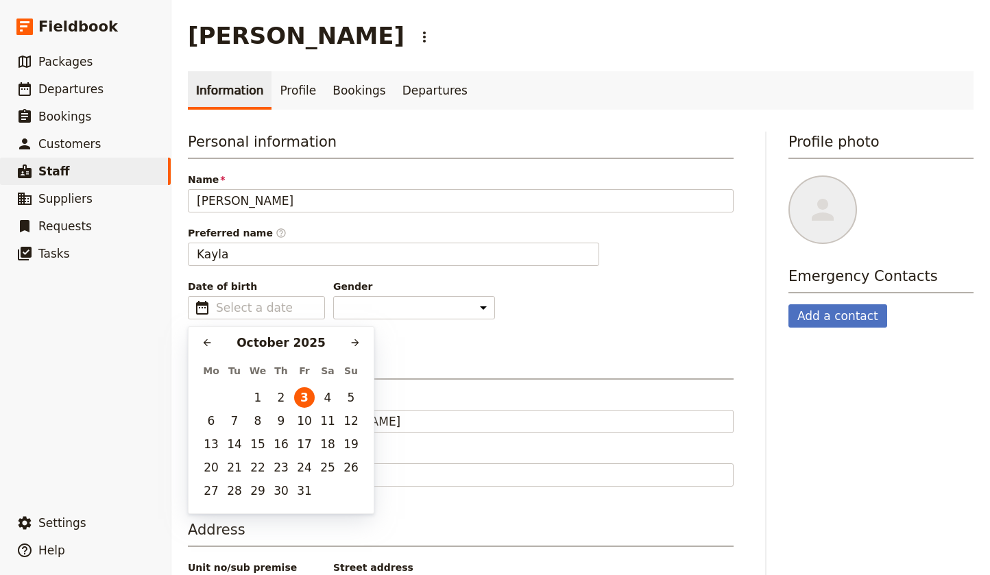
click at [693, 309] on div "Date of birth ​ Gender [DEMOGRAPHIC_DATA] [DEMOGRAPHIC_DATA] Other" at bounding box center [461, 300] width 546 height 40
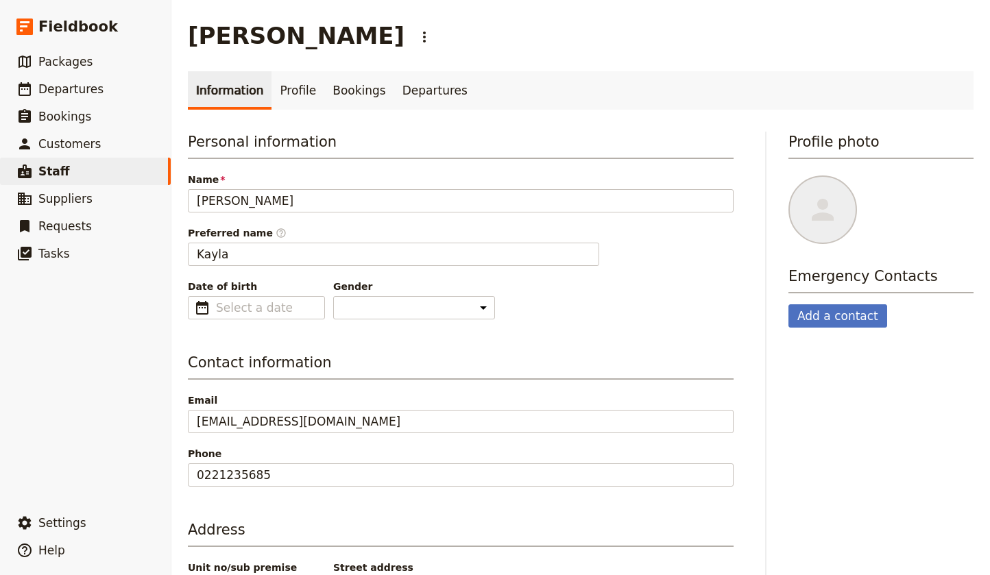
click at [491, 332] on div "Personal information Name [PERSON_NAME] Preferred name ​ Kayla Date of birth ​ …" at bounding box center [461, 393] width 546 height 523
click at [293, 93] on link "Profile" at bounding box center [298, 90] width 53 height 38
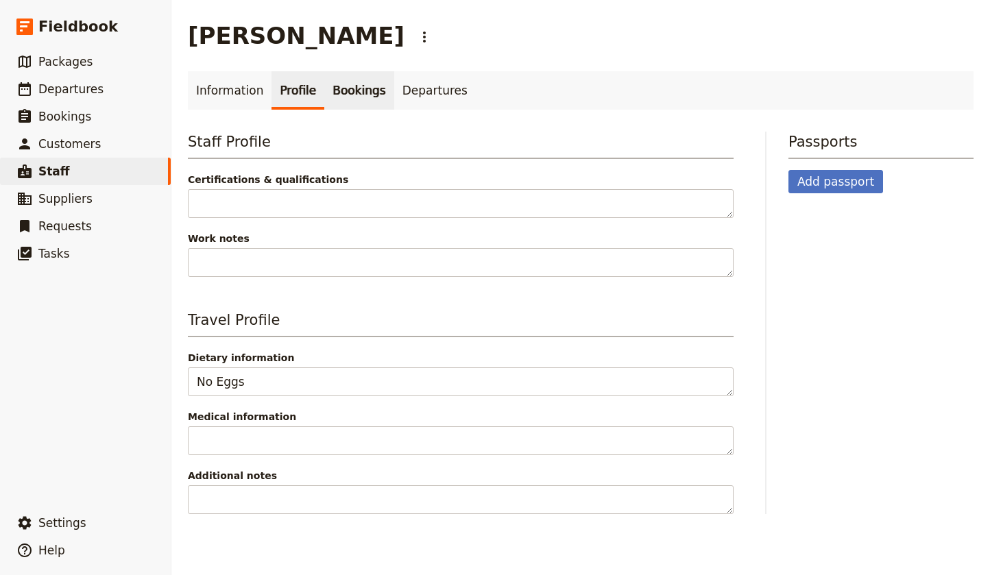
click at [348, 93] on link "Bookings" at bounding box center [358, 90] width 69 height 38
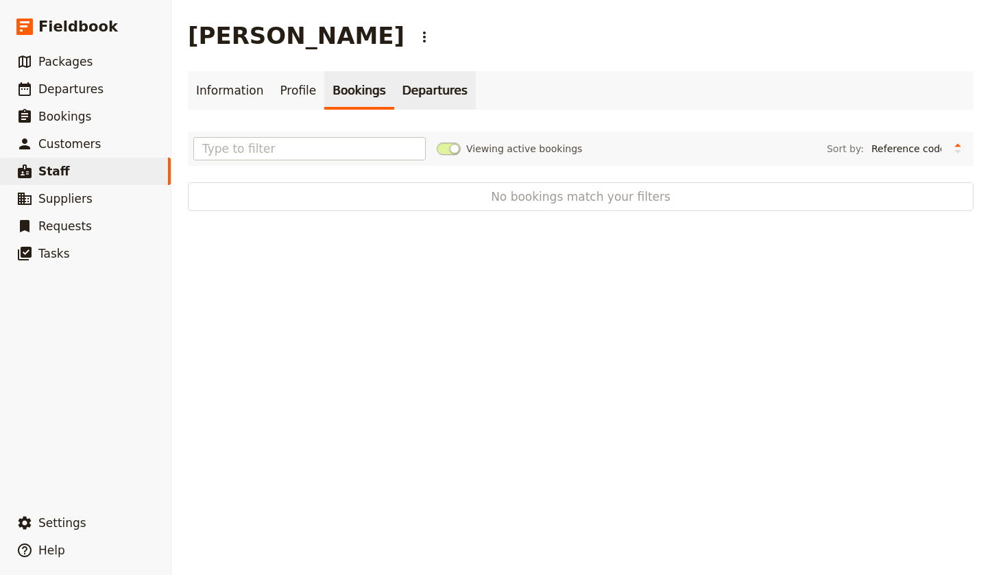
click at [418, 92] on link "Departures" at bounding box center [435, 90] width 82 height 38
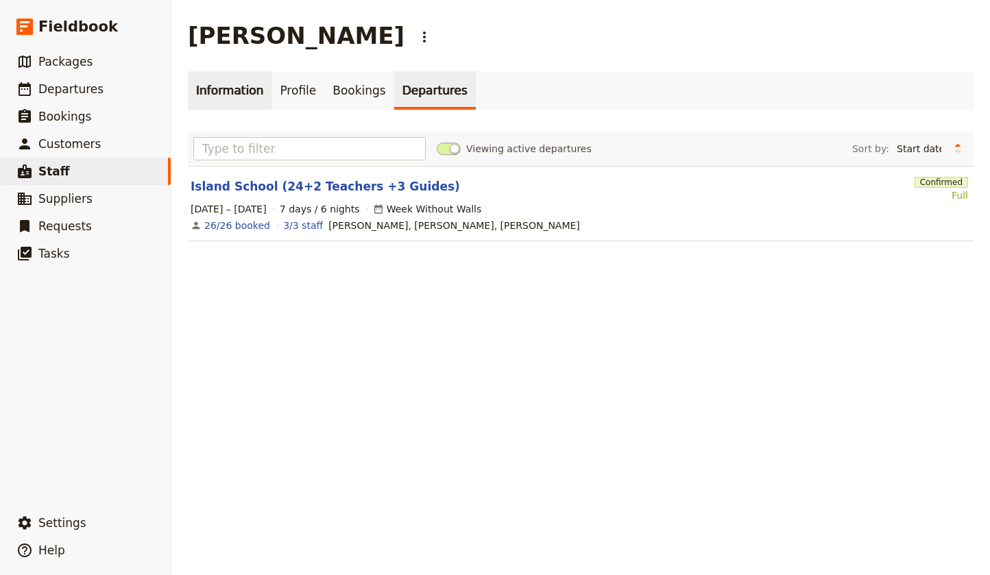
click at [226, 97] on link "Information" at bounding box center [230, 90] width 84 height 38
select select "[DEMOGRAPHIC_DATA]"
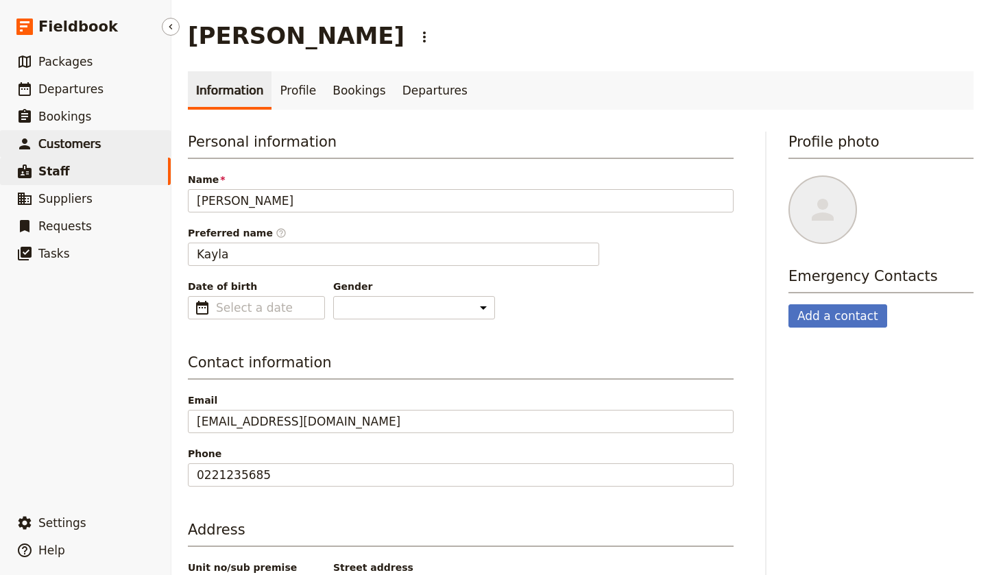
click at [59, 140] on span "Customers" at bounding box center [69, 144] width 62 height 14
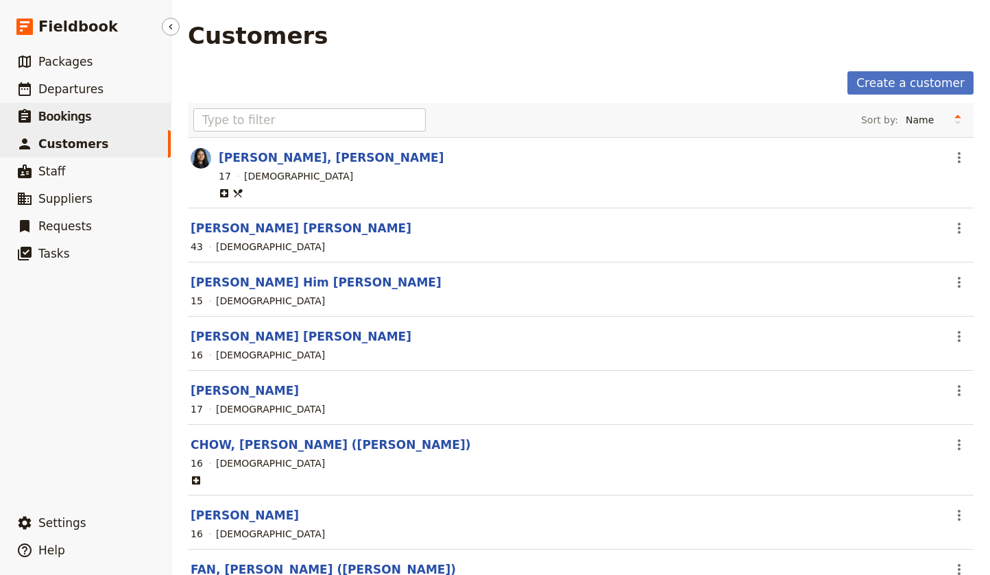
click at [58, 117] on span "Bookings" at bounding box center [64, 117] width 53 height 14
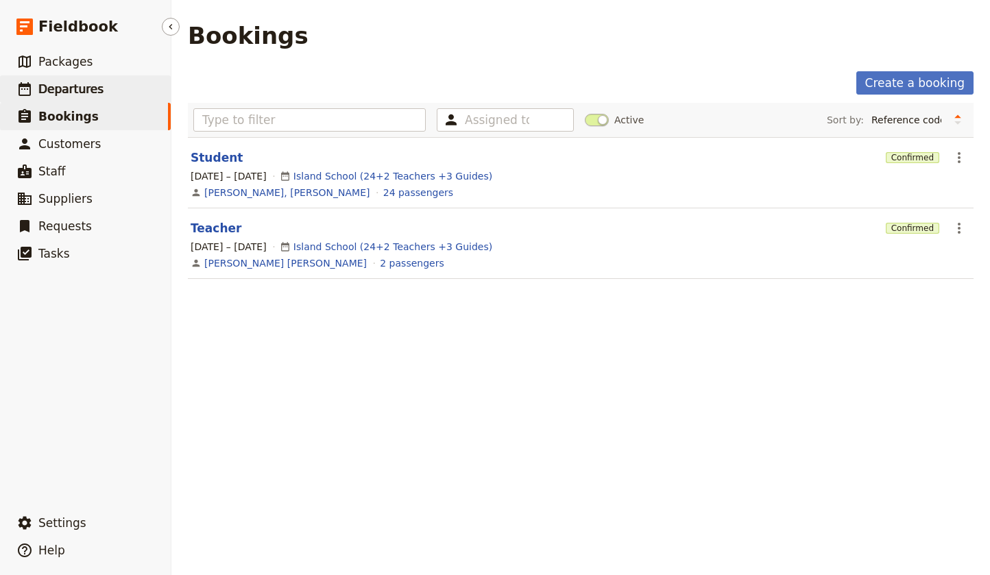
click at [52, 85] on span "Departures" at bounding box center [70, 89] width 65 height 14
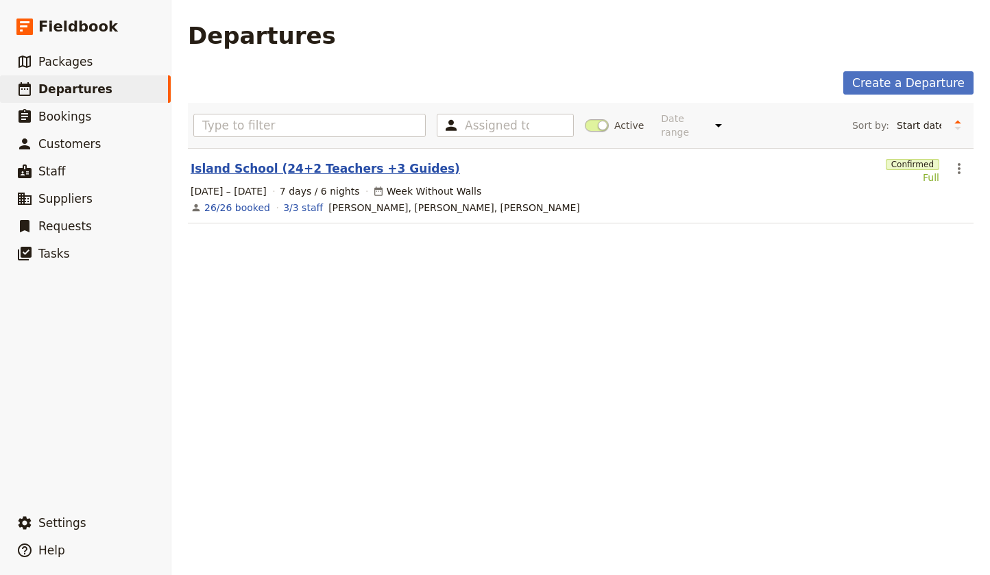
click at [250, 160] on link "Island School (24+2 Teachers +3 Guides)" at bounding box center [325, 168] width 269 height 16
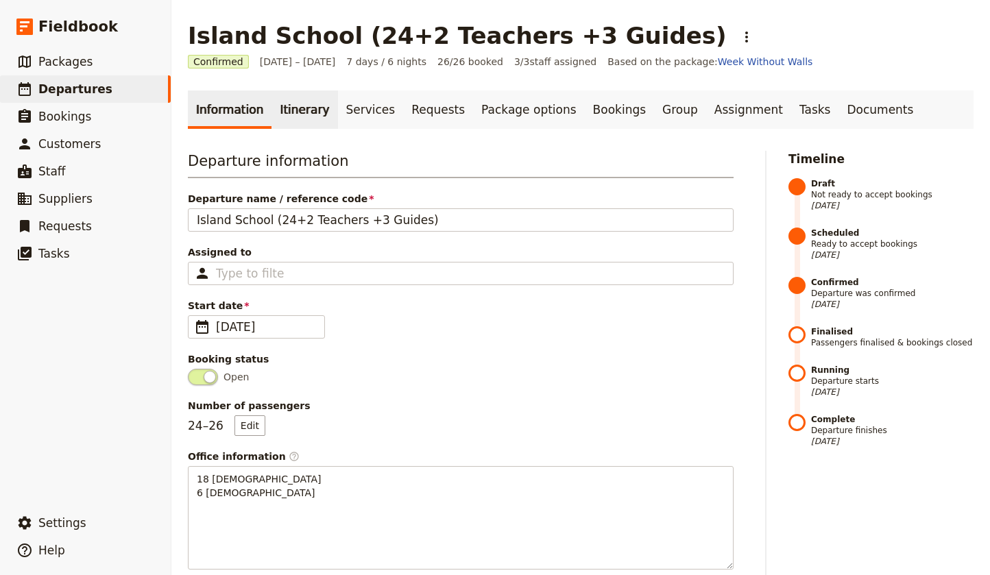
click at [286, 108] on link "Itinerary" at bounding box center [305, 110] width 66 height 38
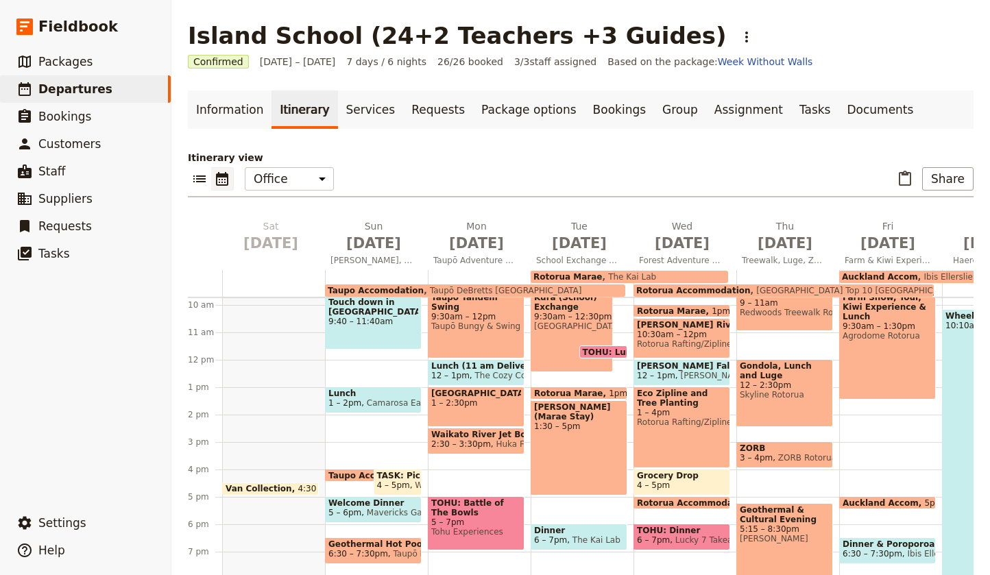
scroll to position [264, 0]
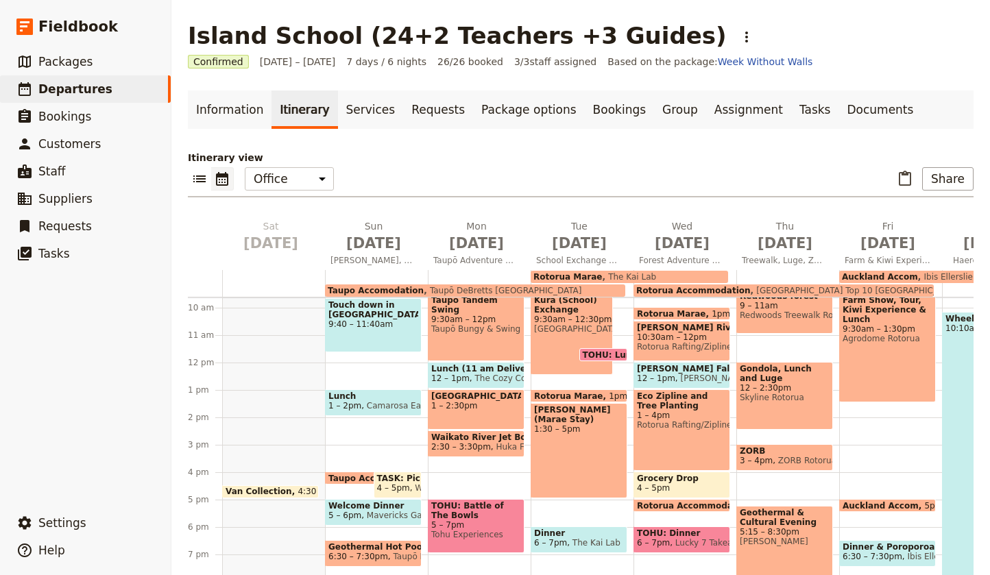
click at [247, 366] on div "Van Collection 4:30 – 5pm" at bounding box center [273, 363] width 103 height 658
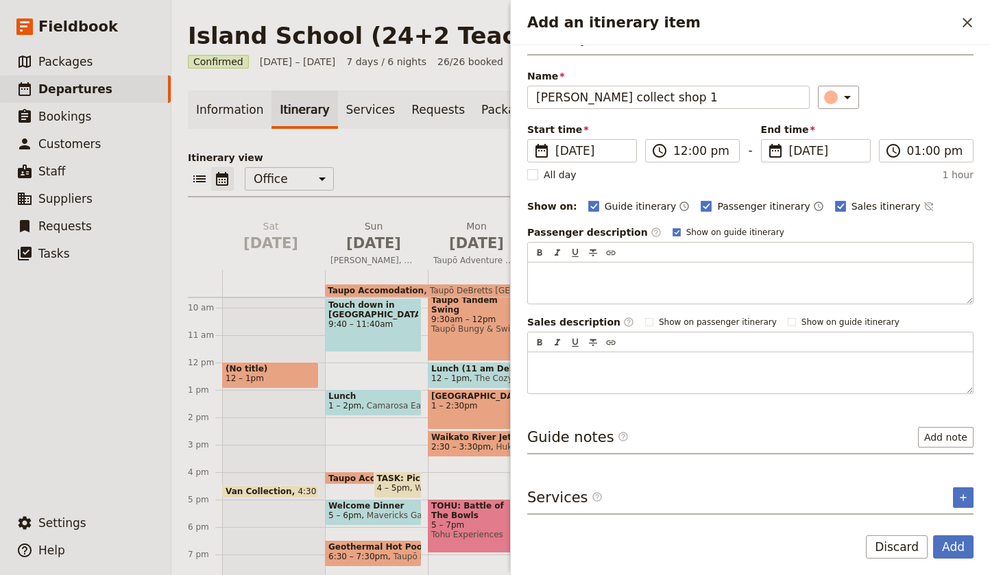
scroll to position [0, 0]
type input "[PERSON_NAME] collect shop 1"
click at [835, 206] on rect "Add an itinerary item" at bounding box center [840, 206] width 10 height 10
click at [835, 200] on input "Sales itinerary" at bounding box center [835, 199] width 1 height 1
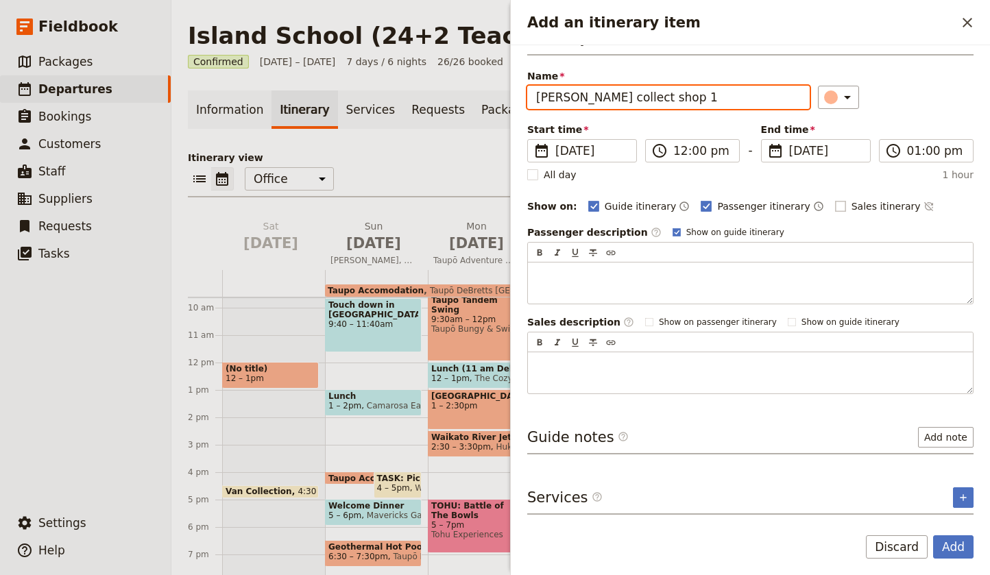
checkbox input "false"
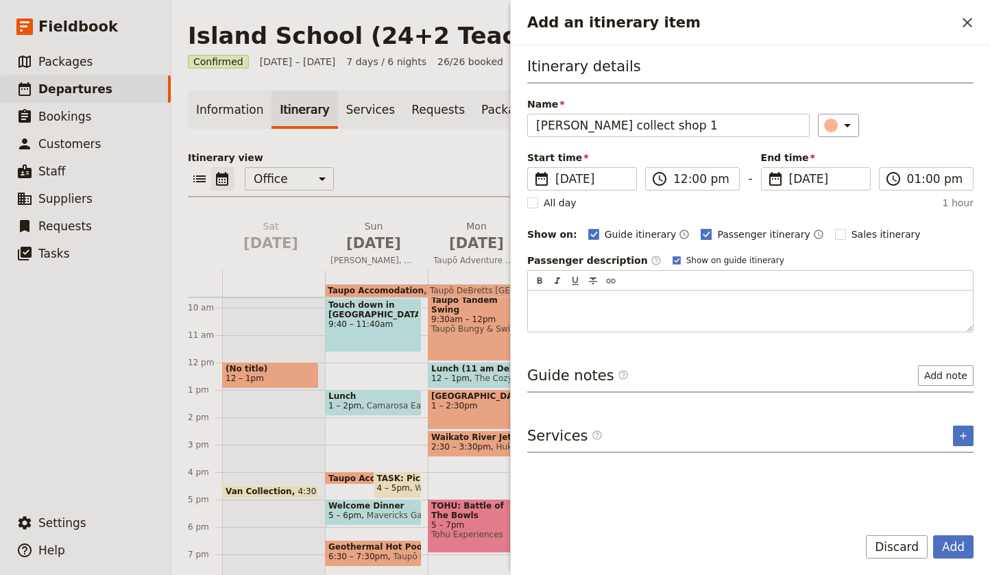
click at [702, 235] on rect "Add an itinerary item" at bounding box center [707, 234] width 10 height 10
click at [700, 228] on input "Passenger itinerary" at bounding box center [700, 227] width 1 height 1
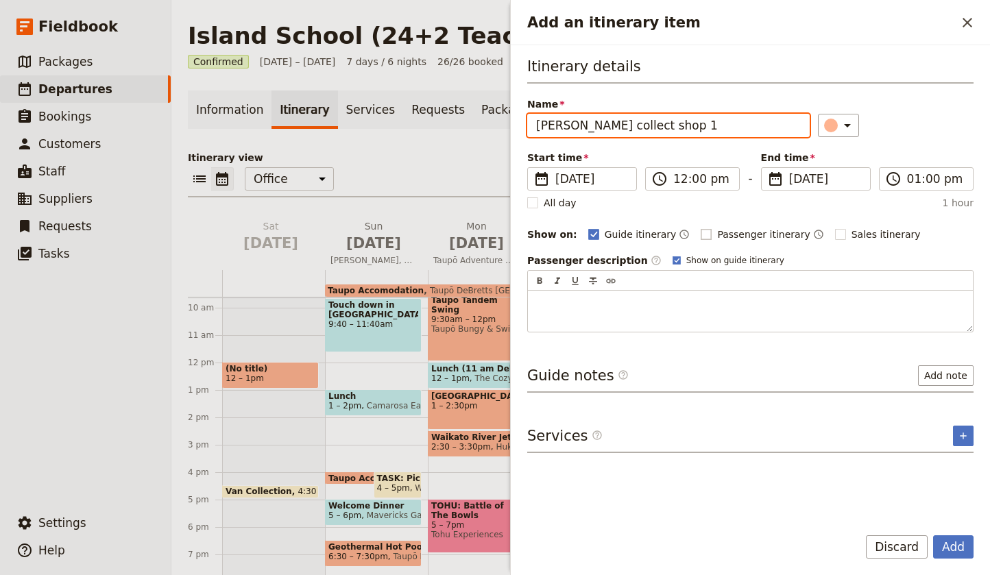
checkbox input "false"
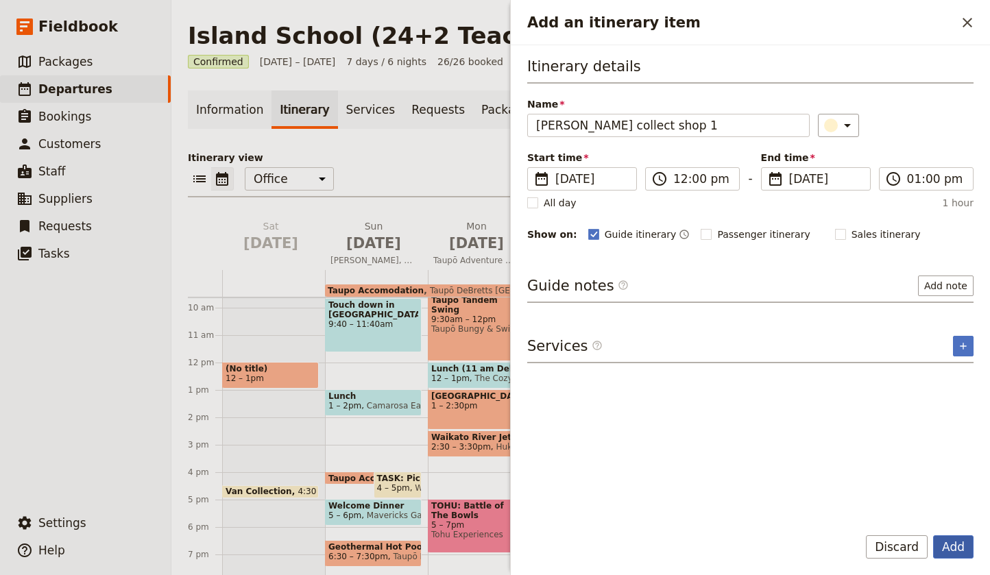
click at [961, 549] on button "Add" at bounding box center [953, 547] width 40 height 23
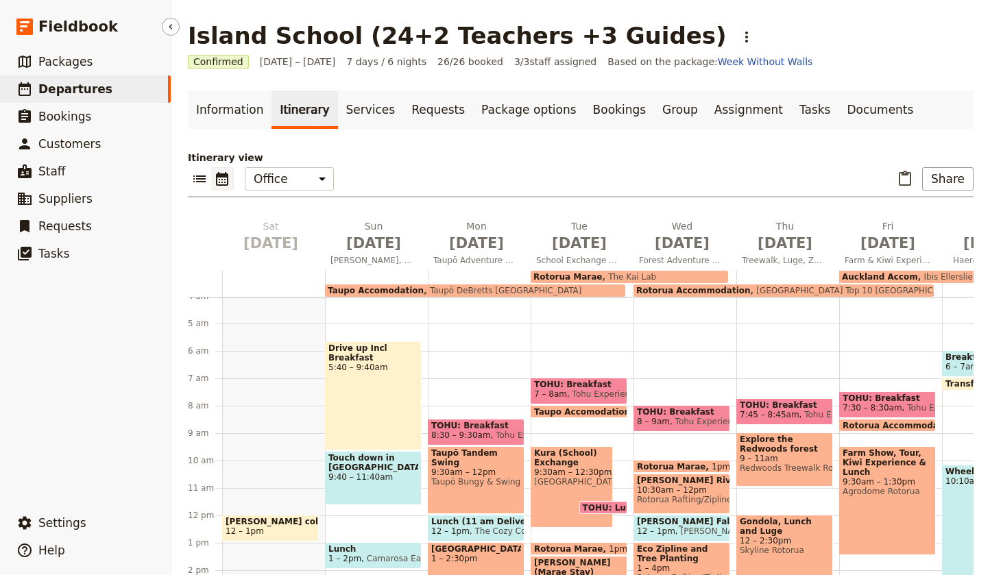
scroll to position [117, 0]
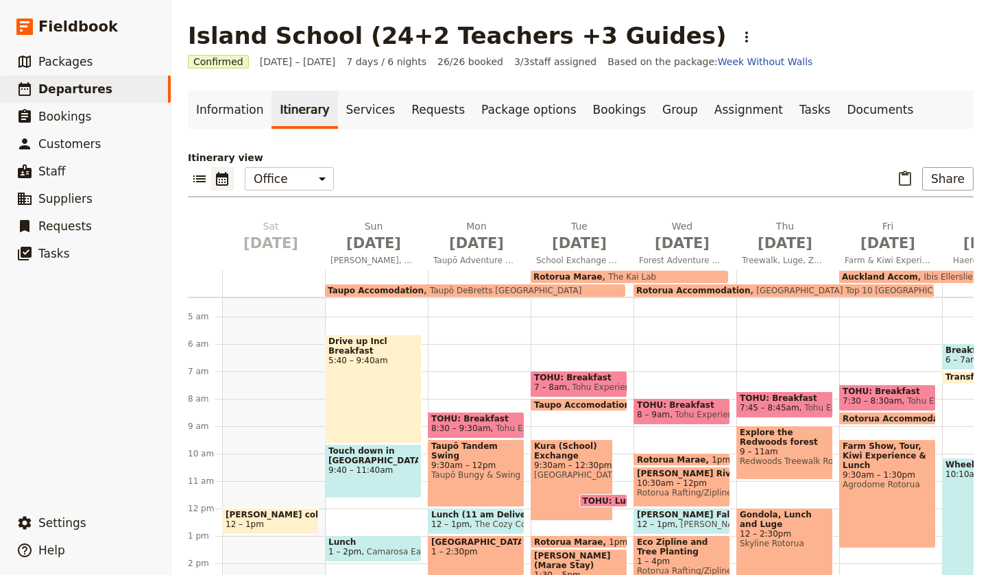
click at [358, 365] on span "5:40 – 9:40am" at bounding box center [373, 361] width 90 height 10
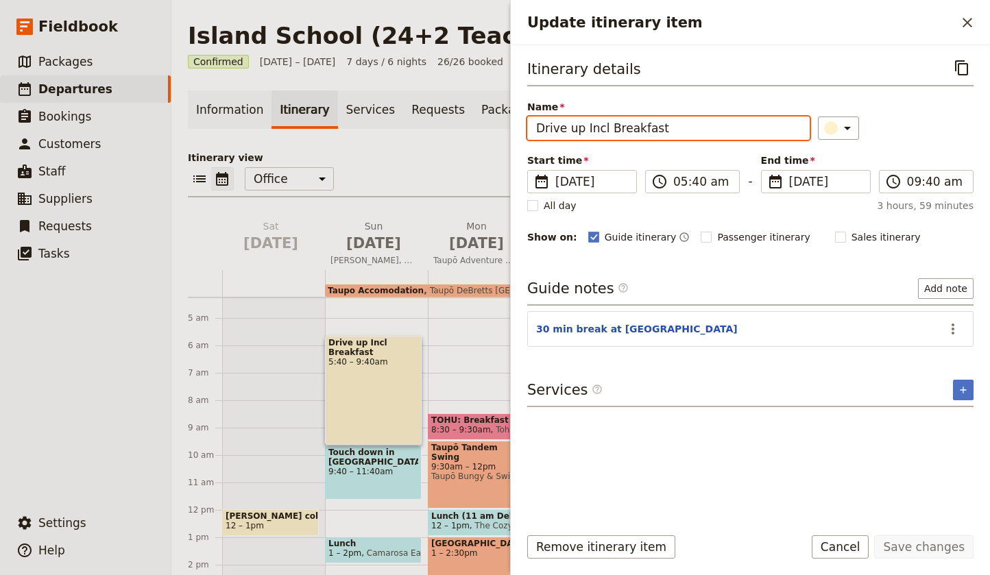
click at [680, 128] on input "Drive up Incl Breakfast" at bounding box center [668, 128] width 283 height 23
type input "Drive up Incl Breakfast Stop"
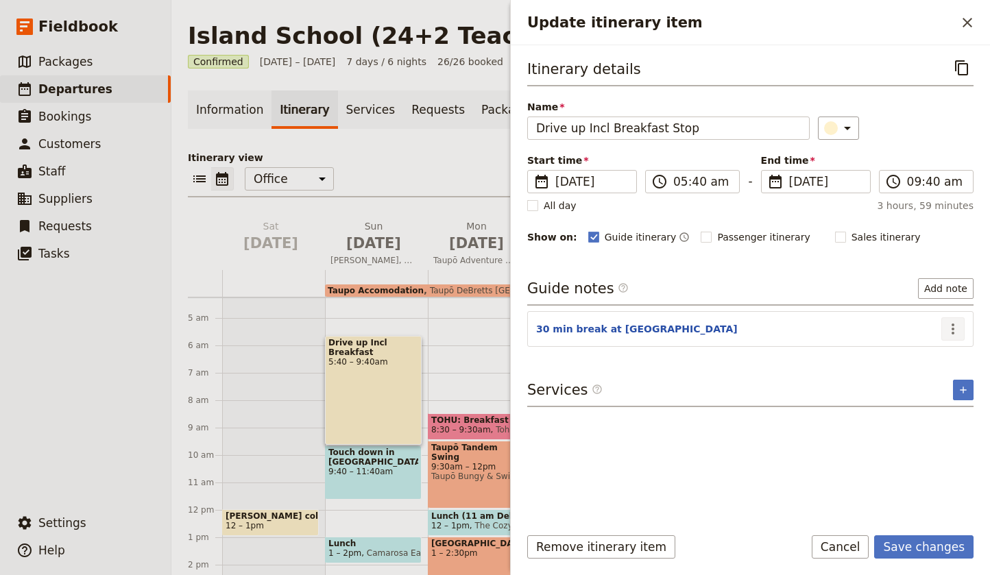
click at [953, 328] on icon "Actions" at bounding box center [953, 329] width 3 height 11
click at [933, 358] on span "Edit note" at bounding box center [913, 359] width 43 height 14
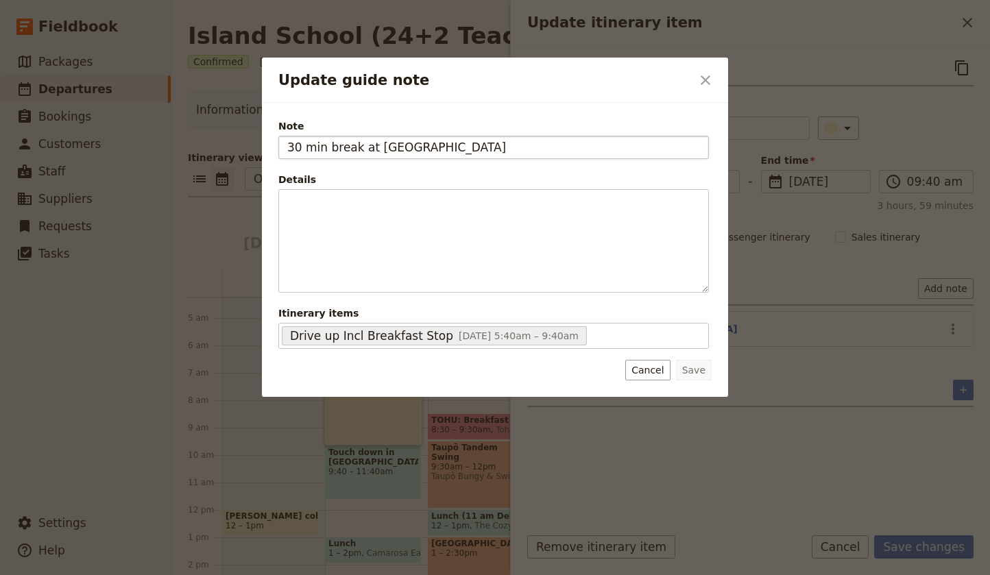
click at [328, 147] on input "30 min break at [GEOGRAPHIC_DATA]" at bounding box center [493, 147] width 431 height 23
type input "30 min Driver break at Airport"
click at [697, 369] on button "Save" at bounding box center [694, 370] width 36 height 21
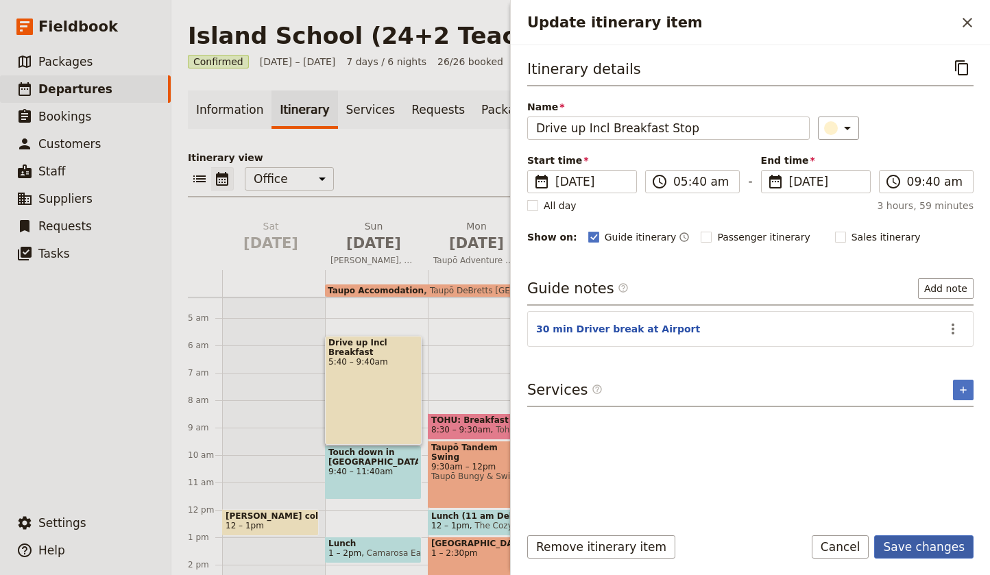
click at [957, 548] on button "Save changes" at bounding box center [923, 547] width 99 height 23
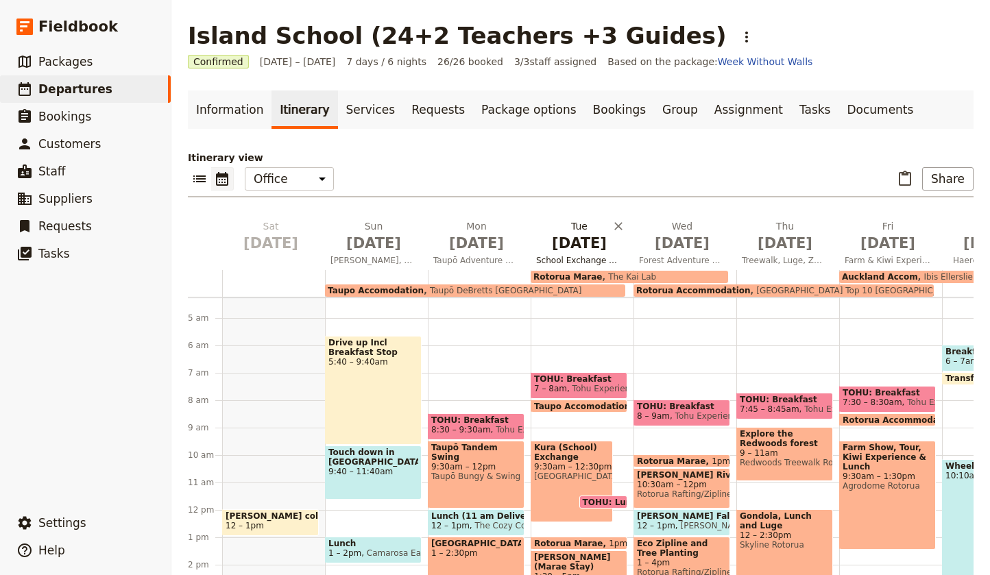
click at [575, 245] on span "[DATE]" at bounding box center [579, 243] width 86 height 21
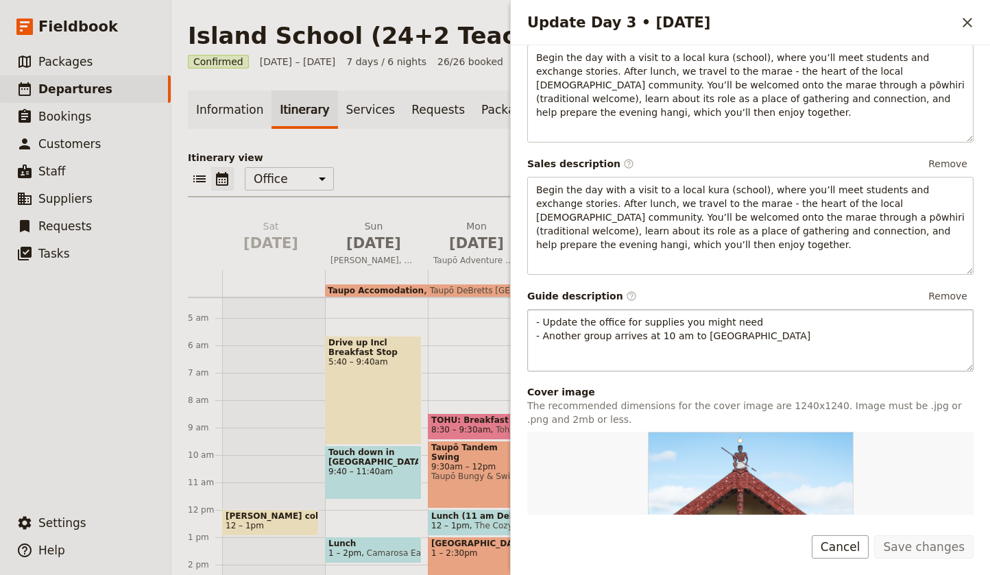
scroll to position [196, 0]
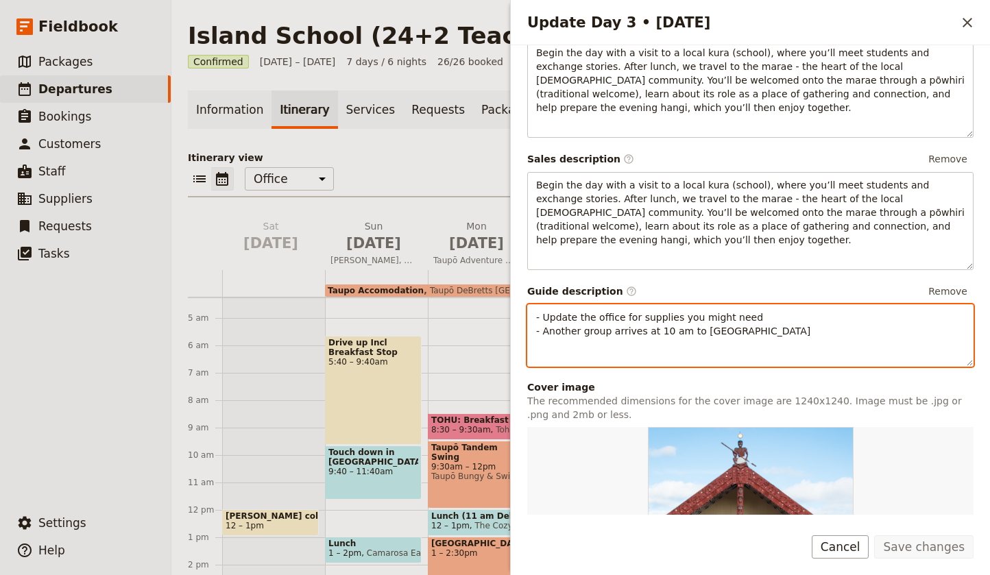
click at [743, 334] on p "- Update the office for supplies you might need - Another group arrives at 10 a…" at bounding box center [750, 324] width 429 height 27
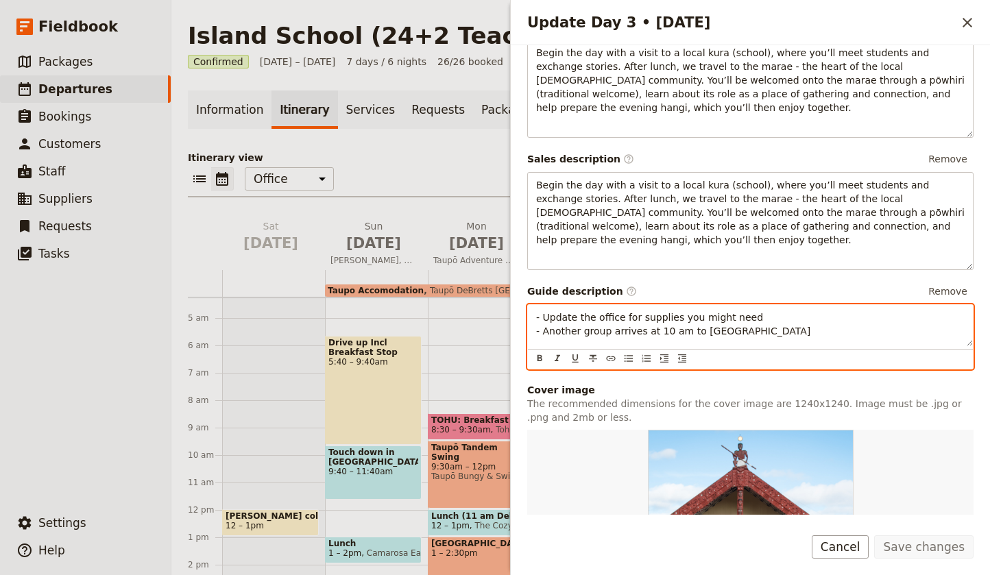
click at [760, 317] on p "- Update the office for supplies you might need - Another group arrives at 10 a…" at bounding box center [750, 324] width 429 height 27
click at [734, 336] on p "- Update the office for supplies you might need - Another group arrives at 10 a…" at bounding box center [750, 324] width 429 height 27
click at [639, 329] on span "- Another group arrives at 10 am to [GEOGRAPHIC_DATA]" at bounding box center [673, 331] width 274 height 11
click at [793, 336] on p "- Update the office for supplies you might need - Another group arrives tommoro…" at bounding box center [750, 324] width 429 height 27
click at [757, 316] on p "- Update the office for supplies you might need - Another group arrives tommoro…" at bounding box center [750, 324] width 429 height 27
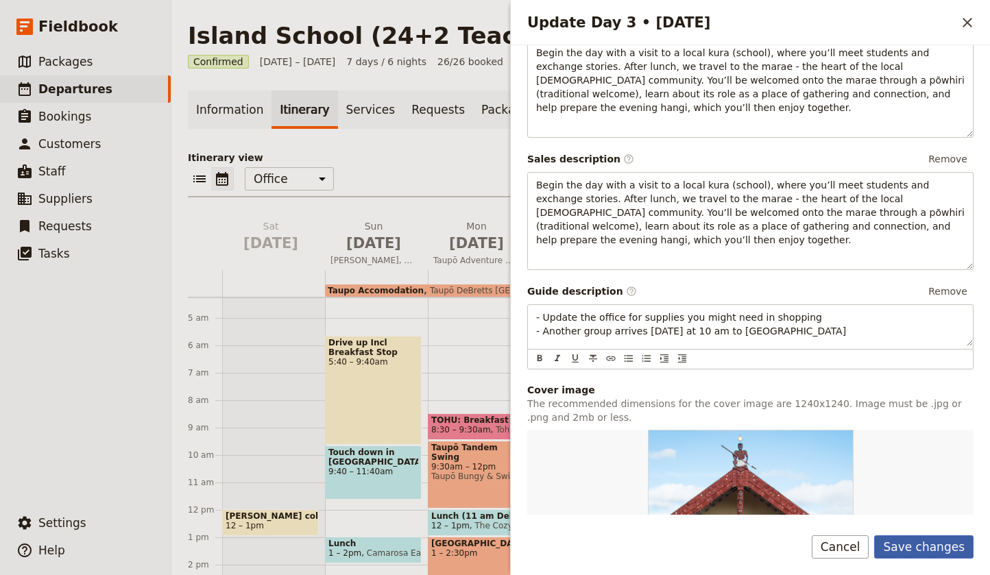
click at [915, 550] on button "Save changes" at bounding box center [923, 547] width 99 height 23
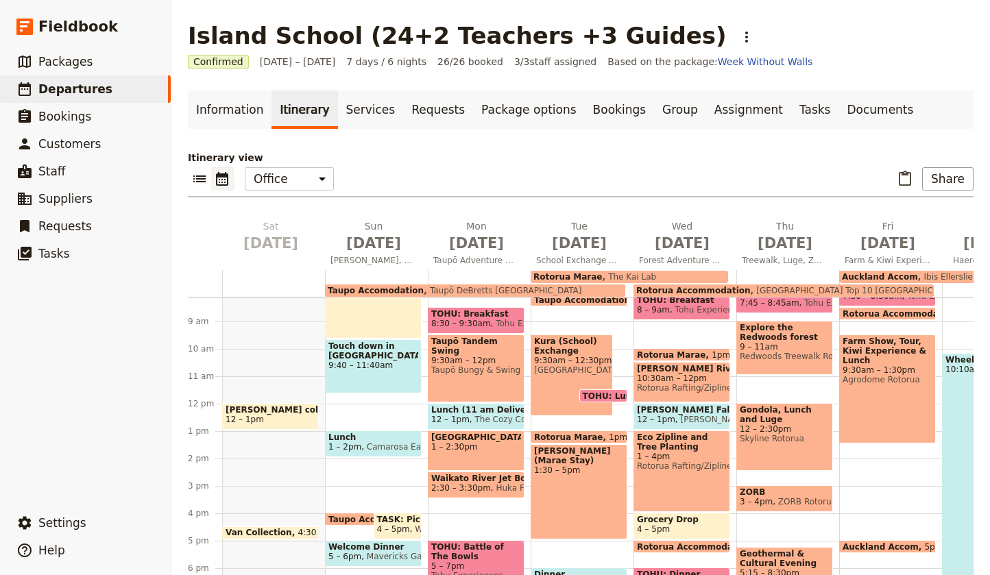
scroll to position [226, 0]
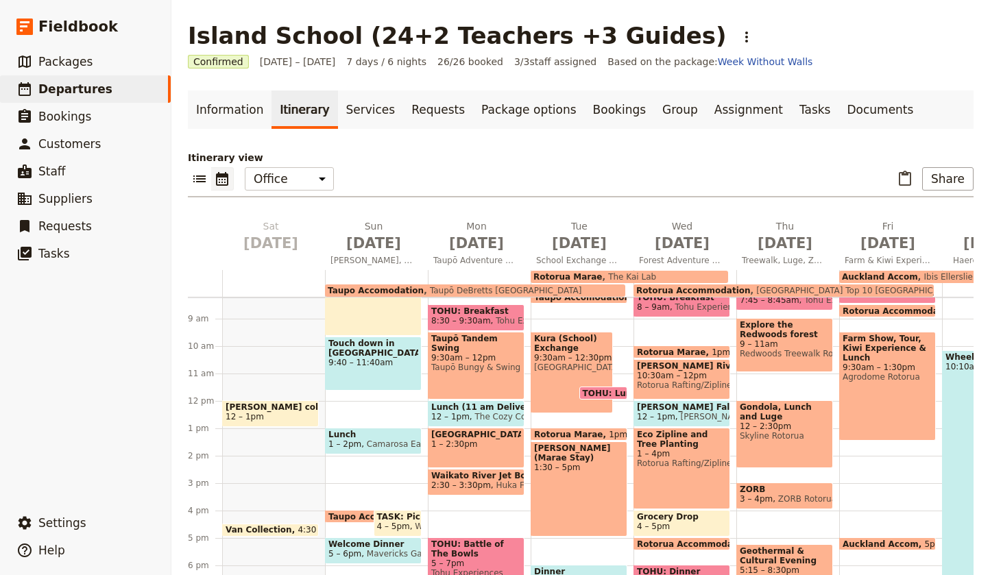
click at [603, 393] on span "TOHU: Lunch" at bounding box center [616, 393] width 66 height 9
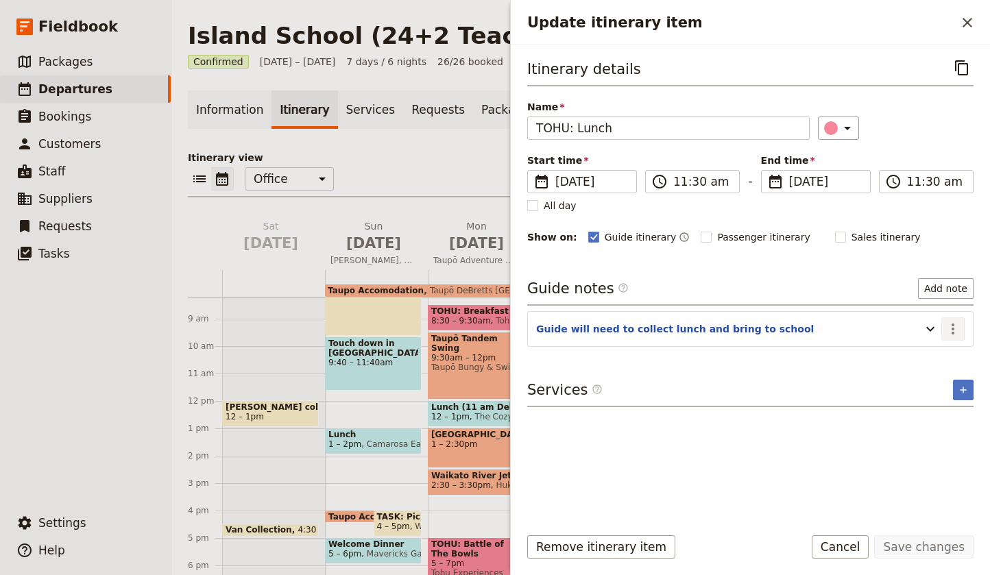
click at [950, 329] on icon "Actions" at bounding box center [953, 329] width 16 height 16
click at [908, 356] on span "Edit note" at bounding box center [913, 359] width 43 height 14
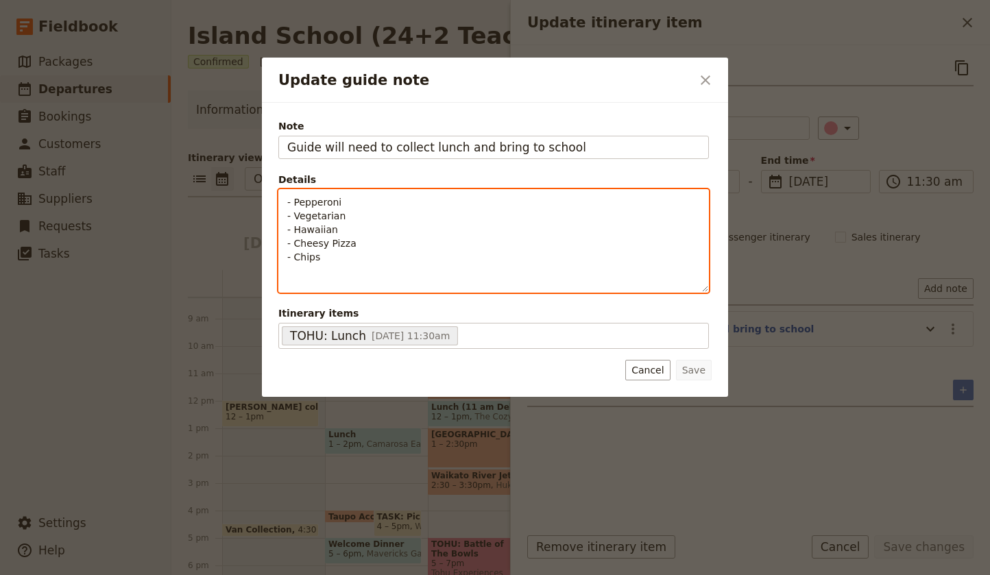
click at [335, 277] on div "- Pepperoni - Vegetarian - Hawaiian - Cheesy Pizza - Chips ​ ​ ​ ​ ​ ​ ​ ​ ​ ​ …" at bounding box center [493, 241] width 431 height 104
drag, startPoint x: 330, startPoint y: 258, endPoint x: 260, endPoint y: 170, distance: 112.2
click at [260, 575] on div "Update guide note ​ Note Guide will need to collect lunch and bring to school D…" at bounding box center [495, 575] width 990 height 0
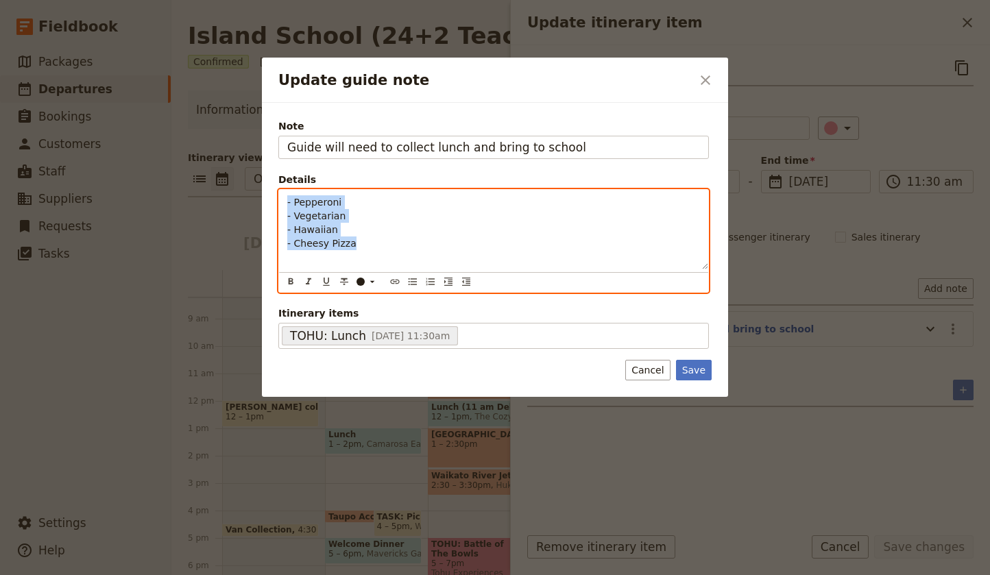
drag, startPoint x: 313, startPoint y: 216, endPoint x: 281, endPoint y: 183, distance: 46.1
click at [281, 183] on fieldset "Details - Pepperoni - Vegetarian - Hawaiian - Cheesy Pizza ​ ​ ​ ​ ​ ​ ​ ​ ​ ​ …" at bounding box center [493, 233] width 431 height 120
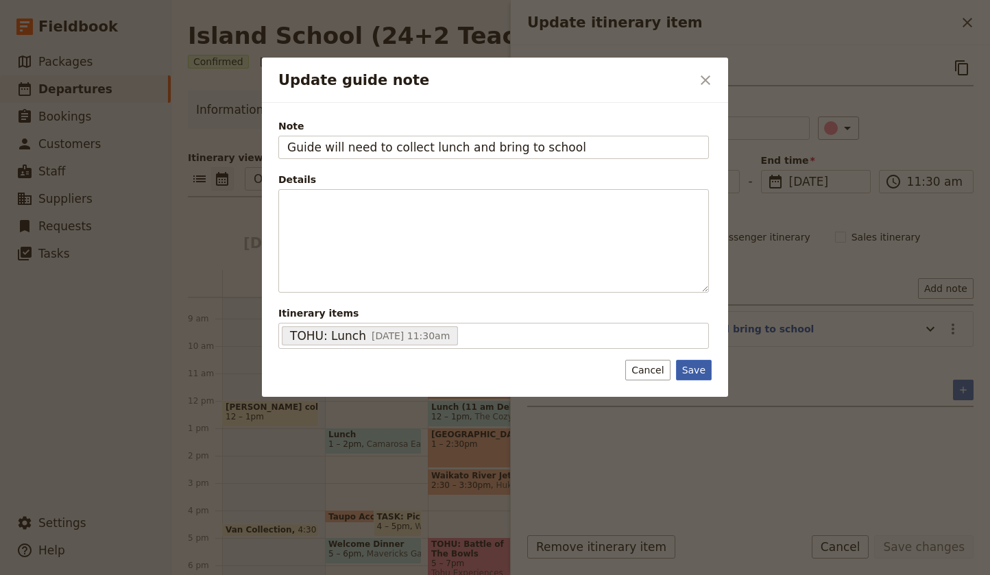
click at [695, 372] on button "Save" at bounding box center [694, 370] width 36 height 21
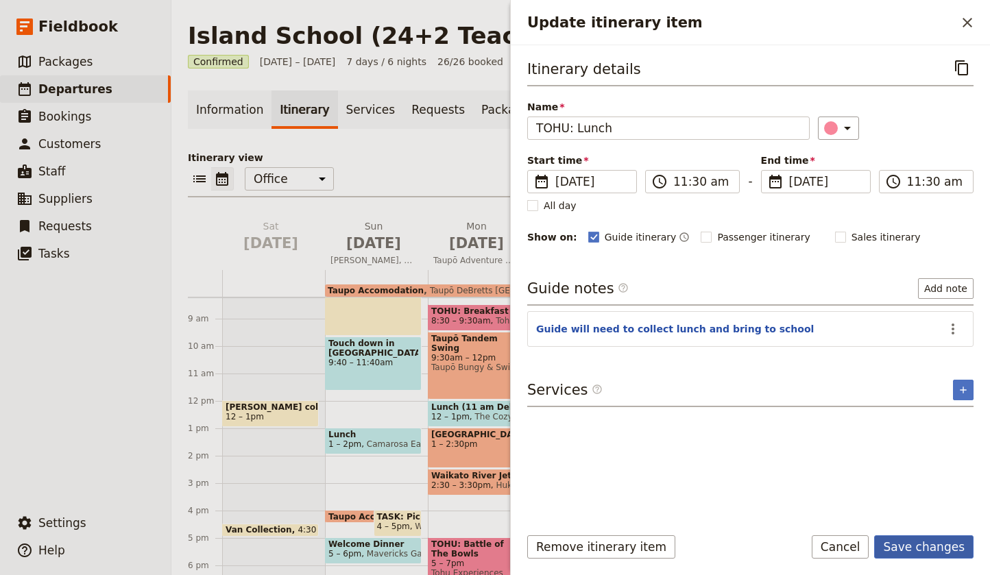
click at [911, 550] on button "Save changes" at bounding box center [923, 547] width 99 height 23
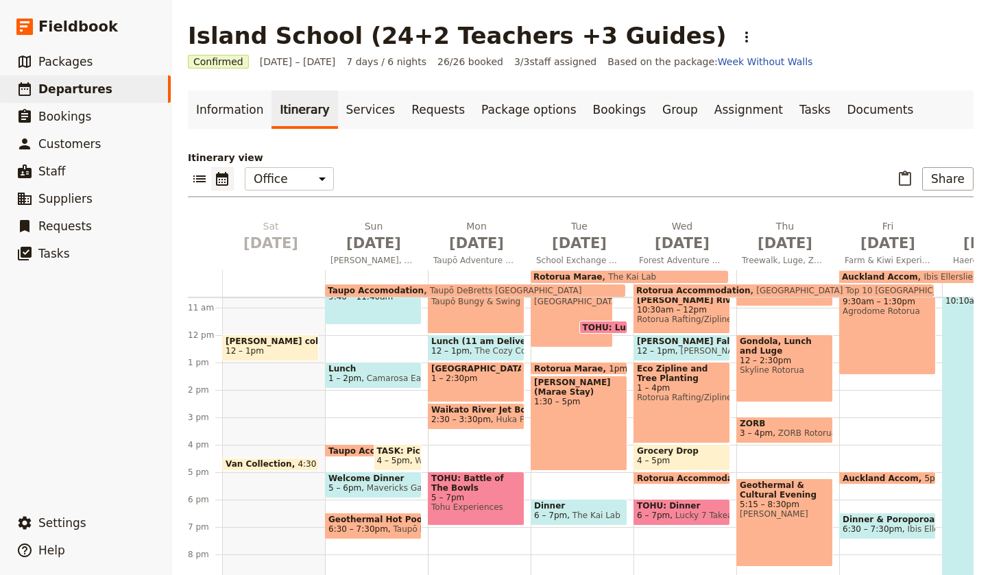
scroll to position [280, 0]
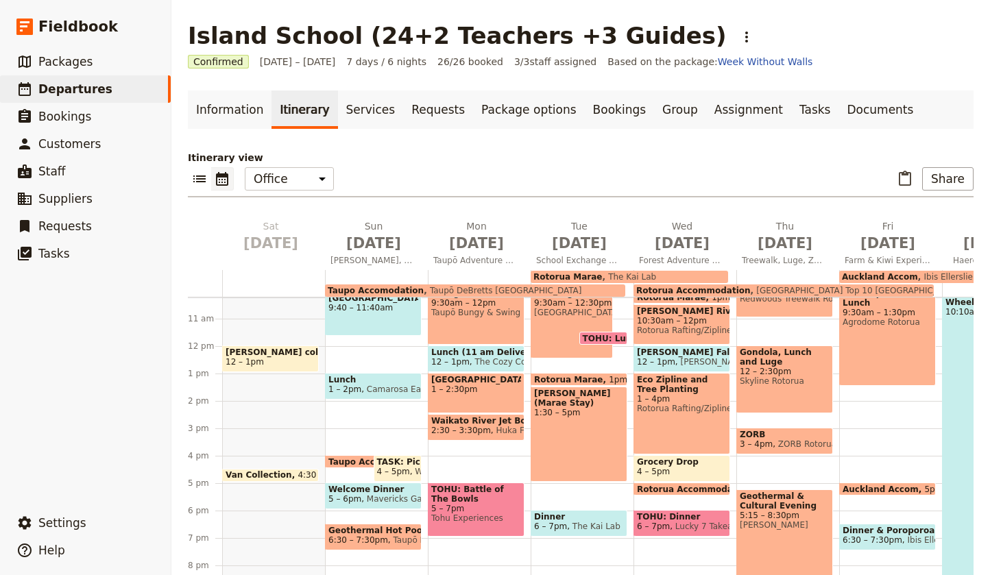
click at [656, 467] on span "4 – 5pm" at bounding box center [653, 472] width 33 height 10
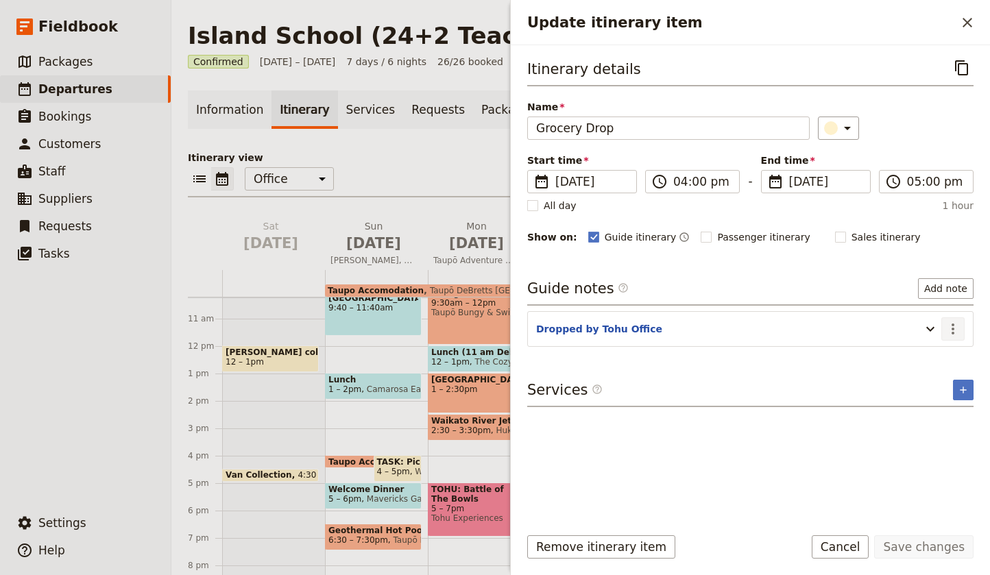
click at [952, 324] on icon "Actions" at bounding box center [953, 329] width 16 height 16
click at [931, 355] on span "Edit note" at bounding box center [913, 359] width 43 height 14
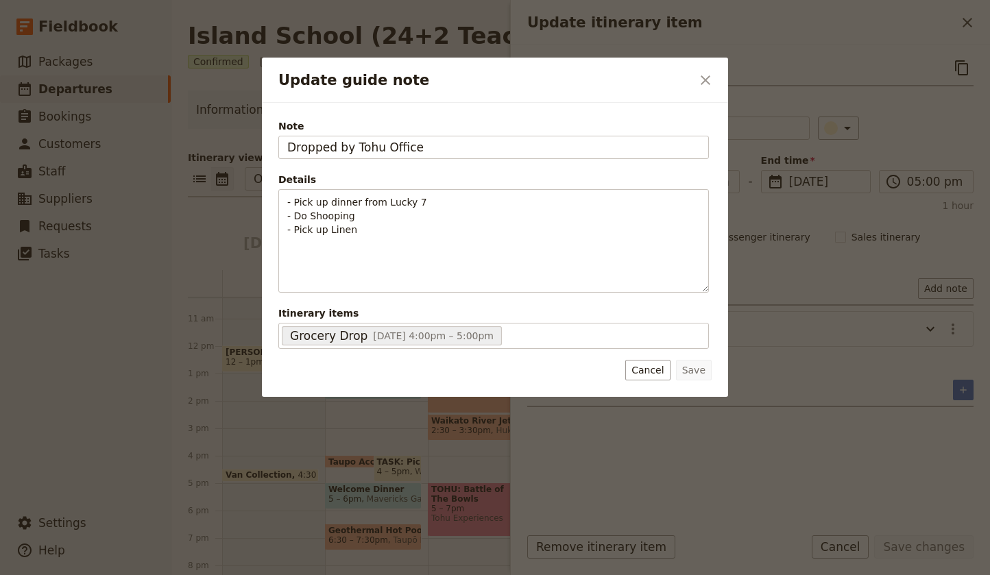
drag, startPoint x: 353, startPoint y: 149, endPoint x: 275, endPoint y: 147, distance: 78.2
click at [275, 147] on div "Note Dropped by Tohu Office Details - Pick up dinner from Lucky 7 - Do Shooping…" at bounding box center [495, 250] width 466 height 294
click at [379, 147] on input "Tohu Office" at bounding box center [493, 147] width 431 height 23
type input "Tohu Office Tasks"
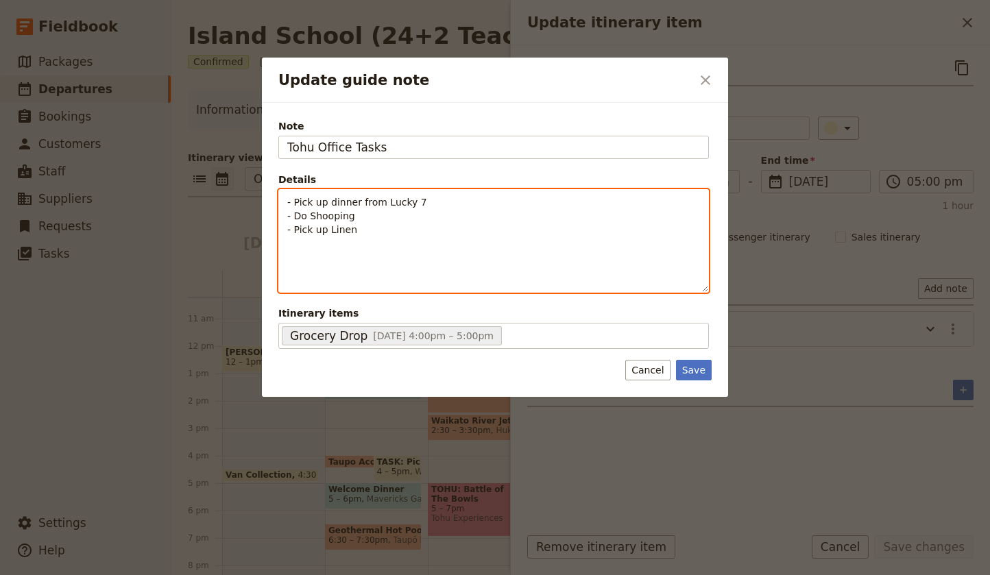
click at [379, 218] on p "- Pick up dinner from Lucky 7 - Do Shooping - Pick up Linen" at bounding box center [493, 215] width 413 height 41
click at [327, 213] on span "- Do Shooping" at bounding box center [321, 216] width 68 height 11
drag, startPoint x: 309, startPoint y: 216, endPoint x: 296, endPoint y: 217, distance: 13.0
click at [296, 217] on span "- Do Shoping" at bounding box center [318, 216] width 62 height 11
click at [357, 230] on p "- Pick up dinner from Lucky 7 - Collect Shoping - Pick up Linen" at bounding box center [493, 215] width 413 height 41
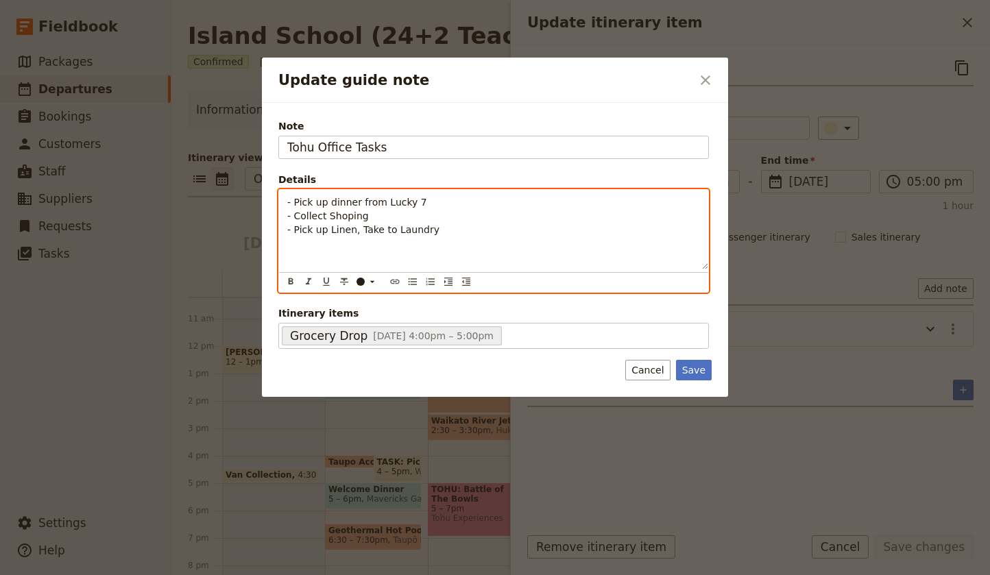
click at [372, 215] on p "- Pick up dinner from Lucky 7 - Collect Shoping - Pick up Linen, Take to Laundry" at bounding box center [493, 215] width 413 height 41
click at [473, 235] on p "- Pick up dinner from Lucky 7 - Collect Shoping - Pick up Linen, Take to Laundry" at bounding box center [493, 215] width 413 height 41
click at [453, 228] on p "- Pick up dinner from Lucky 7 - Collect Shopping - Pick up Linen, Take to Laund…" at bounding box center [493, 215] width 413 height 41
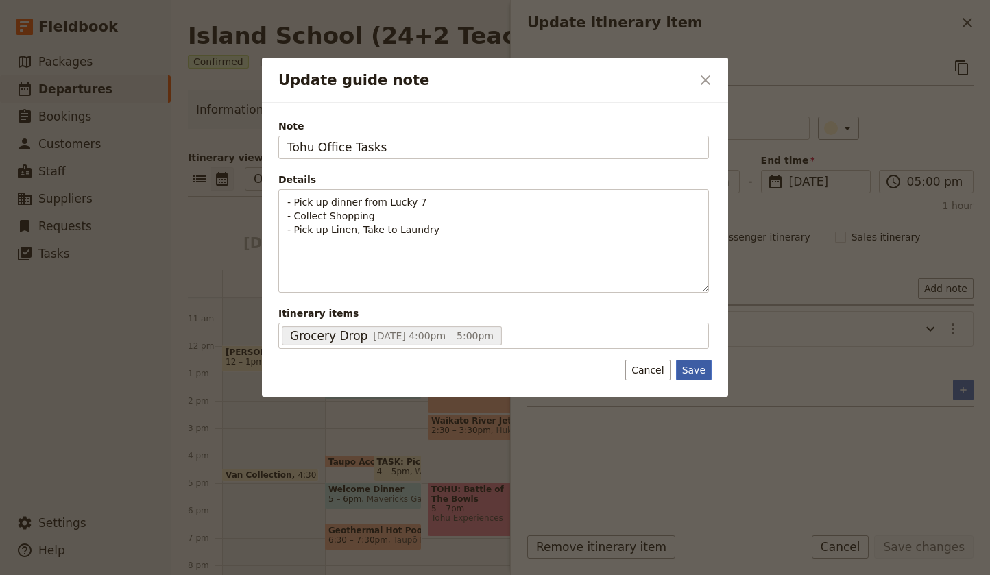
click at [696, 370] on button "Save" at bounding box center [694, 370] width 36 height 21
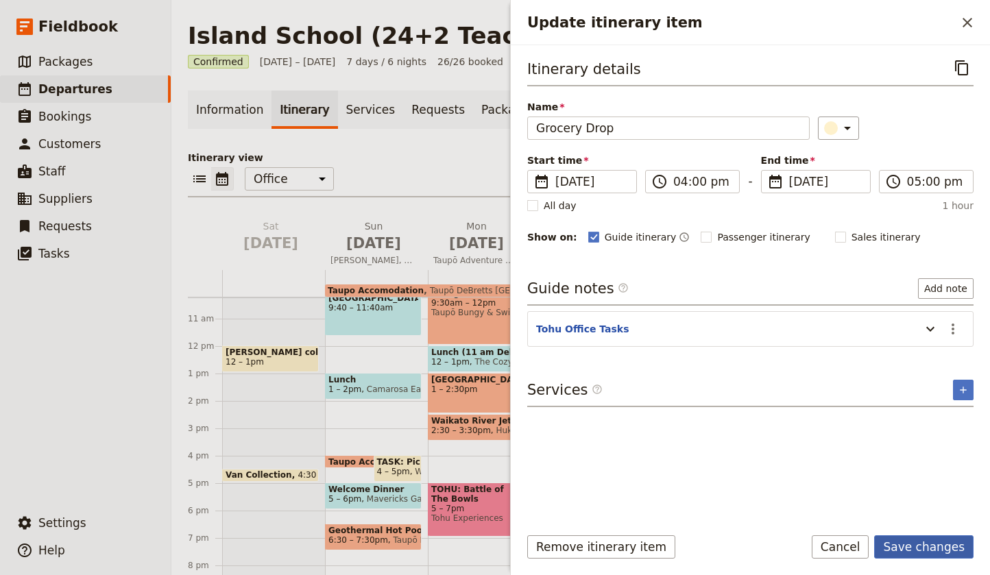
click at [911, 546] on button "Save changes" at bounding box center [923, 547] width 99 height 23
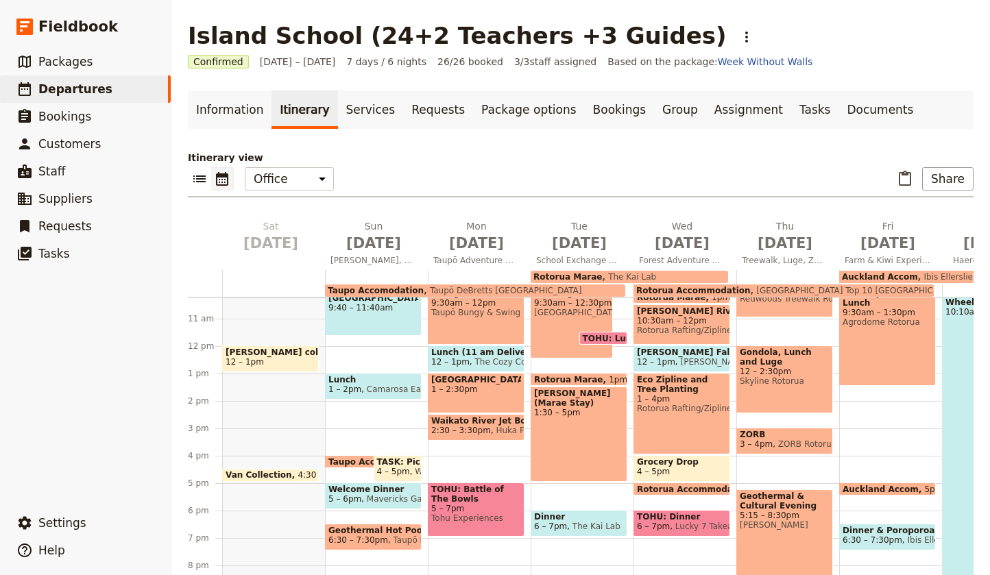
click at [695, 523] on span "Lucky 7 Takeaways" at bounding box center [712, 527] width 84 height 10
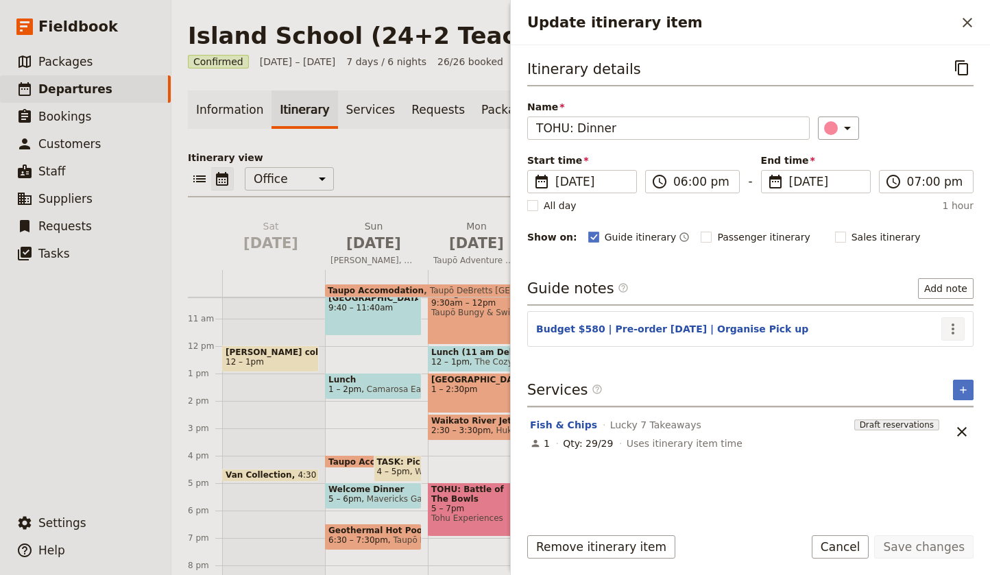
click at [955, 330] on icon "Actions" at bounding box center [953, 329] width 16 height 16
click at [931, 356] on span "Edit note" at bounding box center [913, 359] width 43 height 14
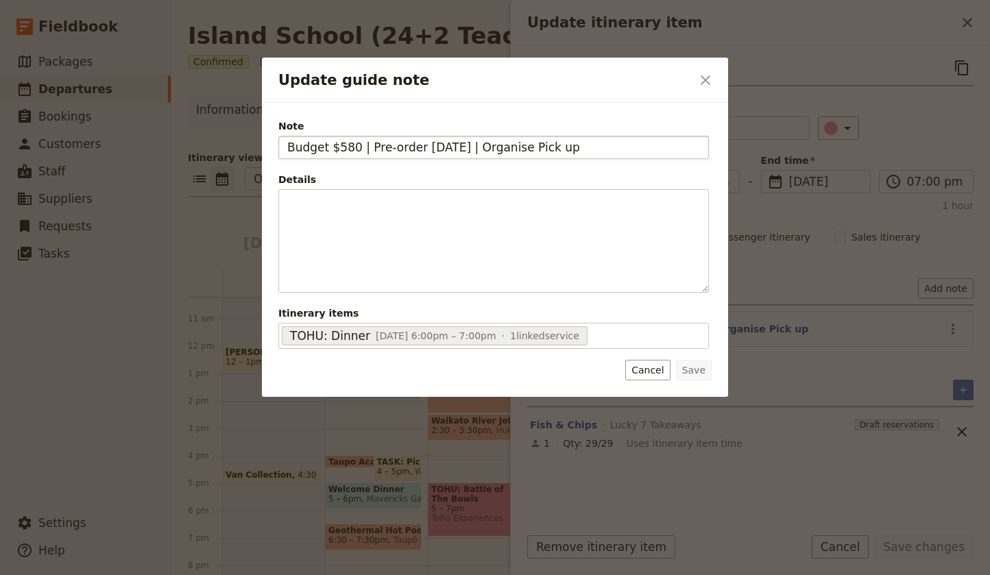
drag, startPoint x: 477, startPoint y: 147, endPoint x: 420, endPoint y: 147, distance: 56.9
click at [420, 147] on input "Budget $580 | Pre-order [DATE] | Organise Pick up" at bounding box center [493, 147] width 431 height 23
click at [517, 147] on input "Budget $580 | Pre-order | Organise Pick up" at bounding box center [493, 147] width 431 height 23
drag, startPoint x: 517, startPoint y: 147, endPoint x: 417, endPoint y: 148, distance: 100.1
click at [417, 148] on input "Budget $580 | Pre-order | Organise Pick up" at bounding box center [493, 147] width 431 height 23
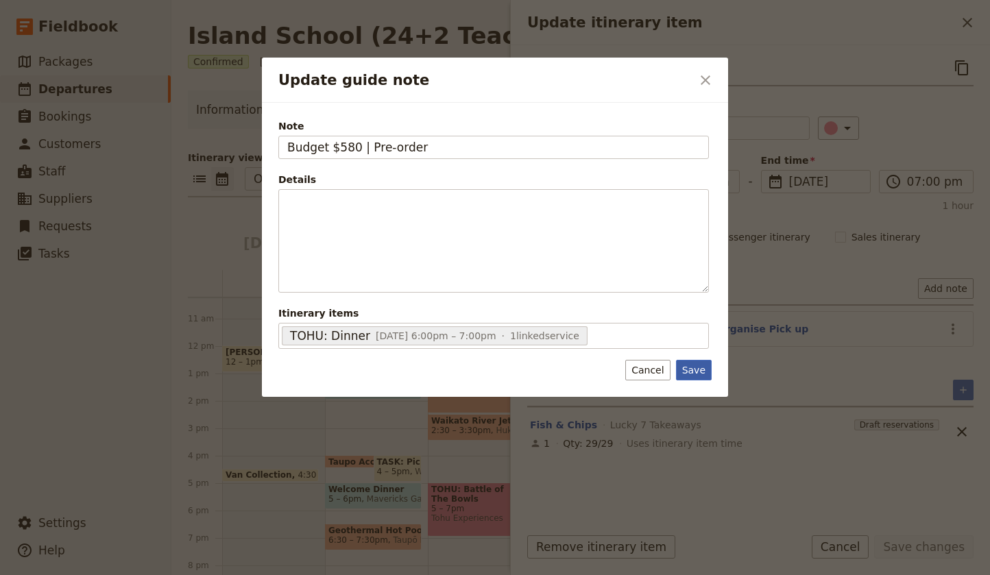
type input "Budget $580 | Pre-order"
click at [695, 370] on button "Save" at bounding box center [694, 370] width 36 height 21
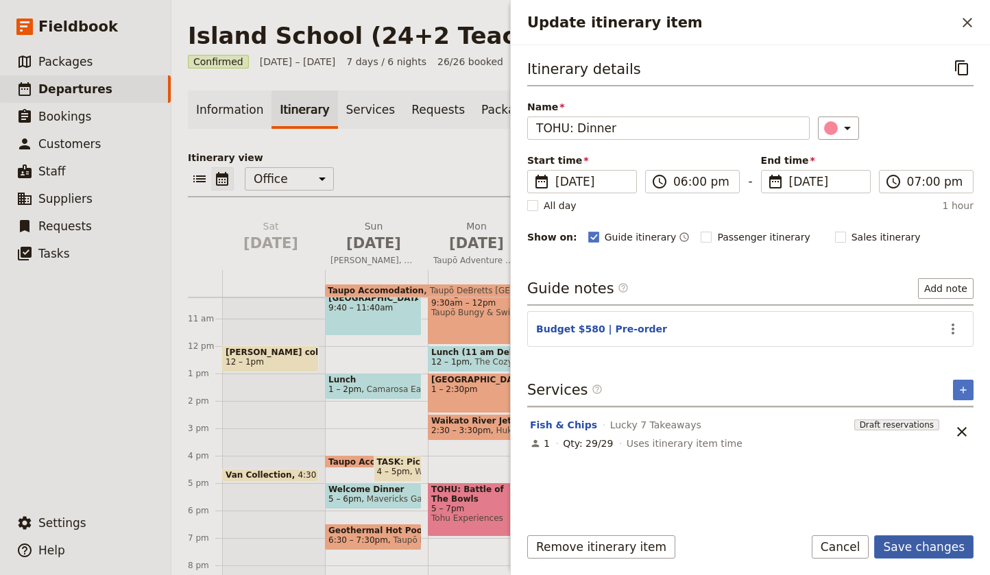
click at [915, 547] on button "Save changes" at bounding box center [923, 547] width 99 height 23
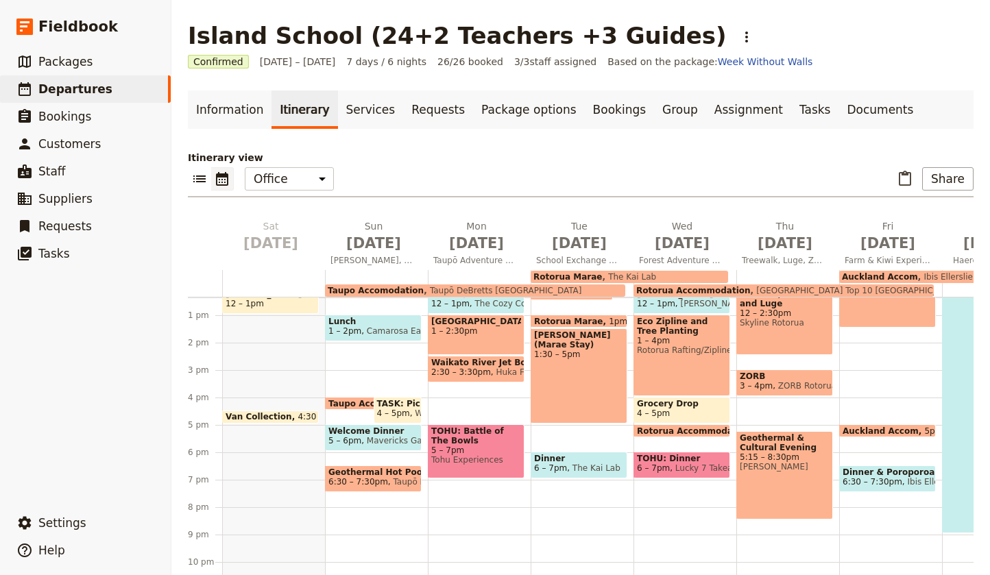
scroll to position [339, 0]
click at [663, 464] on span "6 – 7pm" at bounding box center [653, 469] width 33 height 10
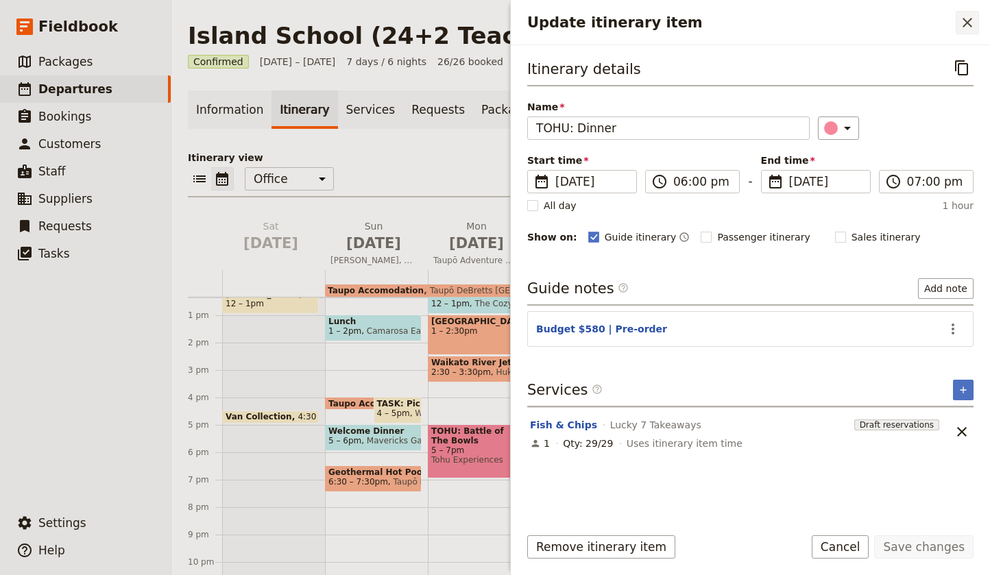
click at [970, 21] on icon "Close drawer" at bounding box center [968, 23] width 10 height 10
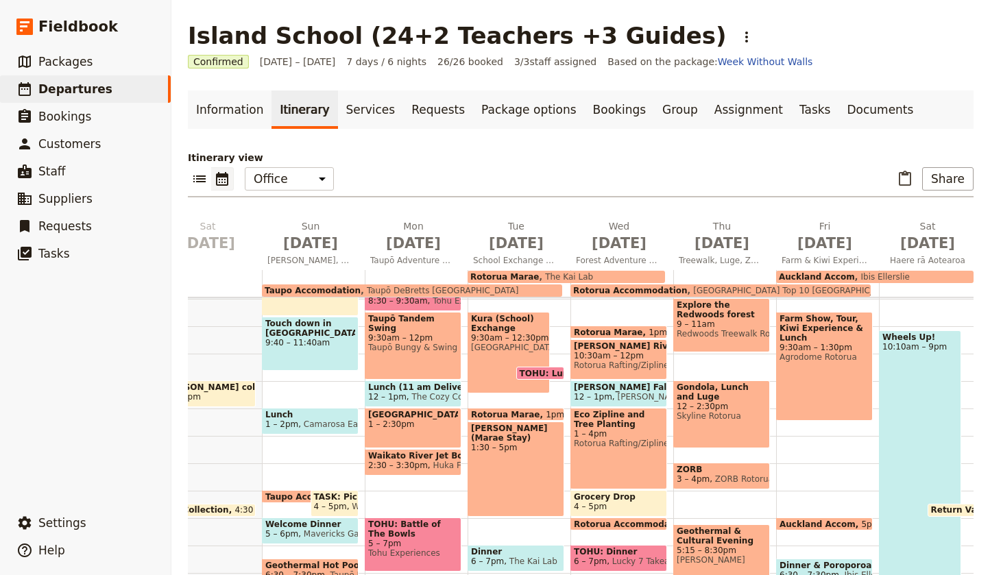
scroll to position [0, 64]
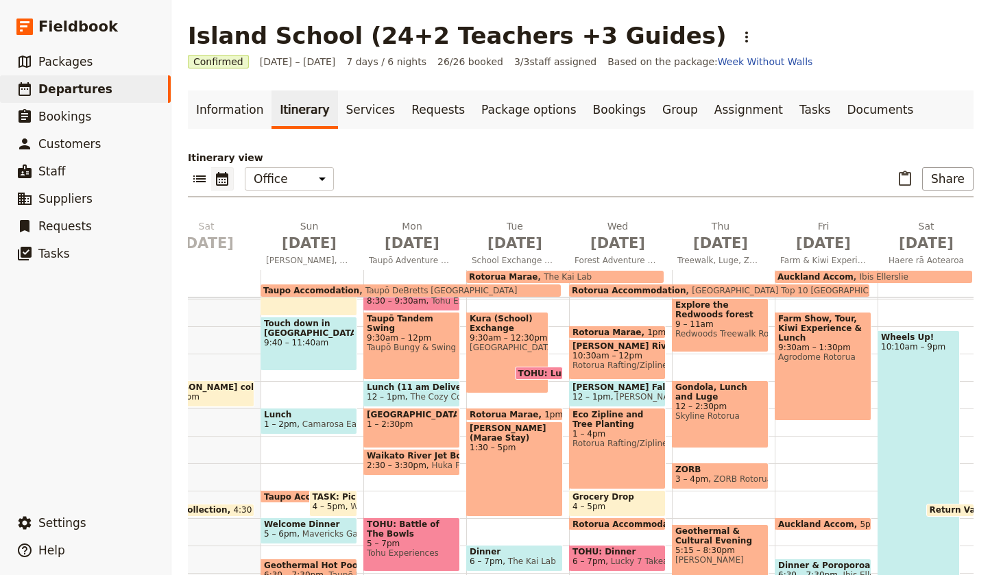
click at [612, 289] on span "Rotorua Accommodation" at bounding box center [629, 291] width 115 height 10
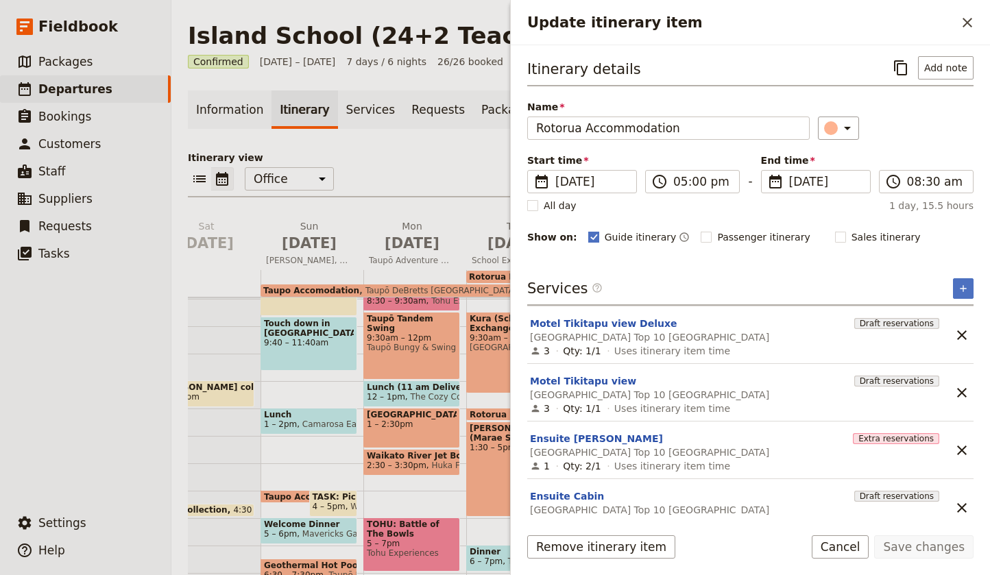
click at [590, 238] on polygon "Update itinerary item" at bounding box center [593, 236] width 7 height 8
click at [588, 230] on input "Guide itinerary" at bounding box center [588, 230] width 1 height 1
checkbox input "false"
click at [923, 549] on button "Save changes" at bounding box center [923, 547] width 99 height 23
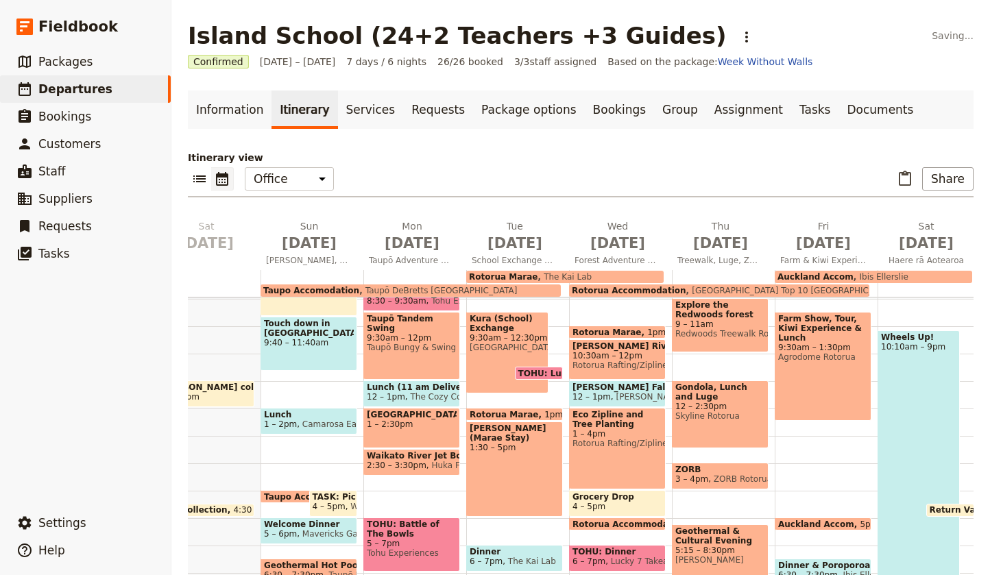
click at [854, 274] on span "Ibis Ellerslie" at bounding box center [881, 277] width 55 height 10
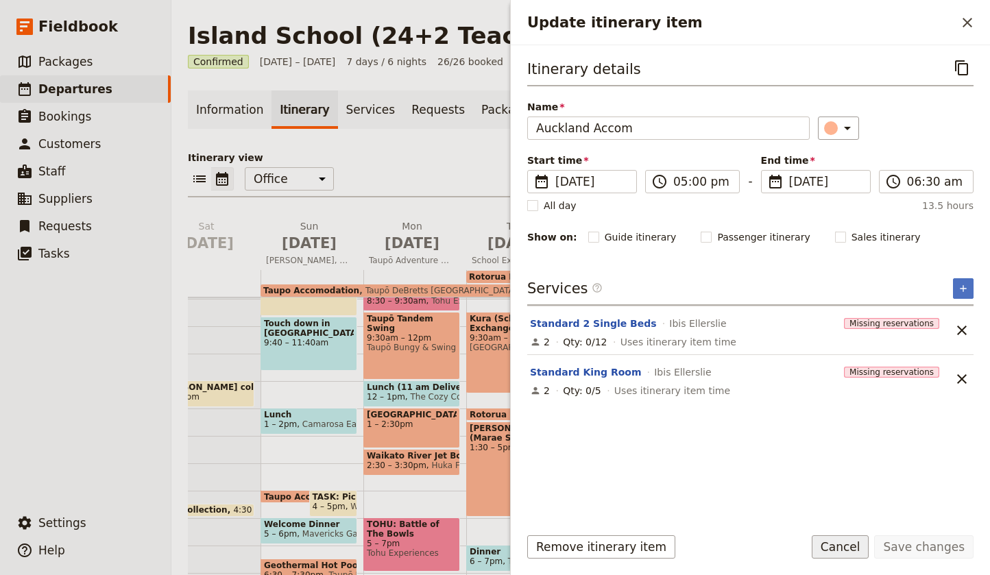
click at [840, 549] on button "Cancel" at bounding box center [841, 547] width 58 height 23
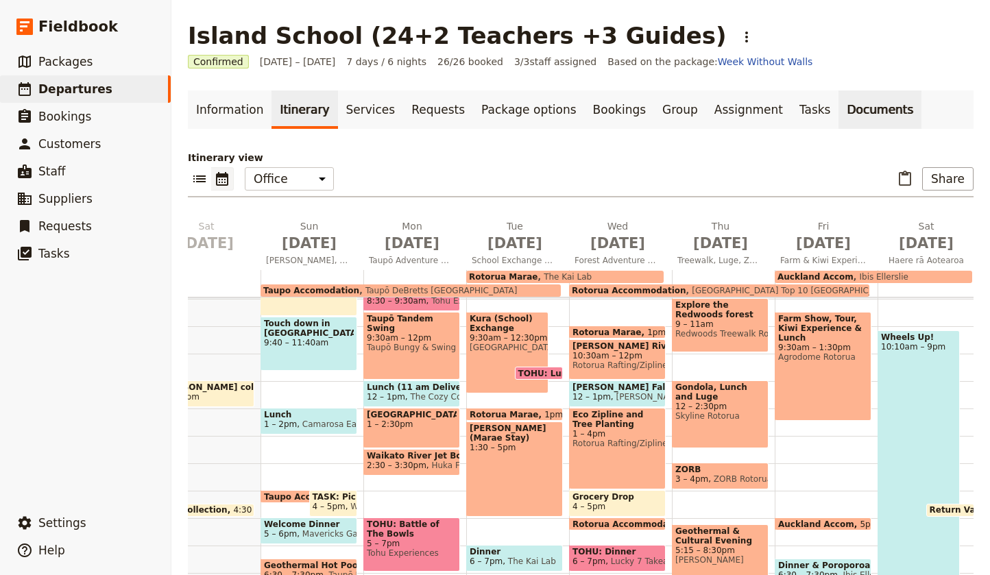
click at [839, 117] on link "Documents" at bounding box center [880, 110] width 83 height 38
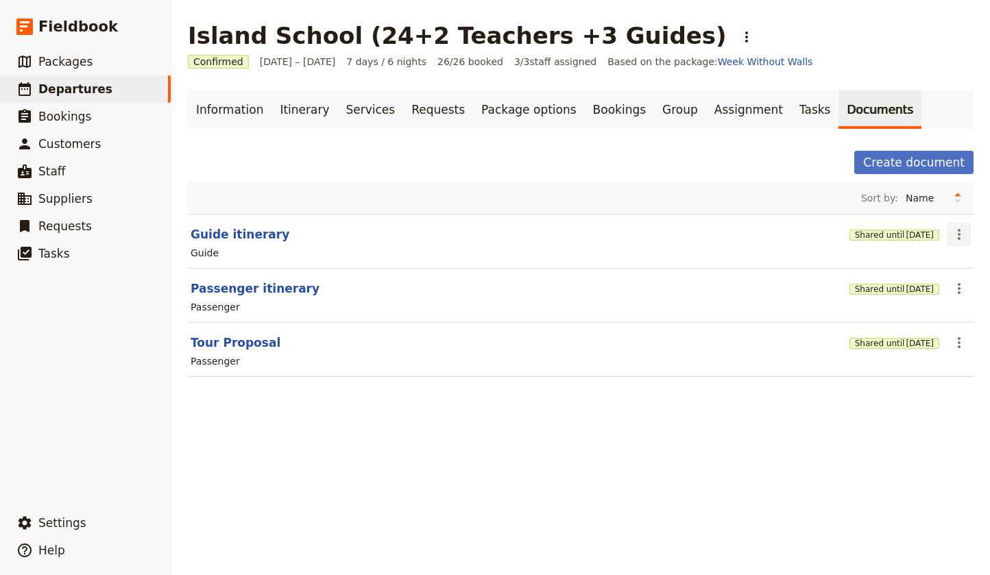
click at [960, 234] on icon "Actions" at bounding box center [959, 234] width 3 height 11
click at [910, 285] on span "Edit document" at bounding box center [914, 284] width 70 height 14
select select "STAFF"
select select "RUN_SHEET"
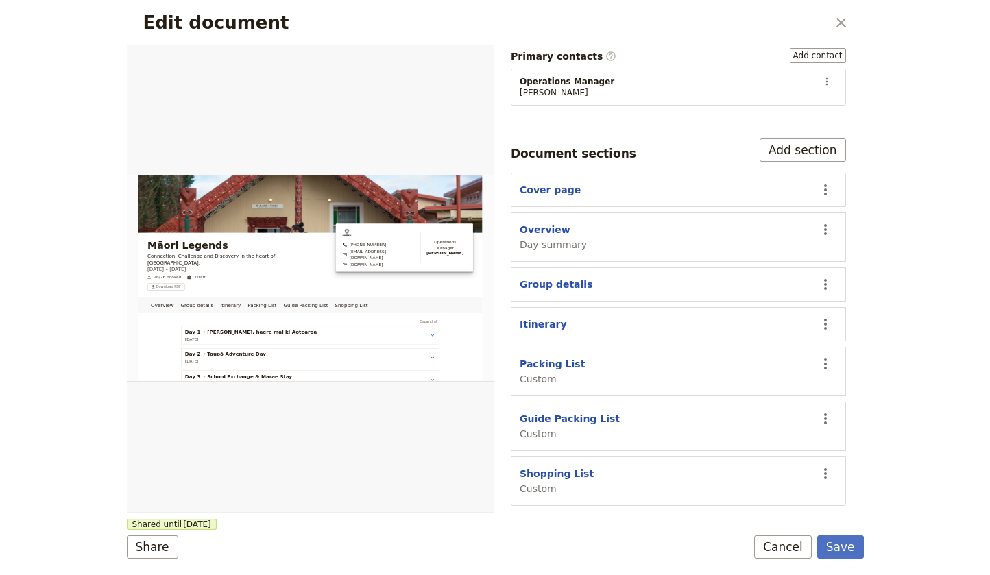
scroll to position [230, 0]
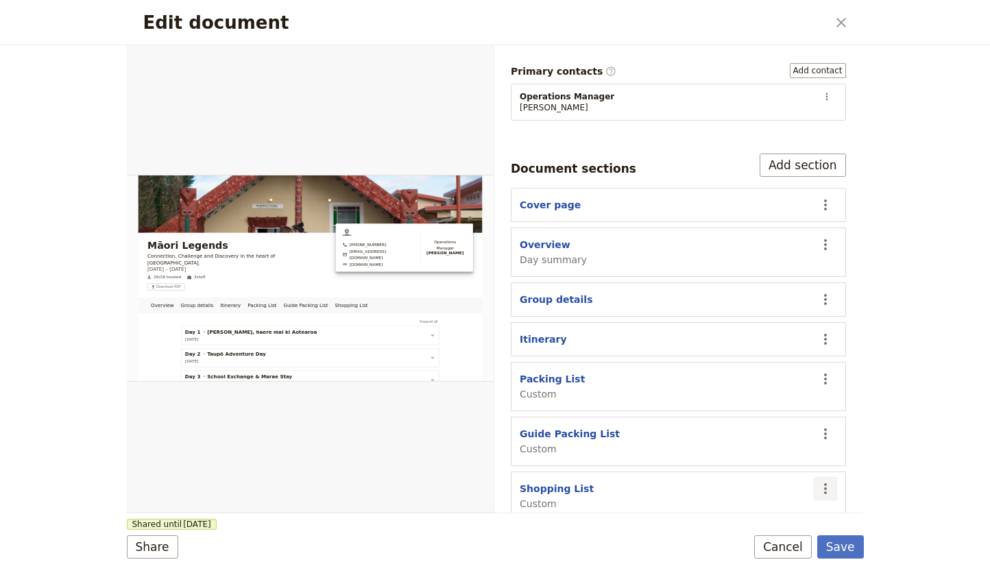
click at [828, 481] on icon "Actions" at bounding box center [825, 489] width 16 height 16
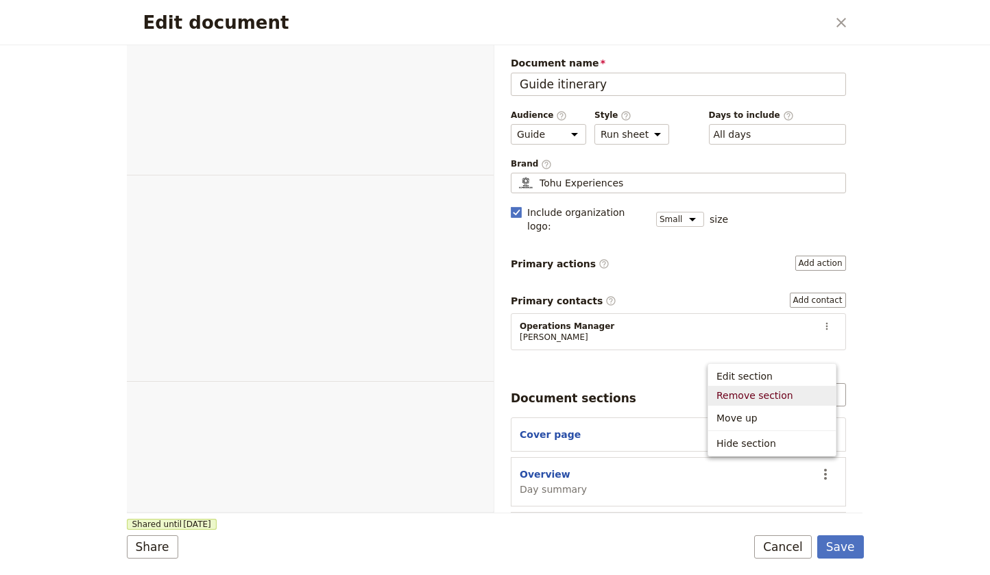
select select "STAFF"
select select "RUN_SHEET"
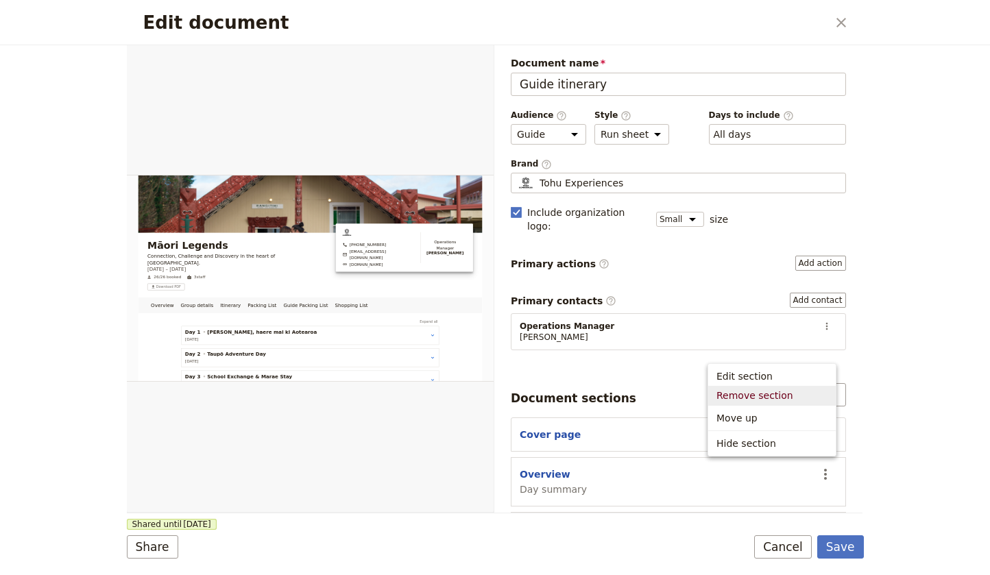
scroll to position [230, 0]
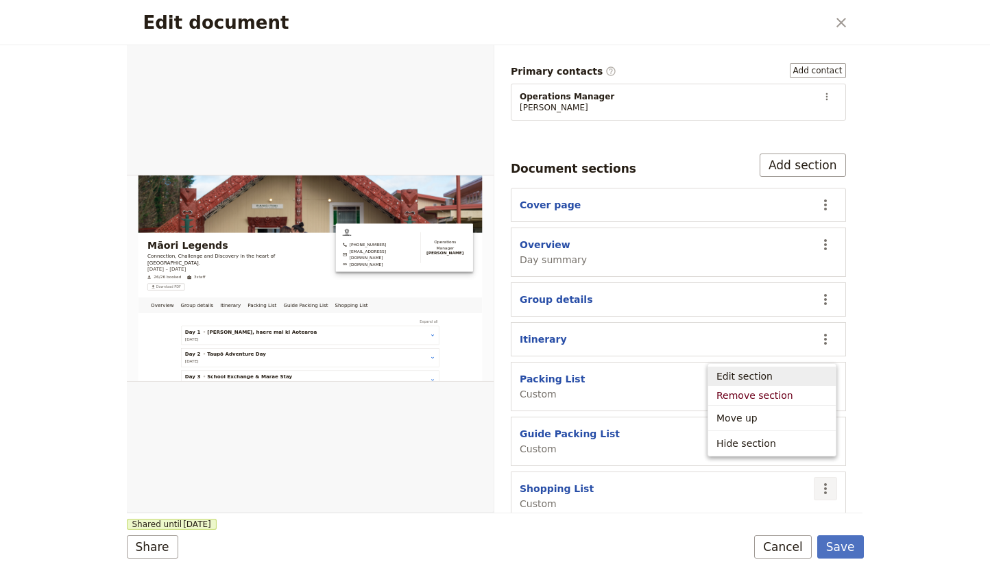
click at [745, 374] on span "Edit section" at bounding box center [745, 377] width 56 height 14
select select "CUSTOM"
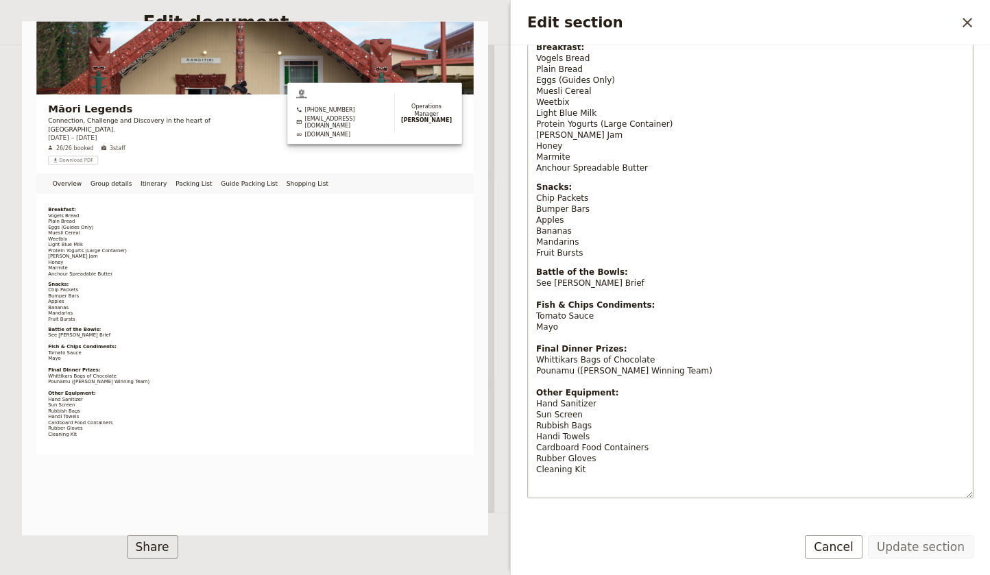
scroll to position [176, 0]
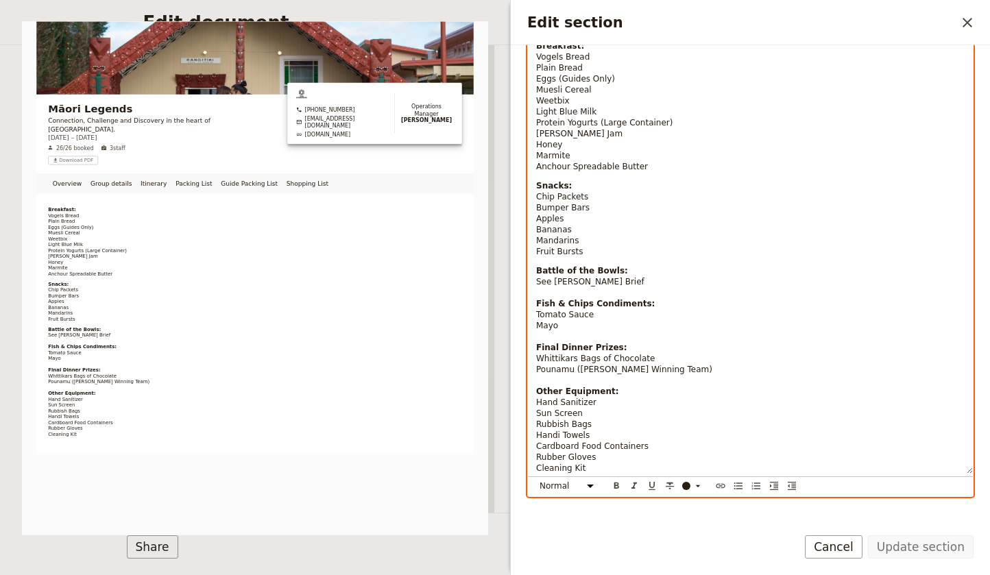
click at [586, 252] on p "Snacks: Chip Packets Bumper Bars Apples Bananas Mandarins Fruit Bursts" at bounding box center [750, 218] width 429 height 77
select select "paragraph-small"
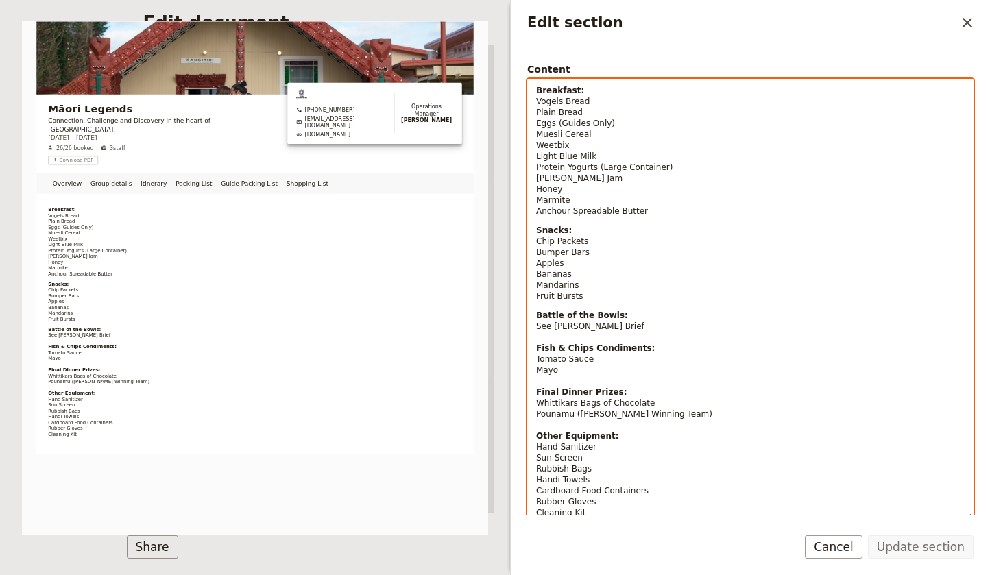
scroll to position [126, 0]
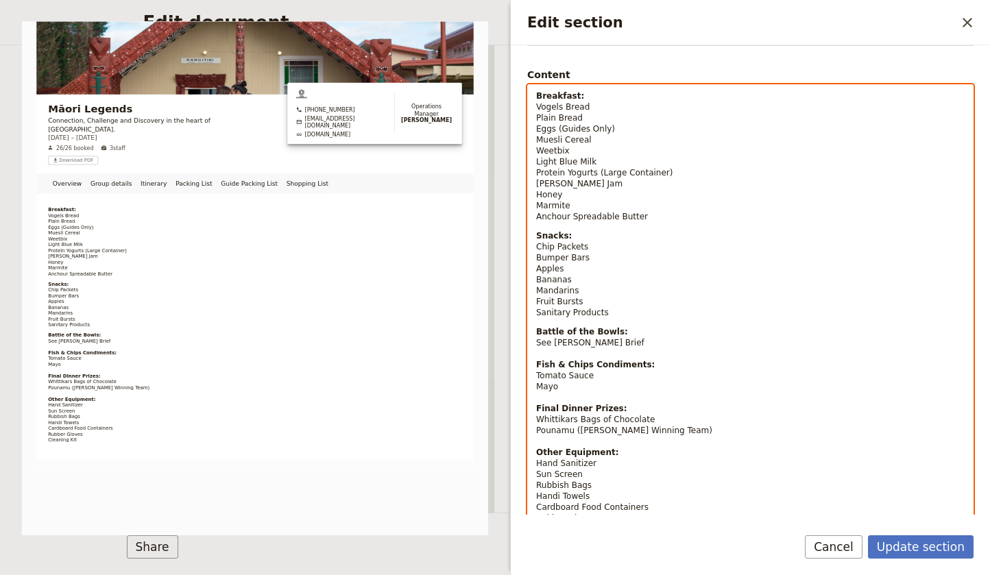
click at [538, 313] on span "Sanitary Products" at bounding box center [572, 313] width 73 height 10
drag, startPoint x: 571, startPoint y: 313, endPoint x: 538, endPoint y: 315, distance: 32.3
click at [538, 315] on span "Womens Sanitary Products" at bounding box center [591, 313] width 110 height 10
click at [646, 309] on p "Snacks: Chip Packets Bumper Bars Apples Bananas Mandarins Fruit Bursts Female S…" at bounding box center [750, 274] width 429 height 88
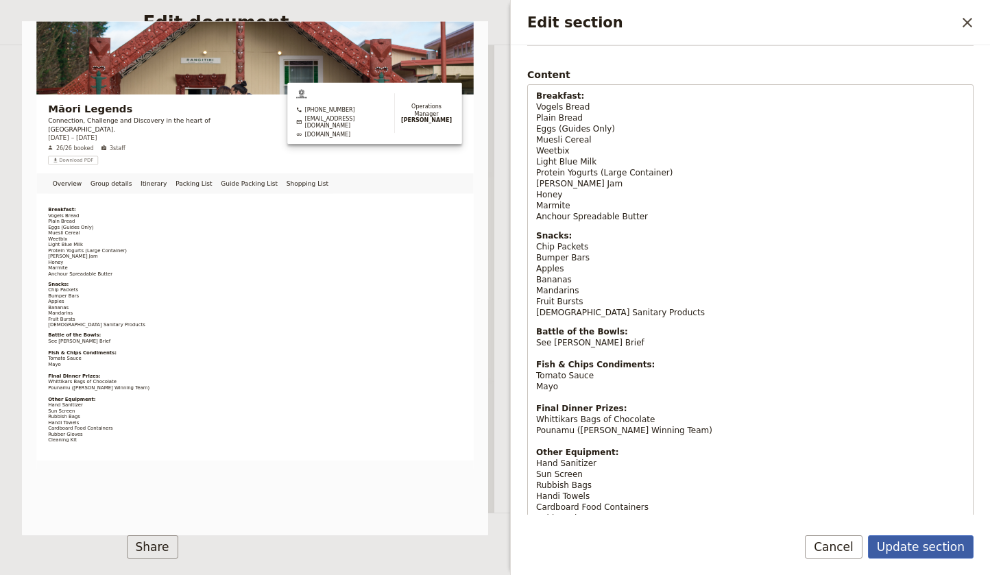
click at [937, 547] on button "Update section" at bounding box center [921, 547] width 106 height 23
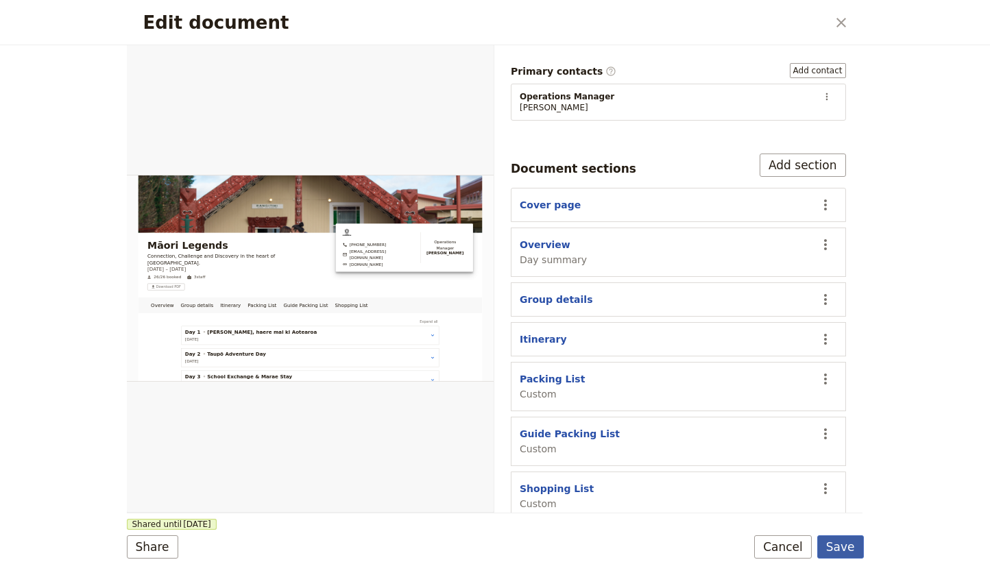
click at [847, 546] on button "Save" at bounding box center [840, 547] width 47 height 23
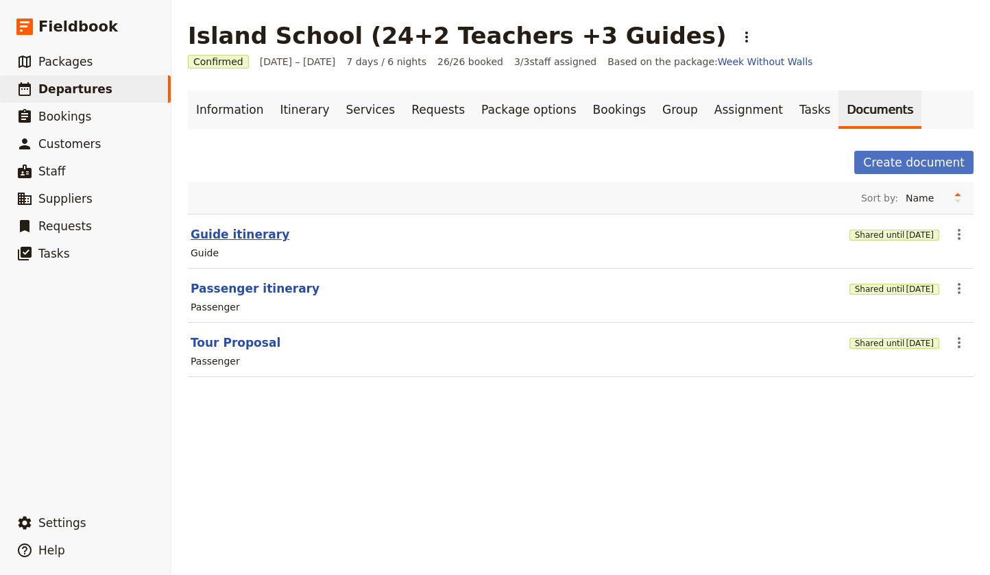
click at [247, 234] on button "Guide itinerary" at bounding box center [240, 234] width 99 height 16
select select "STAFF"
select select "RUN_SHEET"
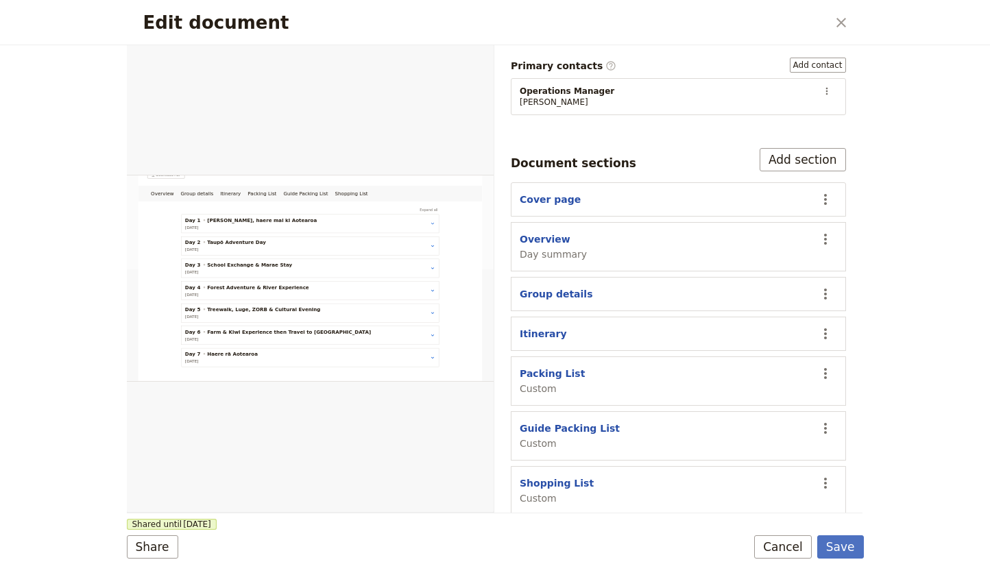
scroll to position [230, 0]
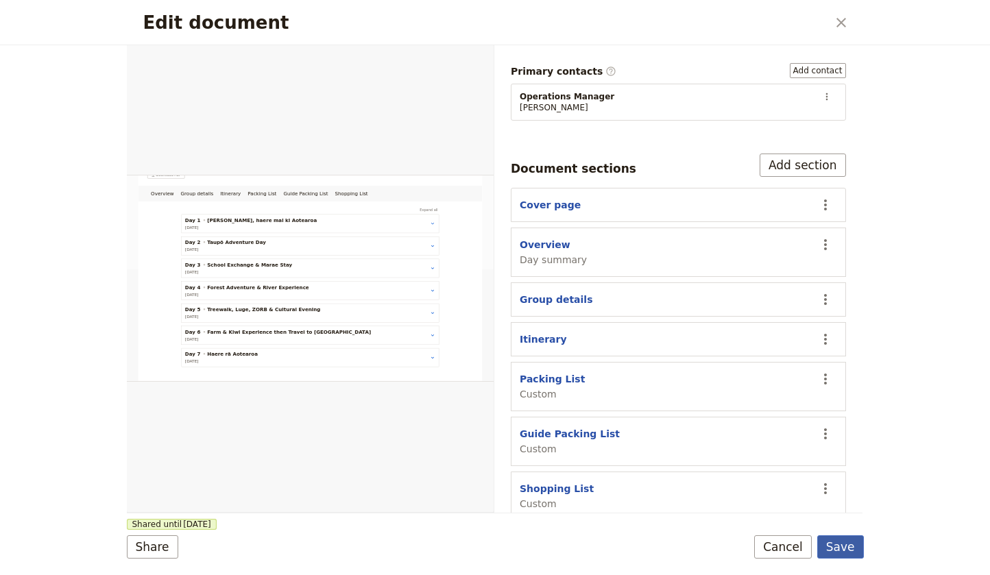
click at [846, 548] on button "Save" at bounding box center [840, 547] width 47 height 23
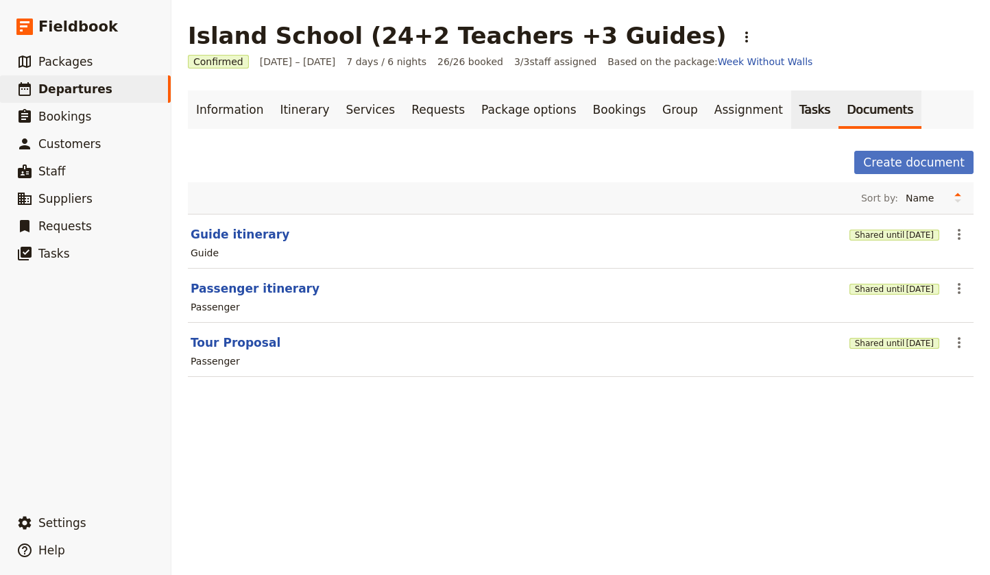
click at [791, 106] on link "Tasks" at bounding box center [815, 110] width 48 height 38
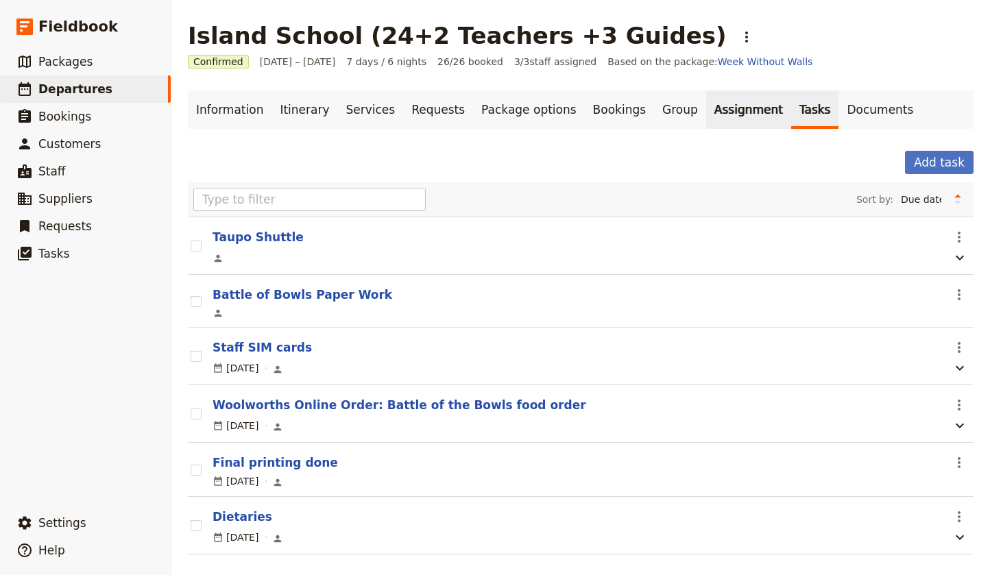
click at [706, 112] on link "Assignment" at bounding box center [748, 110] width 85 height 38
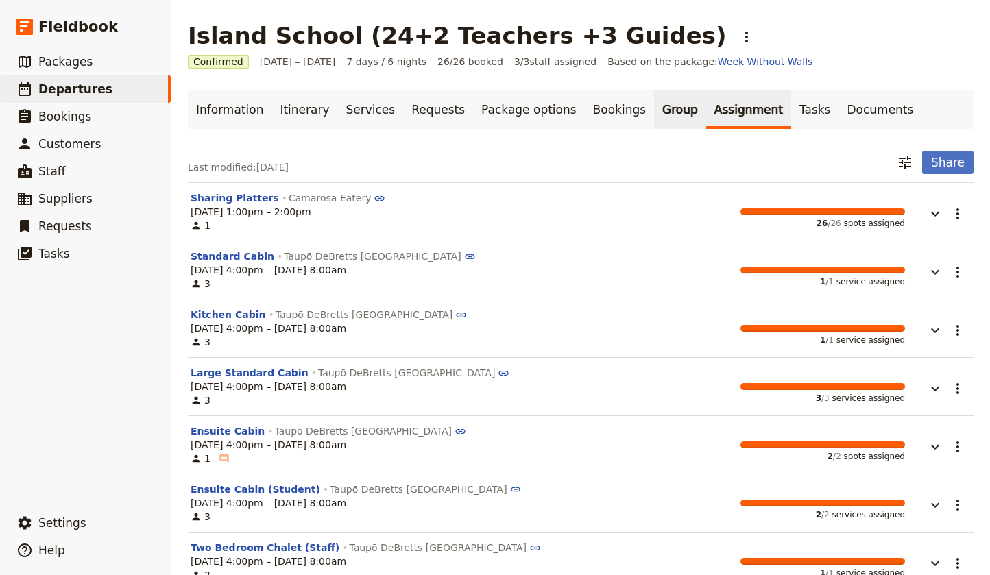
click at [654, 113] on link "Group" at bounding box center [680, 110] width 52 height 38
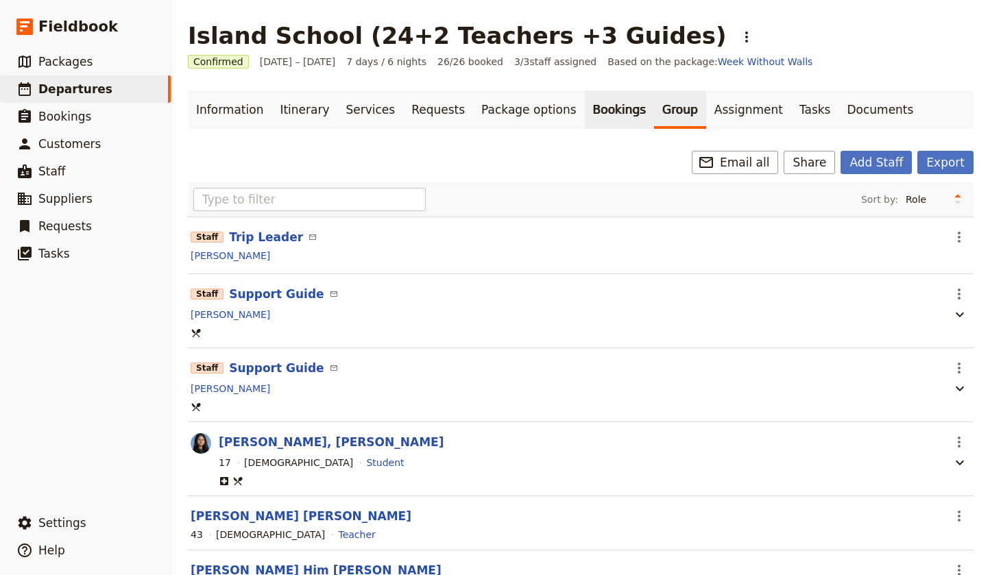
click at [585, 113] on link "Bookings" at bounding box center [619, 110] width 69 height 38
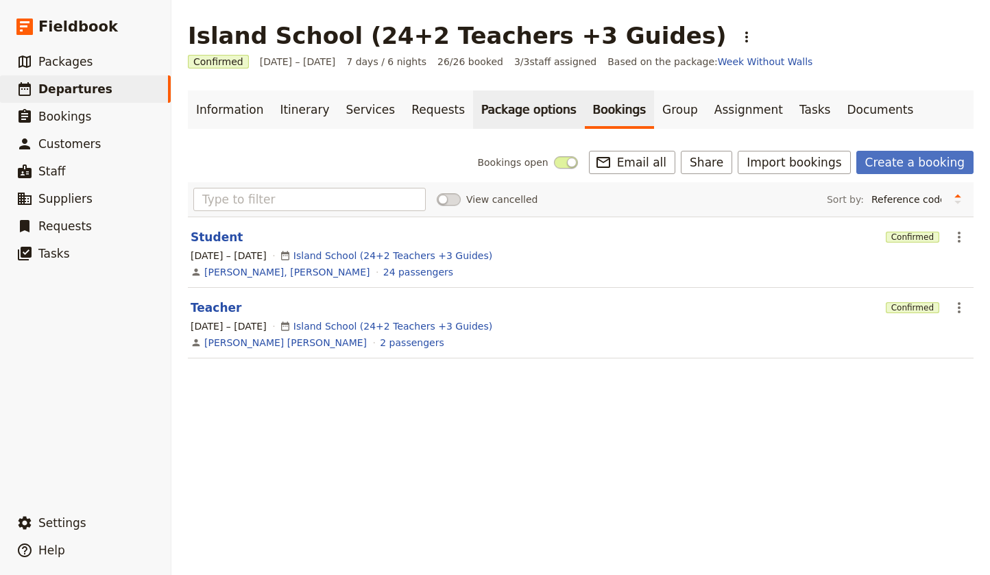
click at [516, 113] on link "Package options" at bounding box center [528, 110] width 111 height 38
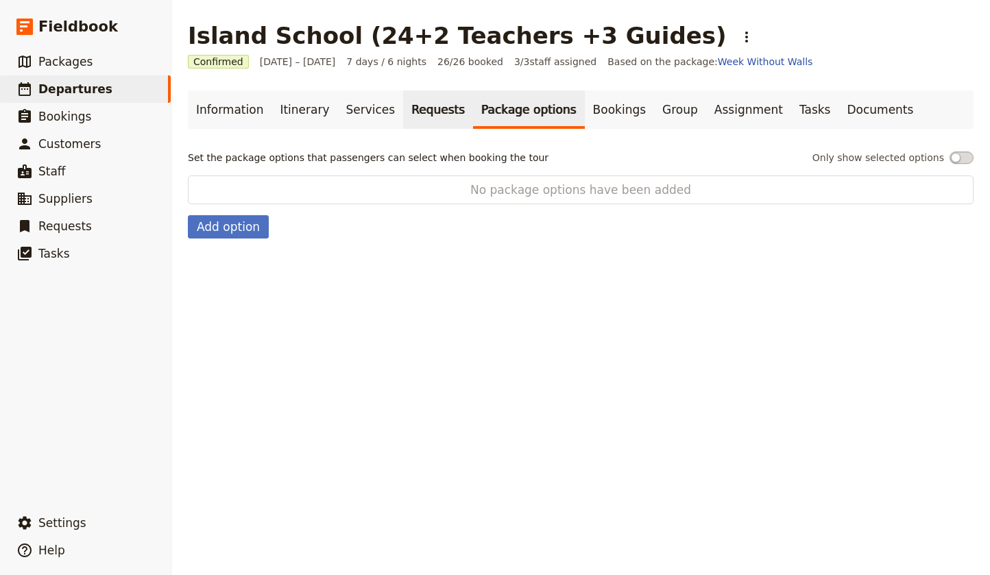
click at [411, 112] on link "Requests" at bounding box center [438, 110] width 70 height 38
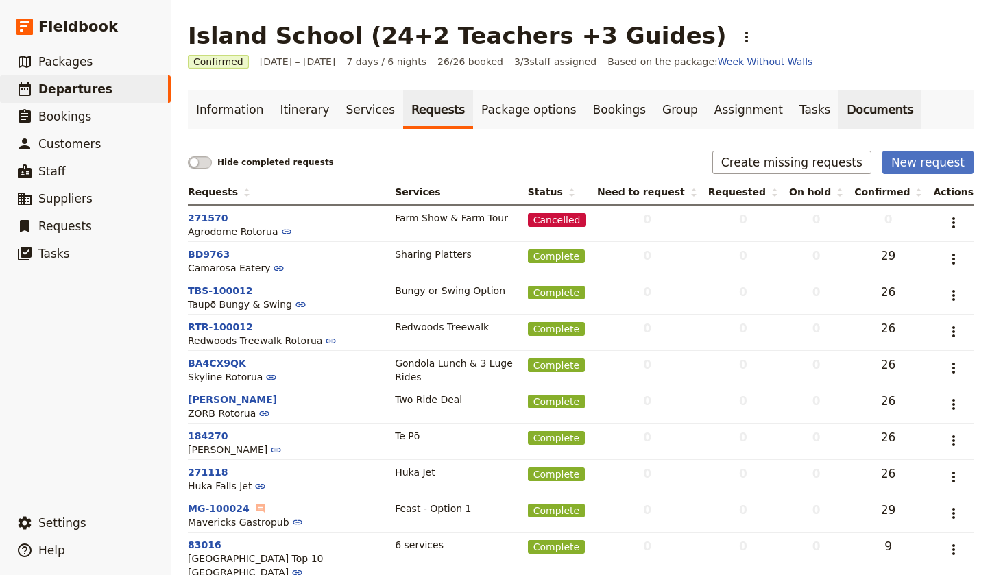
click at [856, 107] on link "Documents" at bounding box center [880, 110] width 83 height 38
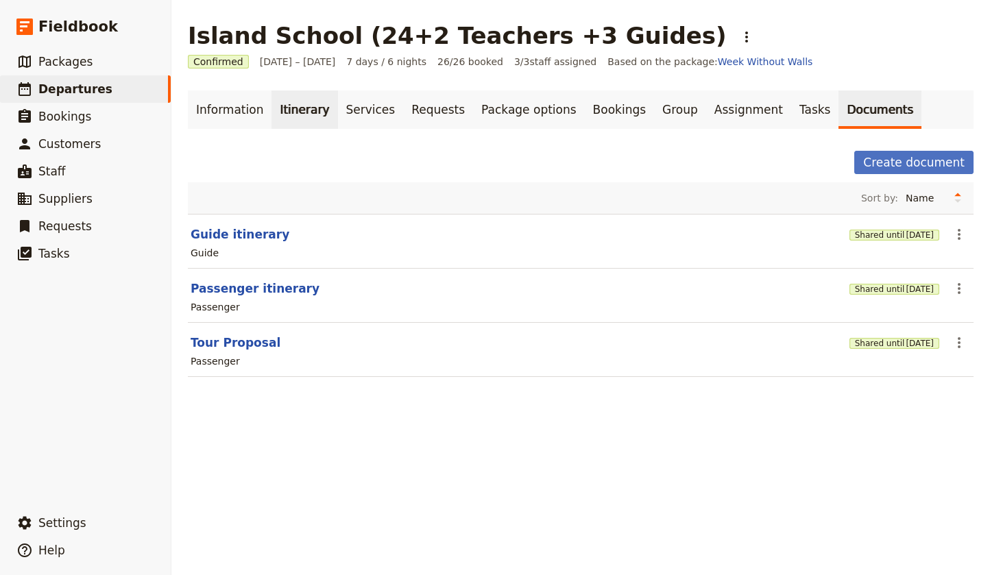
click at [296, 108] on link "Itinerary" at bounding box center [305, 110] width 66 height 38
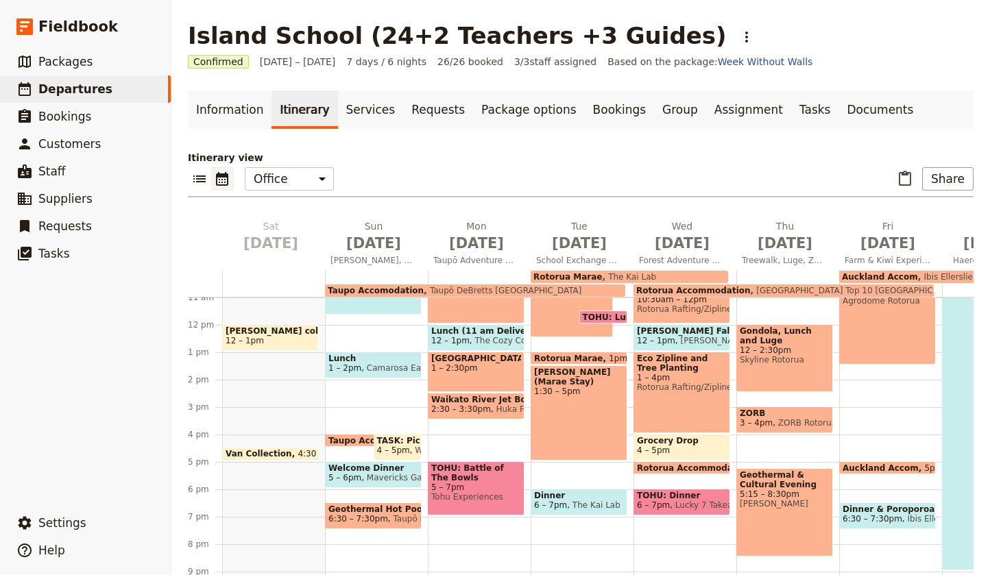
scroll to position [307, 0]
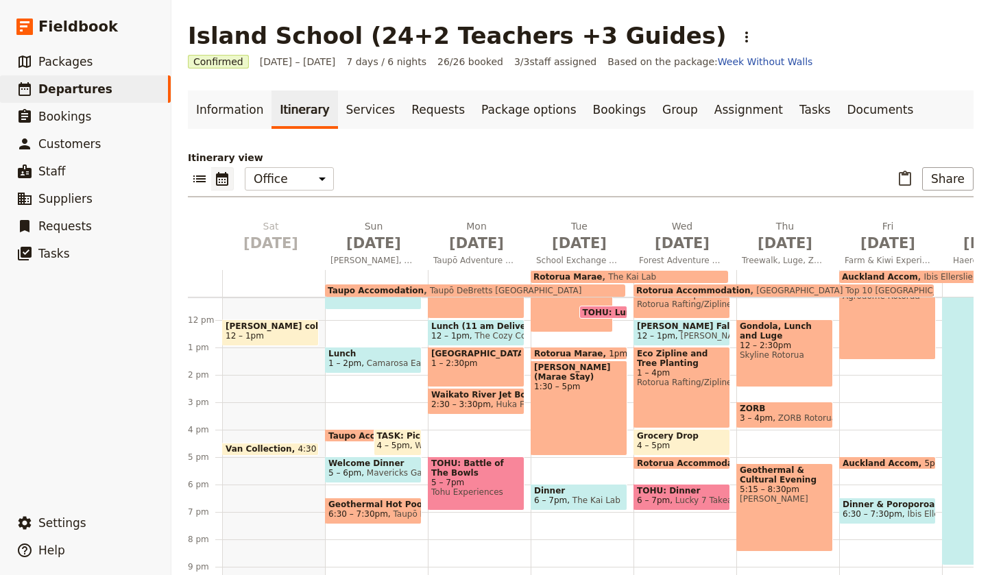
click at [581, 393] on div "Noho Marae (Marae Stay) 1:30 – 5pm" at bounding box center [579, 408] width 97 height 95
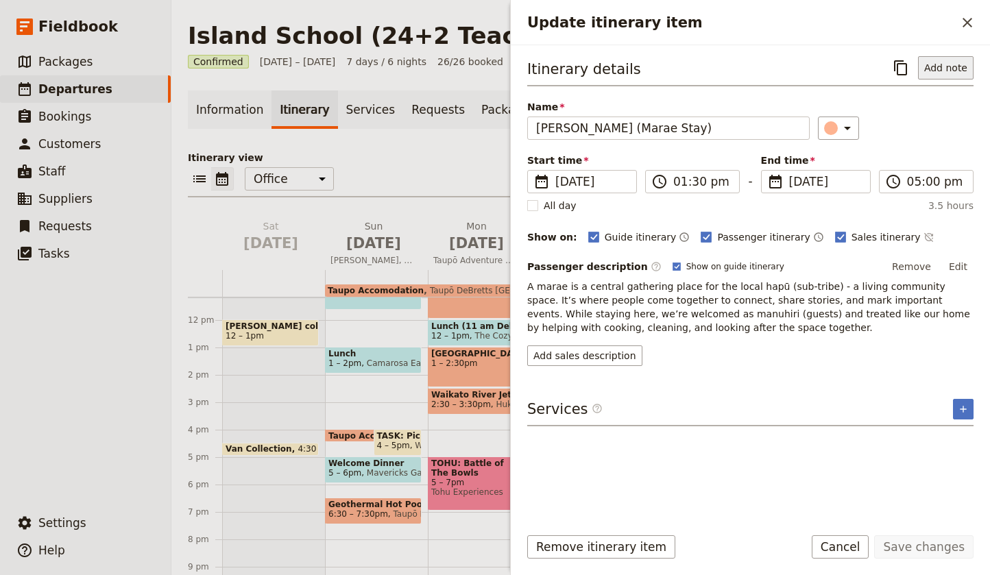
click at [948, 64] on button "Add note" at bounding box center [946, 67] width 56 height 23
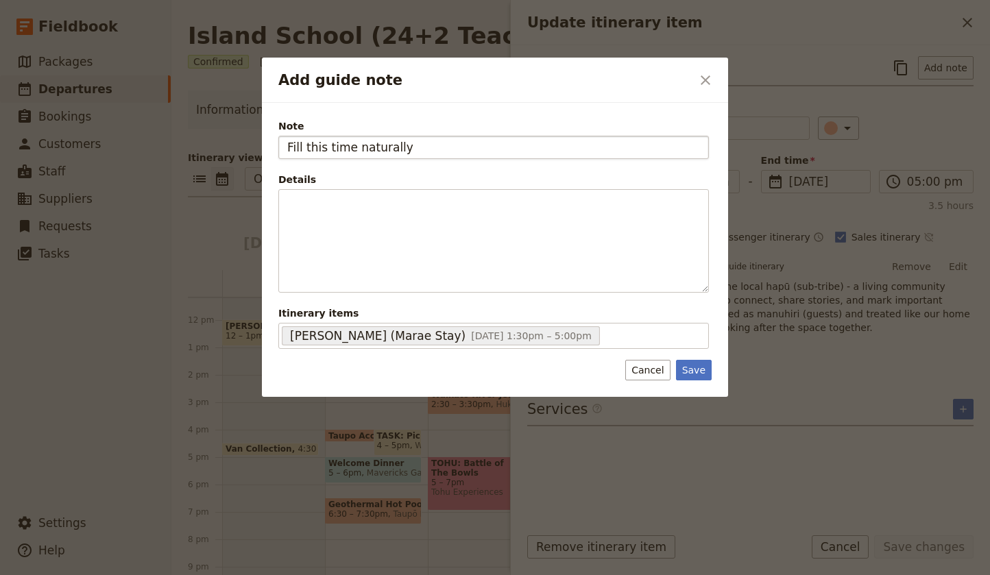
click at [355, 145] on input "Fill this time naturally" at bounding box center [493, 147] width 431 height 23
click at [359, 145] on input "Fill this time naturally" at bounding box center [493, 147] width 431 height 23
click at [436, 148] on input "Fill this time Naturally" at bounding box center [493, 147] width 431 height 23
type input "Fill this time Naturally"
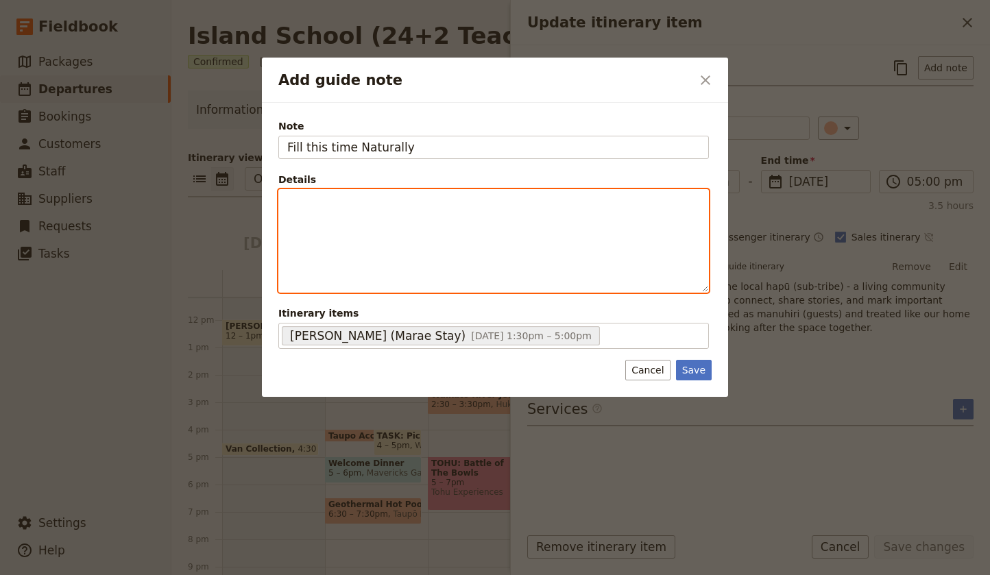
click at [372, 202] on p "Add guide note" at bounding box center [493, 202] width 413 height 14
click at [431, 197] on p "Sports, Walks, Talks, etc..." at bounding box center [493, 202] width 413 height 14
click at [379, 202] on span "Sports, Walks, Talks, etc..." at bounding box center [349, 202] width 125 height 11
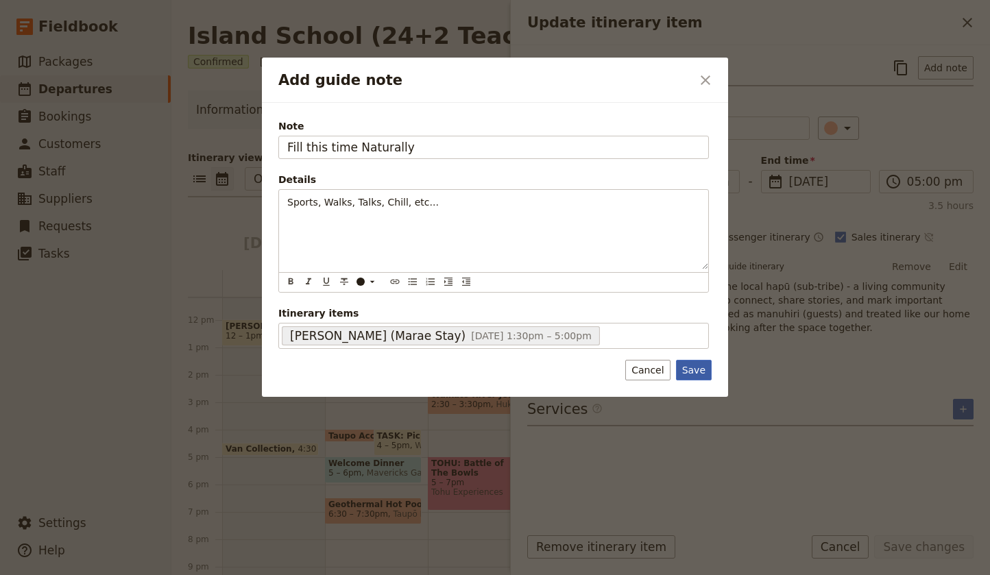
click at [697, 368] on button "Save" at bounding box center [694, 370] width 36 height 21
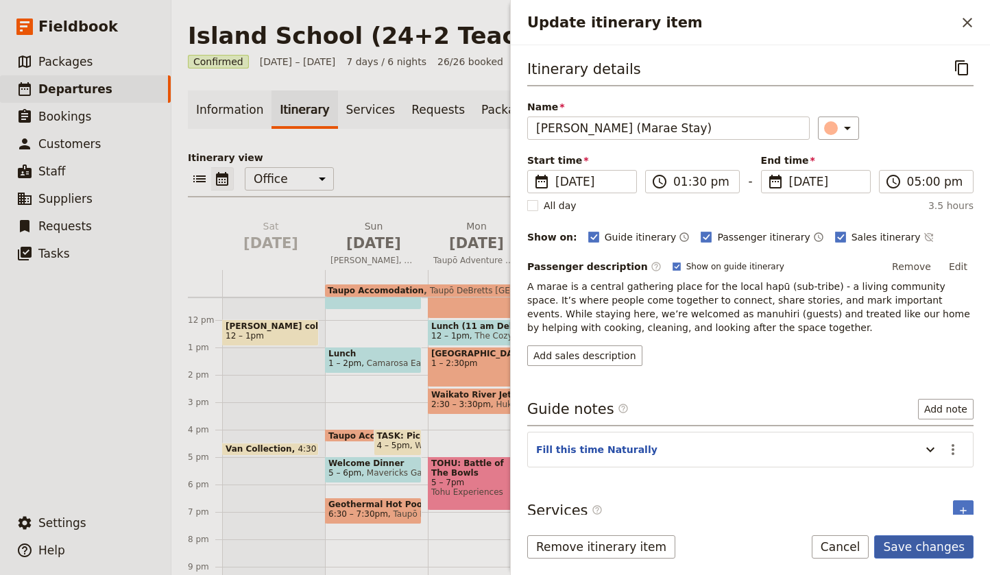
click at [933, 549] on button "Save changes" at bounding box center [923, 547] width 99 height 23
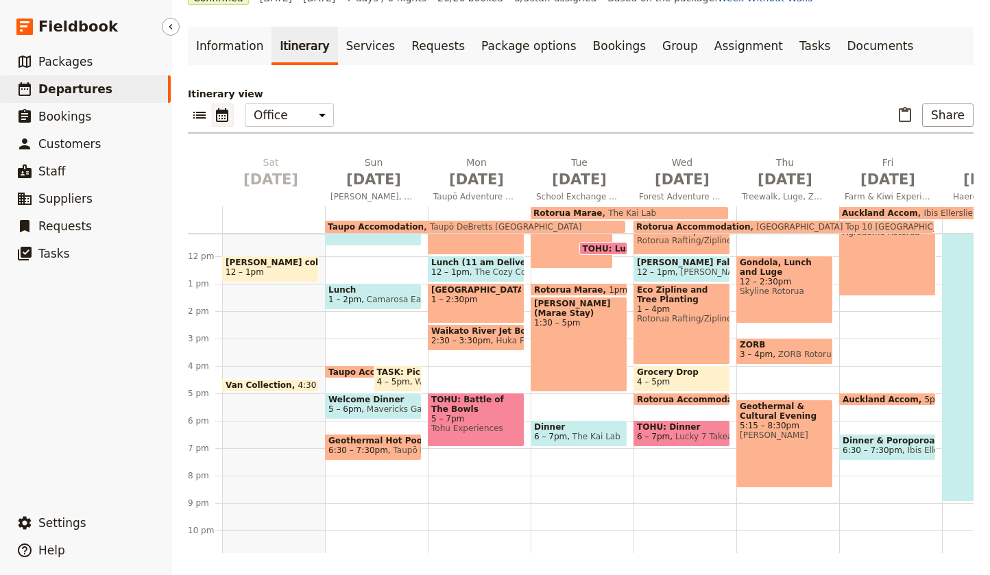
scroll to position [64, 0]
click at [839, 45] on link "Documents" at bounding box center [880, 46] width 83 height 38
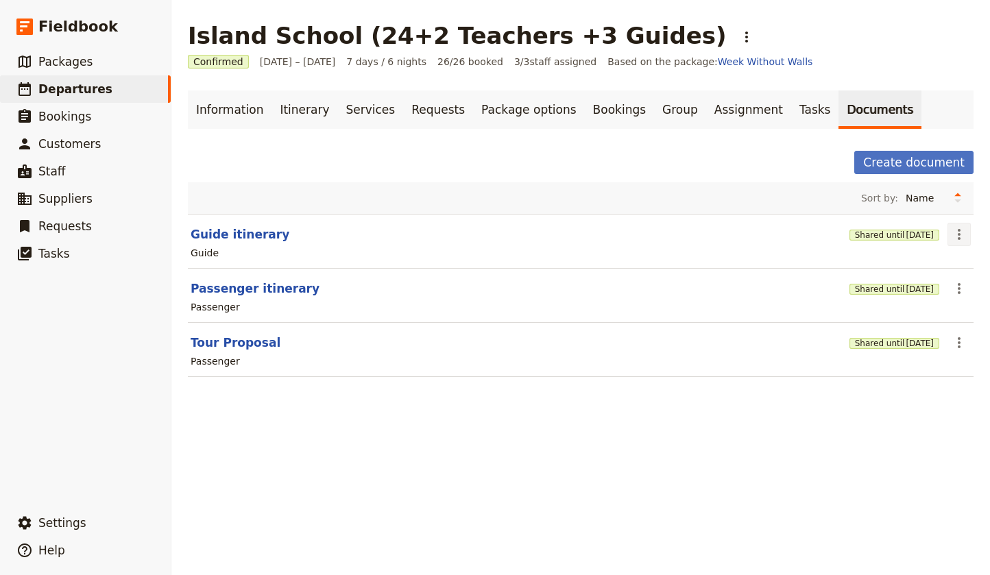
click at [961, 233] on icon "Actions" at bounding box center [959, 234] width 16 height 16
click at [919, 285] on span "Edit document" at bounding box center [914, 284] width 70 height 14
select select "STAFF"
select select "RUN_SHEET"
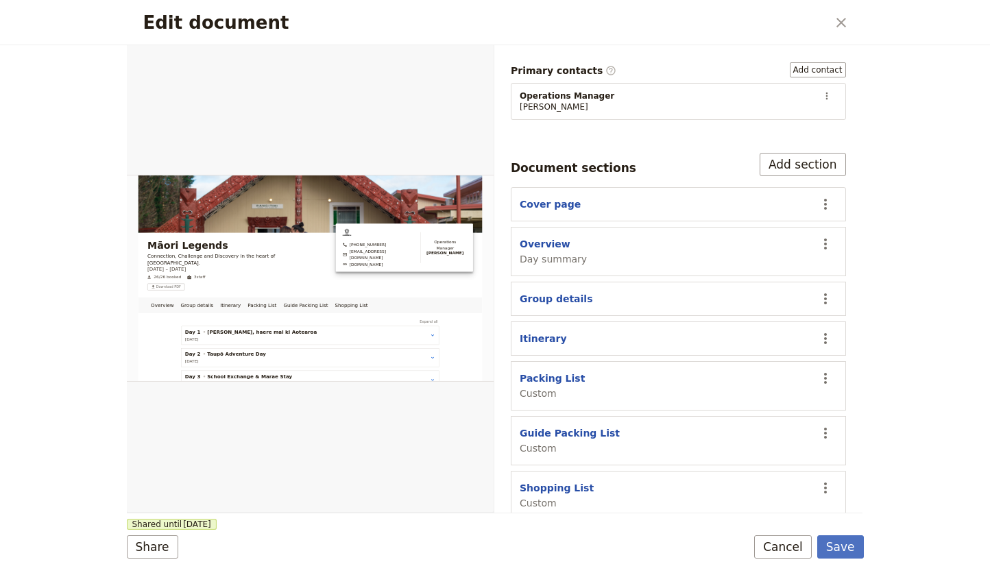
scroll to position [230, 0]
click at [823, 371] on icon "Actions" at bounding box center [825, 379] width 16 height 16
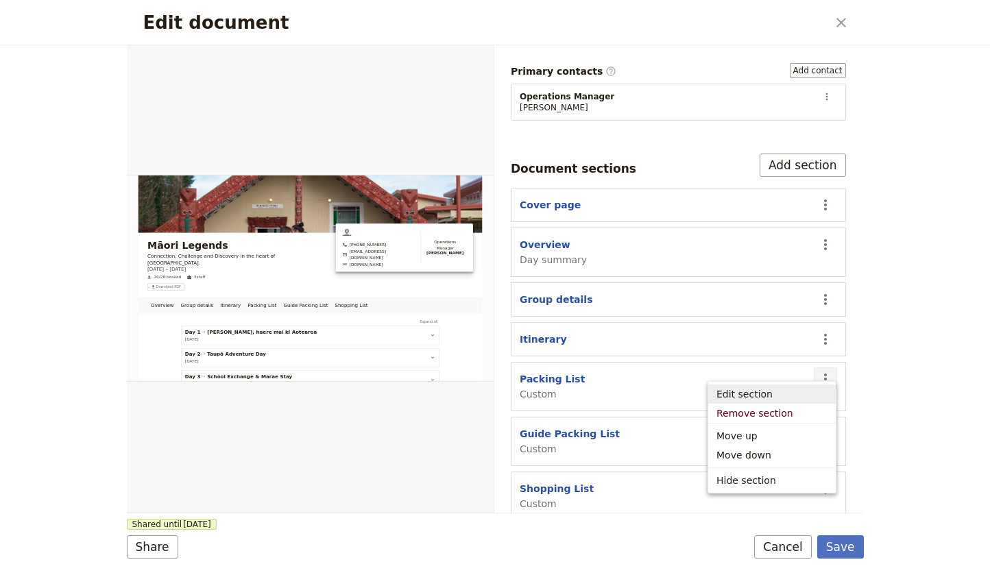
click at [750, 395] on span "Edit section" at bounding box center [745, 394] width 56 height 14
select select "CUSTOM"
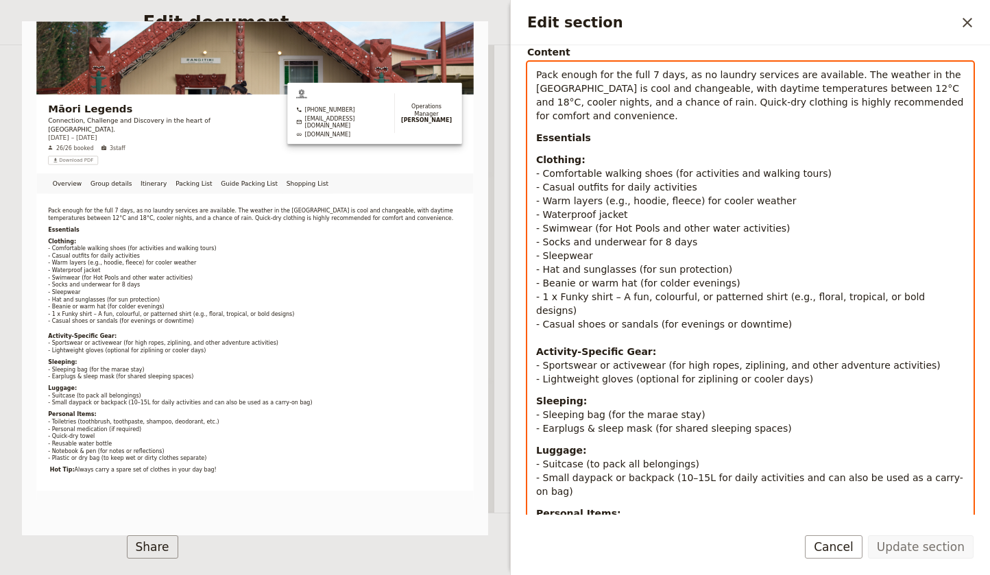
scroll to position [328, 0]
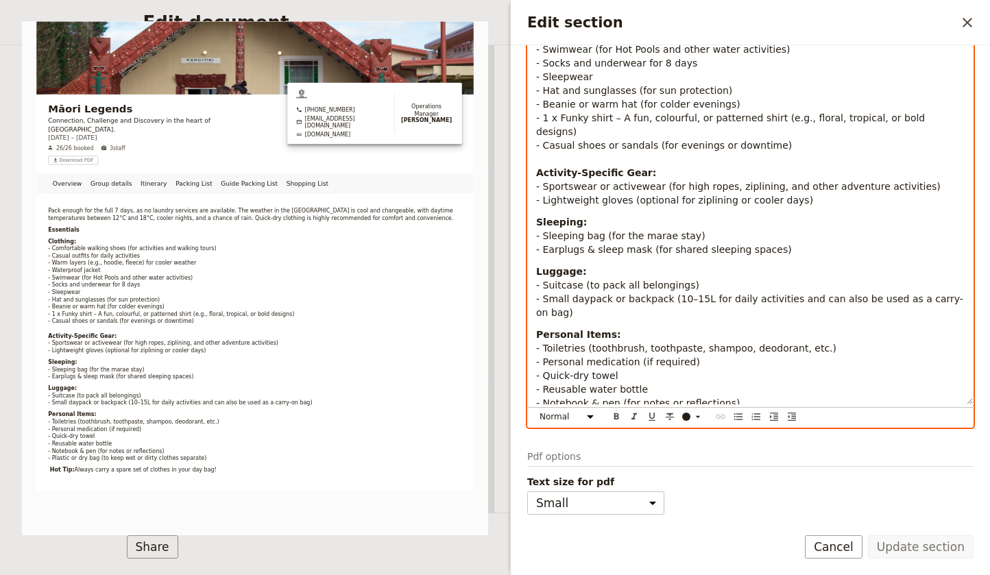
drag, startPoint x: 538, startPoint y: 226, endPoint x: 848, endPoint y: 586, distance: 475.5
click at [848, 575] on html "Fieldbook ​ ​ Fieldbook ​ ​ Packages ​ Departures ​ Bookings ​ Customers ​ Staf…" at bounding box center [495, 287] width 990 height 575
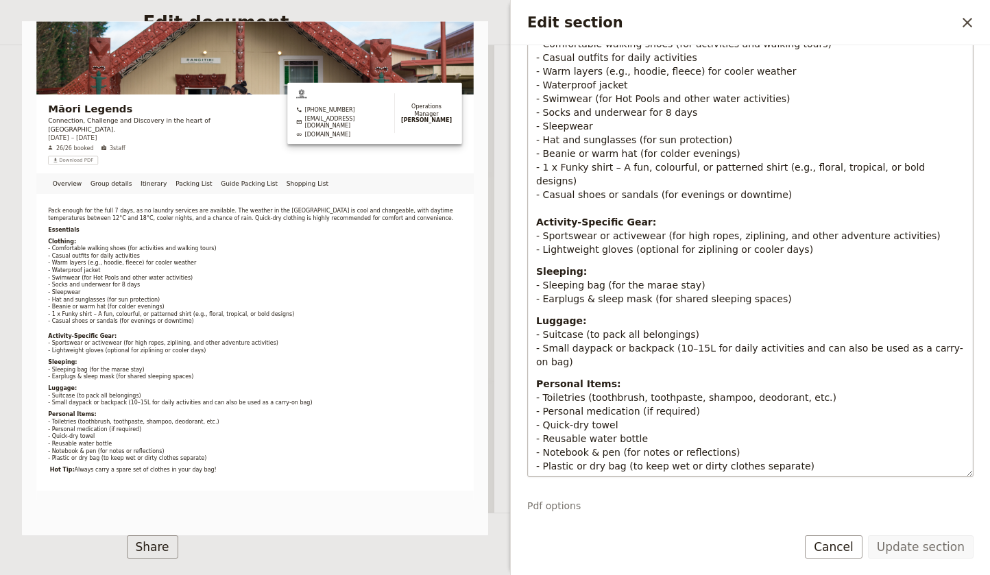
scroll to position [294, 0]
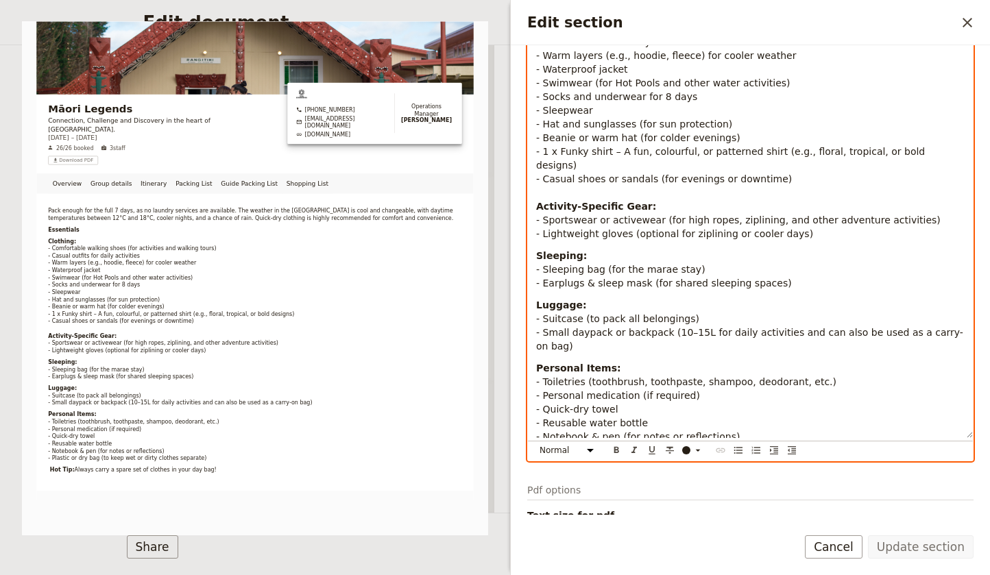
click at [848, 466] on p "Hot Tip: Always carry a spare set of clothes in your day bag!" at bounding box center [750, 473] width 429 height 14
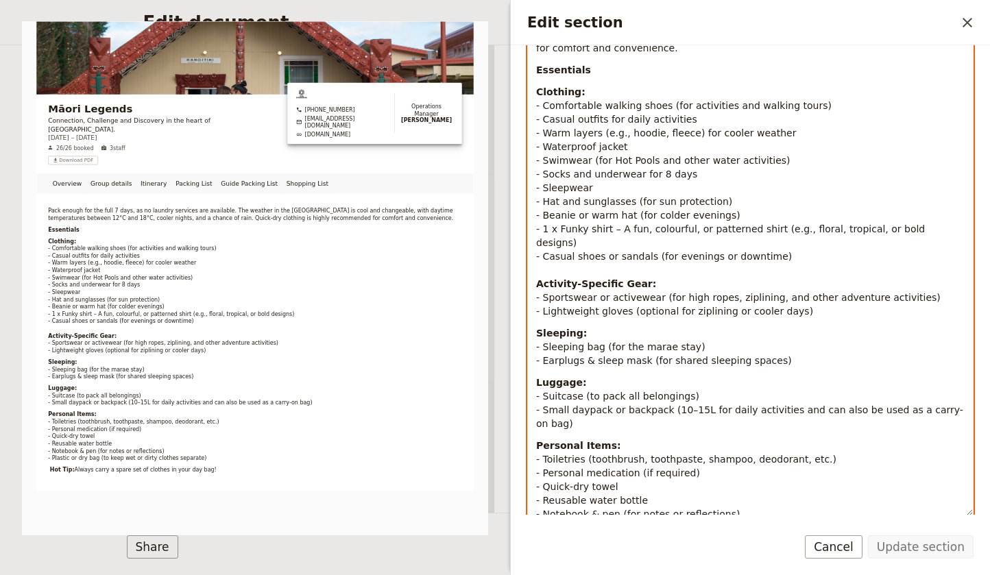
scroll to position [0, 0]
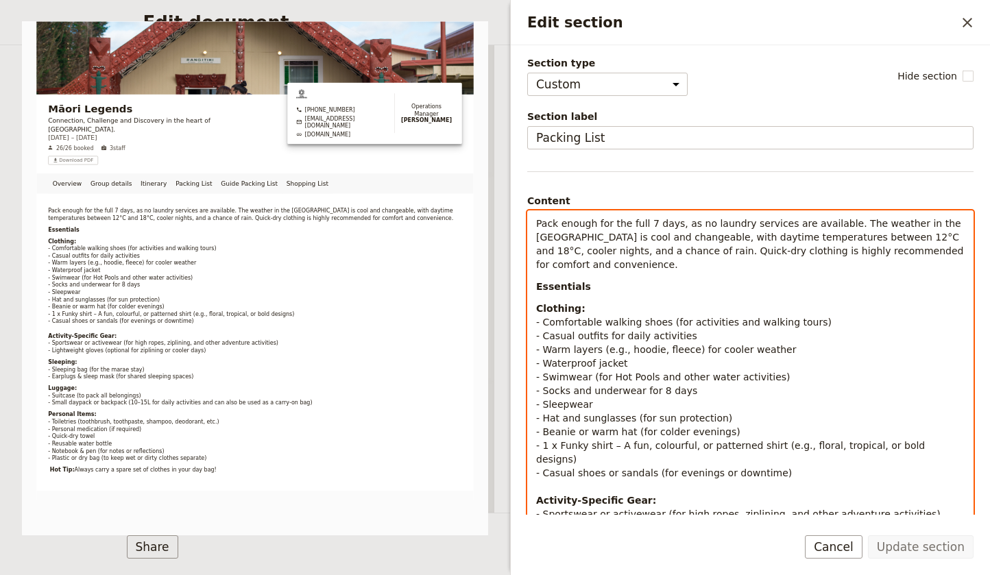
drag, startPoint x: 833, startPoint y: 433, endPoint x: 494, endPoint y: -48, distance: 588.1
click at [494, 0] on html "Fieldbook ​ ​ Fieldbook ​ ​ Packages ​ Departures ​ Bookings ​ Customers ​ Staf…" at bounding box center [495, 287] width 990 height 575
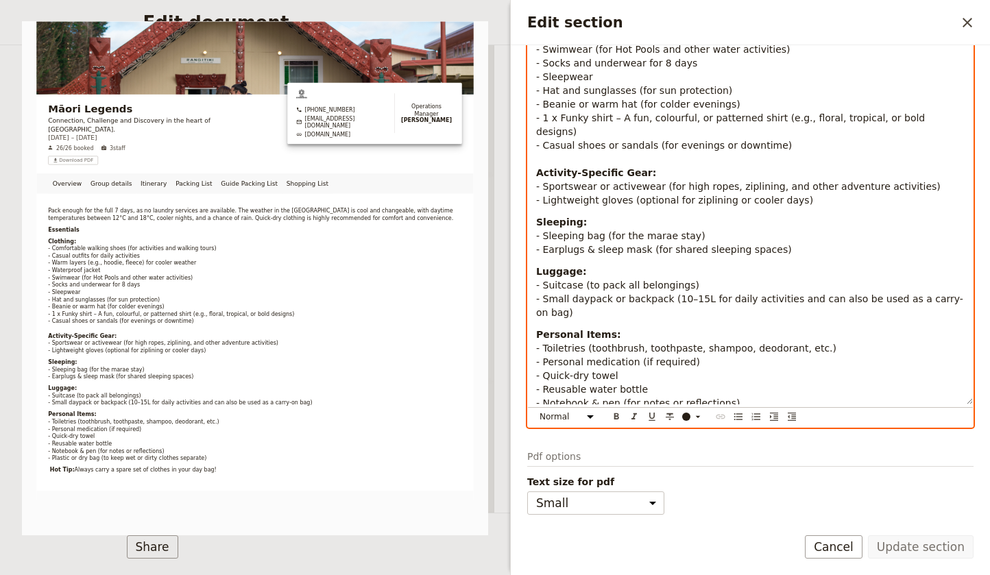
scroll to position [328, 0]
select select "paragraph-small"
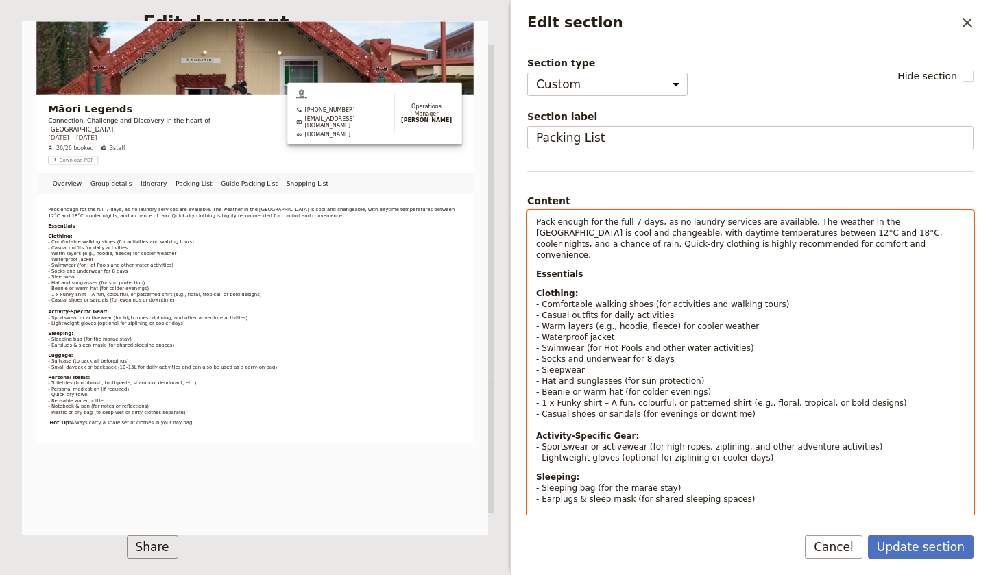
scroll to position [0, 0]
click at [551, 224] on span "Pack enough for the full 7 days, as no laundry services are available. The weat…" at bounding box center [740, 238] width 409 height 43
click at [536, 222] on span "Pack enough for the full 7 days, as no laundry services are available. The weat…" at bounding box center [740, 238] width 409 height 43
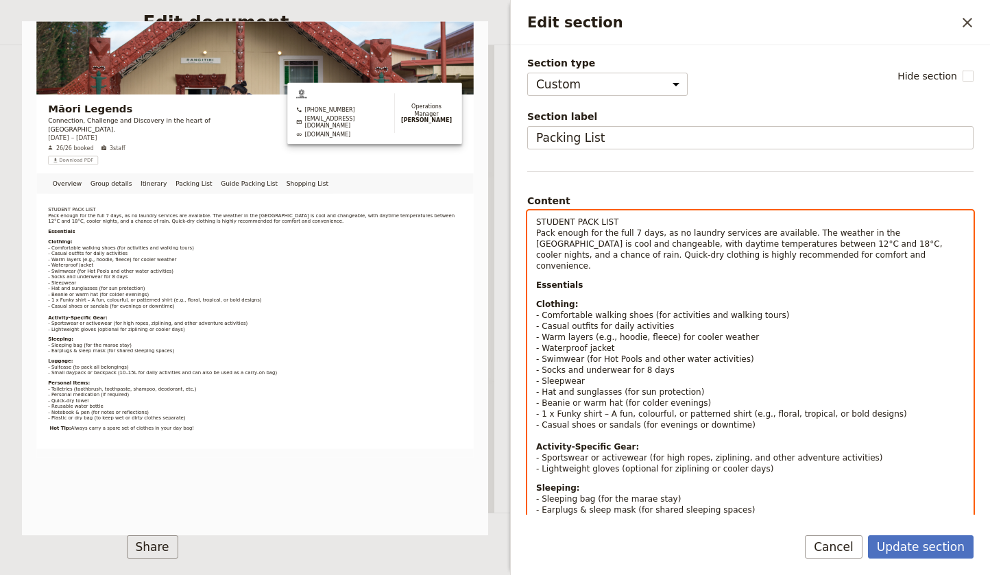
drag, startPoint x: 620, startPoint y: 215, endPoint x: 531, endPoint y: 217, distance: 89.2
click at [531, 217] on div "STUDENT PACK LIST Pack enough for the full 7 days, as no laundry services are a…" at bounding box center [750, 430] width 445 height 439
drag, startPoint x: 537, startPoint y: 219, endPoint x: 632, endPoint y: 221, distance: 94.7
click at [632, 221] on p "STUDENT PACK LIST Pack enough for the full 7 days, as no laundry services are a…" at bounding box center [750, 244] width 429 height 55
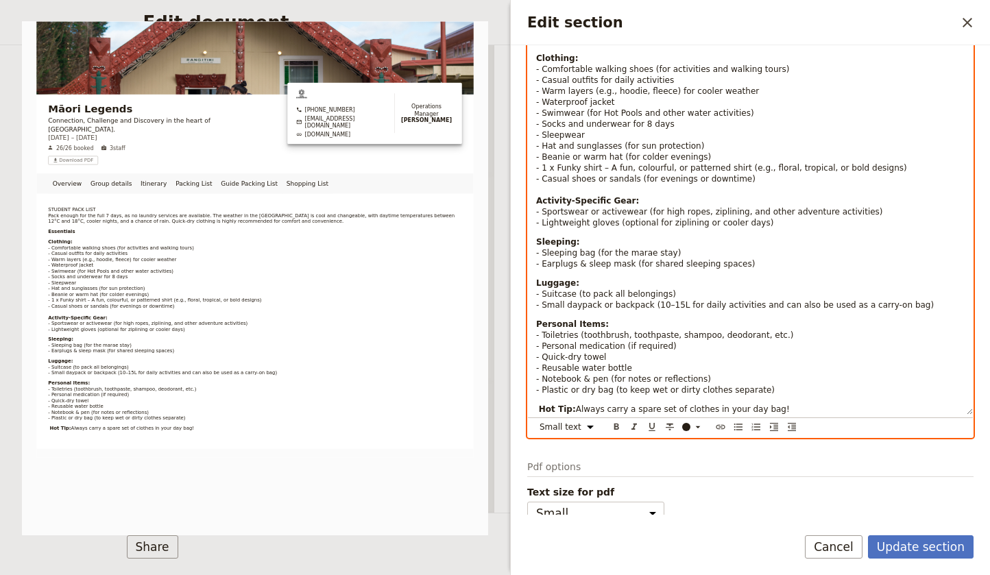
scroll to position [245, 0]
click at [616, 424] on icon "Format bold" at bounding box center [616, 427] width 5 height 6
click at [652, 422] on icon "Format underline" at bounding box center [652, 427] width 11 height 11
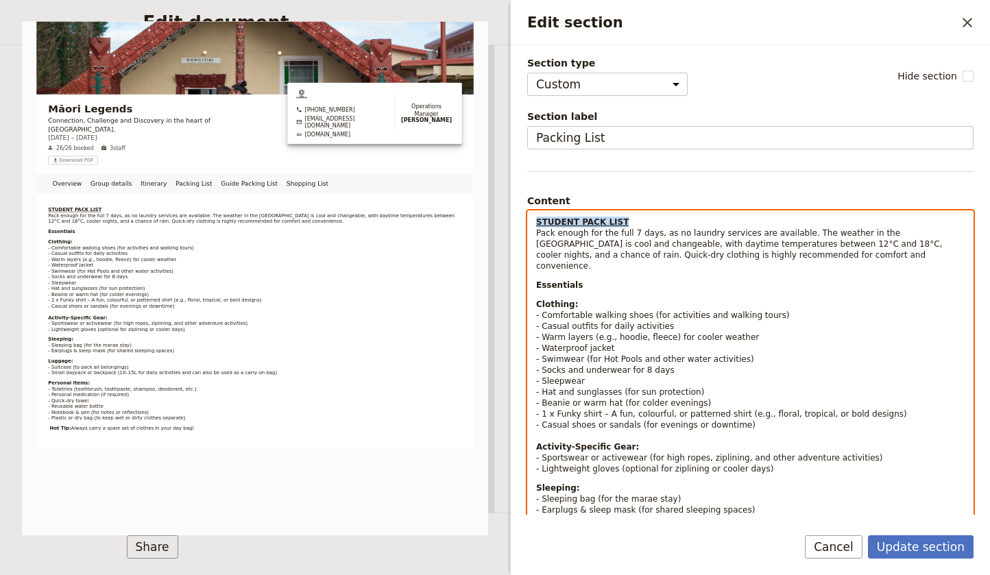
scroll to position [0, 0]
click at [630, 219] on p "STUDENT PACK LIST Pack enough for the full 7 days, as no laundry services are a…" at bounding box center [750, 244] width 429 height 55
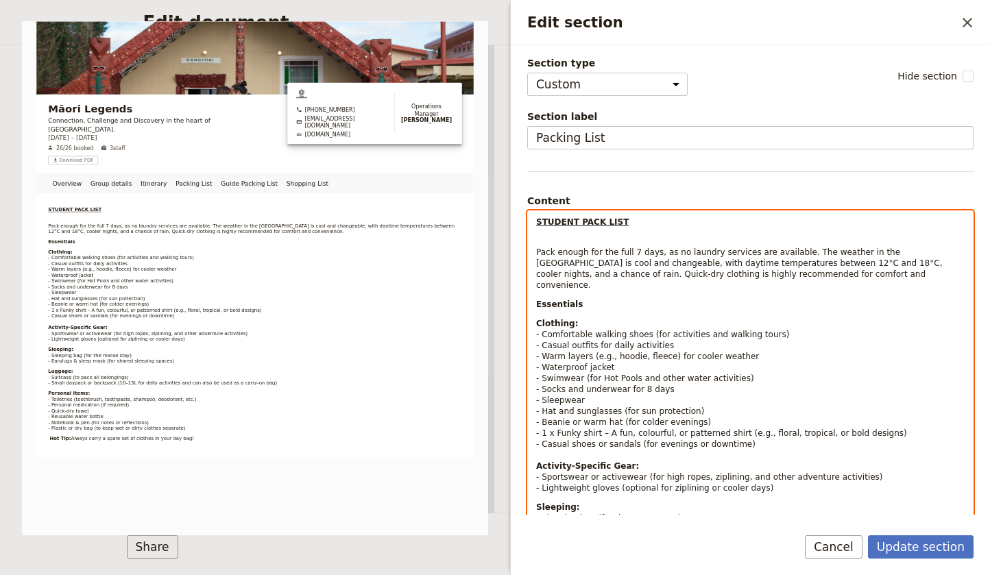
click at [537, 252] on span "Pack enough for the full 7 days, as no laundry services are available. The weat…" at bounding box center [740, 269] width 409 height 43
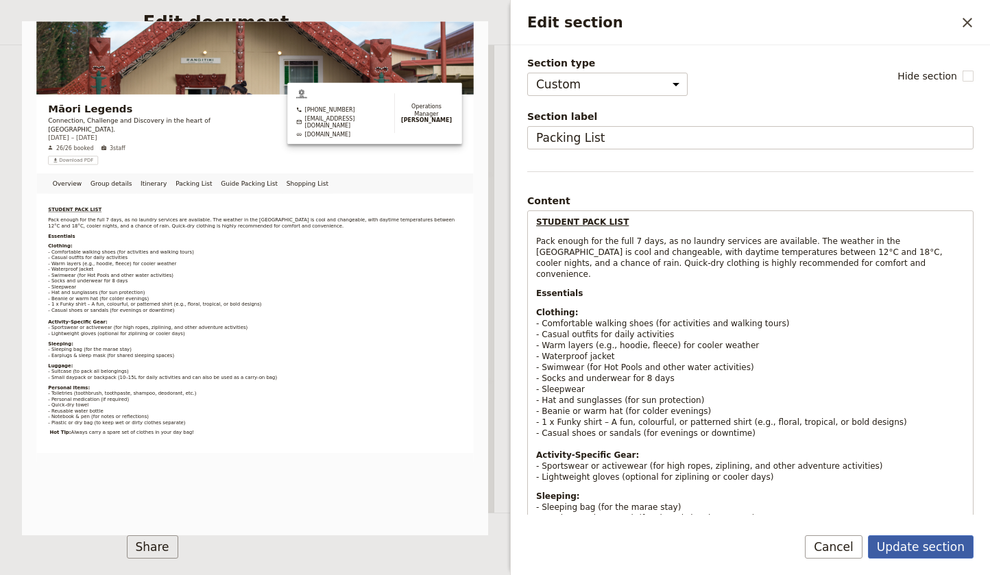
click at [915, 550] on button "Update section" at bounding box center [921, 547] width 106 height 23
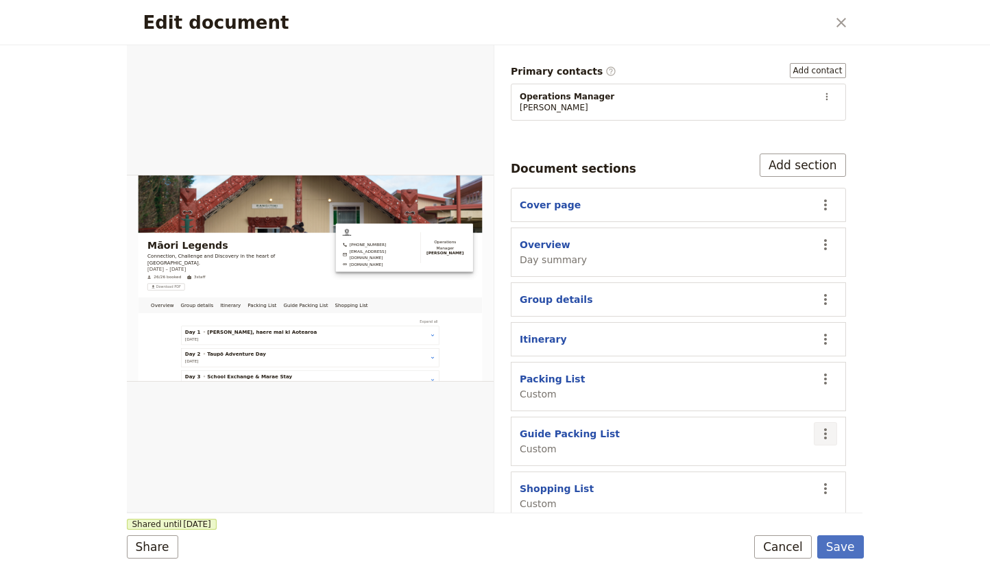
click at [826, 429] on icon "Actions" at bounding box center [825, 434] width 3 height 11
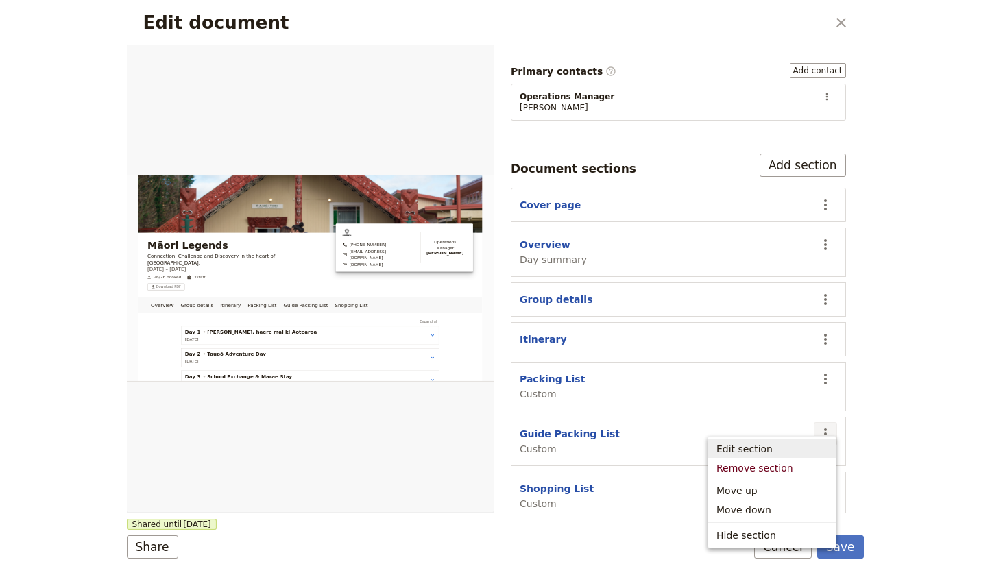
click at [740, 451] on span "Edit section" at bounding box center [745, 449] width 56 height 14
select select "CUSTOM"
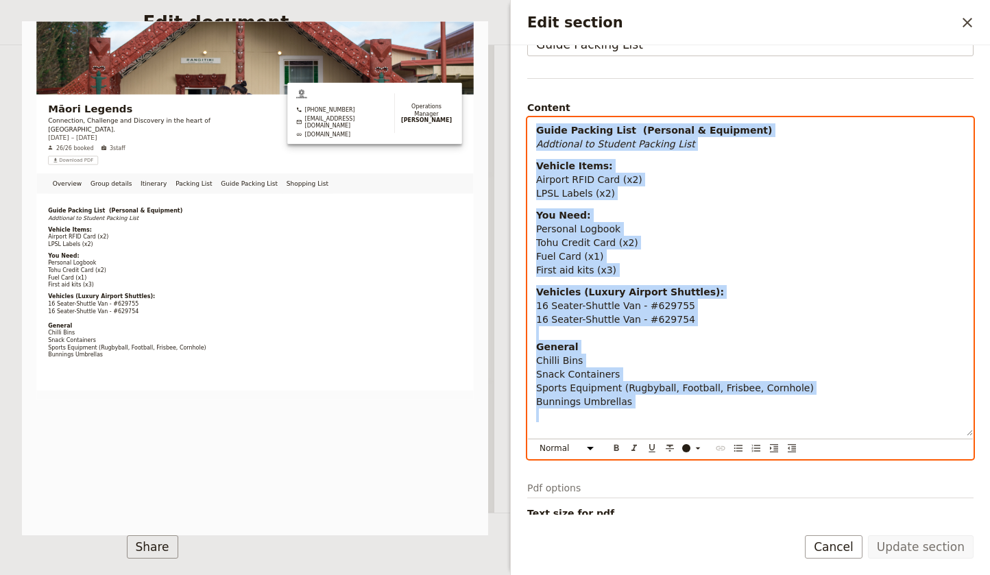
scroll to position [125, 0]
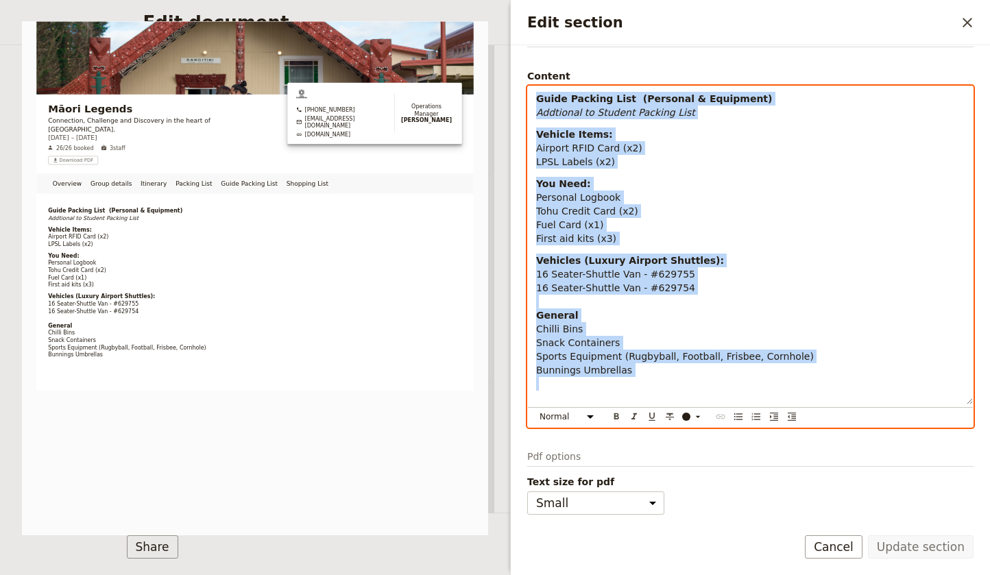
drag, startPoint x: 539, startPoint y: 222, endPoint x: 791, endPoint y: 544, distance: 408.4
click at [791, 544] on form "Section type Cover page Day summary Itinerary Group details Contact details Sup…" at bounding box center [750, 310] width 479 height 530
select select "paragraph-small"
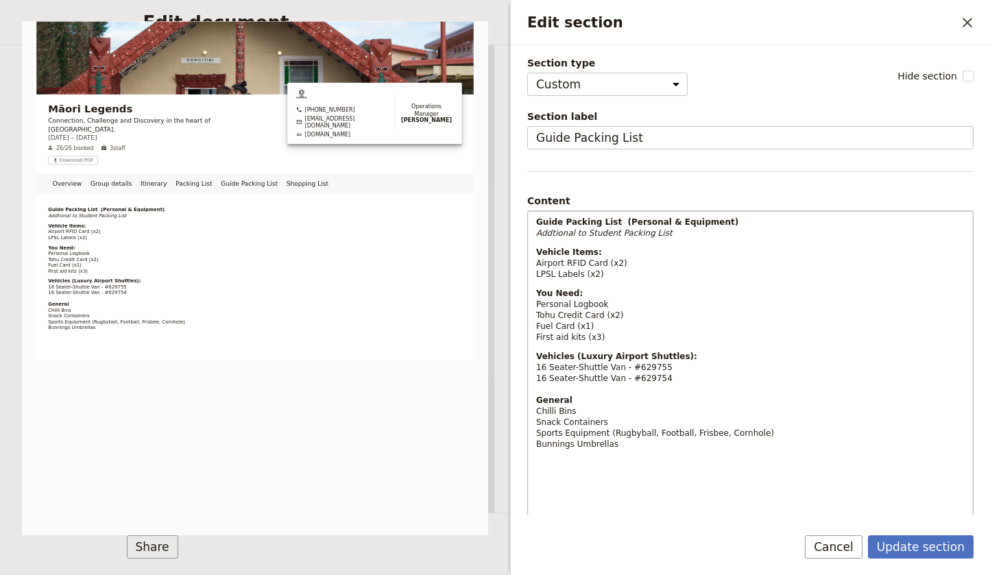
scroll to position [-1, 0]
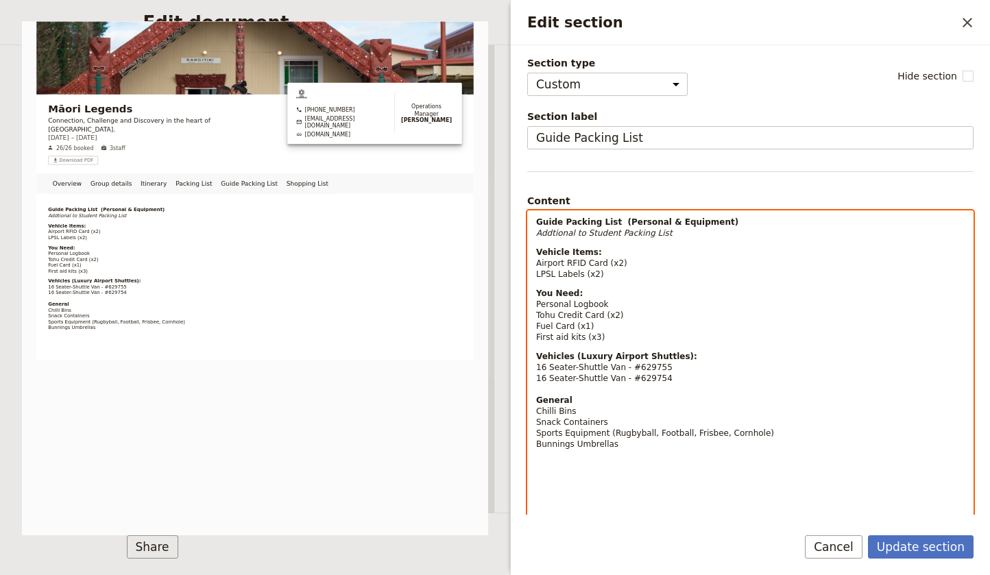
click at [660, 285] on div "Guide Packing List (Personal & Equipment) Addtional to Student Packing List Veh…" at bounding box center [750, 370] width 445 height 318
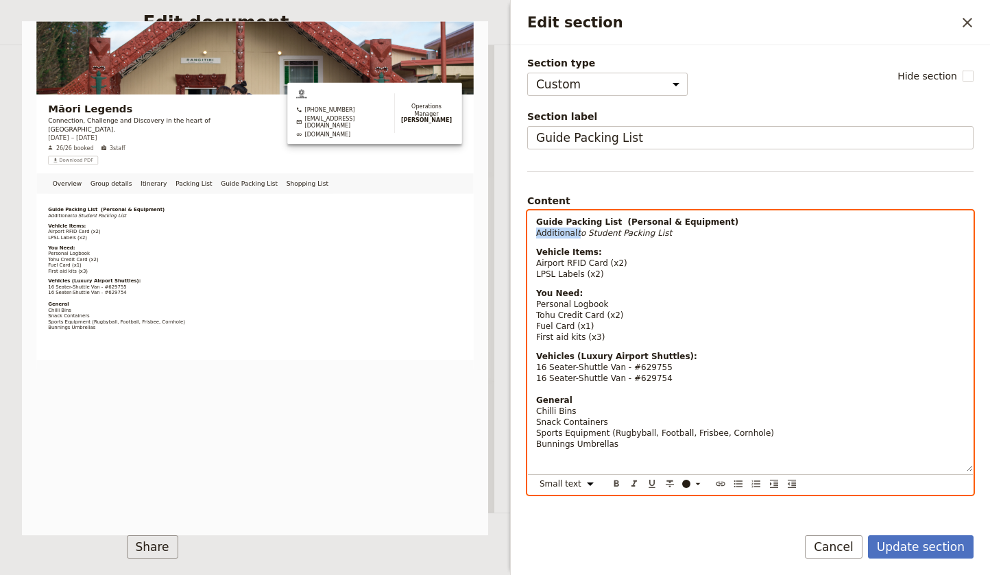
drag, startPoint x: 578, startPoint y: 233, endPoint x: 524, endPoint y: 232, distance: 54.2
click at [524, 232] on div "Section type Cover page Day summary Itinerary Group details Contact details Sup…" at bounding box center [750, 280] width 479 height 470
click at [636, 481] on icon "Format italic" at bounding box center [634, 484] width 5 height 6
click at [538, 217] on strong "Guide Packing List (Personal & Equipment)" at bounding box center [637, 222] width 202 height 10
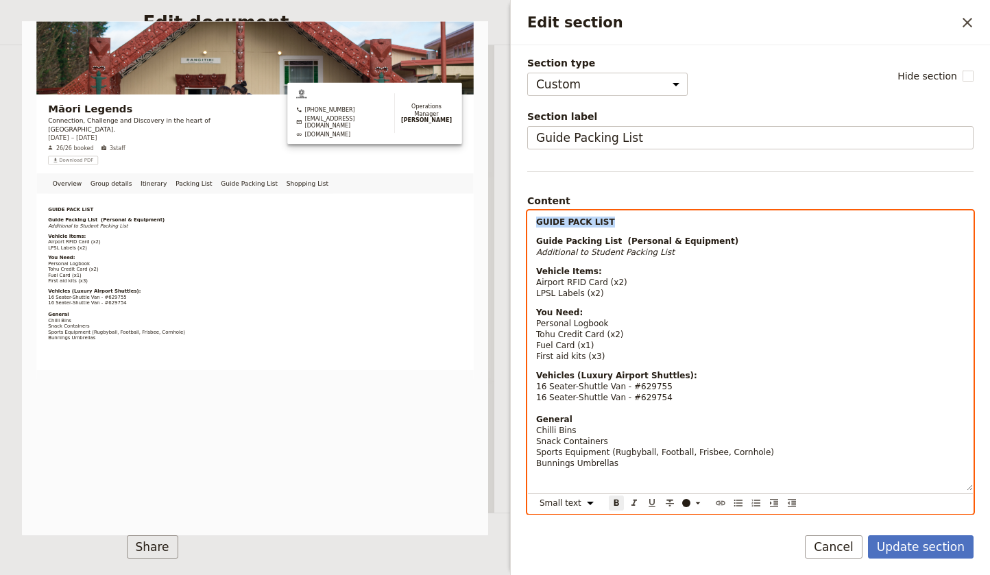
drag, startPoint x: 612, startPoint y: 220, endPoint x: 567, endPoint y: 259, distance: 58.8
click at [525, 221] on div "Section type Cover page Day summary Itinerary Group details Contact details Sup…" at bounding box center [750, 280] width 479 height 470
click at [614, 501] on icon "Format bold" at bounding box center [616, 503] width 5 height 6
click at [654, 504] on icon "Format underline" at bounding box center [652, 503] width 6 height 8
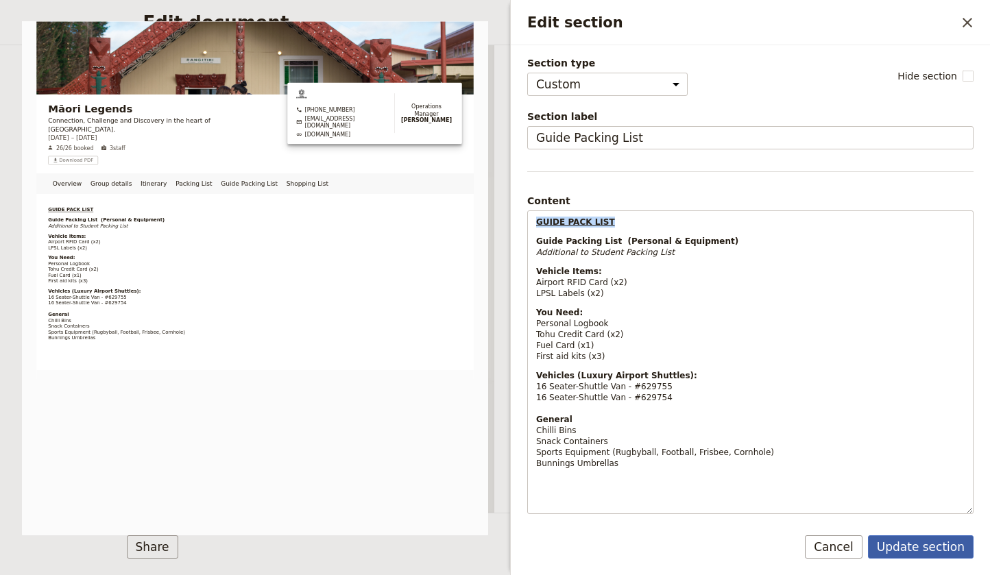
click at [919, 544] on button "Update section" at bounding box center [921, 547] width 106 height 23
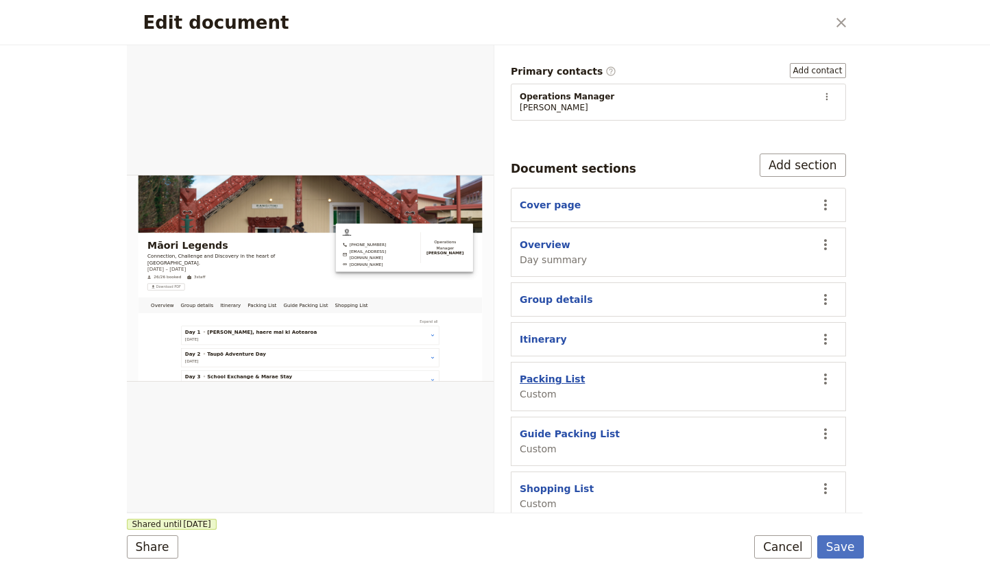
click at [569, 372] on button "Packing List" at bounding box center [552, 379] width 65 height 14
select select "CUSTOM"
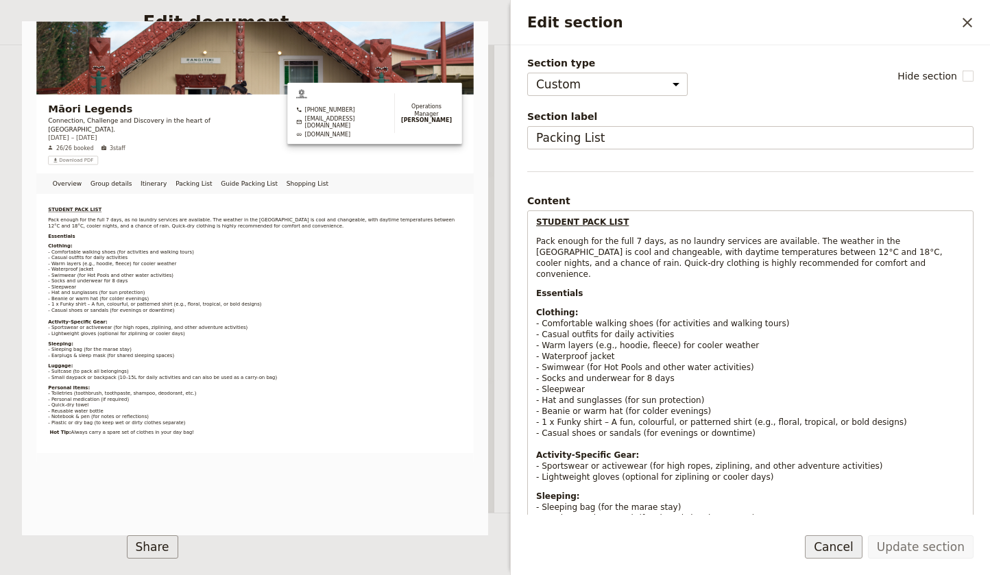
click at [850, 550] on button "Cancel" at bounding box center [834, 547] width 58 height 23
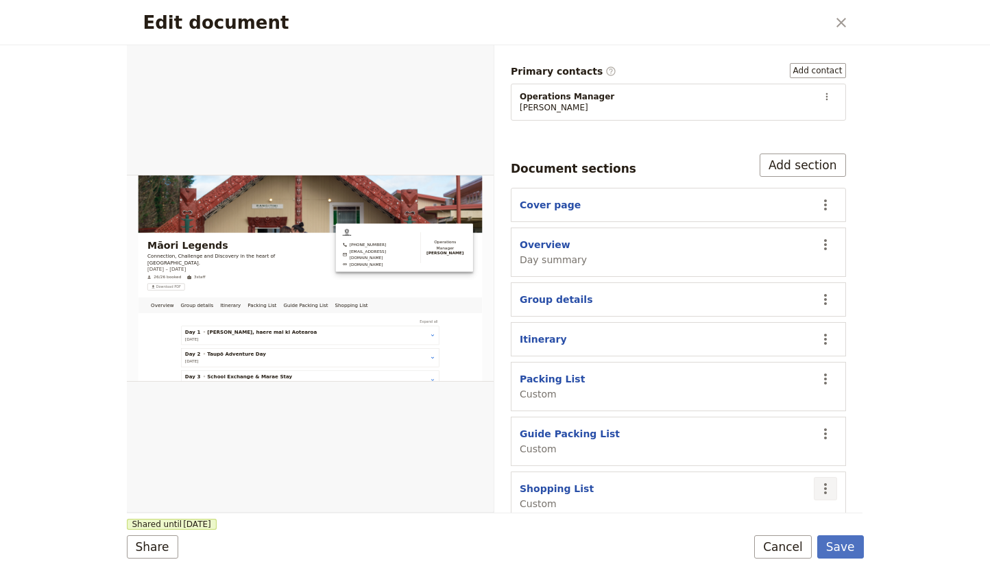
click at [830, 481] on icon "Actions" at bounding box center [825, 489] width 16 height 16
click at [735, 374] on span "Edit section" at bounding box center [745, 377] width 56 height 14
select select "CUSTOM"
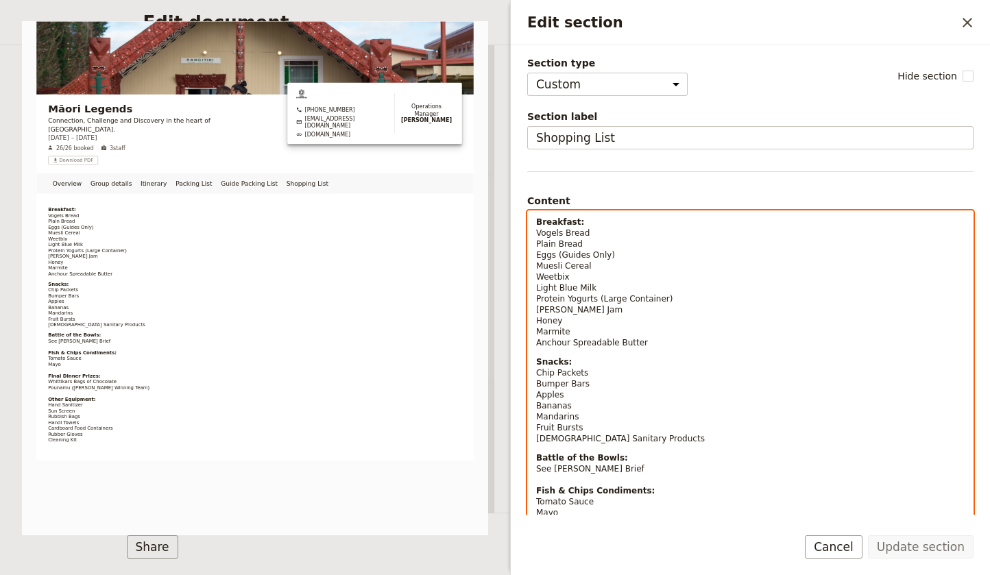
click at [536, 224] on strong "Breakfast:" at bounding box center [560, 222] width 48 height 10
select select "paragraph-small"
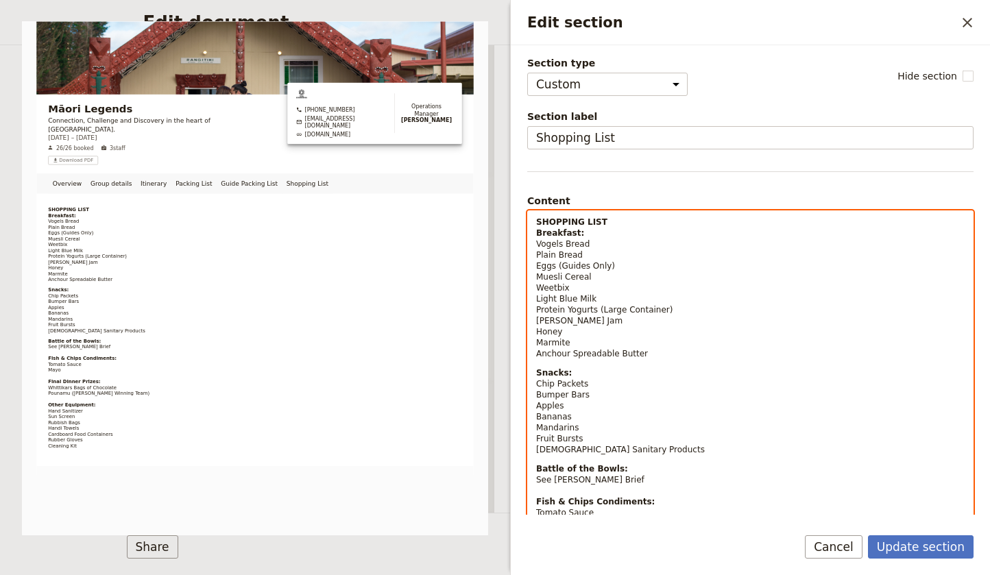
click at [618, 221] on p "SHOPPING LIST Breakfast: Vogels Bread Plain Bread Eggs (Guides Only) Muesli Cer…" at bounding box center [750, 288] width 429 height 143
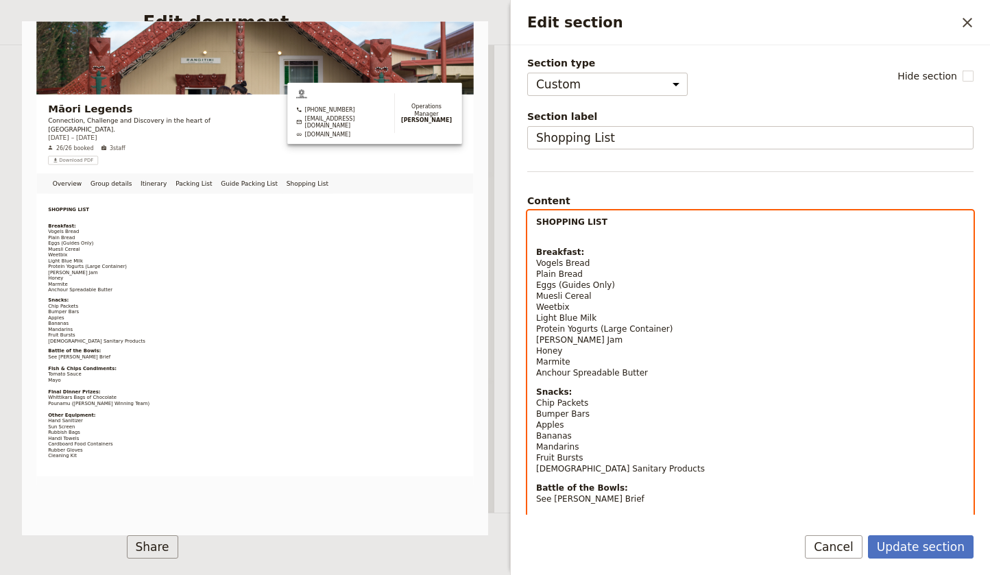
click at [537, 250] on strong "Breakfast:" at bounding box center [560, 253] width 48 height 10
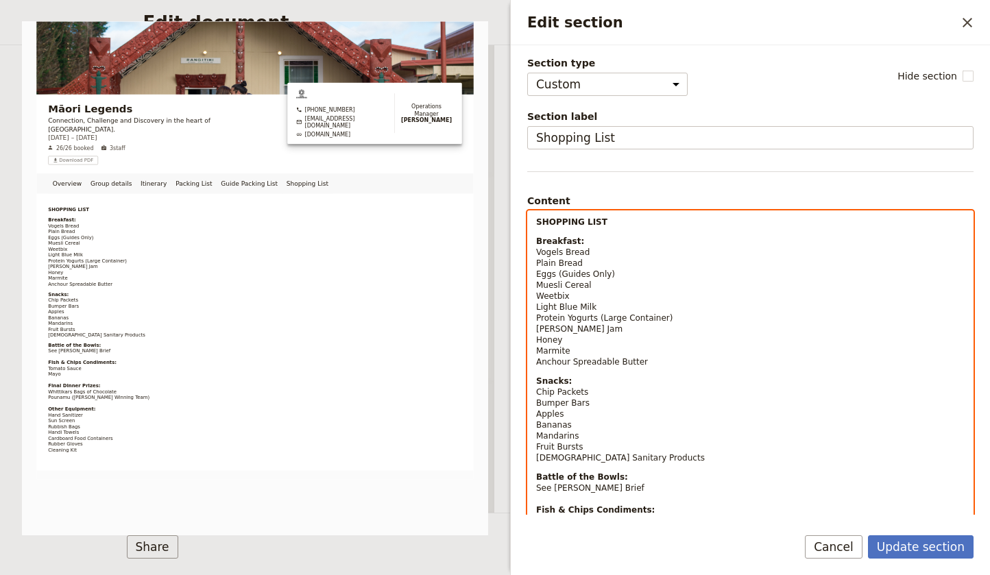
click at [607, 218] on p "SHOPPING LIST" at bounding box center [750, 222] width 429 height 11
drag, startPoint x: 607, startPoint y: 219, endPoint x: 502, endPoint y: 218, distance: 104.9
click at [502, 218] on body "Fieldbook ​ ​ Fieldbook ​ ​ Packages ​ Departures ​ Bookings ​ Customers ​ Staf…" at bounding box center [495, 287] width 990 height 575
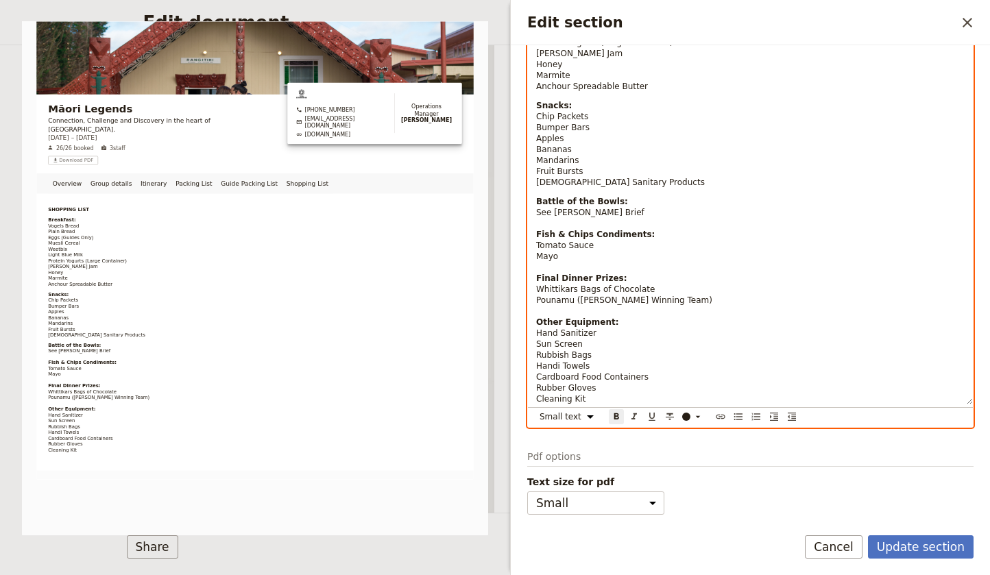
scroll to position [276, 0]
click at [651, 413] on icon "Format underline" at bounding box center [652, 416] width 11 height 11
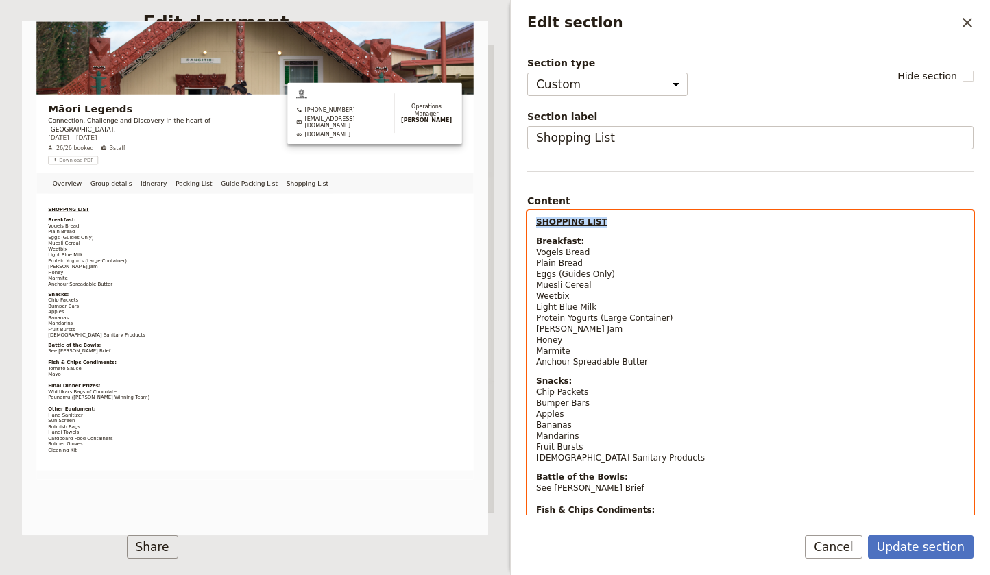
scroll to position [0, 0]
click at [569, 232] on div "SHOPPING LIST Breakfast: Vogels Bread Plain Bread Eggs (Guides Only) Muesli Cer…" at bounding box center [750, 445] width 445 height 469
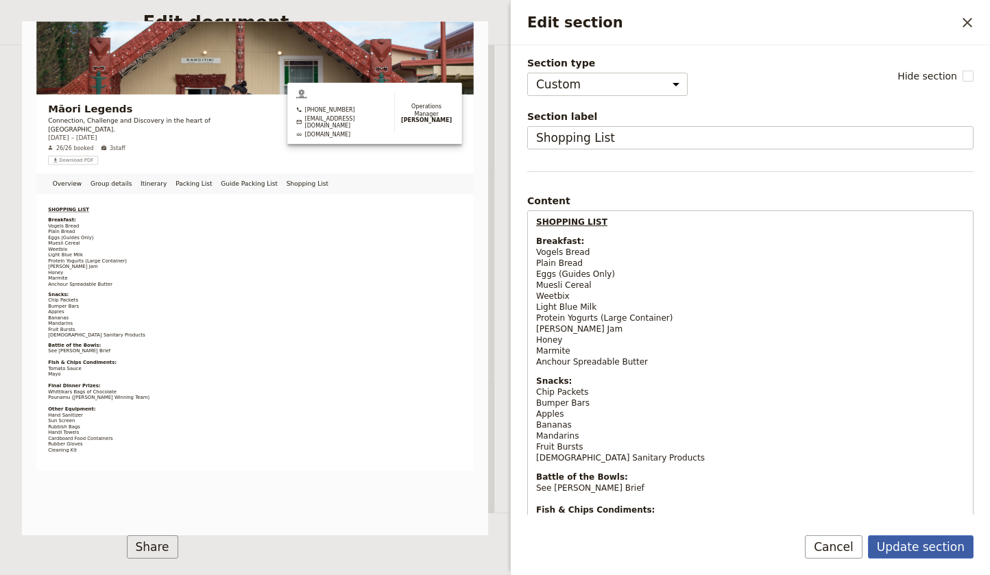
click at [932, 547] on button "Update section" at bounding box center [921, 547] width 106 height 23
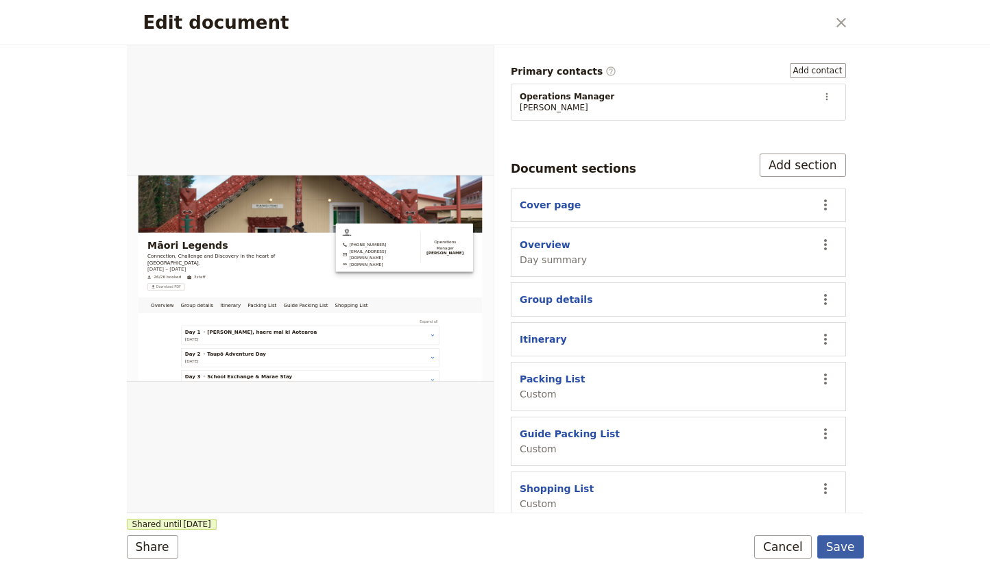
click at [846, 544] on button "Save" at bounding box center [840, 547] width 47 height 23
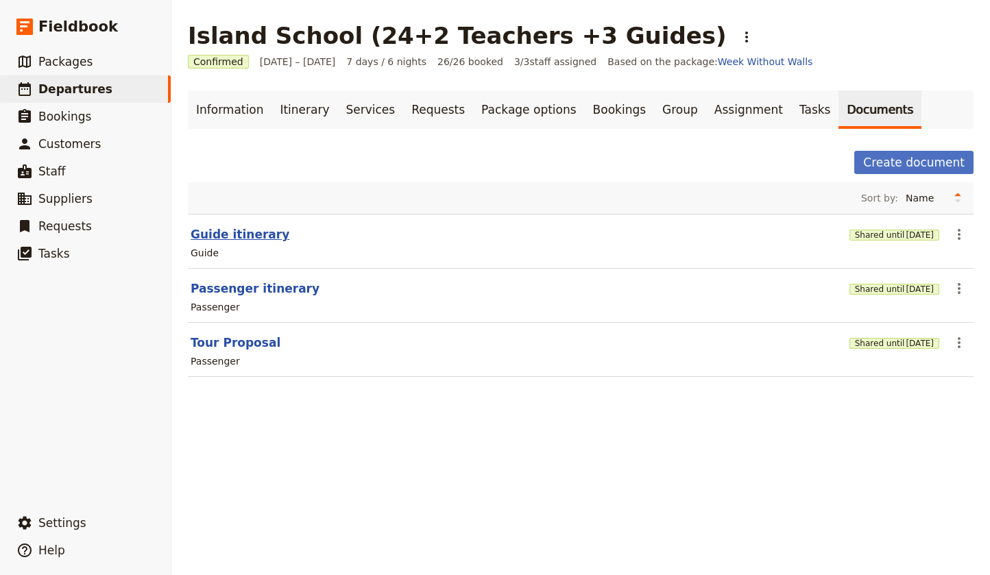
click at [251, 232] on button "Guide itinerary" at bounding box center [240, 234] width 99 height 16
select select "STAFF"
select select "RUN_SHEET"
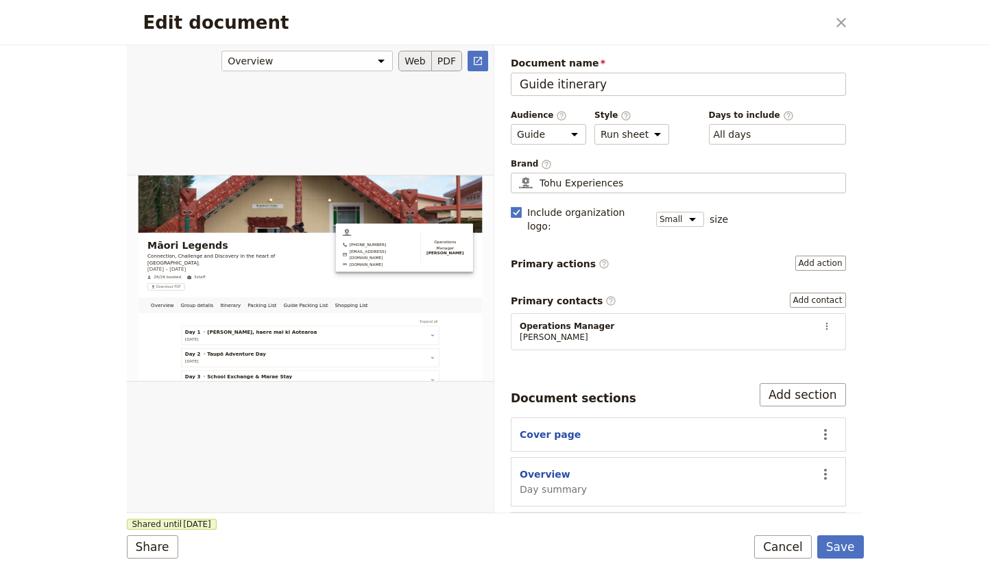
click at [452, 60] on button "PDF" at bounding box center [447, 61] width 30 height 21
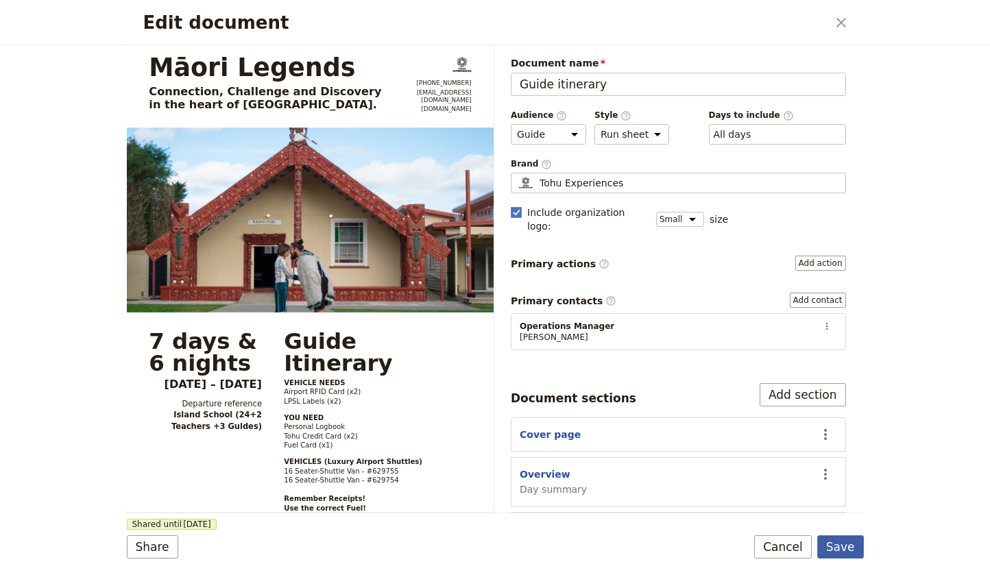
click at [843, 546] on button "Save" at bounding box center [840, 547] width 47 height 23
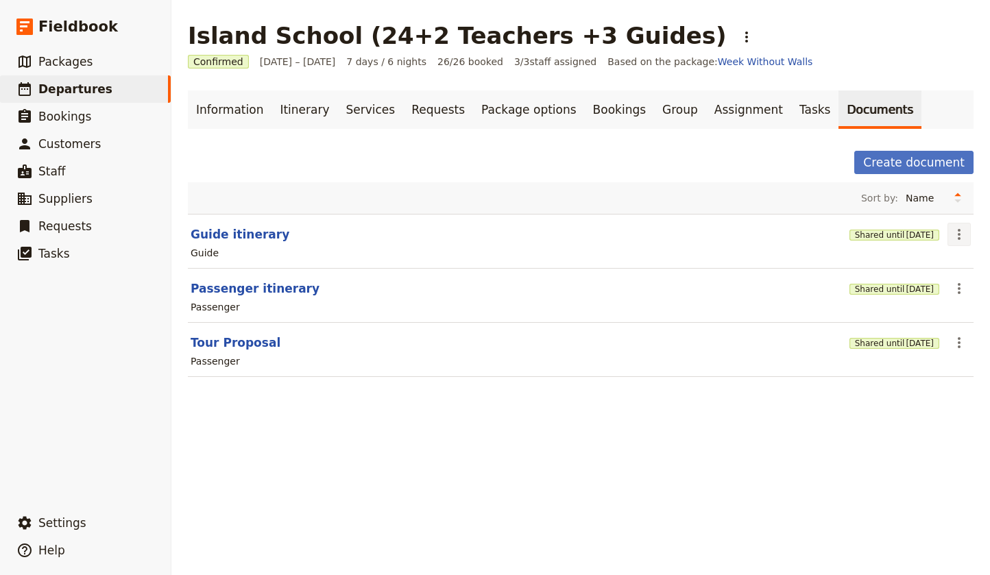
click at [962, 236] on icon "Actions" at bounding box center [959, 234] width 16 height 16
click at [920, 263] on span "Share" at bounding box center [920, 265] width 83 height 14
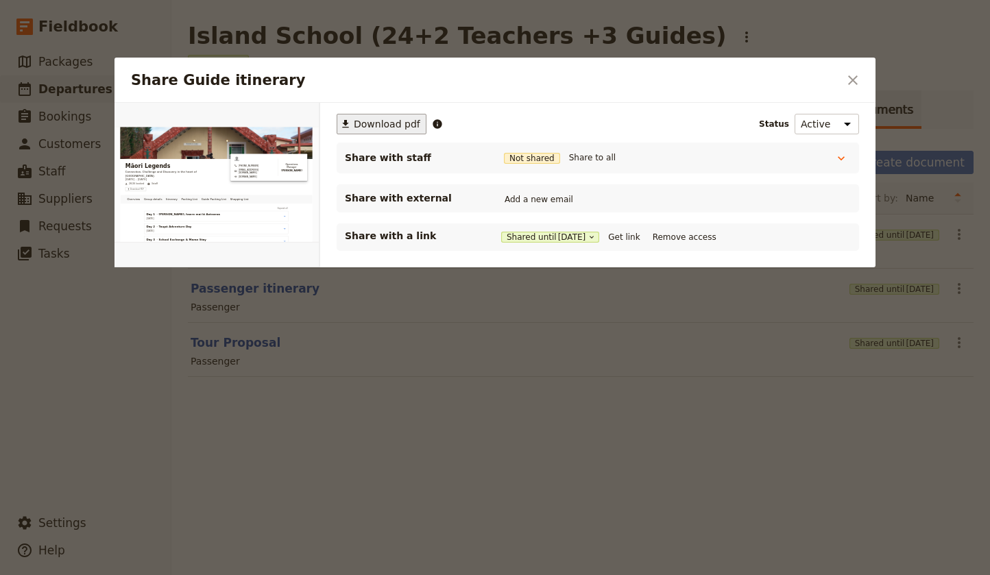
click at [383, 124] on span "Download pdf" at bounding box center [387, 124] width 67 height 14
click at [852, 79] on icon "Close dialog" at bounding box center [853, 80] width 10 height 10
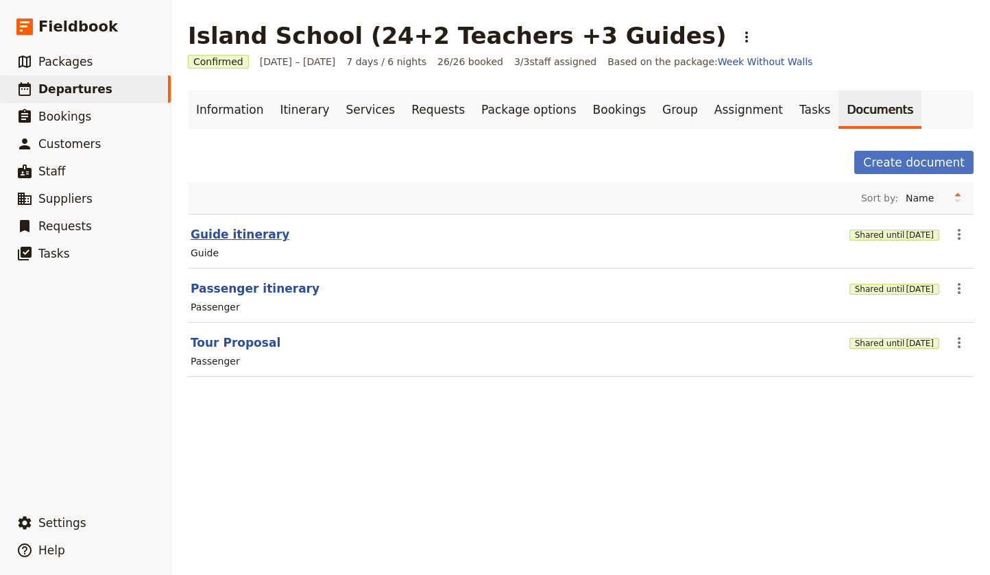
click at [247, 233] on button "Guide itinerary" at bounding box center [240, 234] width 99 height 16
select select "STAFF"
select select "RUN_SHEET"
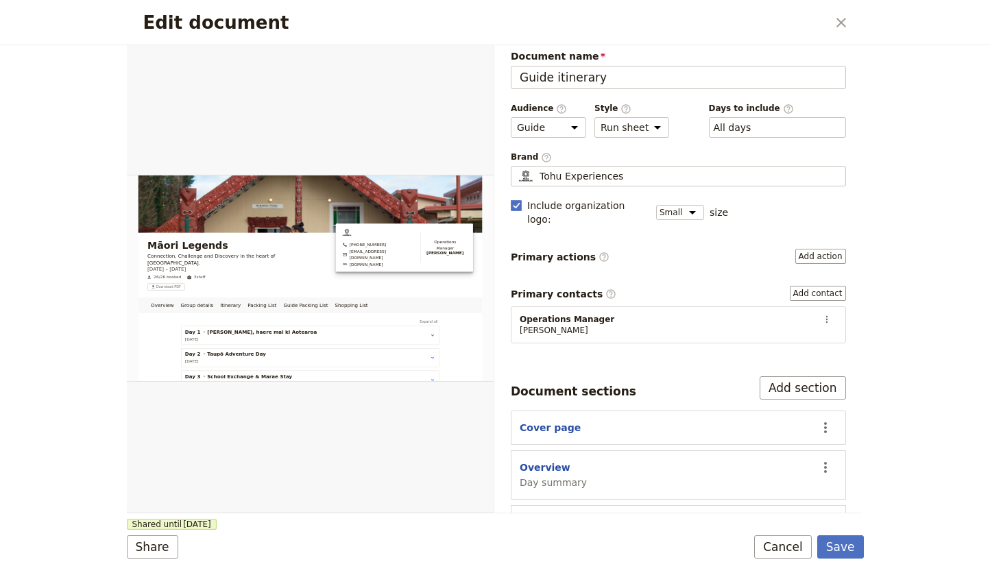
scroll to position [8, 0]
click at [843, 20] on icon "Close dialog" at bounding box center [841, 22] width 16 height 16
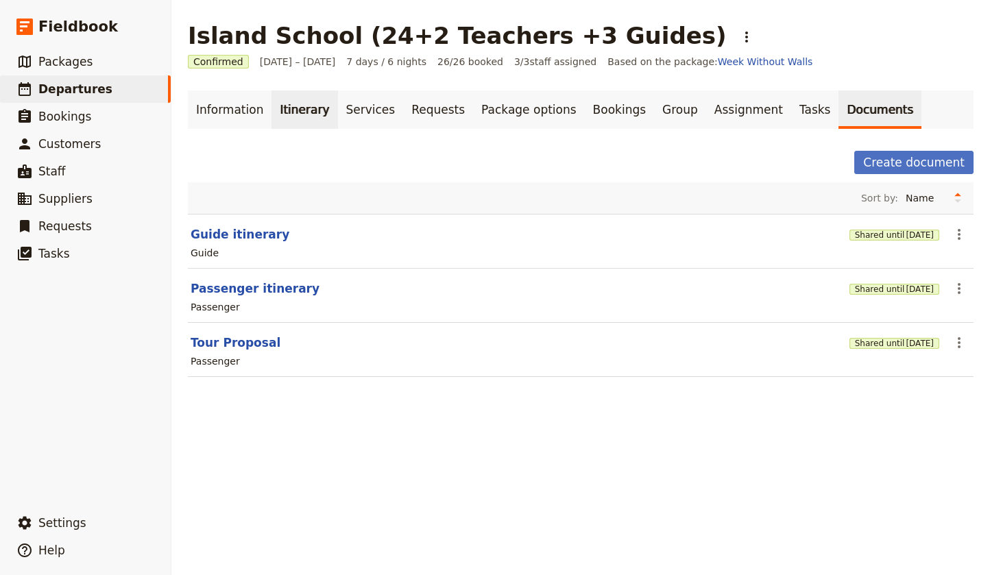
click at [300, 113] on link "Itinerary" at bounding box center [305, 110] width 66 height 38
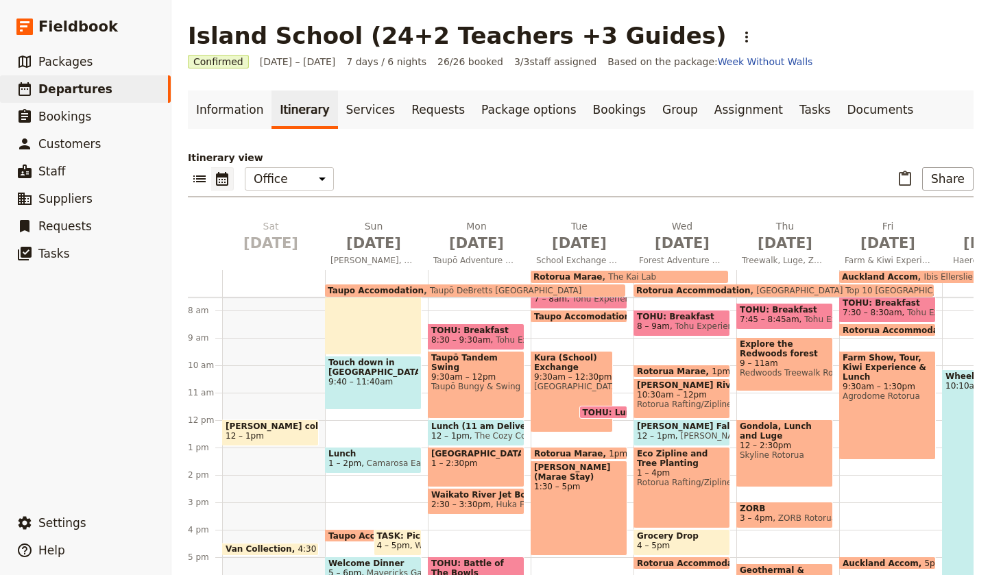
scroll to position [214, 0]
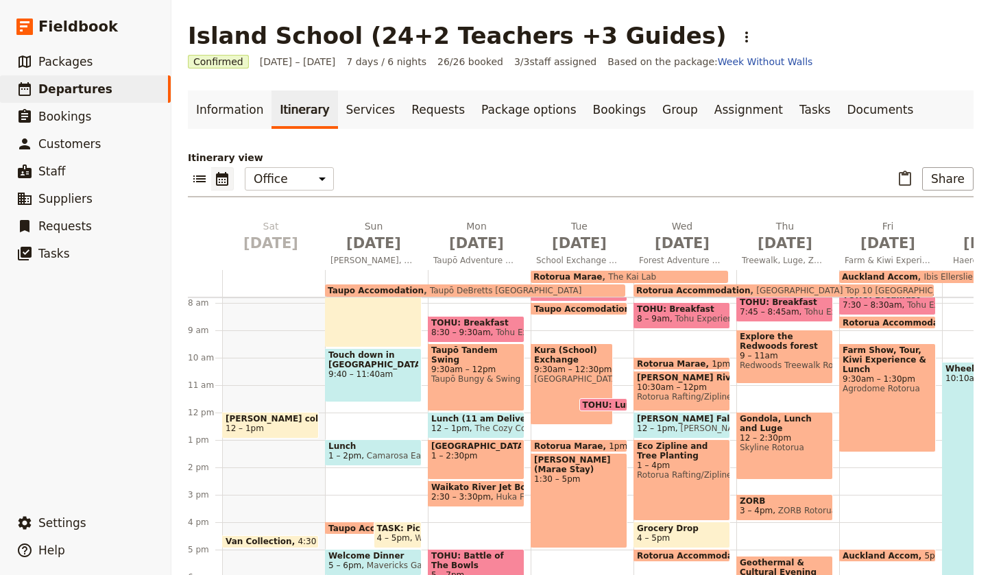
click at [877, 374] on span "9:30am – 1:30pm" at bounding box center [888, 379] width 90 height 10
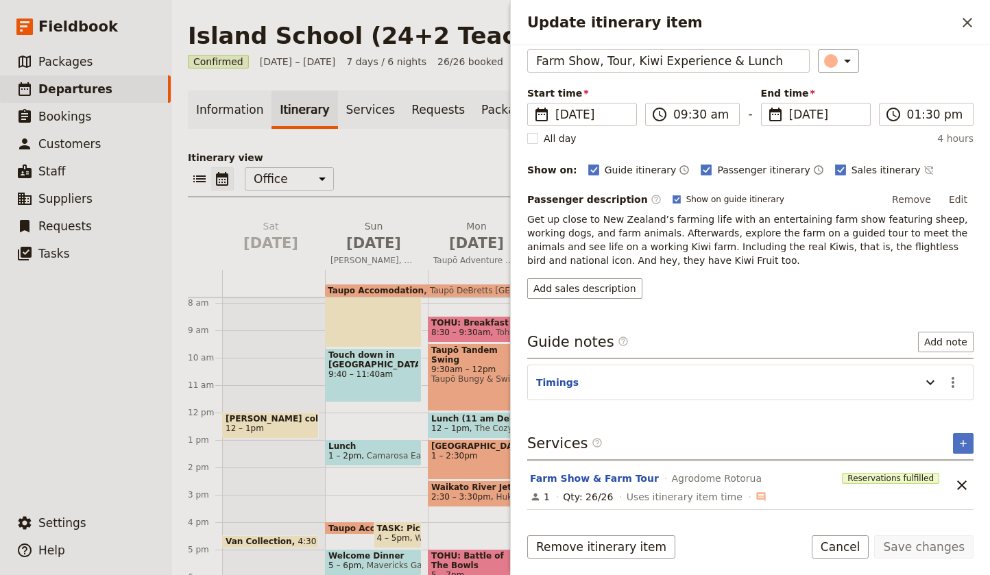
scroll to position [75, 0]
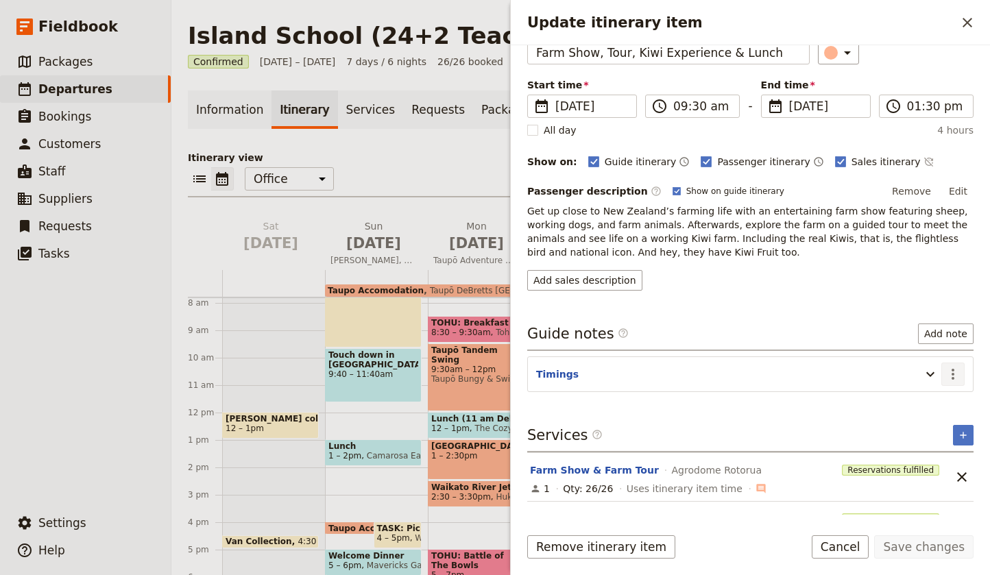
click at [956, 371] on icon "Actions" at bounding box center [953, 374] width 16 height 16
click at [924, 403] on span "Edit note" at bounding box center [913, 405] width 43 height 14
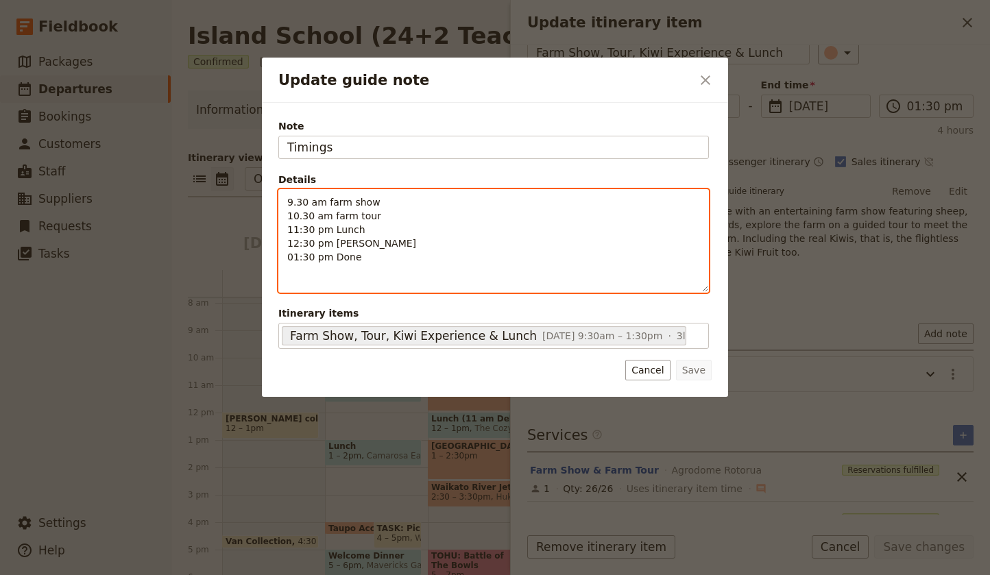
click at [358, 278] on div "9.30 am farm show 10.30 am farm tour 11:30 pm Lunch 12:30 pm Kiwi Hatchery 01:3…" at bounding box center [493, 241] width 431 height 104
click at [363, 228] on p "9.30 am farm show 10.30 am farm tour 11:30 pm Lunch 12:30 pm Kiwi Hatchery 01:3…" at bounding box center [493, 229] width 413 height 69
click at [416, 243] on p "9.30 am farm show 10.30 am farm tour 11:30 pm Lunch 12:30 pm Kiwi Hatchery 01:3…" at bounding box center [493, 229] width 413 height 69
click at [368, 258] on p "9.30 am farm show 10.30 am farm tour 11:30 pm Lunch 12:30 pm Kiwi Hatchery 01:3…" at bounding box center [493, 229] width 413 height 69
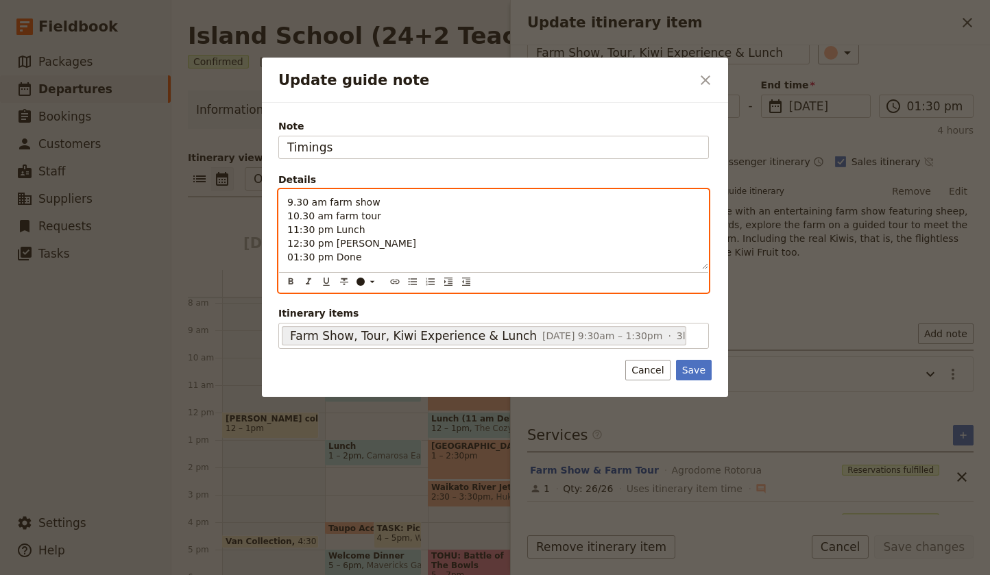
click at [324, 200] on span "9.30 am farm show" at bounding box center [333, 202] width 93 height 11
click at [398, 215] on p "9.30 am farm show 10.30 am farm tour 11:30 pm Lunch 12:30 pm Kiwi Hatchery 01:3…" at bounding box center [493, 229] width 413 height 69
click at [368, 230] on p "9.30 am farm show 10.30 am farm tour 11:30 pm Lunch 12:30 pm Kiwi Hatchery 01:3…" at bounding box center [493, 229] width 413 height 69
click at [407, 248] on p "9.30 am farm show 10.30 am farm tour 11:30 pm Lunch 12:30 pm Kiwi Hatchery 01:3…" at bounding box center [493, 229] width 413 height 69
click at [370, 259] on p "9.30 am farm show 10.30 am farm tour 11:30 pm Lunch 12:30 pm Kiwi Hatchery 01:3…" at bounding box center [493, 229] width 413 height 69
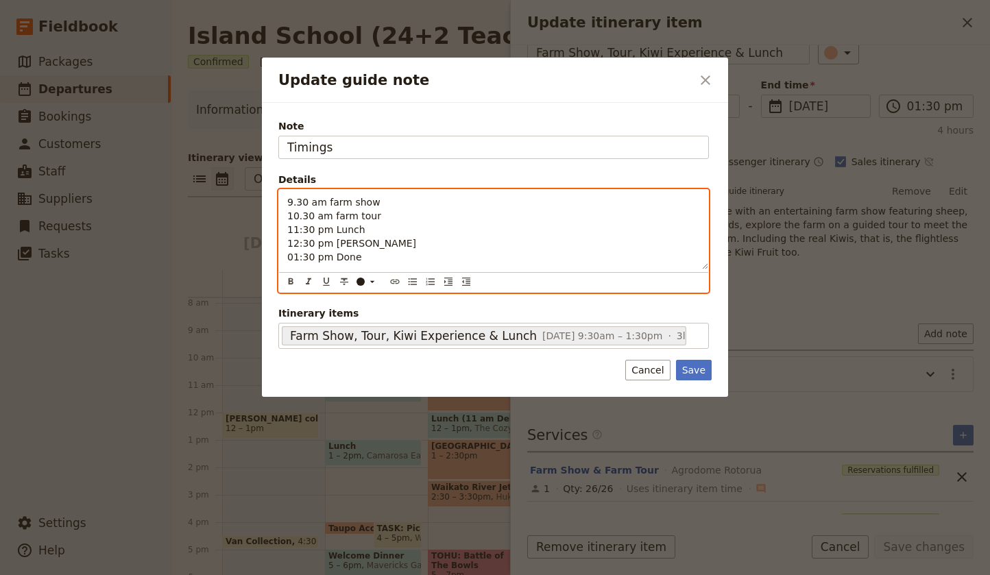
click at [322, 199] on span "9.30 am farm show" at bounding box center [333, 202] width 93 height 11
click at [387, 200] on p "9.30 am farm show 10.30 am farm tour 11:30 pm Lunch 12:30 pm Kiwi Hatchery 01:3…" at bounding box center [493, 229] width 413 height 69
click at [377, 217] on p "9.30 am farm show 10.30 am farm tour 11:30 pm Lunch 12:30 pm Kiwi Hatchery 01:3…" at bounding box center [493, 229] width 413 height 69
click at [387, 200] on p "9.30 am farm show 10.30 am farm tour 11:30 pm Lunch 12:30 pm Kiwi Hatchery 01:3…" at bounding box center [493, 229] width 413 height 69
click at [387, 217] on p "9.30 am farm show 10.30 am farm tour 11:30 pm Lunch 12:30 pm Kiwi Hatchery 01:3…" at bounding box center [493, 229] width 413 height 69
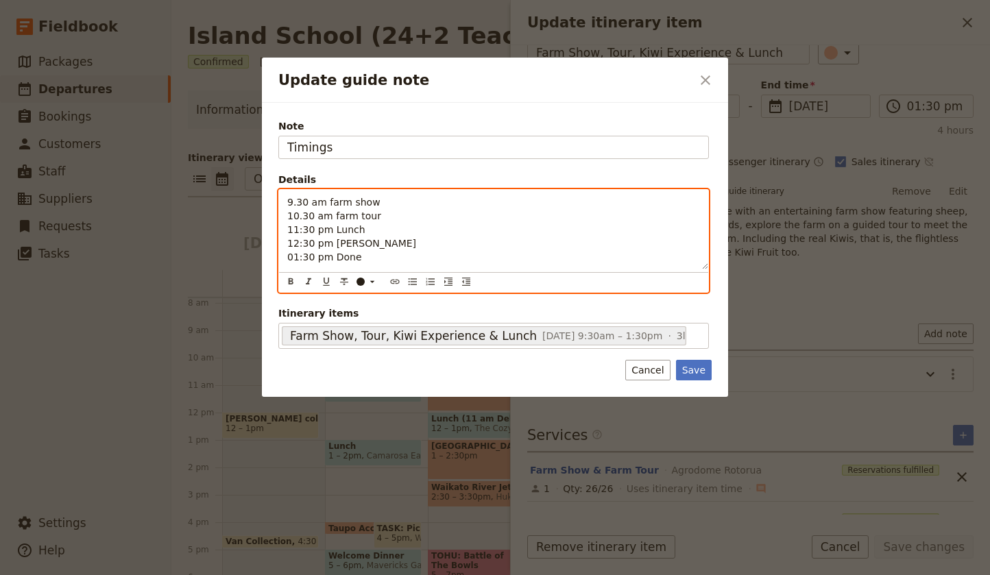
click at [372, 233] on p "9.30 am farm show 10.30 am farm tour 11:30 pm Lunch 12:30 pm Kiwi Hatchery 01:3…" at bounding box center [493, 229] width 413 height 69
click at [420, 244] on p "9.30 am farm show 10.30 am farm tour 11:30 pm Lunch 12:30 pm Kiwi Hatchery 01:3…" at bounding box center [493, 229] width 413 height 69
click at [370, 257] on p "9.30 am farm show 10.30 am farm tour 11:30 pm Lunch 12:30 pm Kiwi Hatchery 01:3…" at bounding box center [493, 229] width 413 height 69
click at [334, 215] on span "10.30 am farm tour" at bounding box center [334, 216] width 94 height 11
click at [328, 204] on span "9.30 am farm show" at bounding box center [333, 202] width 93 height 11
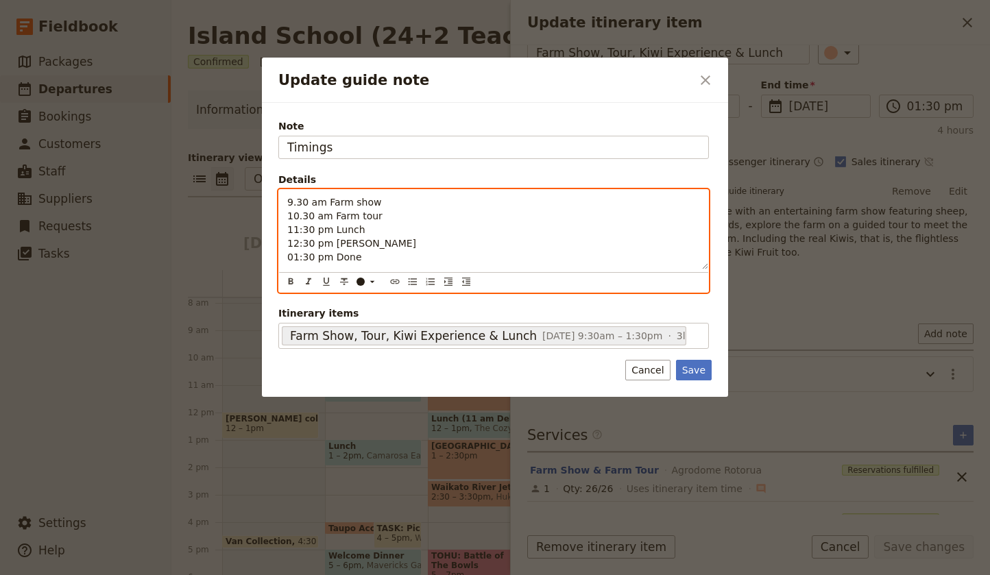
click at [371, 260] on p "9.30 am Farm show 10.30 am Farm tour 11:30 pm Lunch 12:30 pm Kiwi Hatchery 01:3…" at bounding box center [493, 229] width 413 height 69
click at [376, 228] on p "9.30 am Farm show 10.30 am Farm tour 11:30 pm Lunch 12:30 pm Kiwi Hatchery 01:3…" at bounding box center [493, 229] width 413 height 69
click at [381, 215] on p "9.30 am Farm show 10.30 am Farm tour 11:30 pm Lunch 12:30 pm Kiwi Hatchery 01:3…" at bounding box center [493, 229] width 413 height 69
click at [383, 197] on p "9.30 am Farm show 10.30 am Farm tour 11:30 pm Lunch 12:30 pm Kiwi Hatchery 01:3…" at bounding box center [493, 229] width 413 height 69
click at [366, 256] on p "9.30 am Farm show 10.30 am Farm tour 11:30 pm Lunch 12:30 pm Kiwi Hatchery 01:3…" at bounding box center [493, 229] width 413 height 69
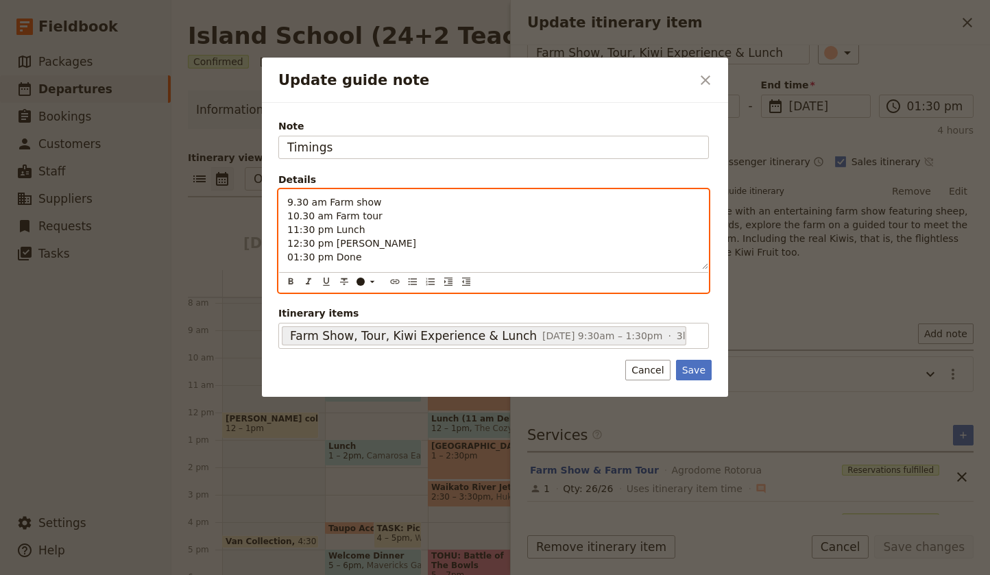
click at [401, 244] on p "9.30 am Farm show 10.30 am Farm tour 11:30 pm Lunch 12:30 pm Kiwi Hatchery 01:3…" at bounding box center [493, 229] width 413 height 69
click at [362, 226] on p "9.30 am Farm show 10.30 am Farm tour 11:30 pm Lunch 12:30 pm Kiwi Hatchery 01:3…" at bounding box center [493, 229] width 413 height 69
click at [374, 219] on p "9.30 am Farm show 10.30 am Farm tour 11:30 pm Lunch 12:30 pm Kiwi Hatchery 01:3…" at bounding box center [493, 229] width 413 height 69
click at [378, 204] on p "9.30 am Farm show 10.30 am Farm tour 11:30 pm Lunch 12:30 pm Kiwi Hatchery 01:3…" at bounding box center [493, 229] width 413 height 69
click at [326, 200] on span "9.30 am Farm show" at bounding box center [334, 202] width 94 height 11
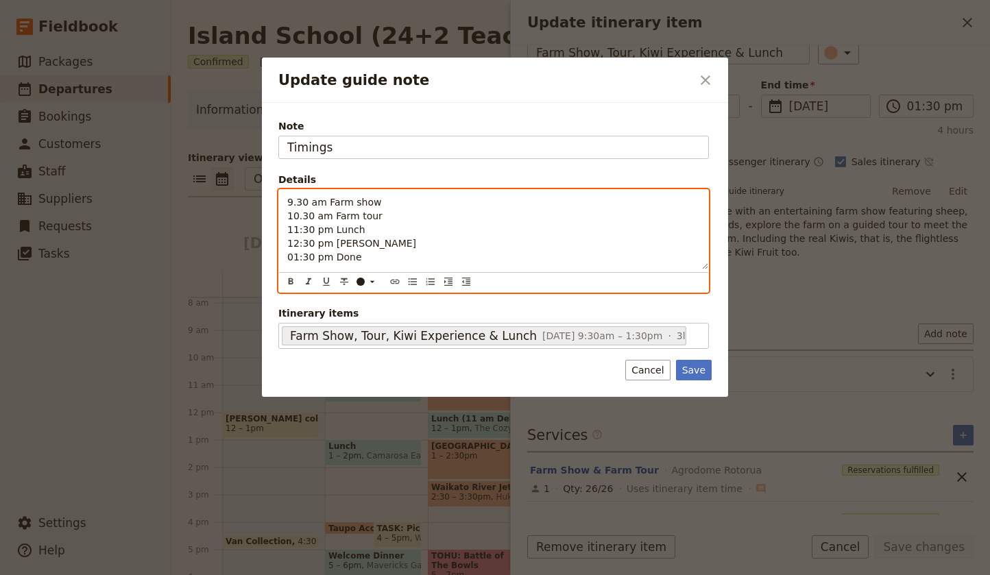
click at [331, 214] on span "10.30 am Farm tour" at bounding box center [334, 216] width 95 height 11
click at [381, 215] on p "9.30 am Farm show 10.30 am Farm tour 11:30 pm Lunch 12:30 pm Kiwi Hatchery 01:3…" at bounding box center [493, 229] width 413 height 69
click at [381, 201] on p "9.30 am Farm show 10.30 am Farm tour 11:30 pm Lunch 12:30 pm Kiwi Hatchery 01:3…" at bounding box center [493, 229] width 413 height 69
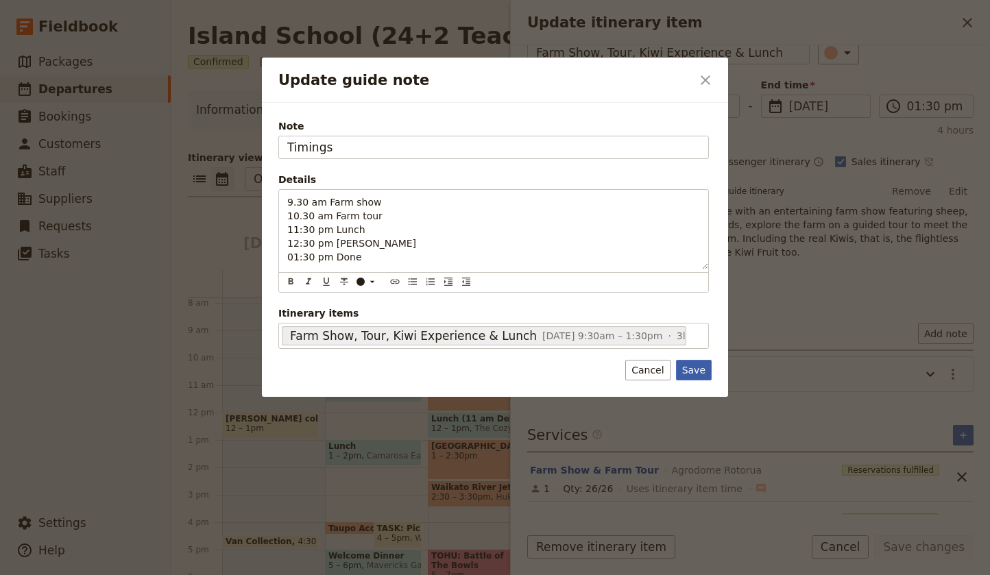
click at [699, 370] on button "Save" at bounding box center [694, 370] width 36 height 21
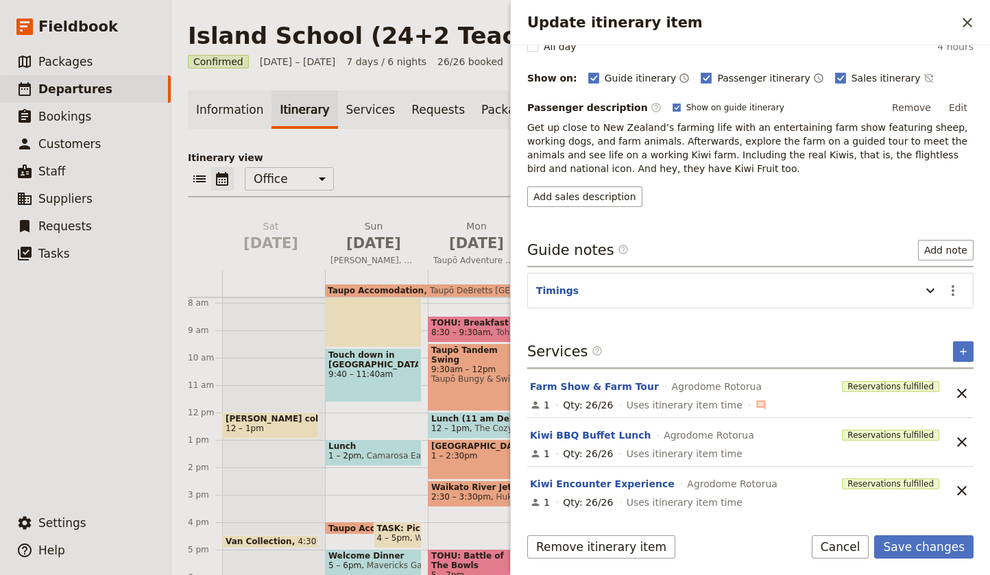
scroll to position [159, 0]
click at [936, 547] on button "Save changes" at bounding box center [923, 547] width 99 height 23
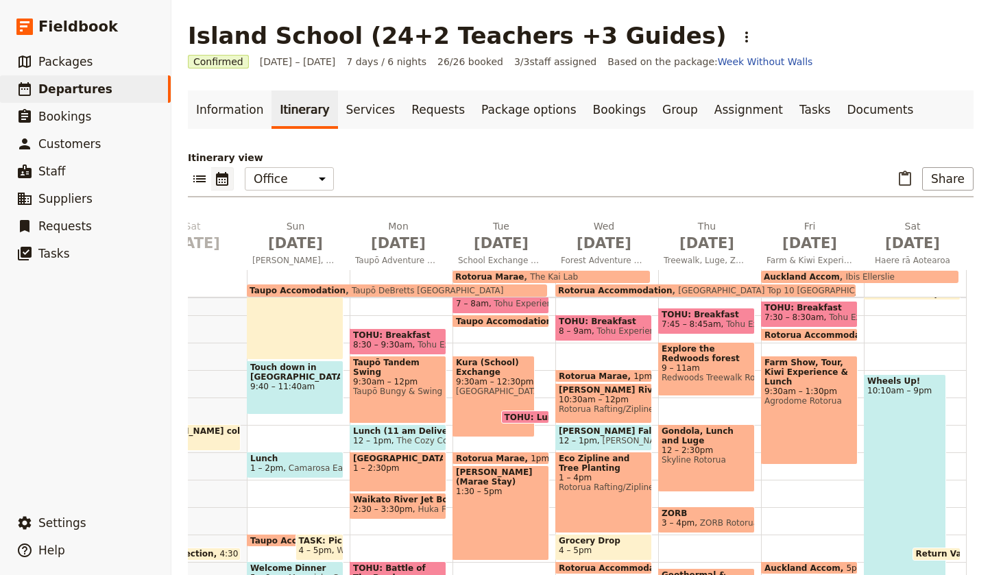
scroll to position [0, 0]
click at [933, 554] on span "Return Vans" at bounding box center [947, 554] width 62 height 10
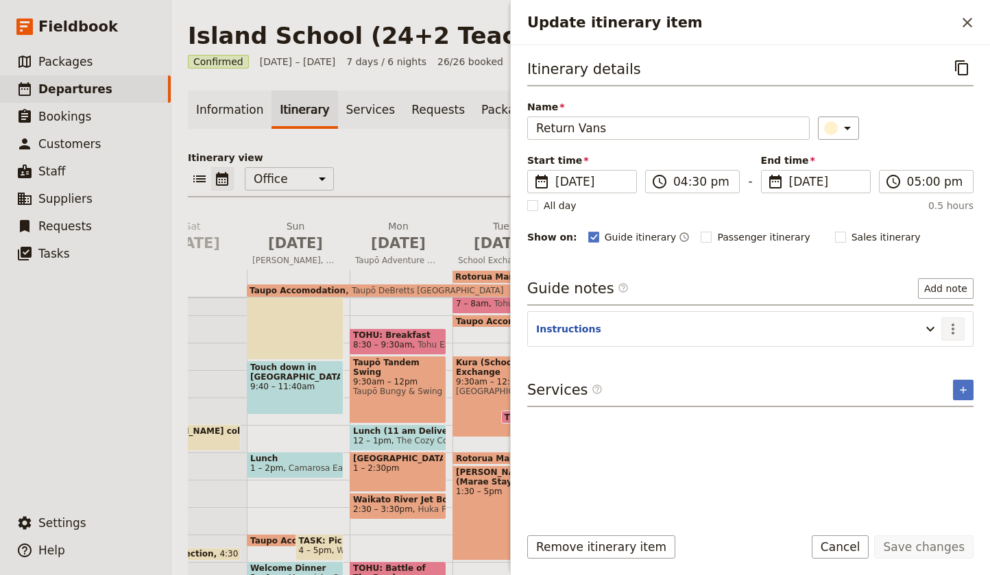
click at [957, 330] on icon "Actions" at bounding box center [953, 329] width 16 height 16
click at [935, 356] on span "Edit note" at bounding box center [913, 359] width 43 height 14
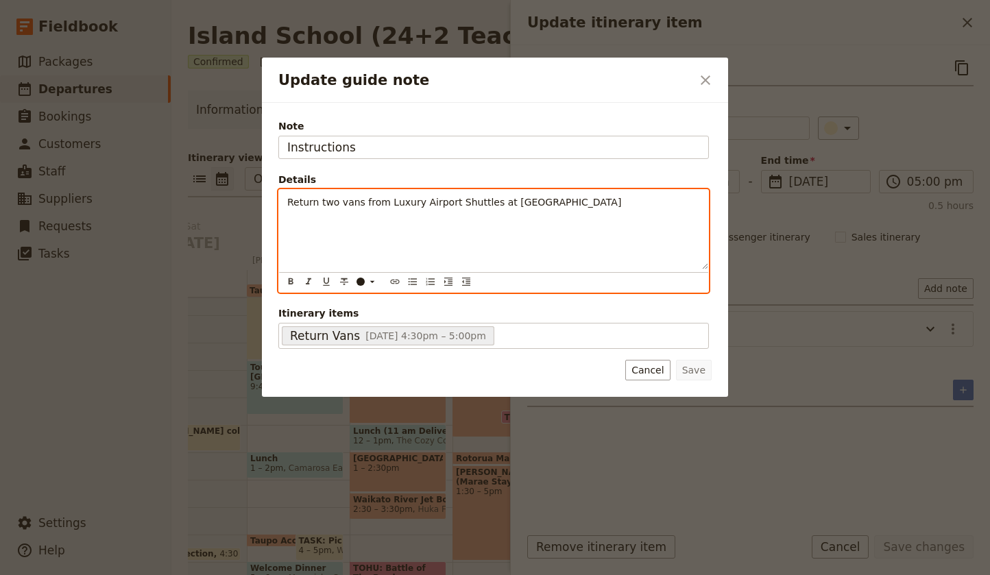
click at [292, 231] on div "Return two vans from Luxury Airport Shuttles at [GEOGRAPHIC_DATA]" at bounding box center [493, 230] width 429 height 80
click at [287, 205] on span "Return two vans from Luxury Airport Shuttles at [GEOGRAPHIC_DATA]" at bounding box center [454, 202] width 334 height 11
click at [604, 203] on p "- Return two vans from Luxury Airport Shuttles at Tauranga Airport" at bounding box center [493, 202] width 413 height 14
click at [293, 215] on span "- Tohu Guide to bring" at bounding box center [337, 216] width 101 height 11
click at [298, 202] on span "- Return two vans from Luxury Airport Shuttles at Tauranga Airport" at bounding box center [457, 202] width 341 height 11
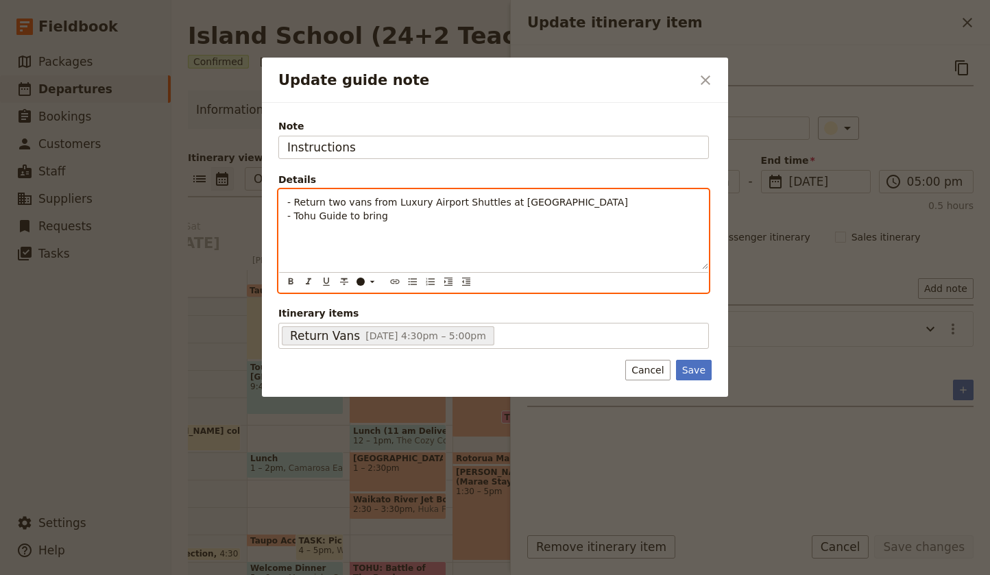
click at [296, 204] on span "- Return two vans from Luxury Airport Shuttles at Tauranga Airport" at bounding box center [457, 202] width 341 height 11
click at [416, 217] on p "- Return two vans from Luxury Airport Shuttles at Tauranga Airport - Tohu Guide…" at bounding box center [493, 208] width 413 height 27
drag, startPoint x: 389, startPoint y: 202, endPoint x: 365, endPoint y: 203, distance: 24.0
click at [365, 203] on span "- Return two vans from Luxury Airport Shuttles at Tauranga Airport" at bounding box center [457, 202] width 341 height 11
click at [464, 204] on span "- Return two vans from Luxury Airport Shuttles at Tauranga Airport" at bounding box center [457, 202] width 341 height 11
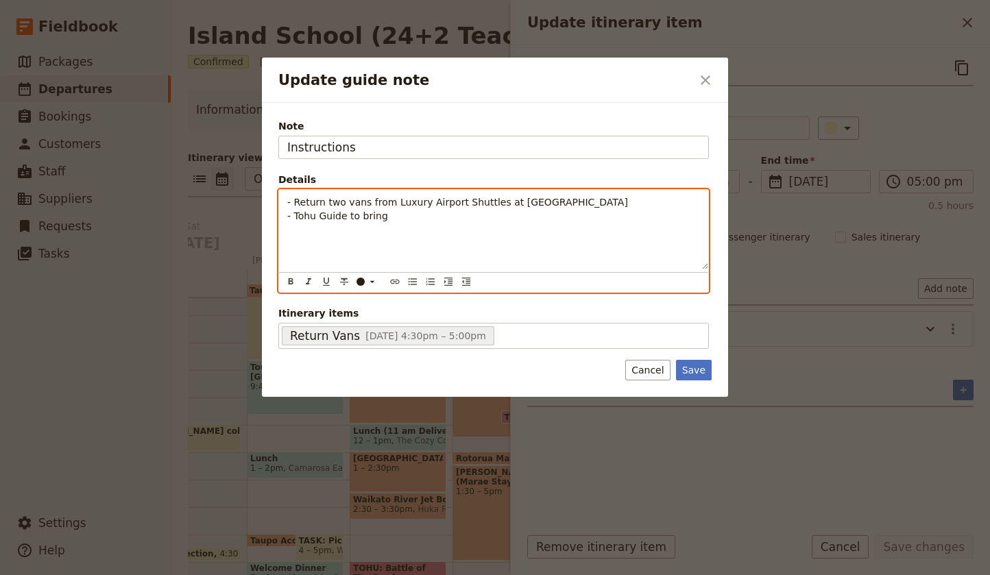
click at [405, 209] on p "- Return two vans from Luxury Airport Shuttles at Tauranga Airport - Tohu Guide…" at bounding box center [493, 208] width 413 height 27
drag, startPoint x: 394, startPoint y: 219, endPoint x: 270, endPoint y: 212, distance: 123.6
click at [270, 212] on div "Note Instructions Details - Return two vans from Luxury Airport Shuttles at Tau…" at bounding box center [495, 250] width 466 height 294
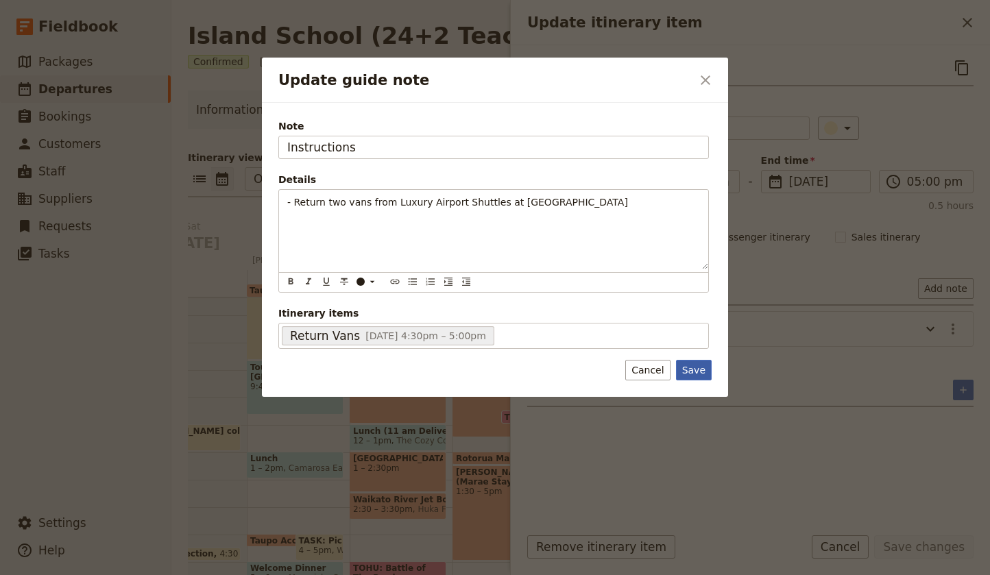
click at [701, 370] on button "Save" at bounding box center [694, 370] width 36 height 21
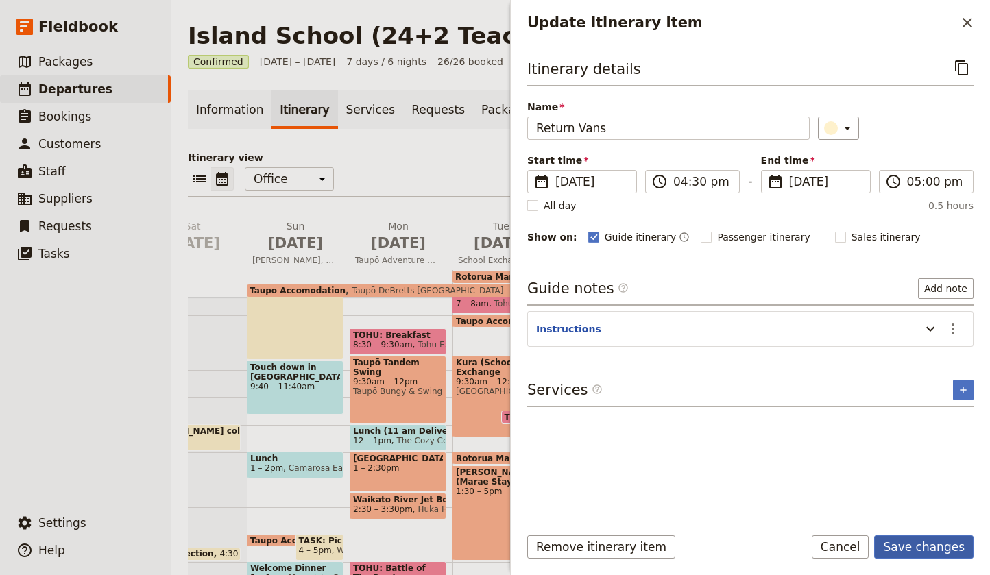
click at [926, 554] on button "Save changes" at bounding box center [923, 547] width 99 height 23
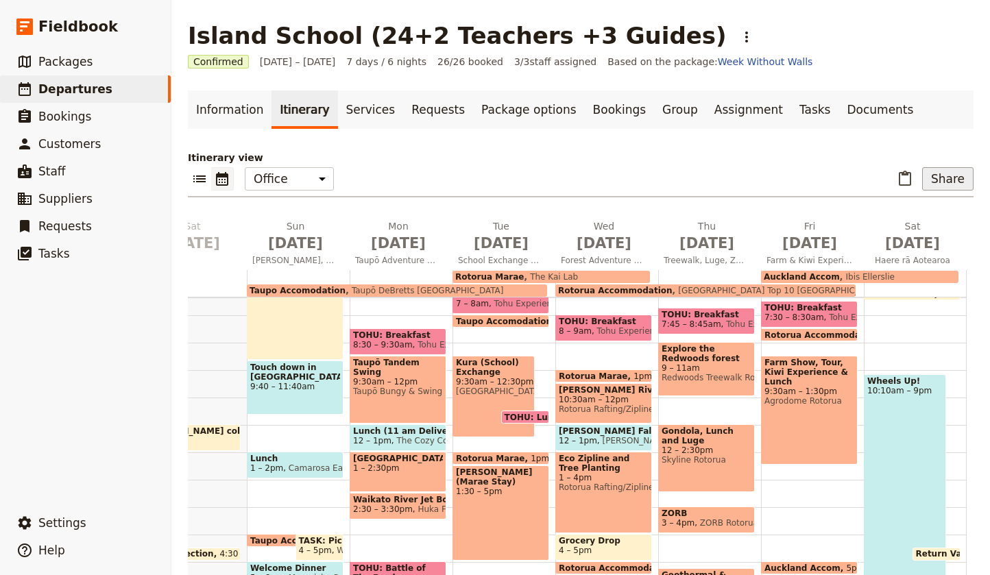
click at [946, 182] on button "Share" at bounding box center [947, 178] width 51 height 23
click at [918, 208] on span "Guide itinerary" at bounding box center [908, 209] width 72 height 14
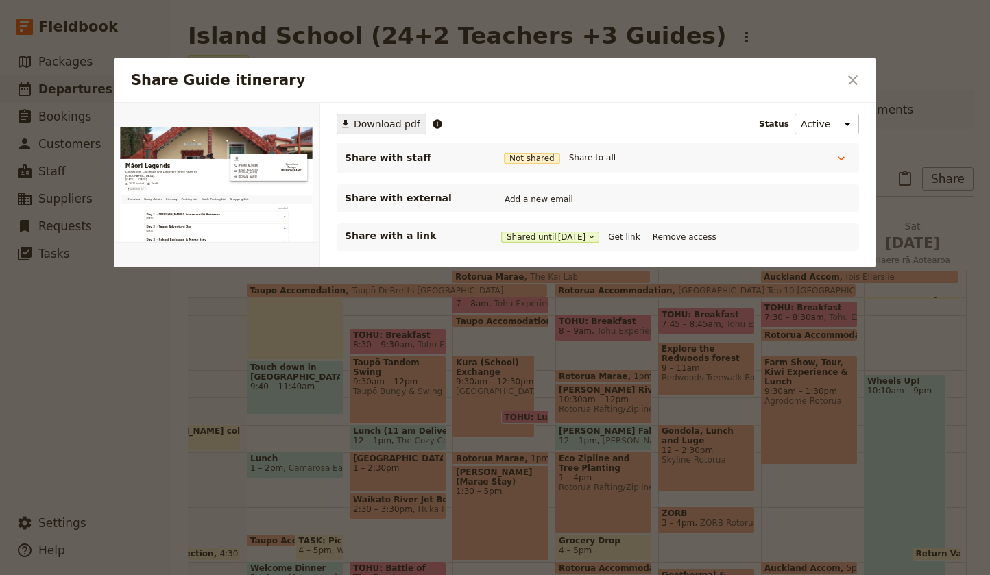
click at [378, 121] on span "Download pdf" at bounding box center [387, 124] width 67 height 14
